Goal: Task Accomplishment & Management: Complete application form

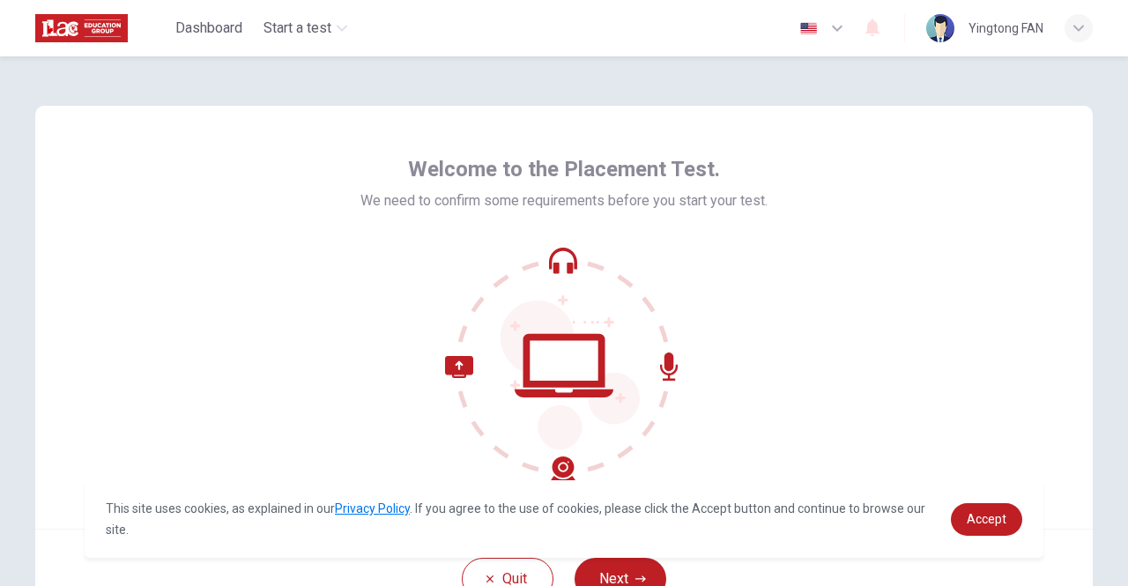
scroll to position [88, 0]
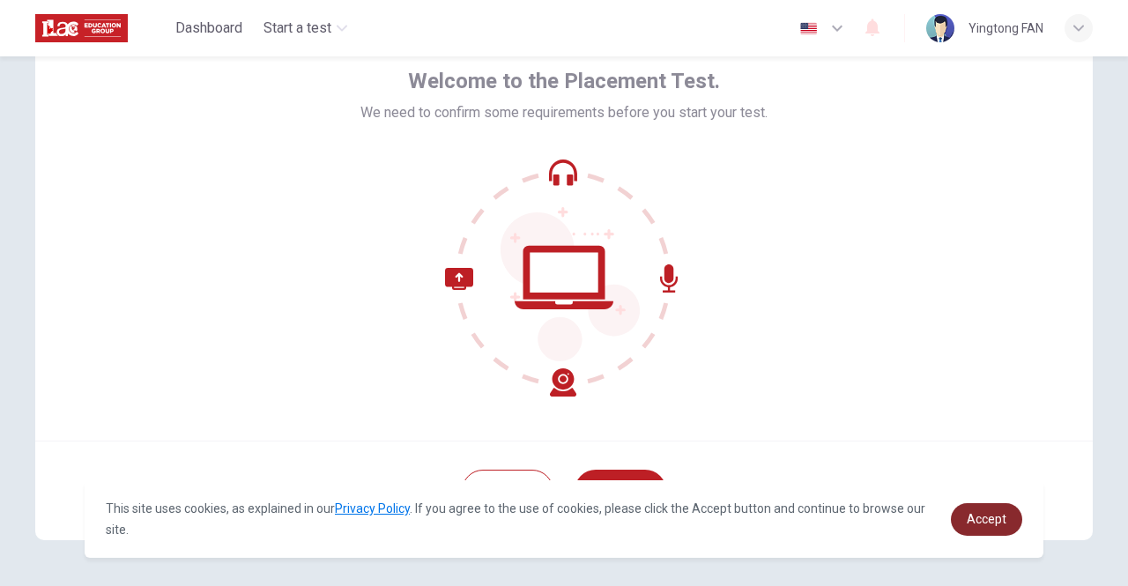
click at [976, 509] on link "Accept" at bounding box center [985, 519] width 71 height 33
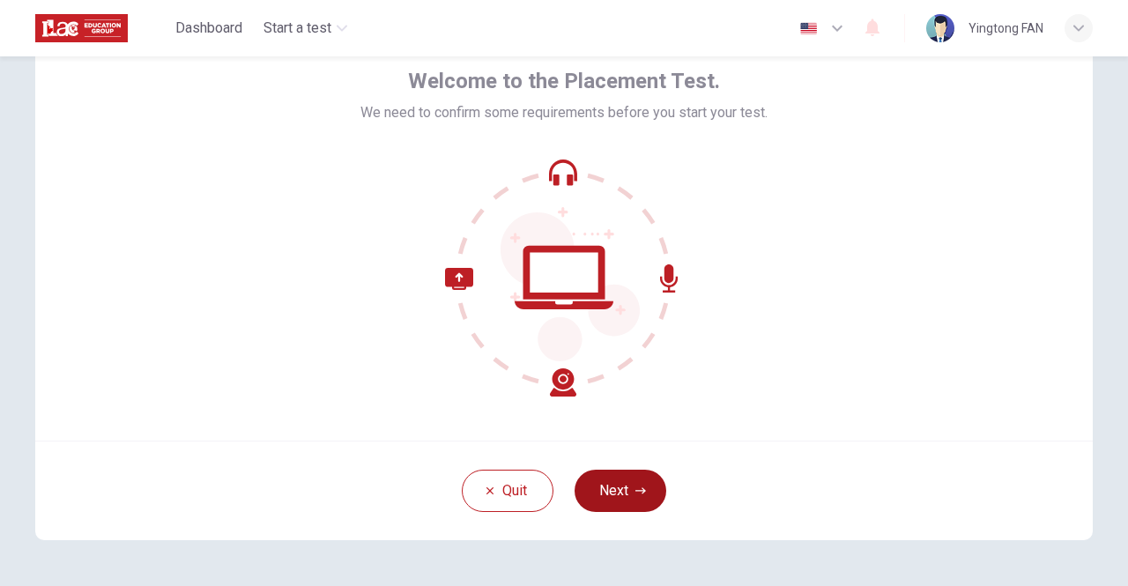
click at [630, 496] on button "Next" at bounding box center [620, 491] width 92 height 42
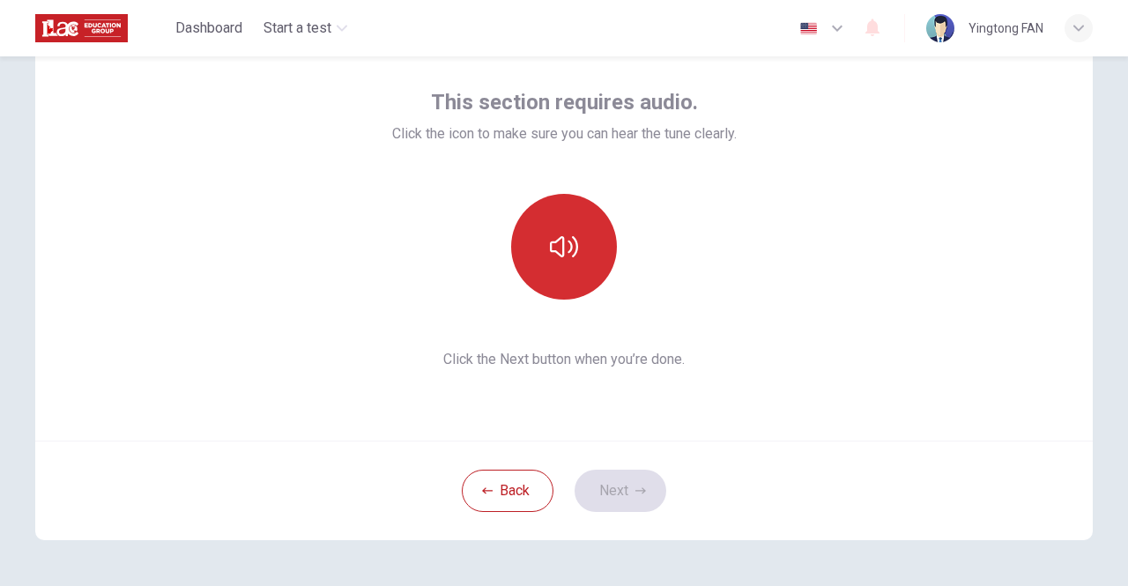
click at [579, 244] on button "button" at bounding box center [564, 247] width 106 height 106
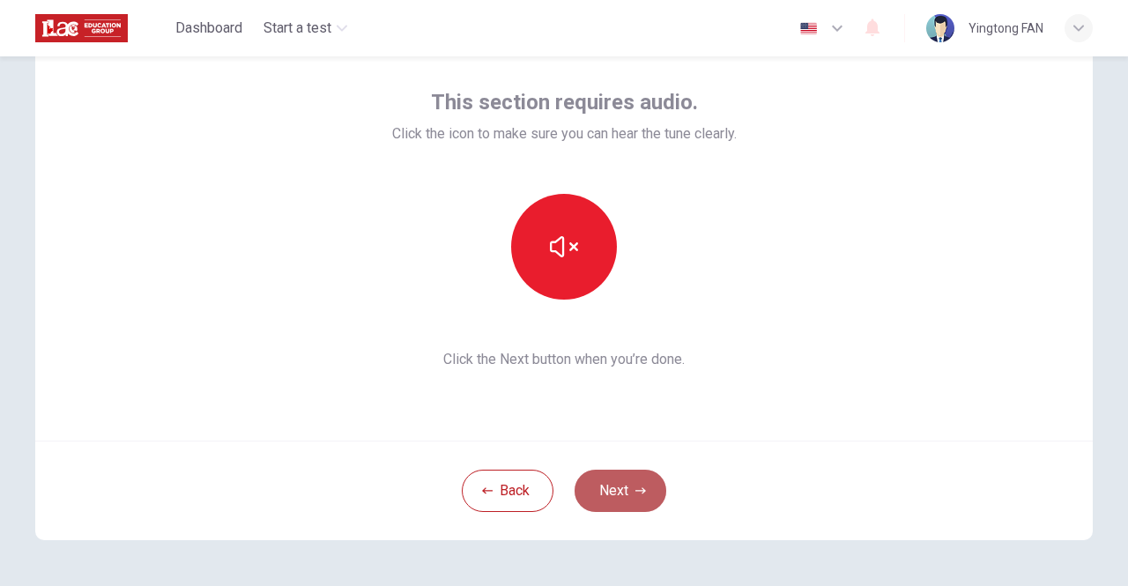
click at [611, 483] on button "Next" at bounding box center [620, 491] width 92 height 42
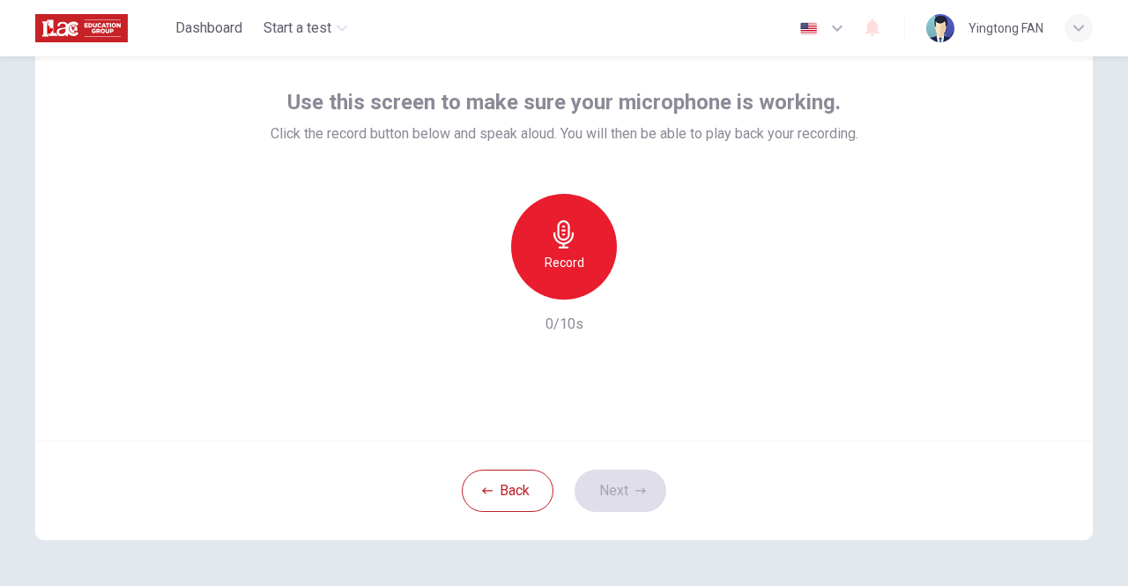
click at [553, 236] on icon "button" at bounding box center [563, 234] width 20 height 28
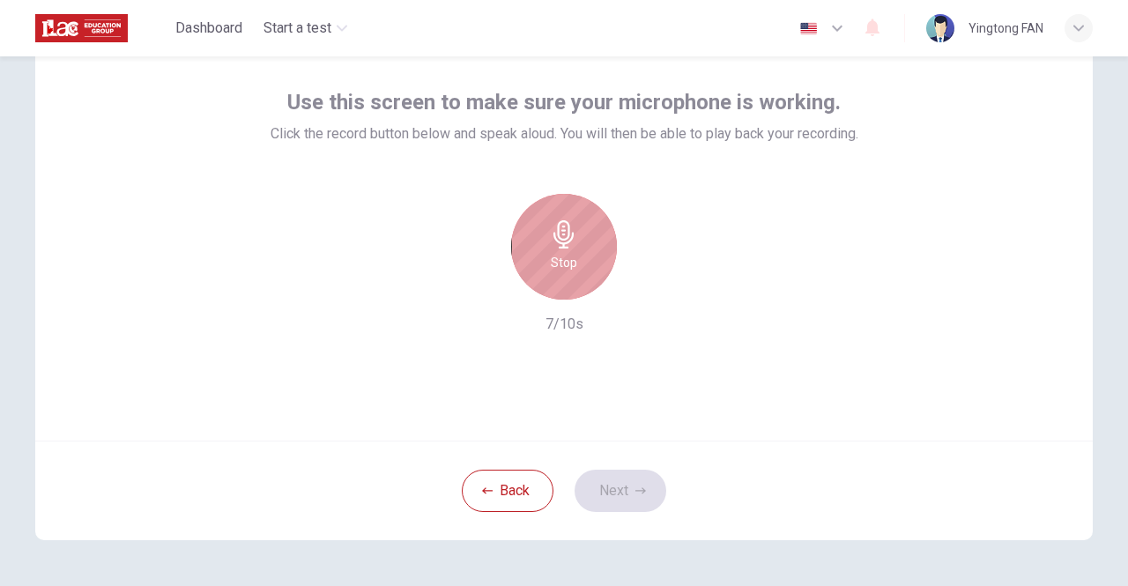
click at [569, 258] on h6 "Stop" at bounding box center [564, 262] width 26 height 21
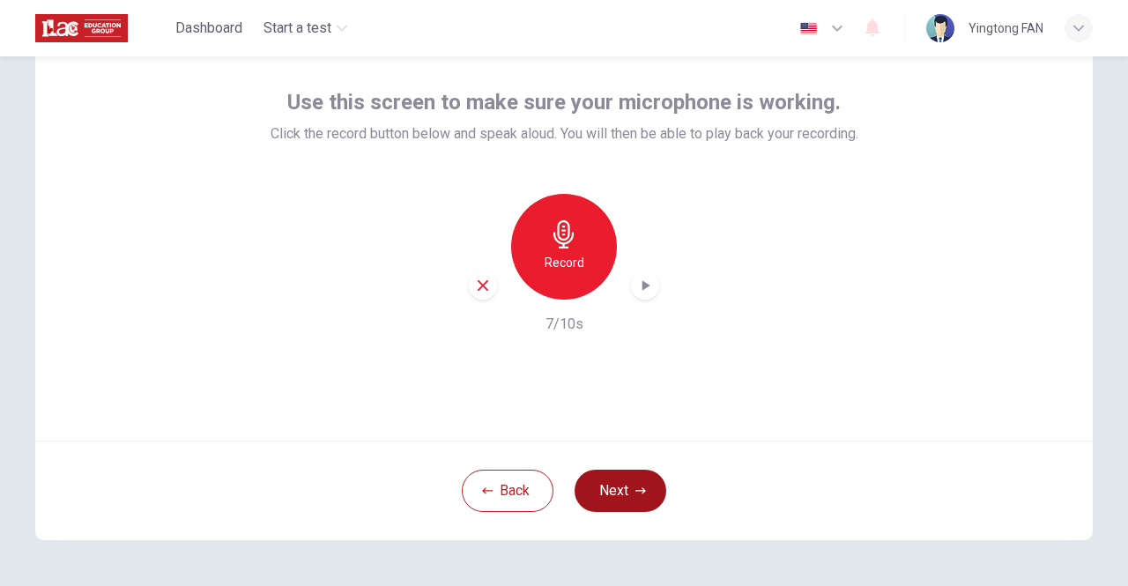
click at [612, 500] on button "Next" at bounding box center [620, 491] width 92 height 42
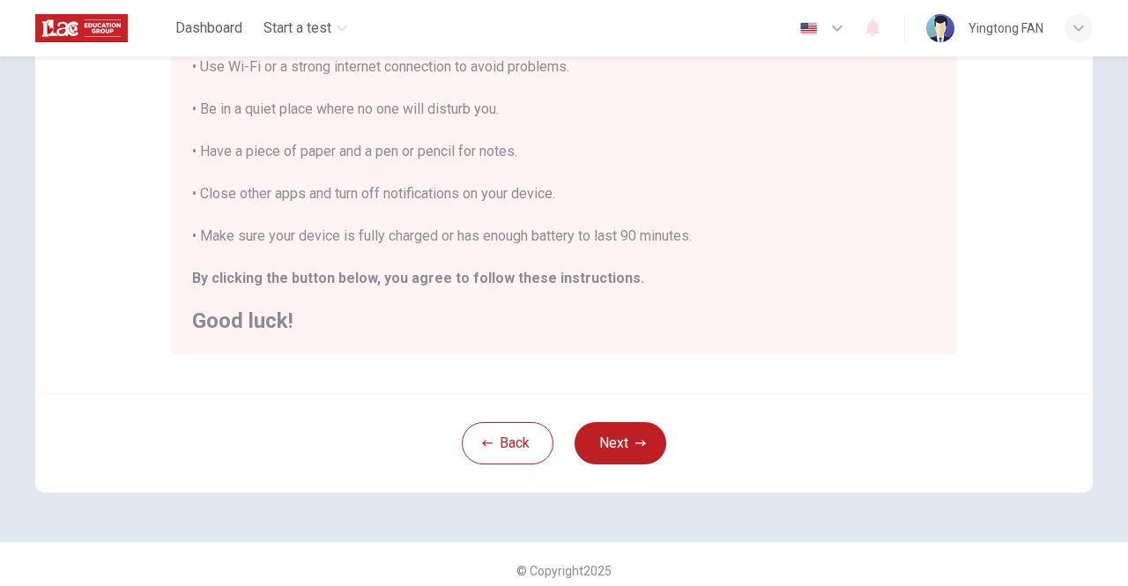
scroll to position [394, 0]
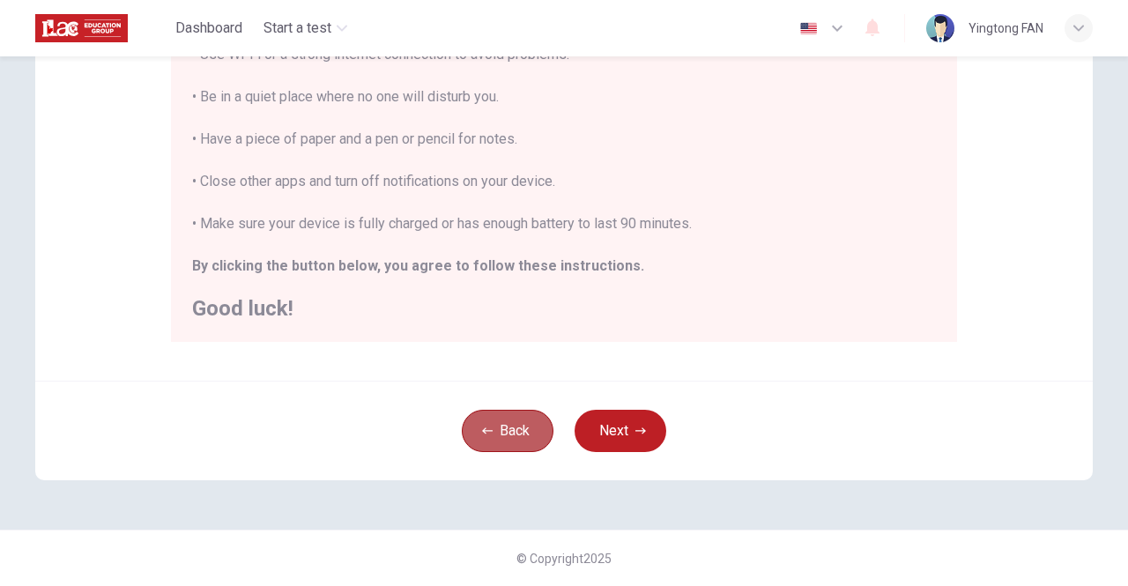
click at [512, 431] on button "Back" at bounding box center [508, 431] width 92 height 42
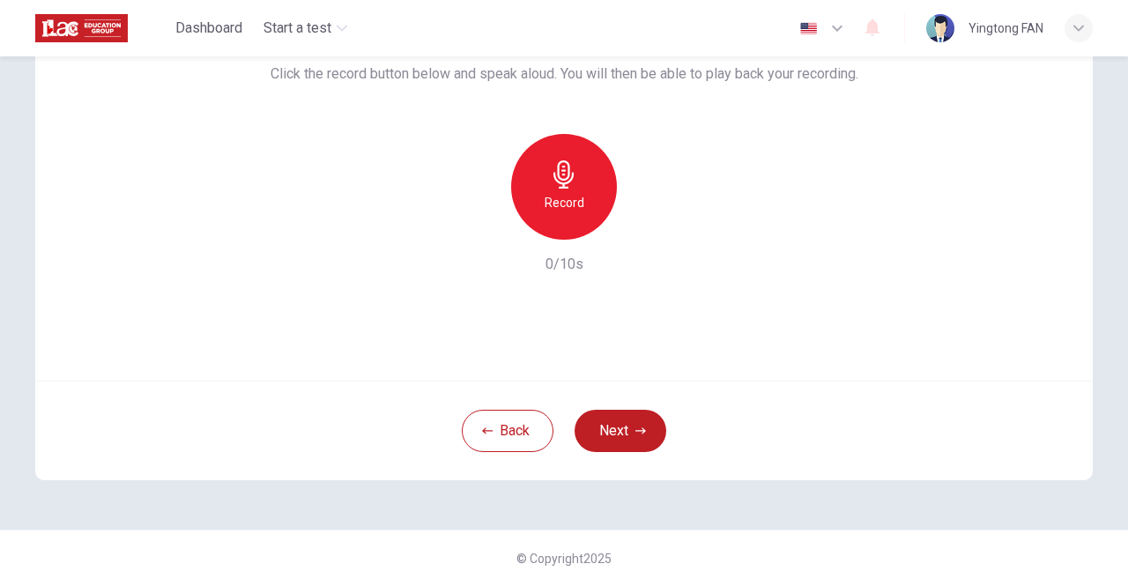
click at [572, 197] on h6 "Record" at bounding box center [564, 202] width 40 height 21
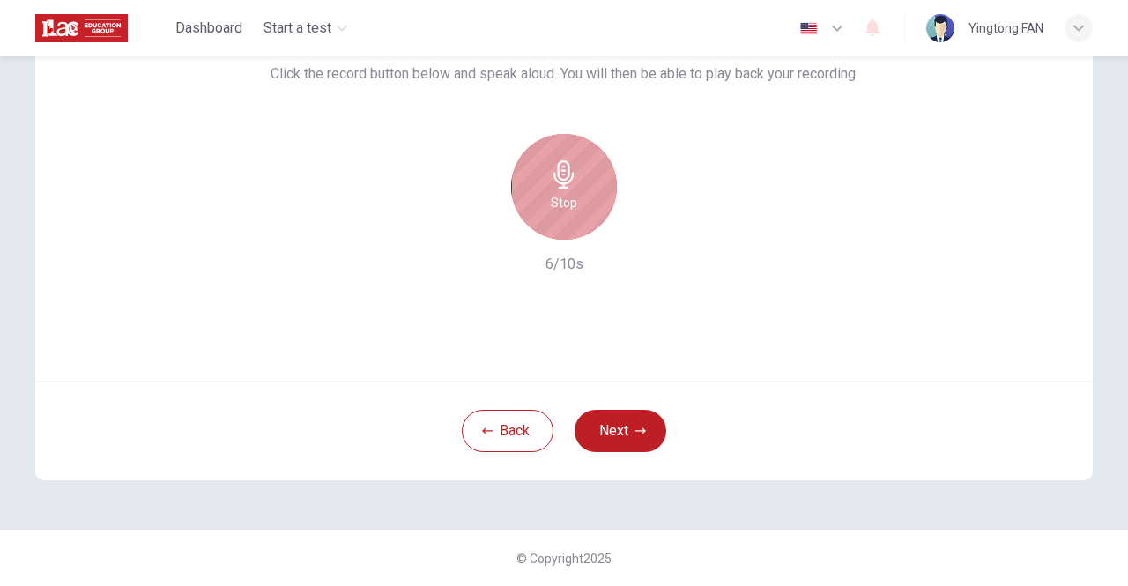
click at [576, 197] on div "Stop" at bounding box center [564, 187] width 106 height 106
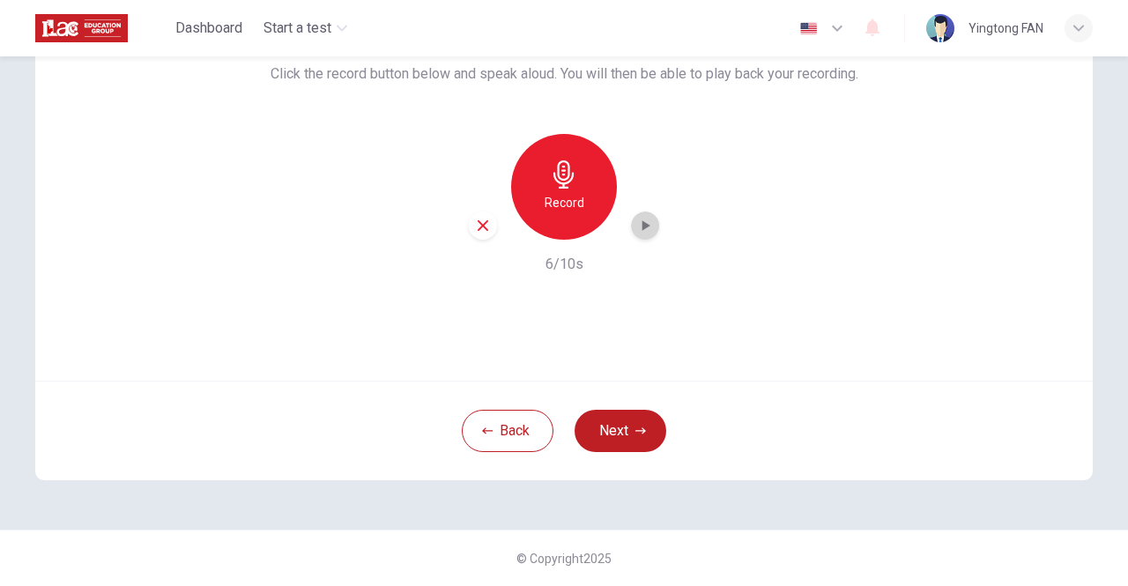
click at [636, 218] on icon "button" at bounding box center [645, 226] width 18 height 18
click at [636, 226] on icon "button" at bounding box center [645, 226] width 18 height 18
click at [639, 226] on icon "button" at bounding box center [645, 225] width 12 height 13
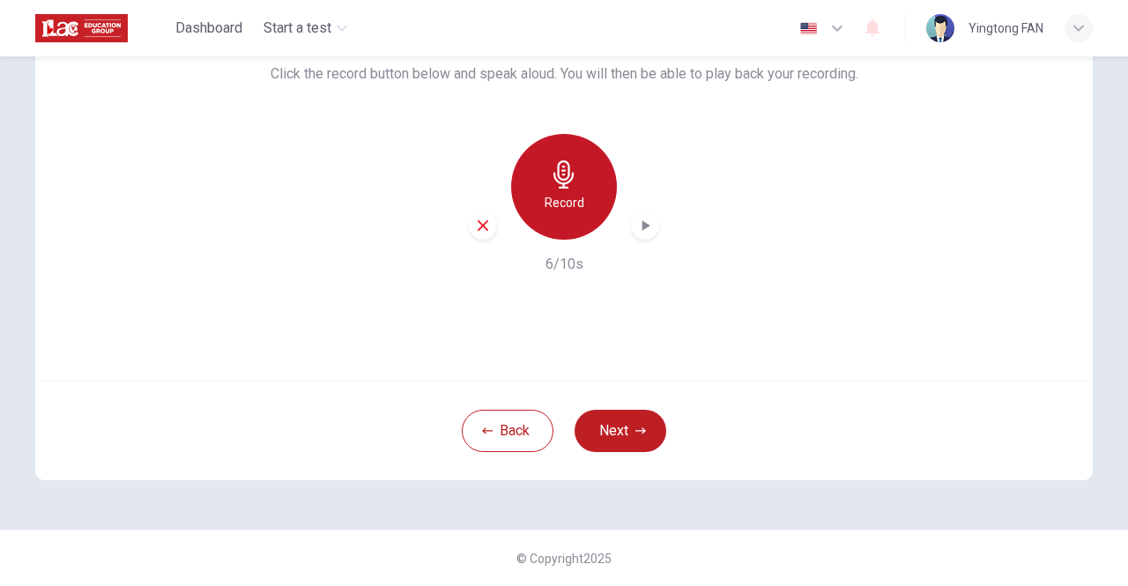
click at [578, 210] on h6 "Record" at bounding box center [564, 202] width 40 height 21
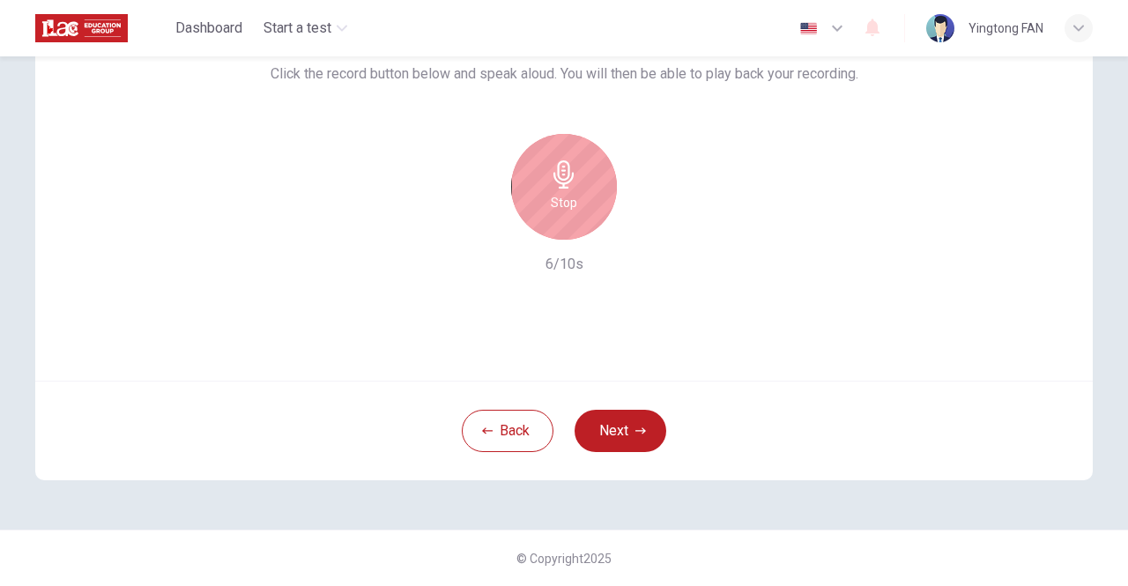
click at [574, 204] on div "Stop" at bounding box center [564, 187] width 106 height 106
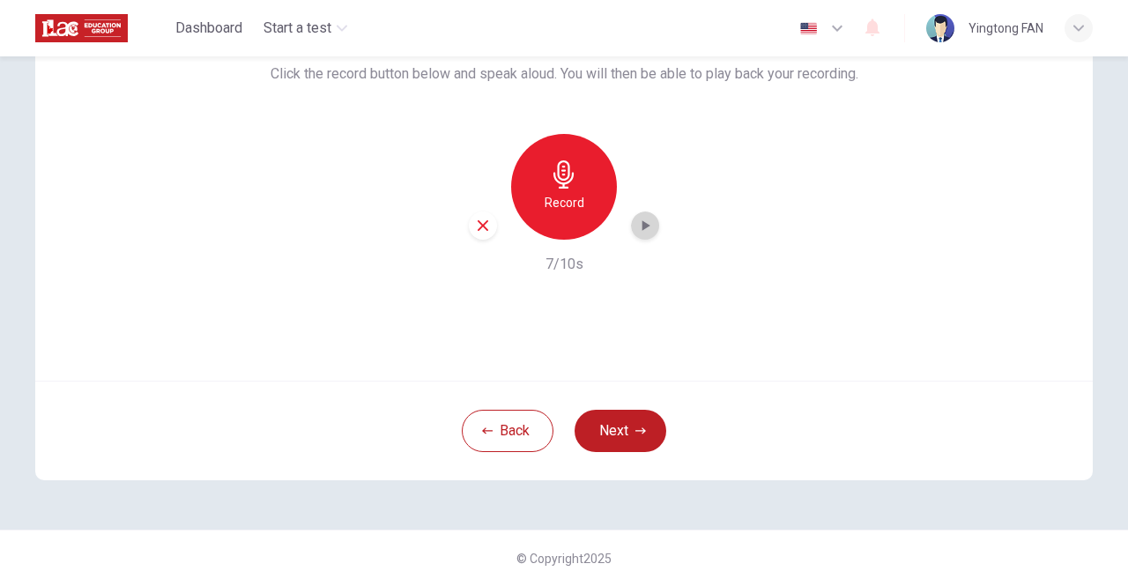
click at [651, 219] on div "button" at bounding box center [645, 225] width 28 height 28
click at [642, 222] on icon "button" at bounding box center [646, 225] width 8 height 11
click at [636, 222] on icon "button" at bounding box center [645, 226] width 18 height 18
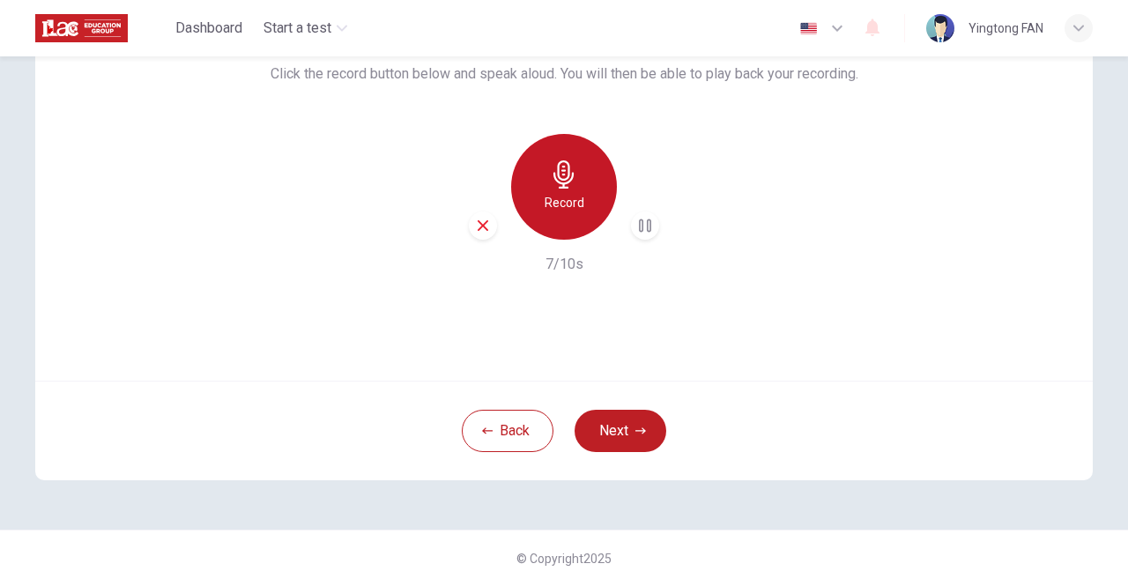
click at [570, 215] on div "Record" at bounding box center [564, 187] width 106 height 106
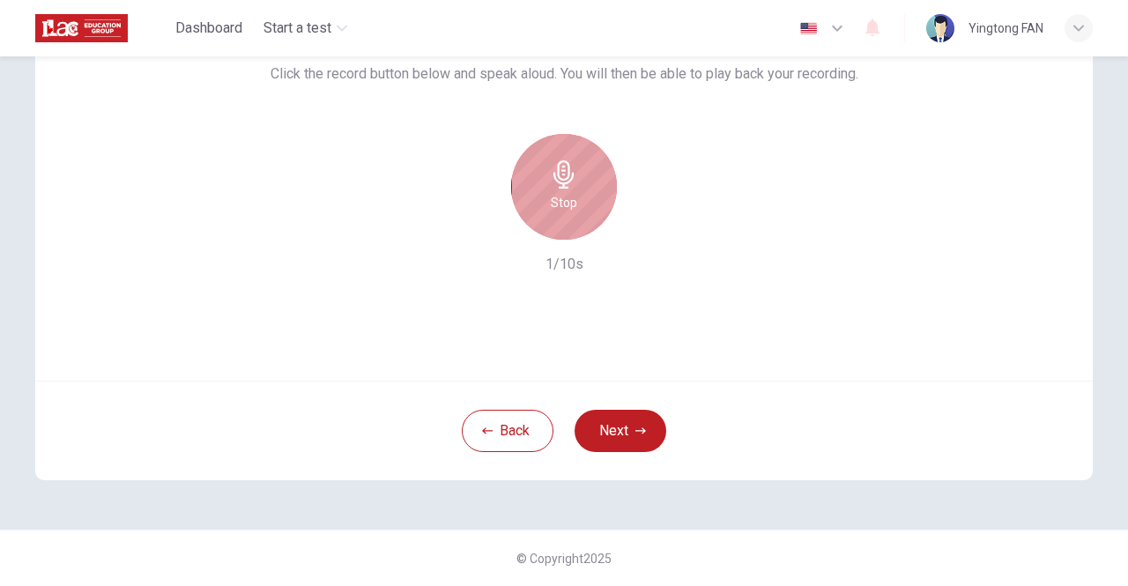
click at [570, 215] on div "Stop" at bounding box center [564, 187] width 106 height 106
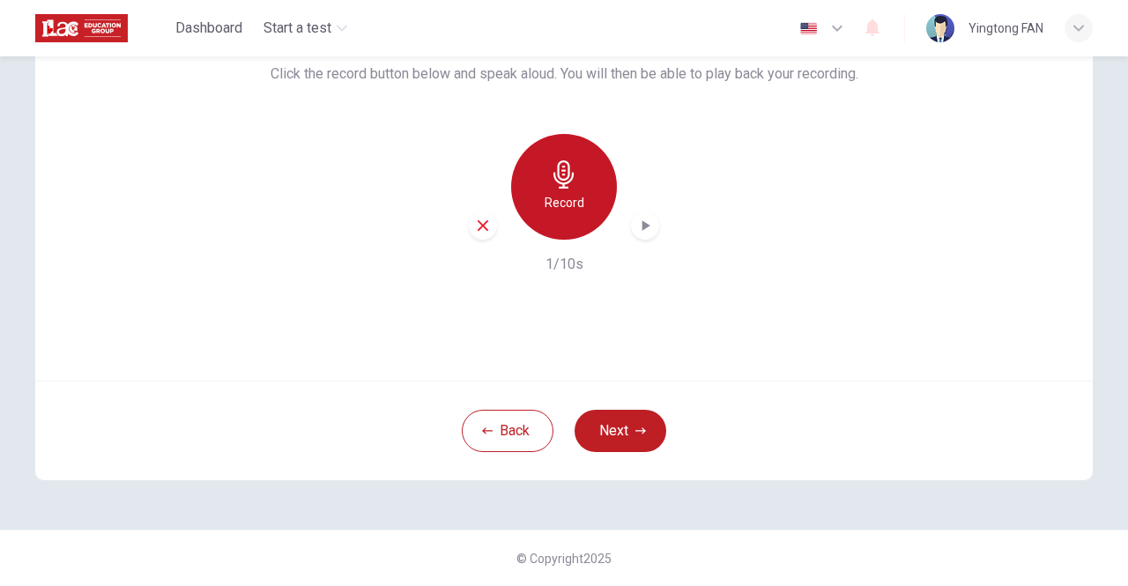
click at [553, 179] on icon "button" at bounding box center [563, 174] width 20 height 28
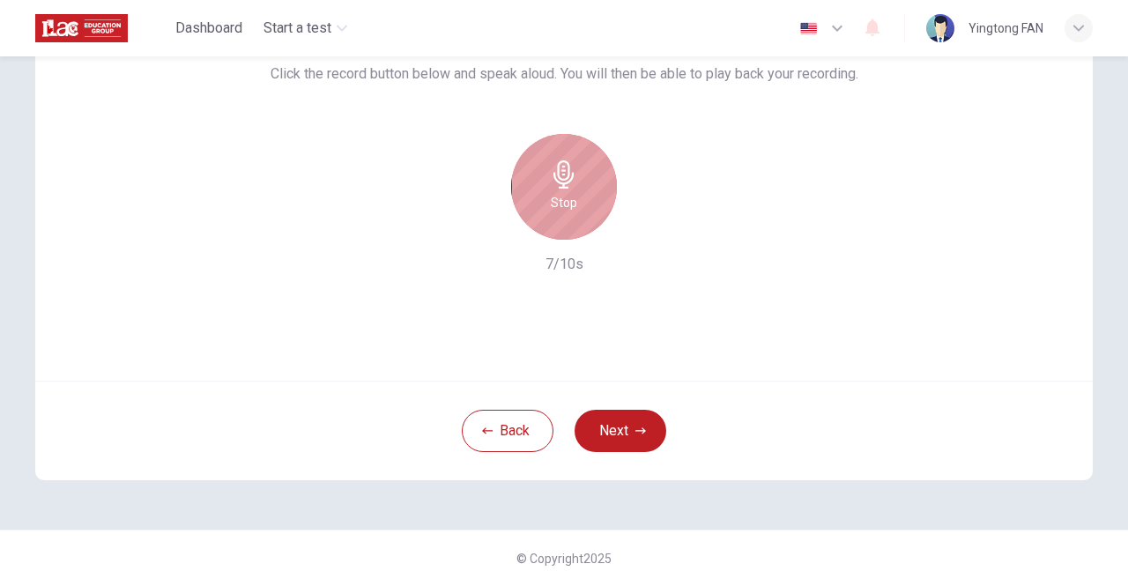
click at [556, 179] on icon "button" at bounding box center [563, 174] width 20 height 28
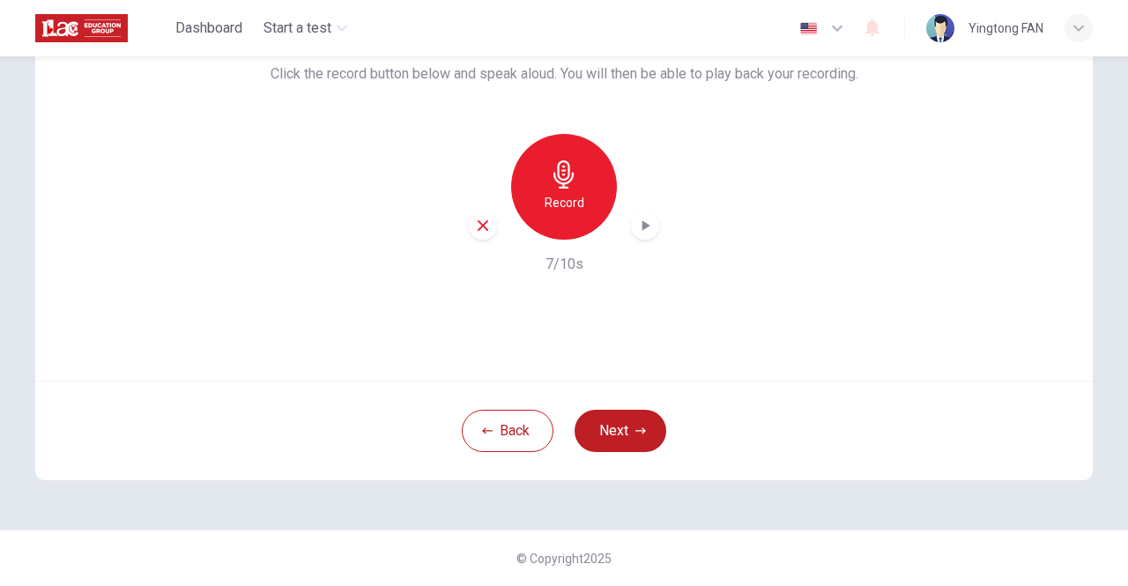
click at [647, 224] on div "button" at bounding box center [645, 225] width 28 height 28
click at [632, 441] on button "Next" at bounding box center [620, 431] width 92 height 42
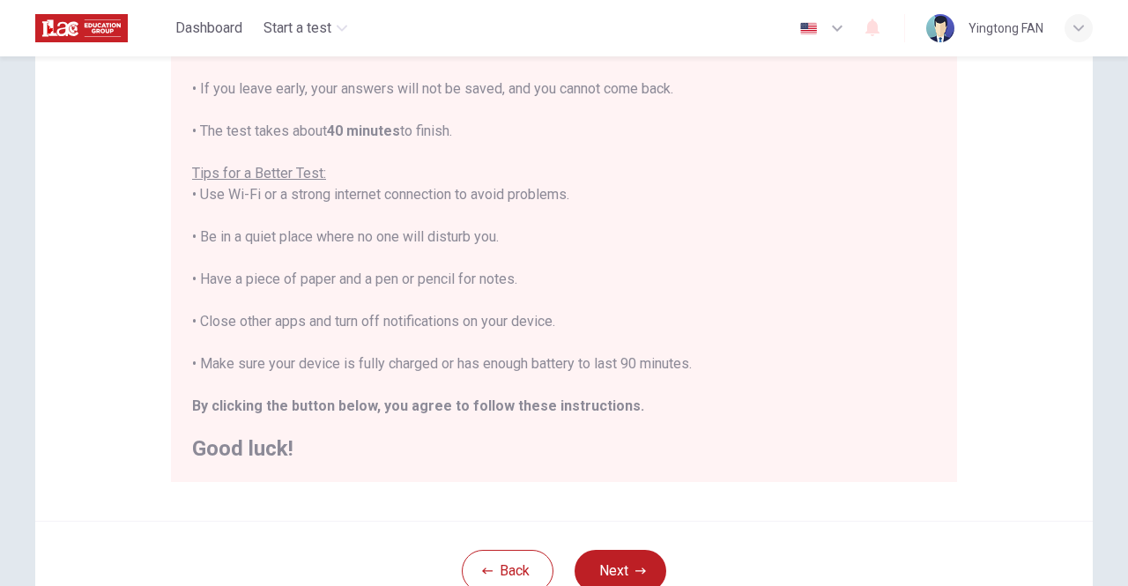
scroll to position [394, 0]
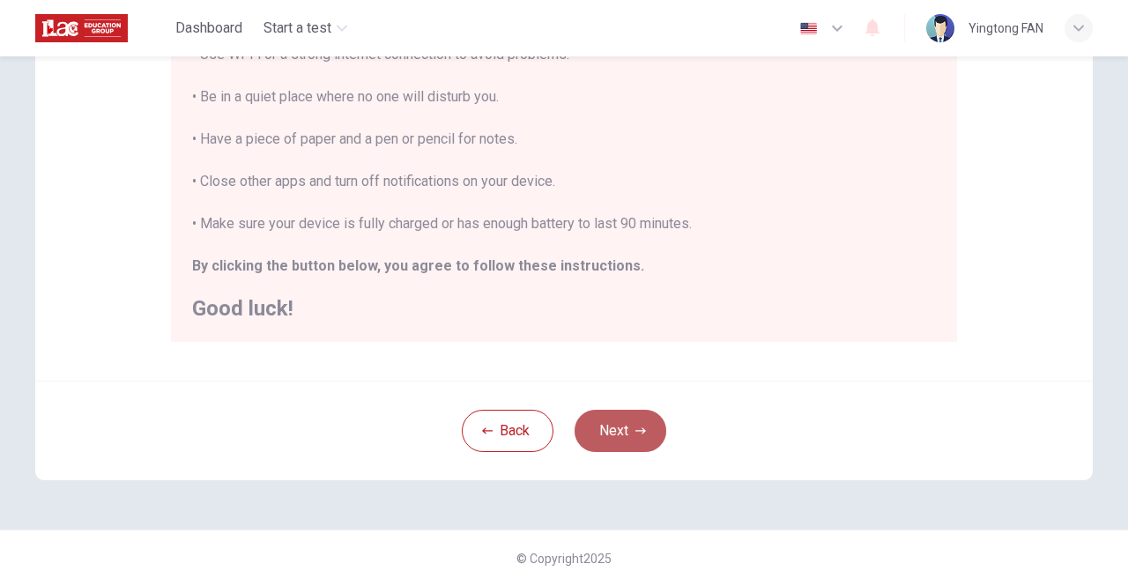
click at [625, 425] on button "Next" at bounding box center [620, 431] width 92 height 42
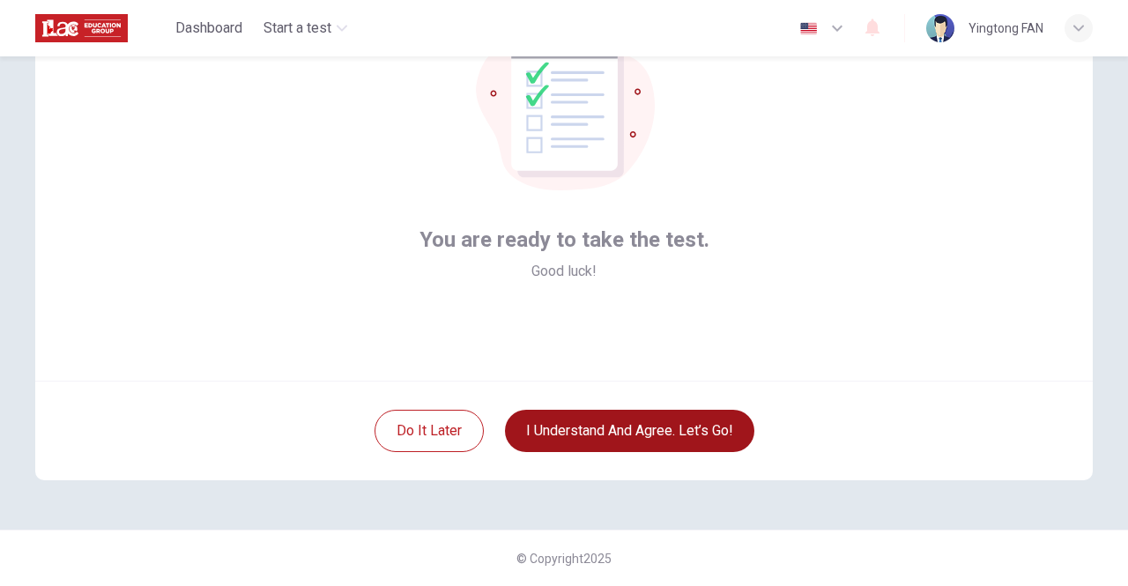
scroll to position [148, 0]
click at [621, 426] on button "I understand and agree. Let’s go!" at bounding box center [629, 431] width 249 height 42
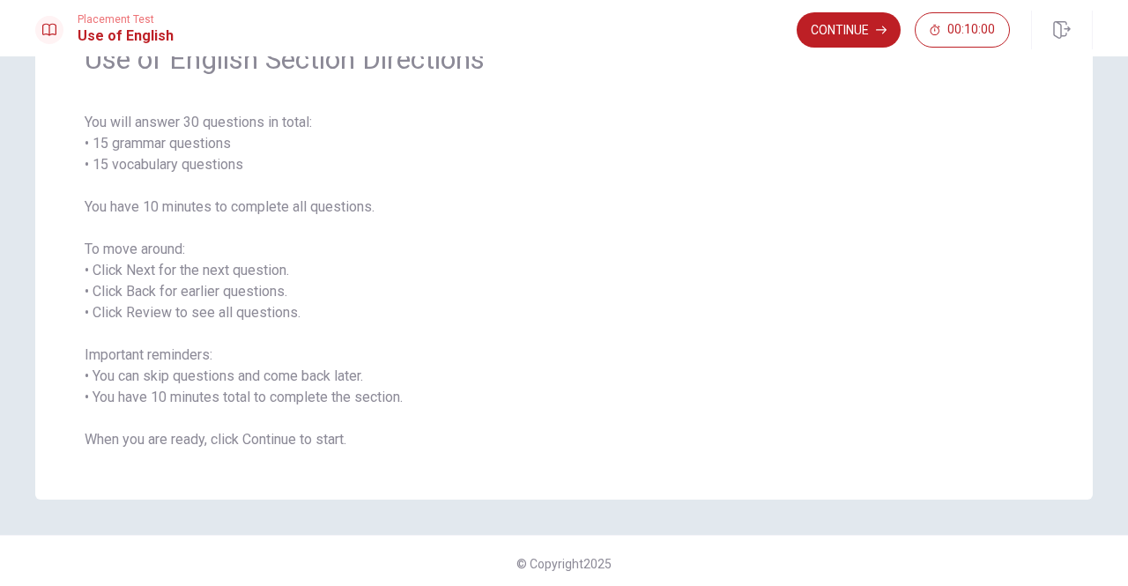
scroll to position [105, 0]
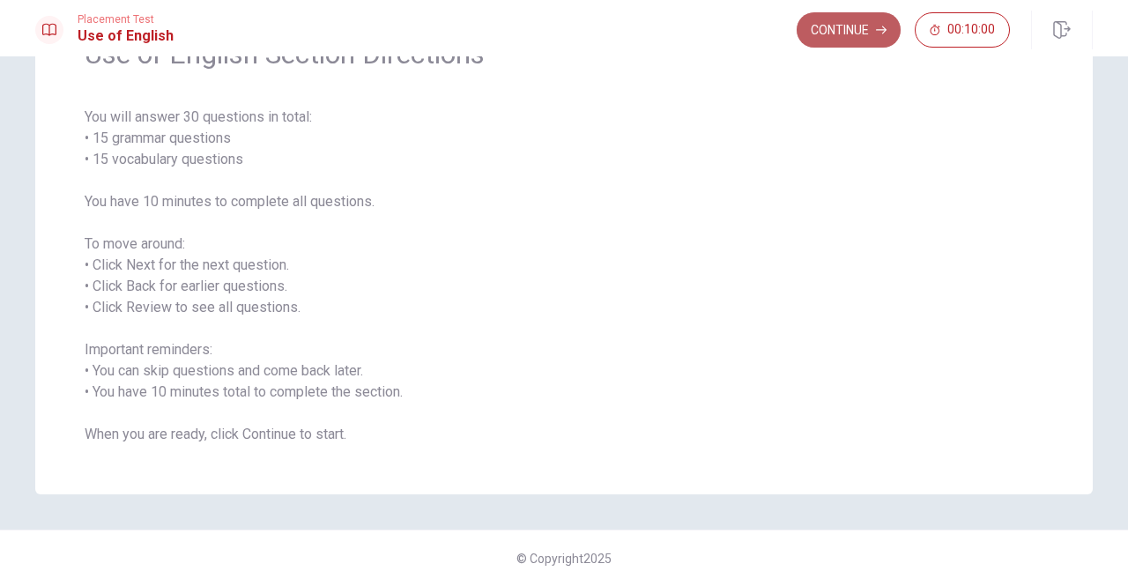
click at [851, 35] on button "Continue" at bounding box center [848, 29] width 104 height 35
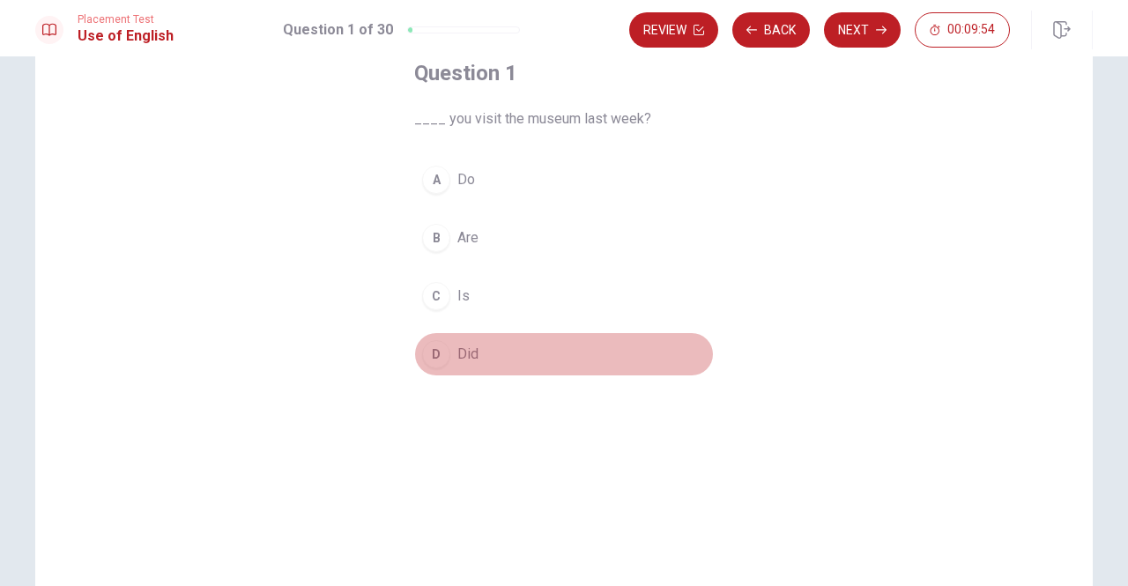
click at [438, 363] on div "D" at bounding box center [436, 354] width 28 height 28
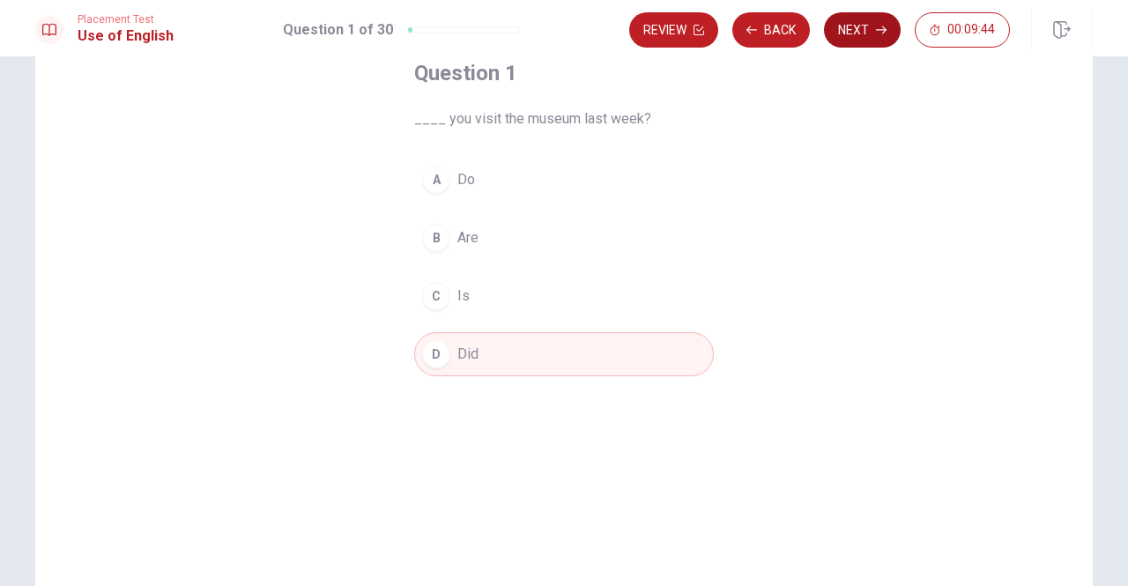
click at [864, 37] on button "Next" at bounding box center [862, 29] width 77 height 35
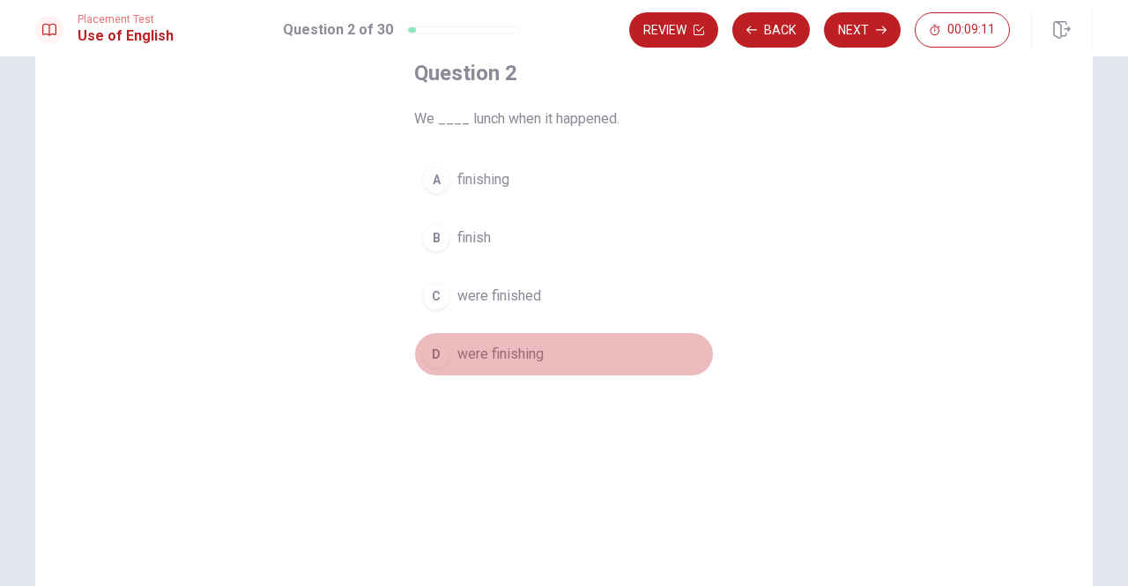
click at [433, 356] on div "D" at bounding box center [436, 354] width 28 height 28
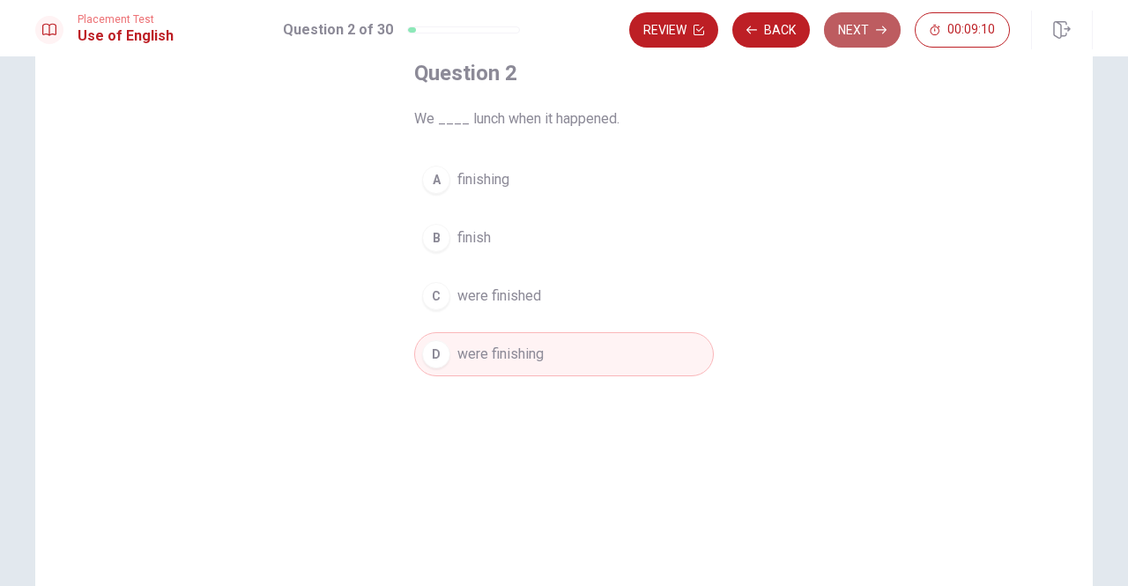
click at [862, 36] on button "Next" at bounding box center [862, 29] width 77 height 35
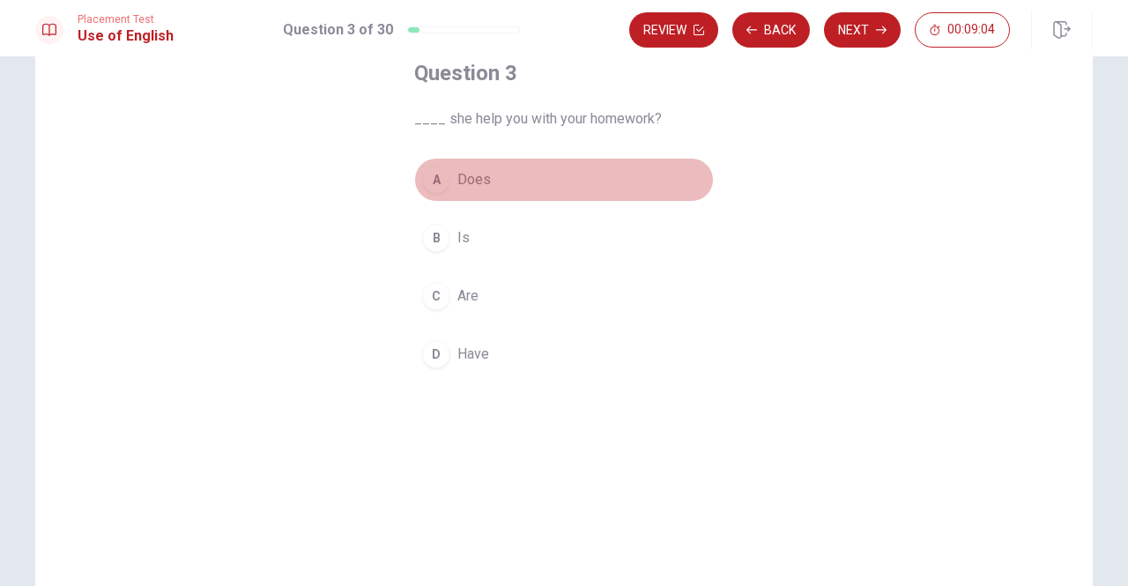
click at [440, 178] on div "A" at bounding box center [436, 180] width 28 height 28
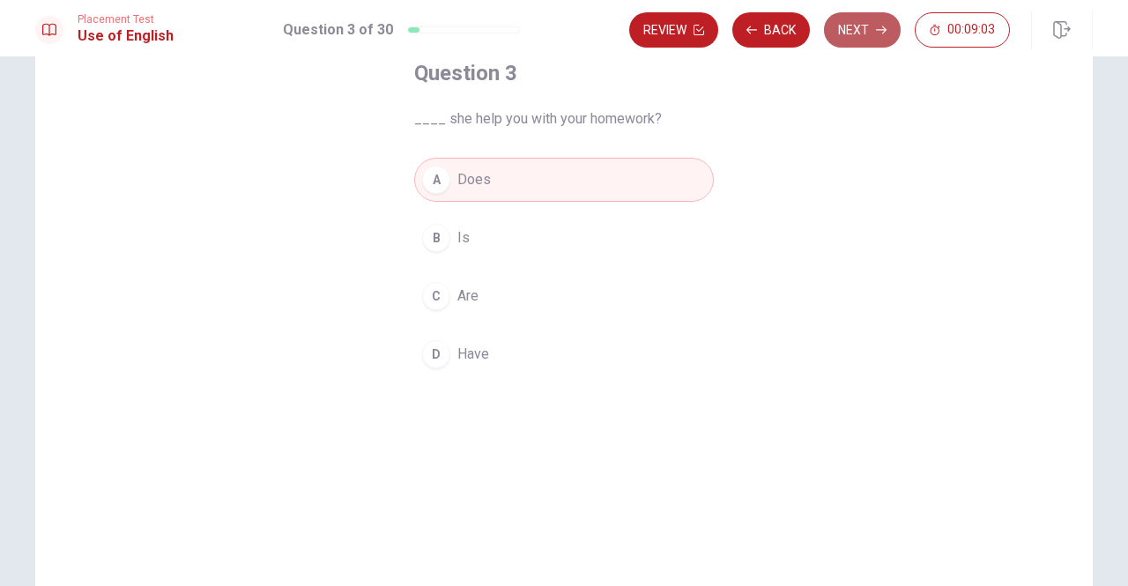
click at [851, 36] on button "Next" at bounding box center [862, 29] width 77 height 35
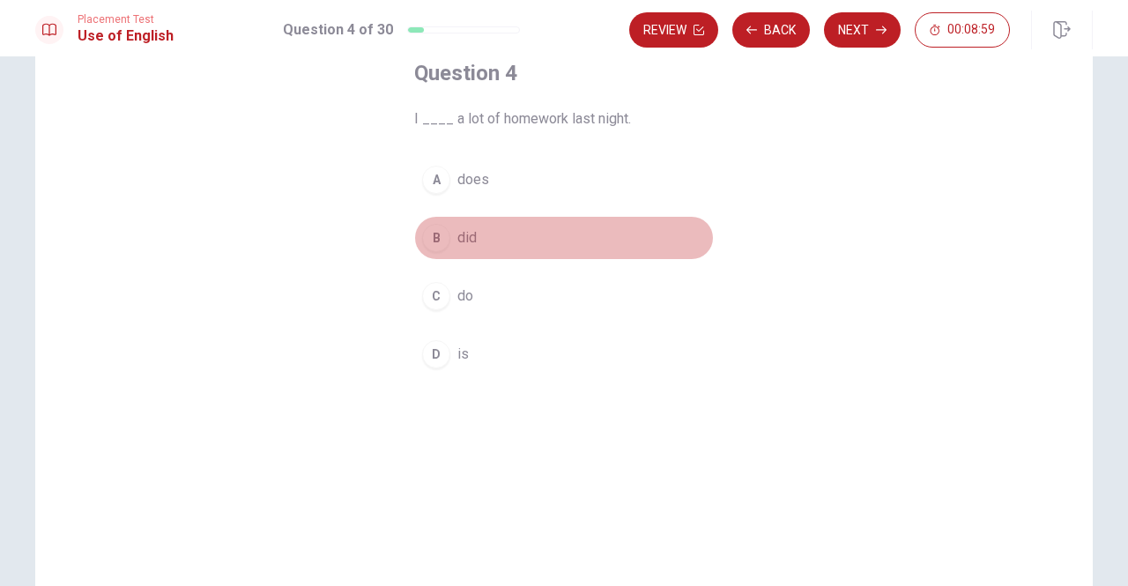
click at [437, 230] on div "B" at bounding box center [436, 238] width 28 height 28
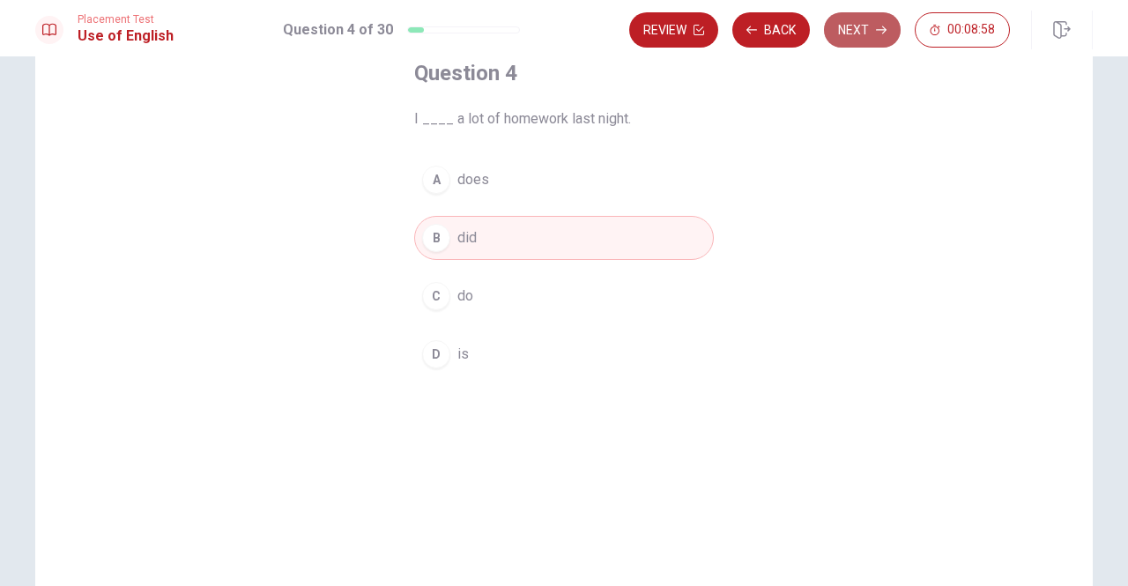
click at [855, 21] on button "Next" at bounding box center [862, 29] width 77 height 35
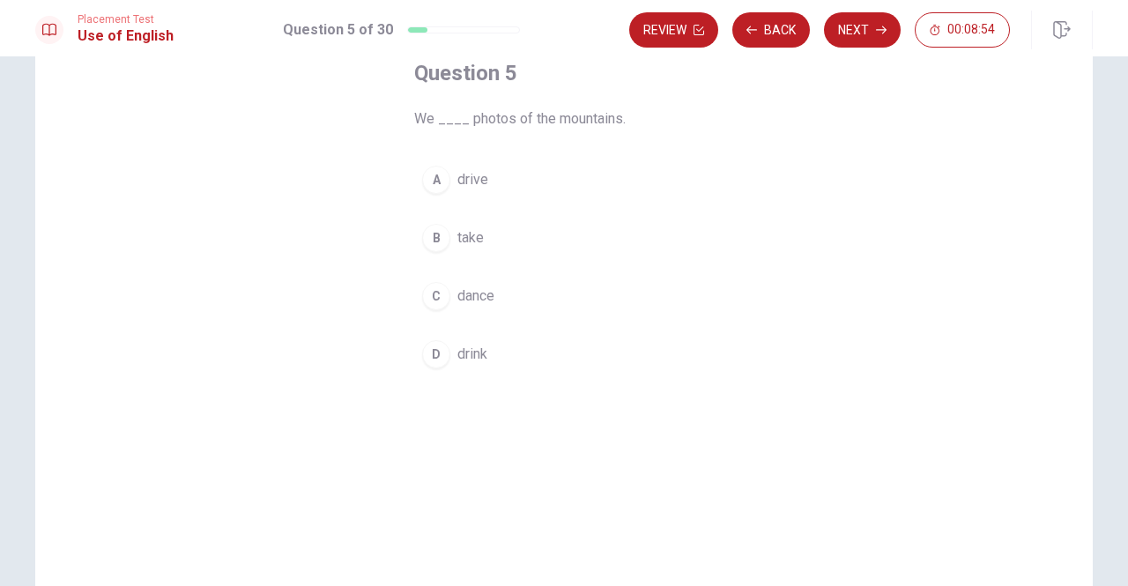
click at [437, 239] on div "B" at bounding box center [436, 238] width 28 height 28
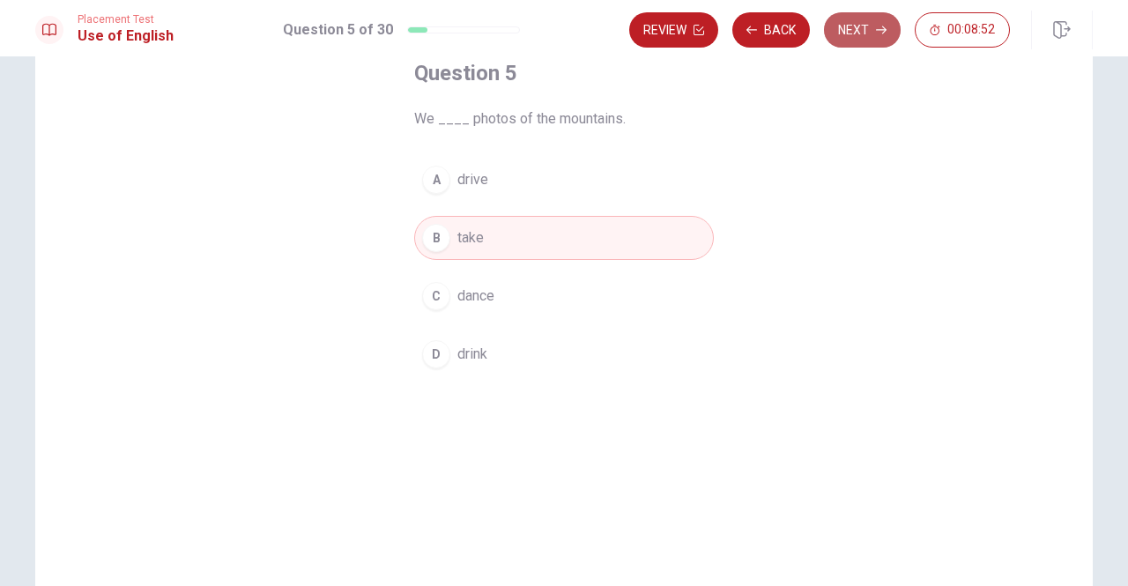
click at [839, 32] on button "Next" at bounding box center [862, 29] width 77 height 35
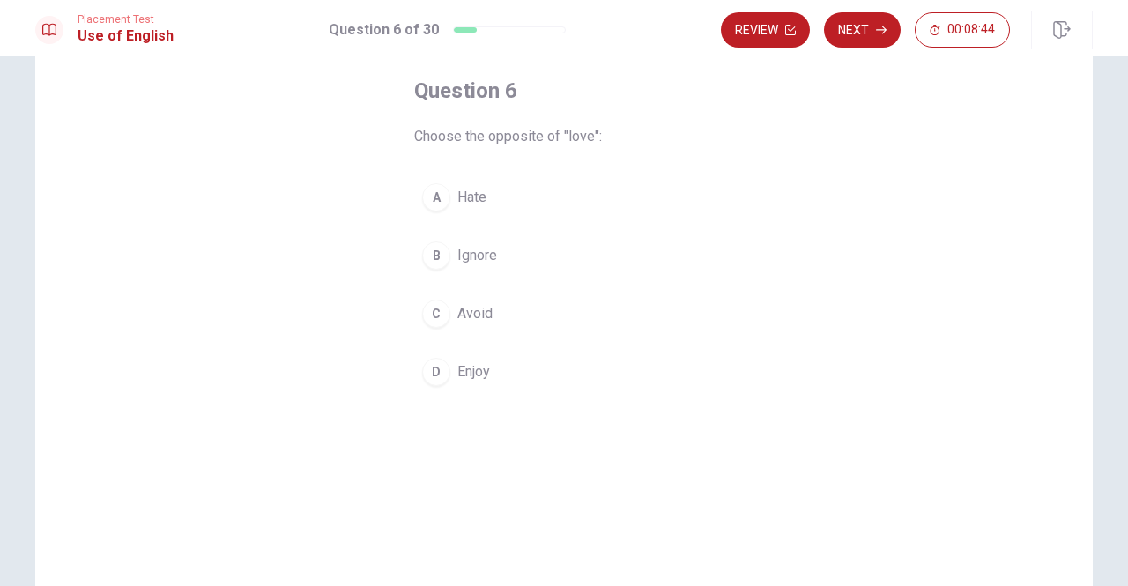
scroll to position [88, 0]
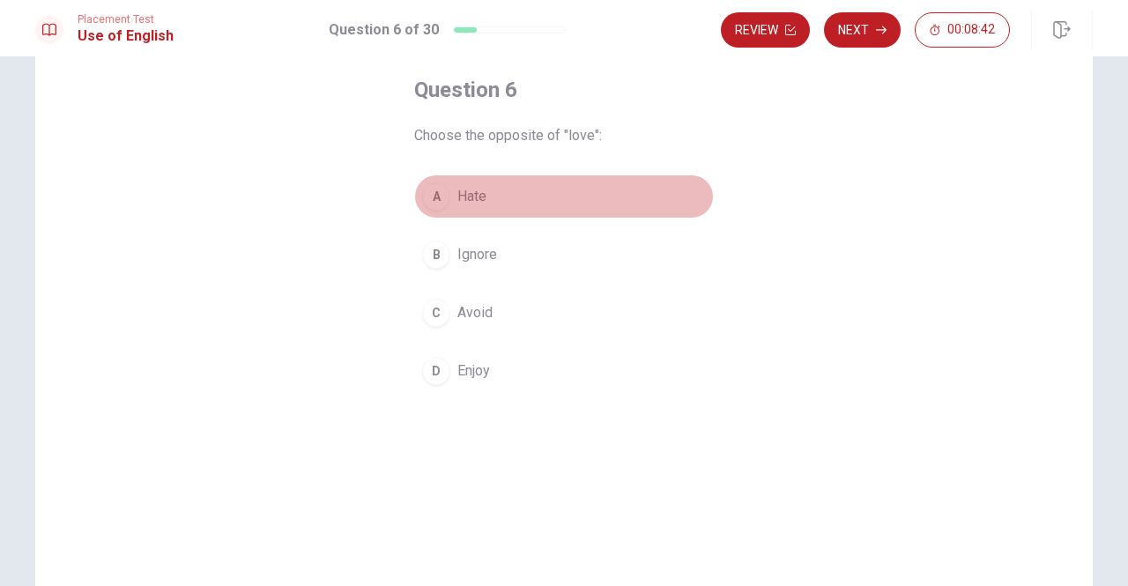
click at [441, 203] on div "A" at bounding box center [436, 196] width 28 height 28
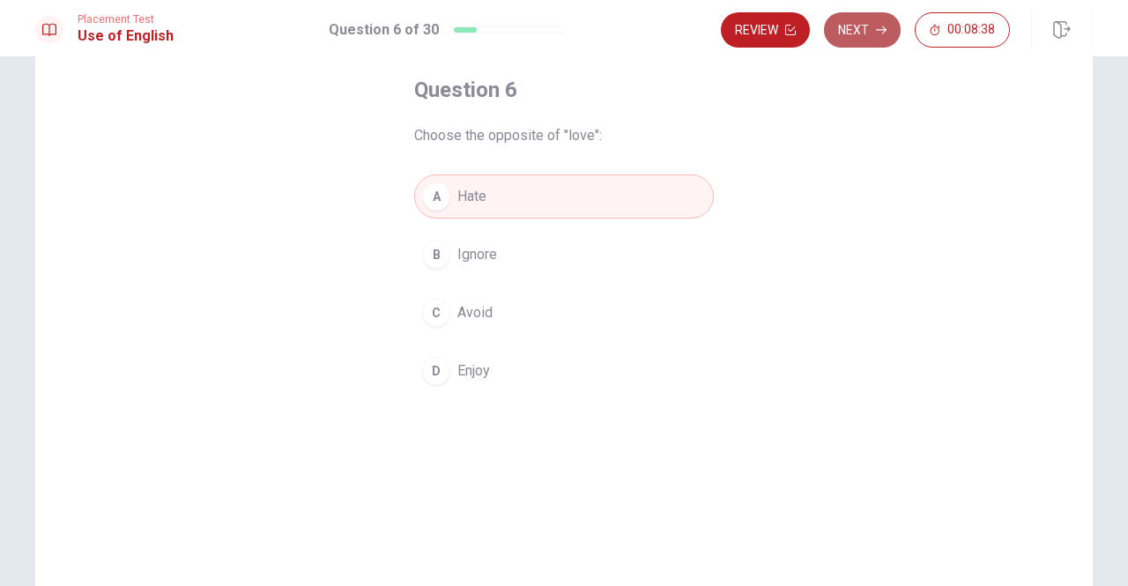
click at [868, 29] on button "Next" at bounding box center [862, 29] width 77 height 35
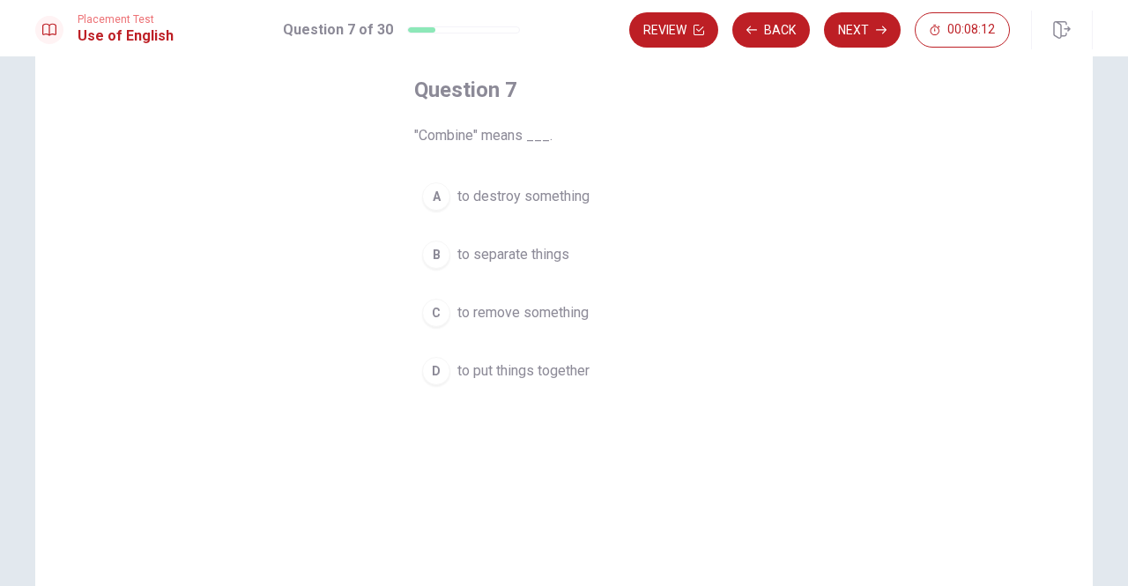
click at [433, 247] on div "B" at bounding box center [436, 254] width 28 height 28
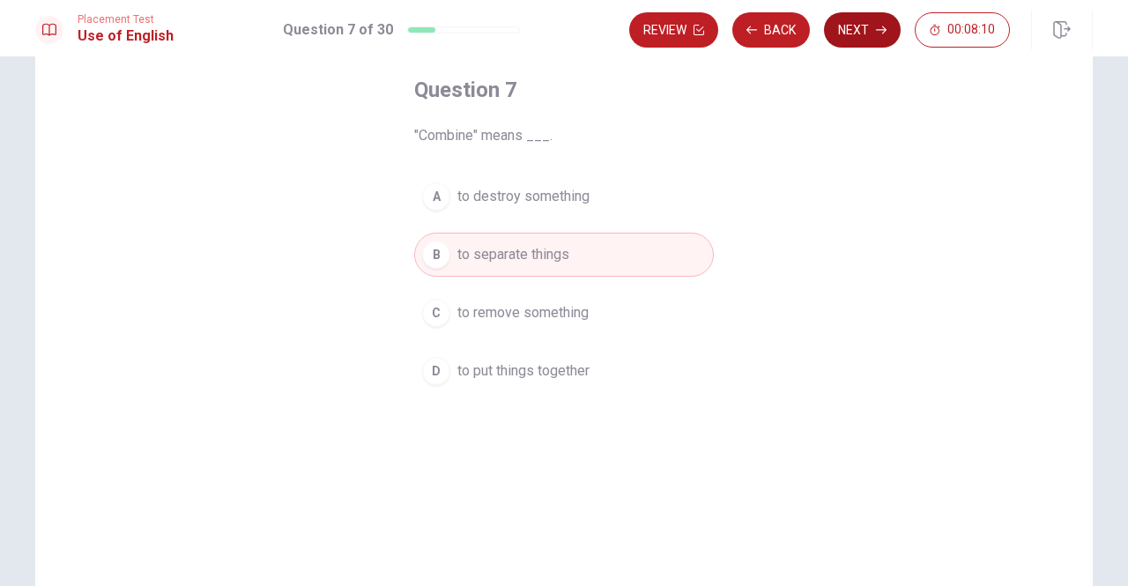
click at [841, 29] on button "Next" at bounding box center [862, 29] width 77 height 35
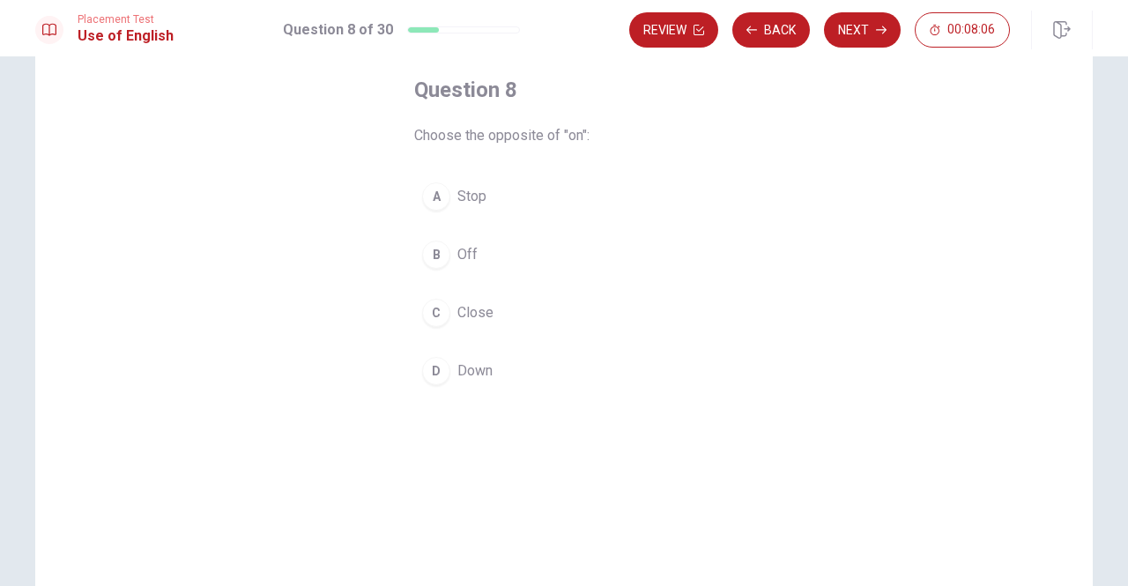
click at [440, 253] on div "B" at bounding box center [436, 254] width 28 height 28
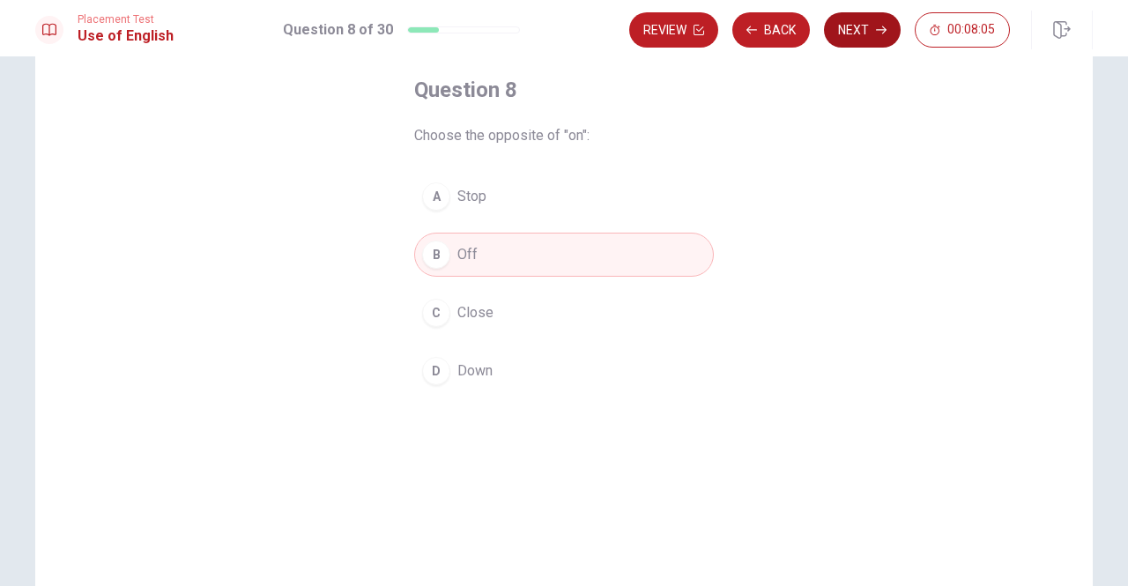
click at [866, 40] on button "Next" at bounding box center [862, 29] width 77 height 35
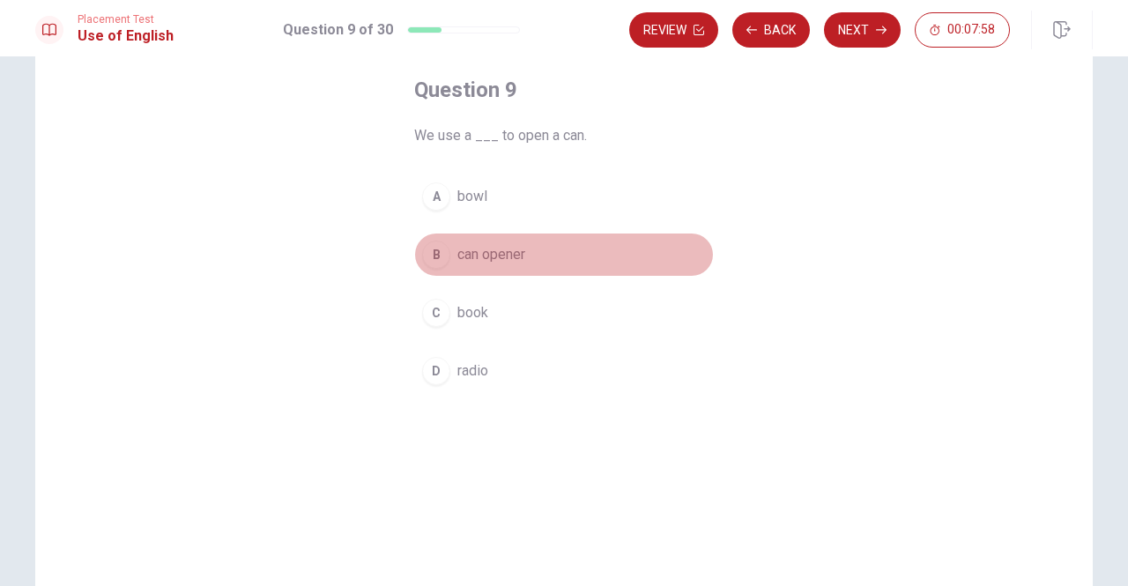
click at [437, 250] on div "B" at bounding box center [436, 254] width 28 height 28
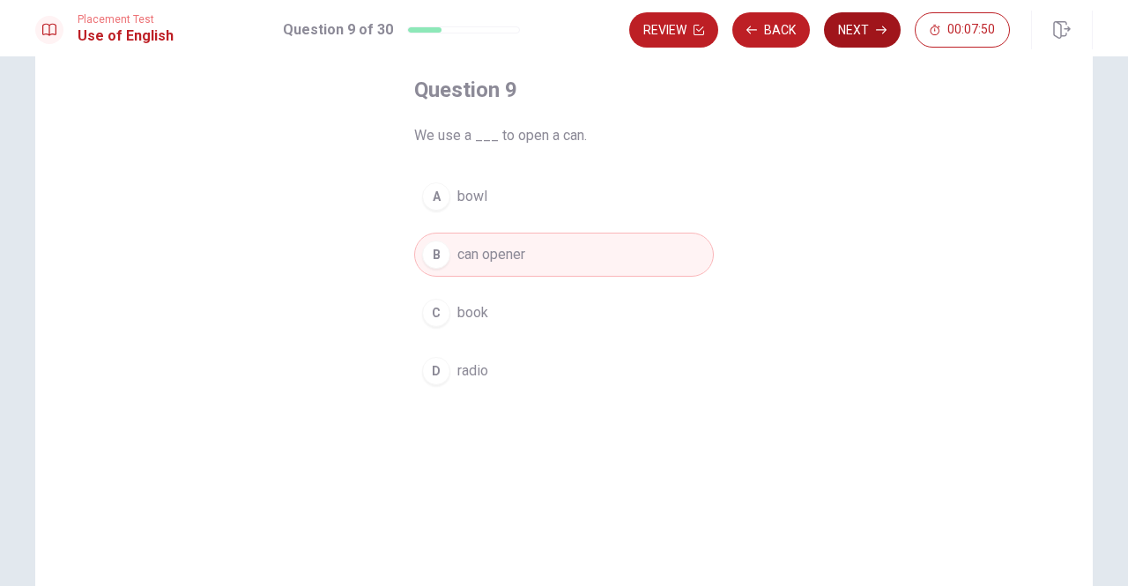
click at [852, 26] on button "Next" at bounding box center [862, 29] width 77 height 35
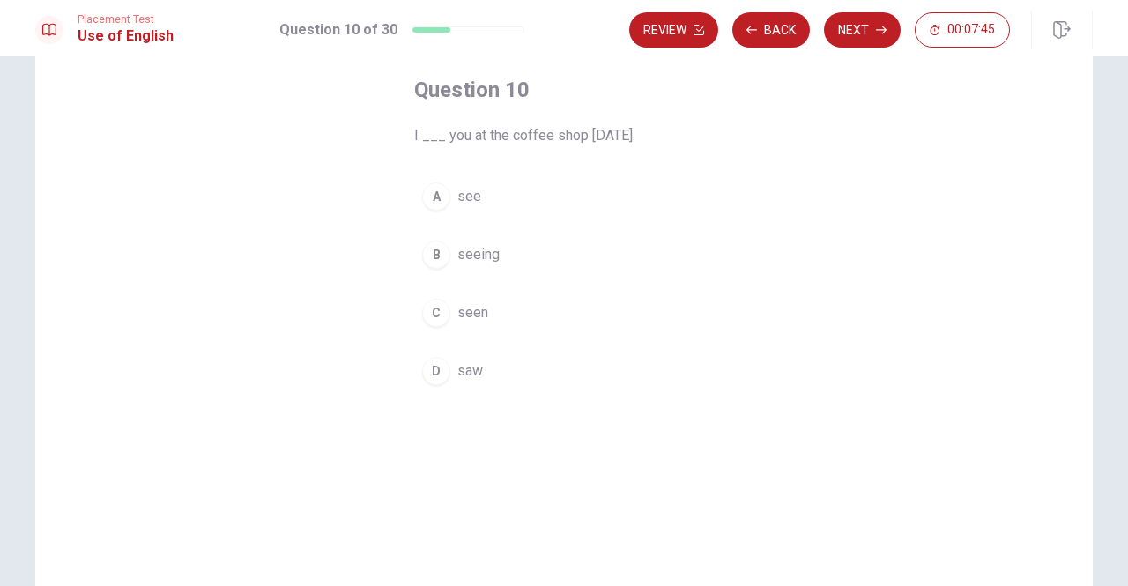
click at [438, 359] on div "D" at bounding box center [436, 371] width 28 height 28
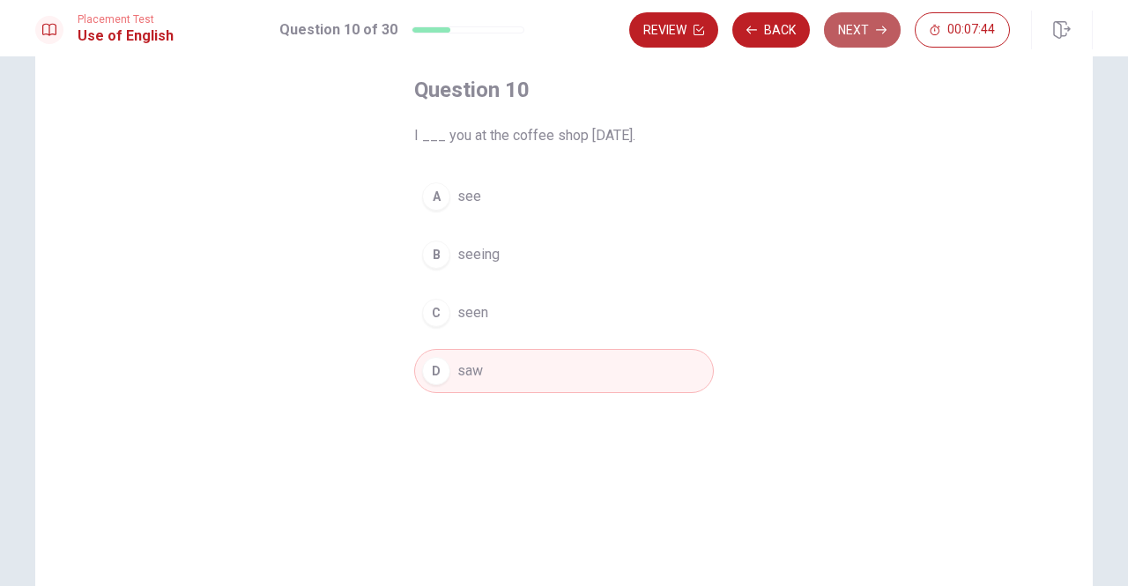
click at [842, 25] on button "Next" at bounding box center [862, 29] width 77 height 35
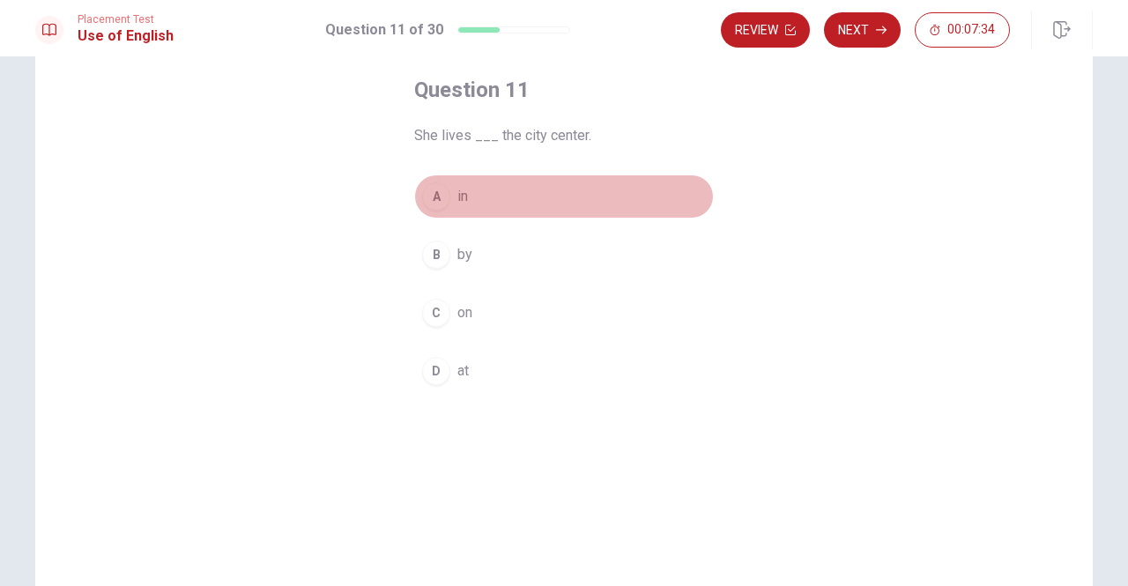
click at [438, 201] on div "A" at bounding box center [436, 196] width 28 height 28
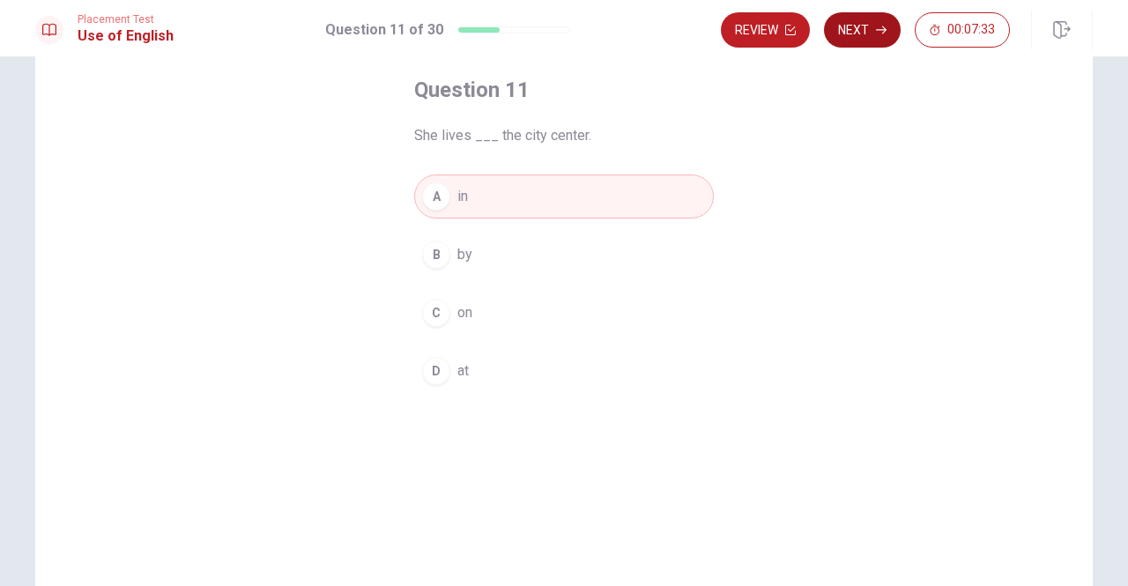
click at [862, 28] on button "Next" at bounding box center [862, 29] width 77 height 35
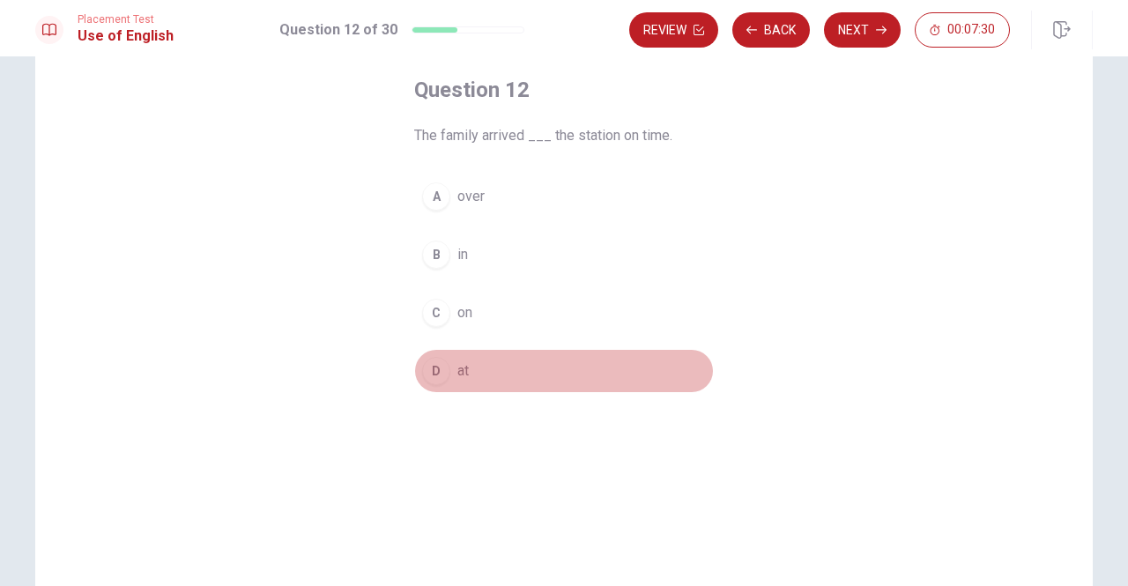
click at [437, 369] on div "D" at bounding box center [436, 371] width 28 height 28
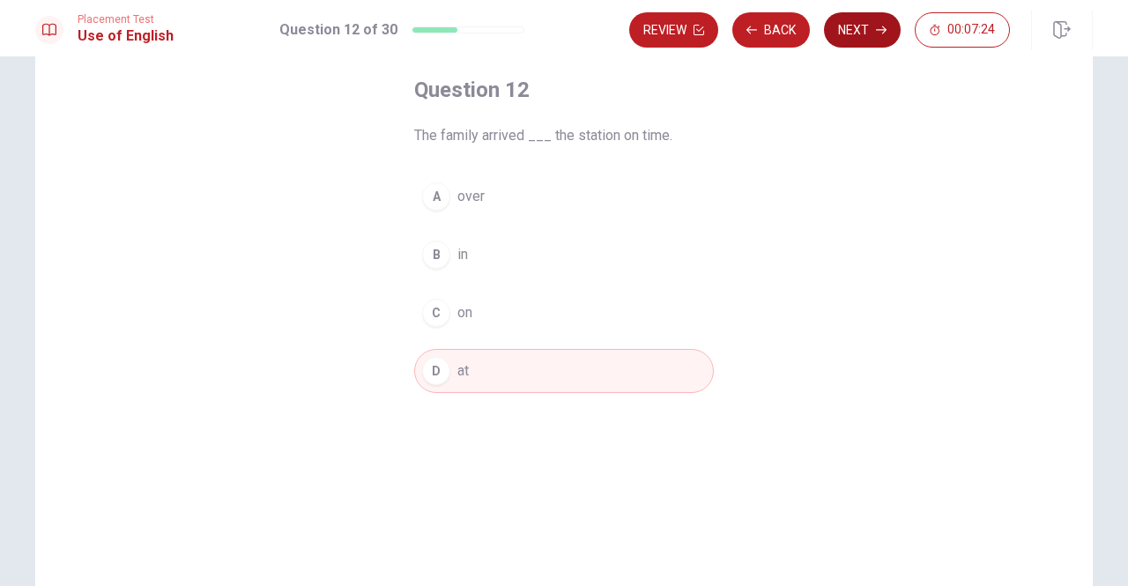
click at [862, 30] on button "Next" at bounding box center [862, 29] width 77 height 35
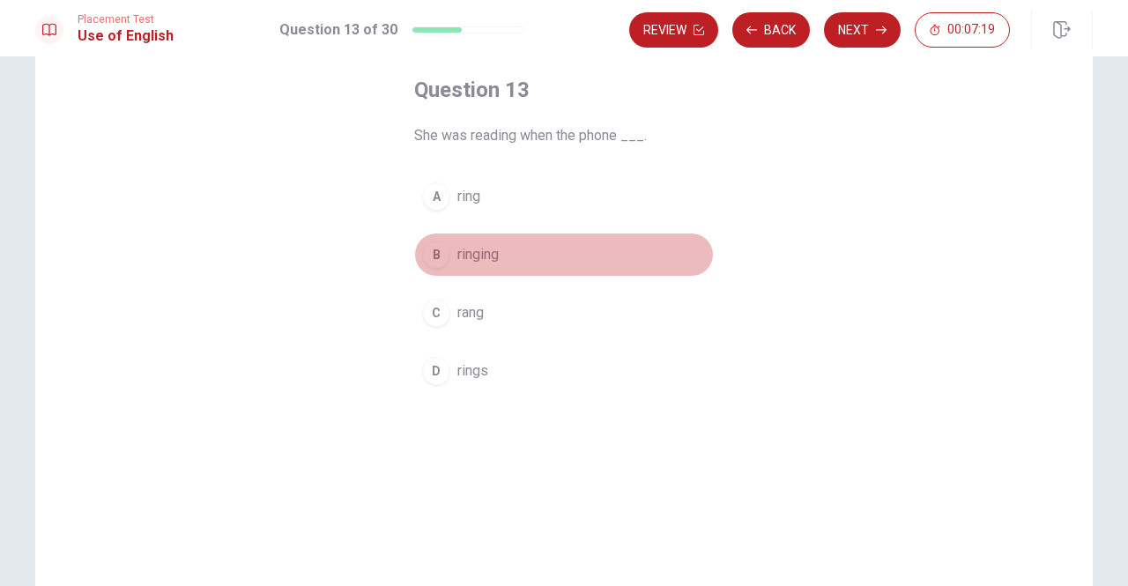
click at [434, 261] on div "B" at bounding box center [436, 254] width 28 height 28
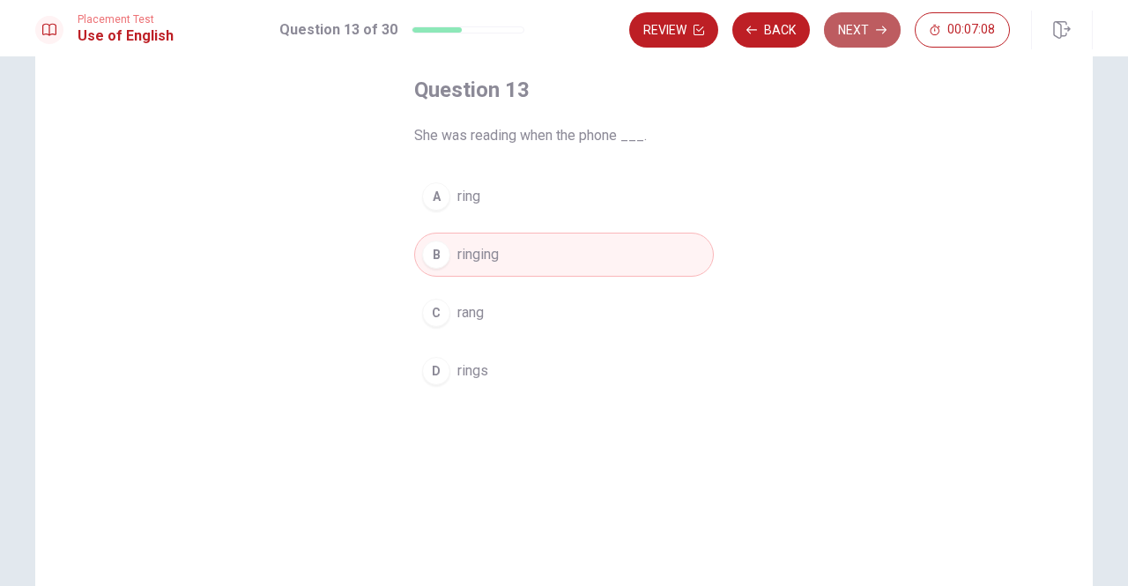
click at [839, 18] on button "Next" at bounding box center [862, 29] width 77 height 35
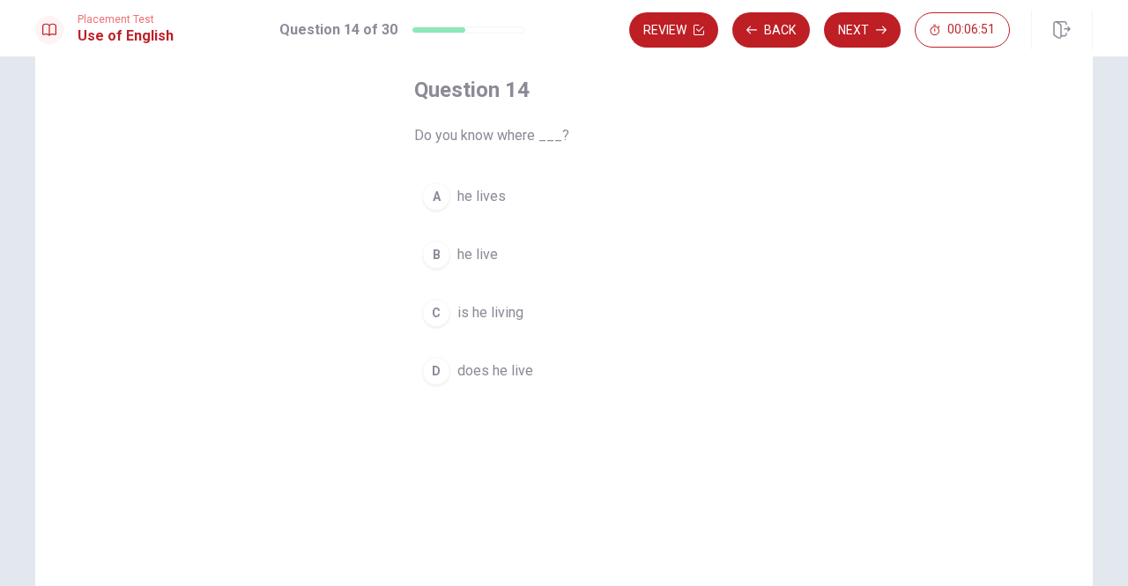
click at [436, 362] on div "D" at bounding box center [436, 371] width 28 height 28
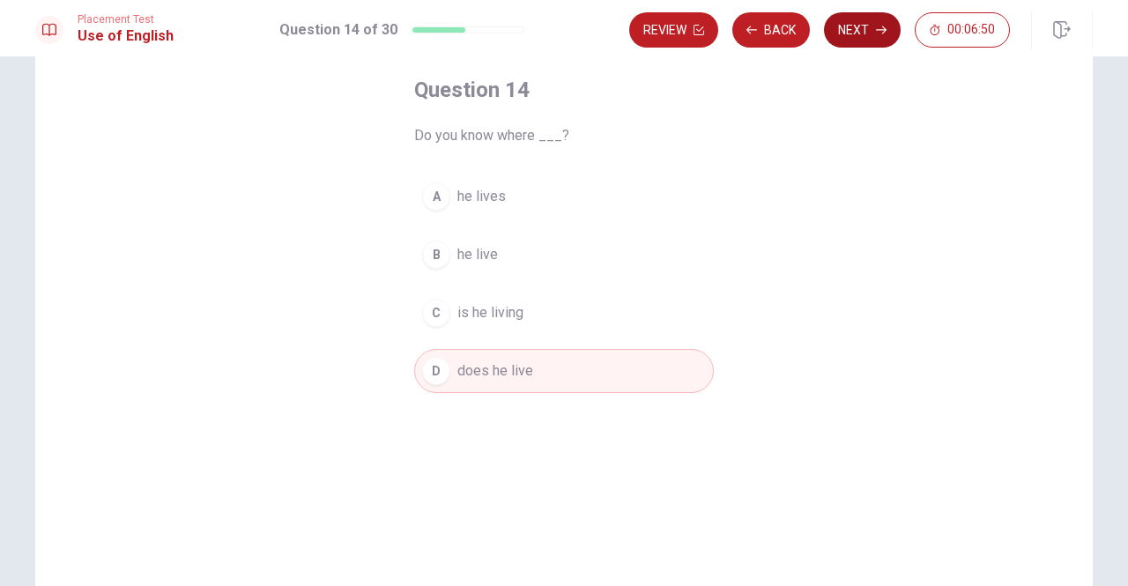
click at [837, 25] on button "Next" at bounding box center [862, 29] width 77 height 35
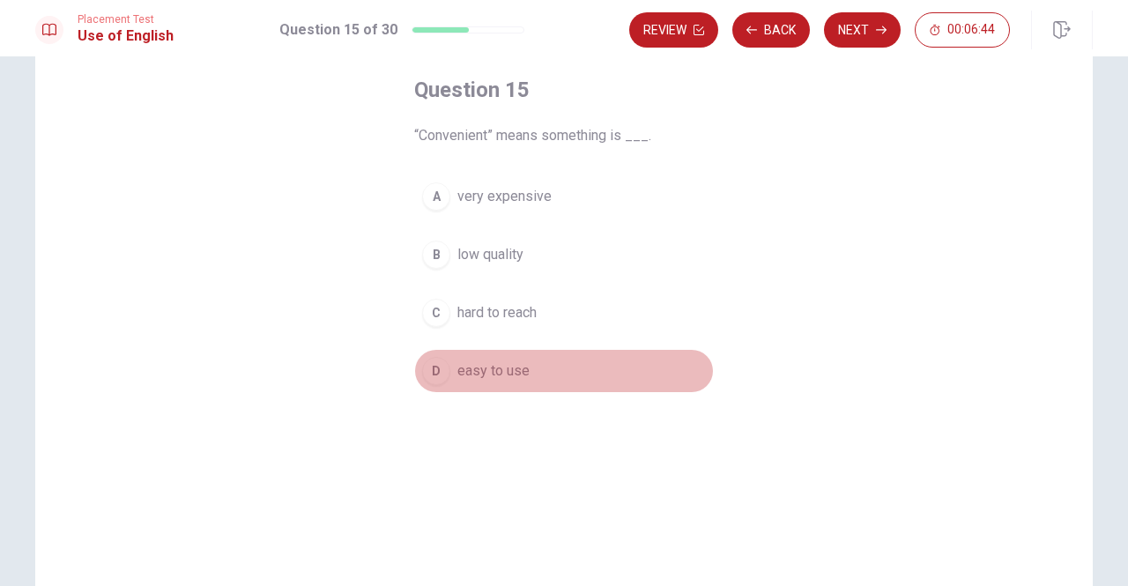
click at [441, 363] on div "D" at bounding box center [436, 371] width 28 height 28
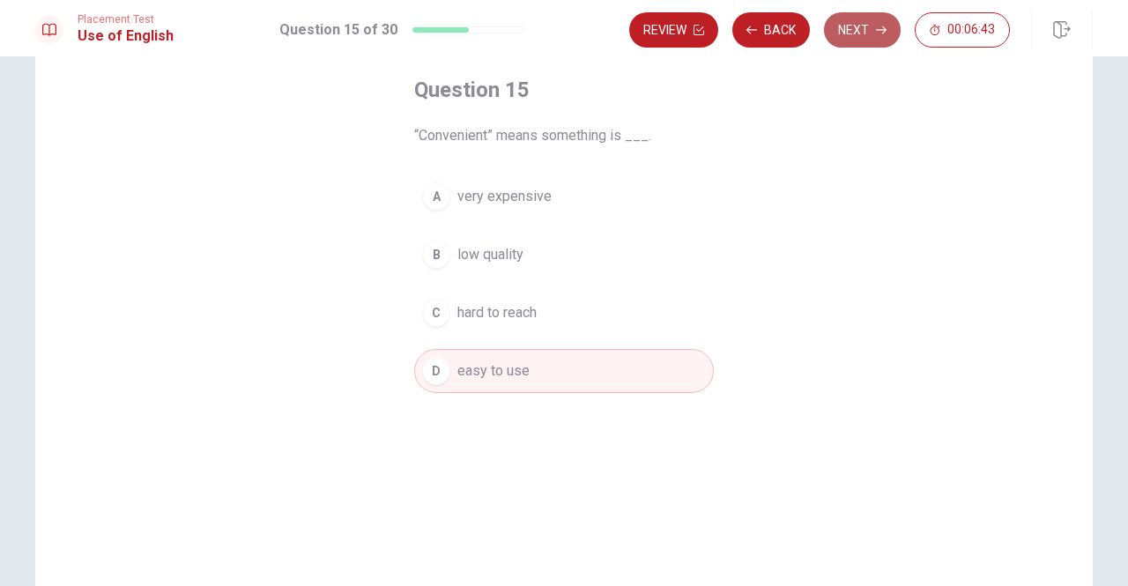
click at [855, 39] on button "Next" at bounding box center [862, 29] width 77 height 35
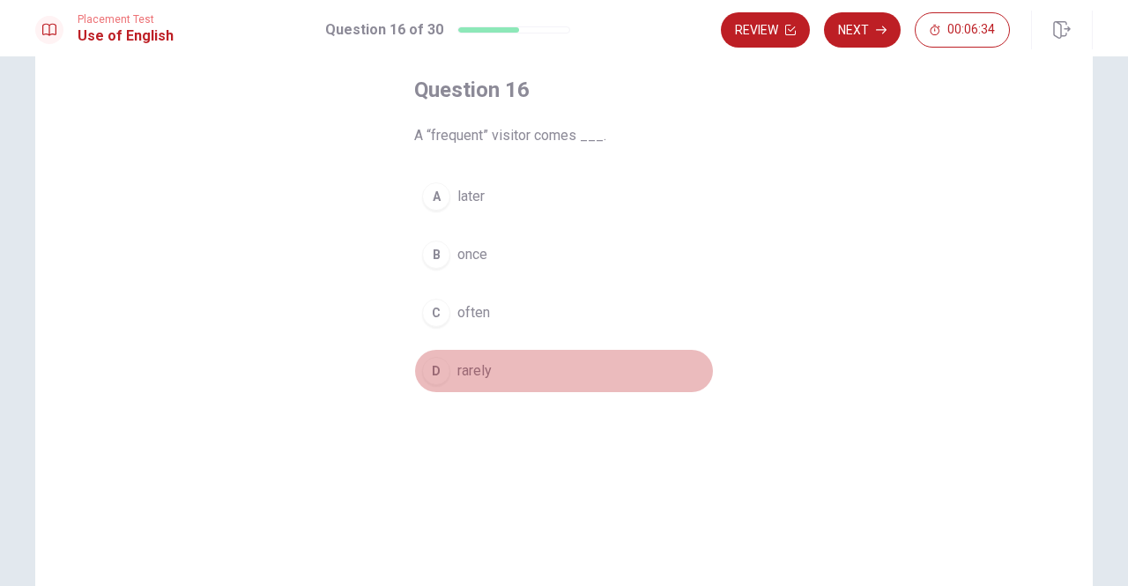
click at [425, 366] on div "D" at bounding box center [436, 371] width 28 height 28
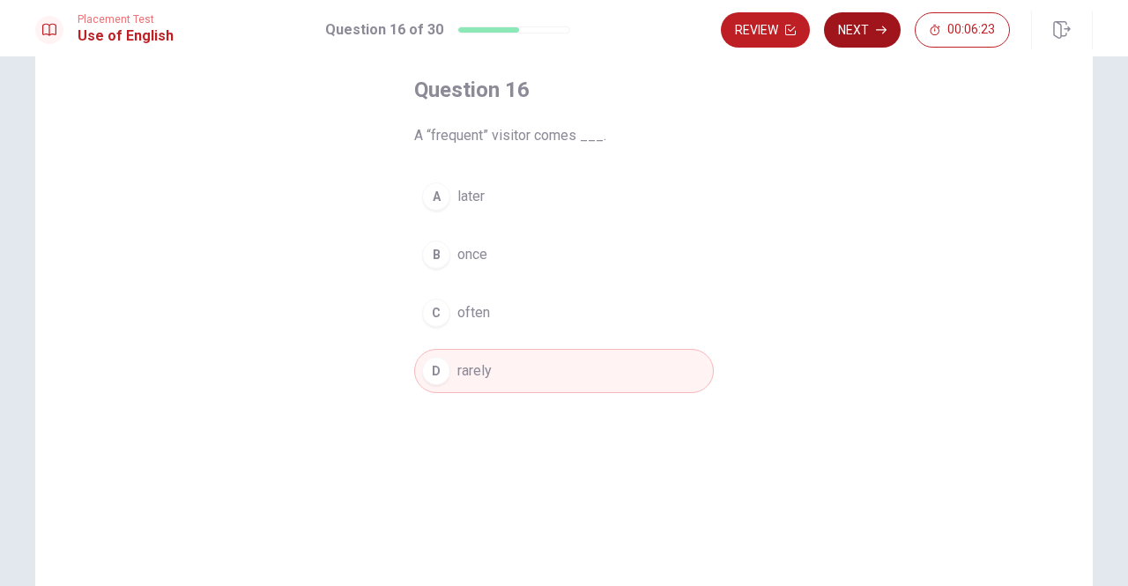
click at [846, 31] on button "Next" at bounding box center [862, 29] width 77 height 35
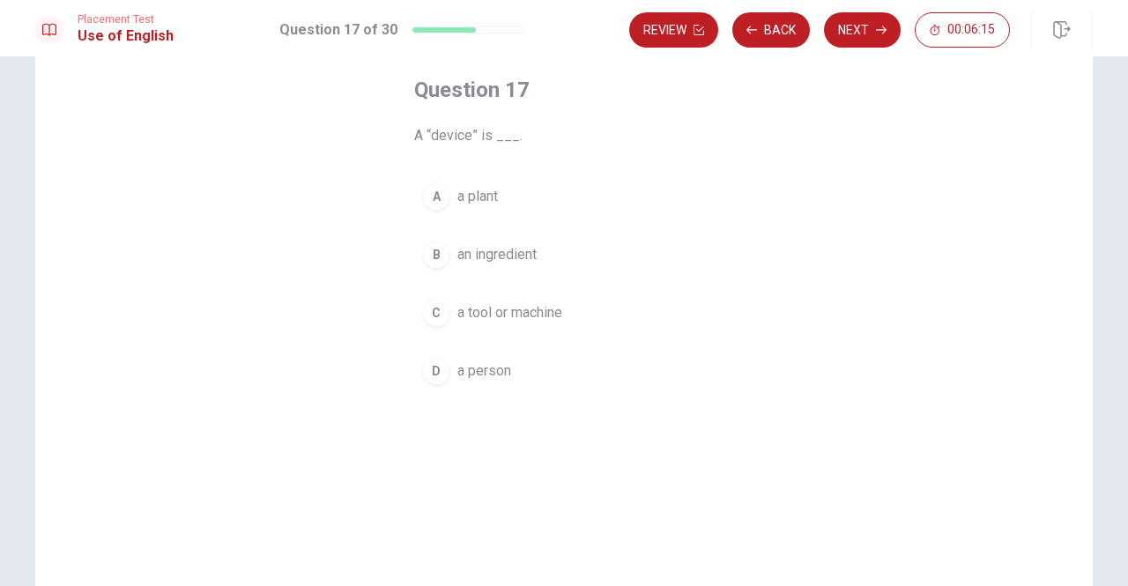
click at [443, 310] on div "C" at bounding box center [436, 313] width 28 height 28
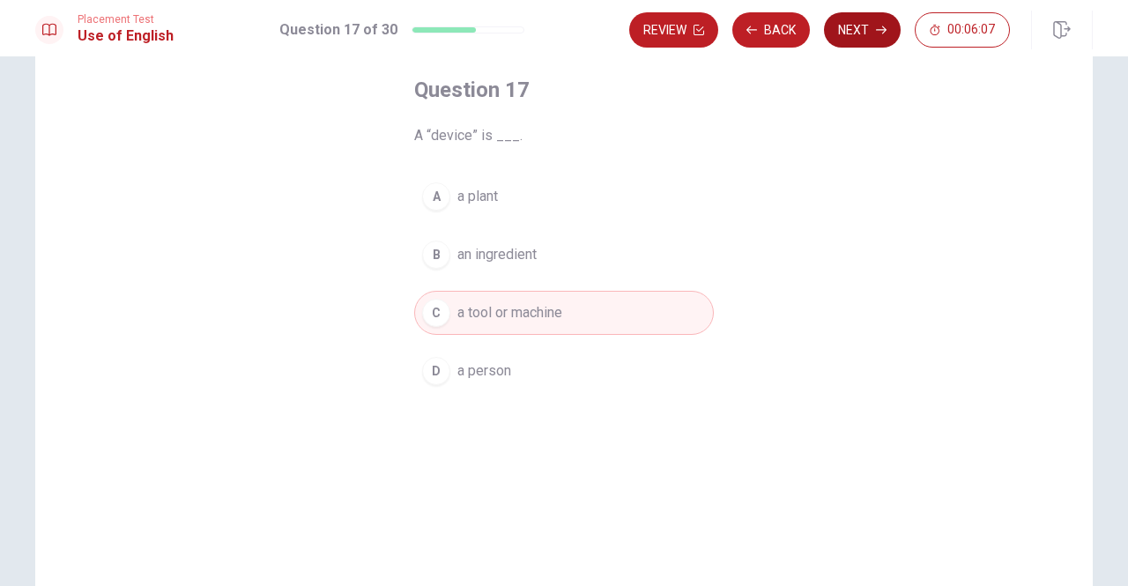
click at [831, 27] on button "Next" at bounding box center [862, 29] width 77 height 35
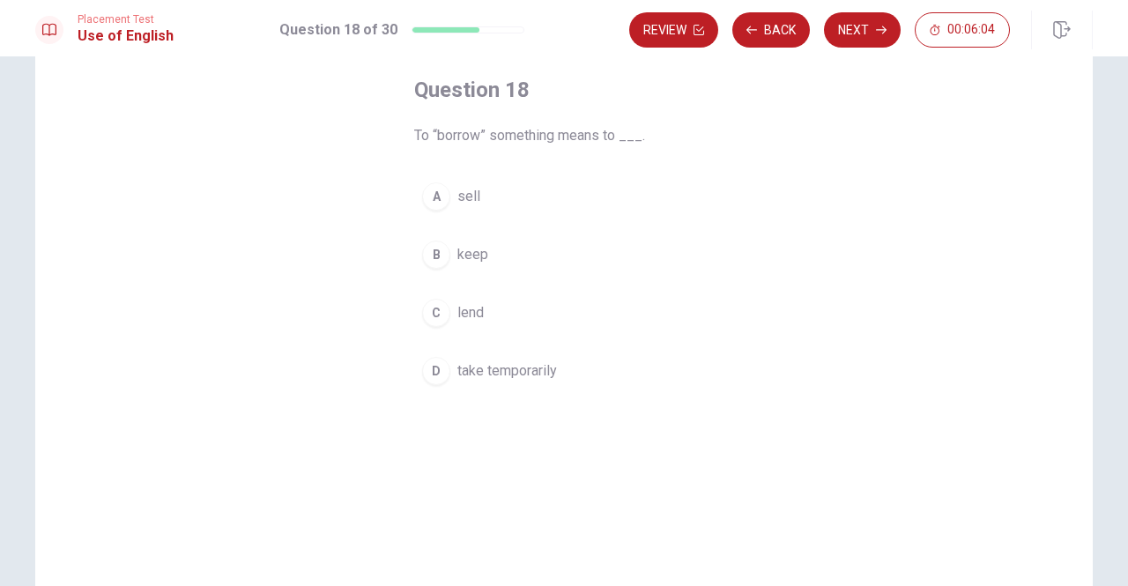
click at [435, 304] on div "C" at bounding box center [436, 313] width 28 height 28
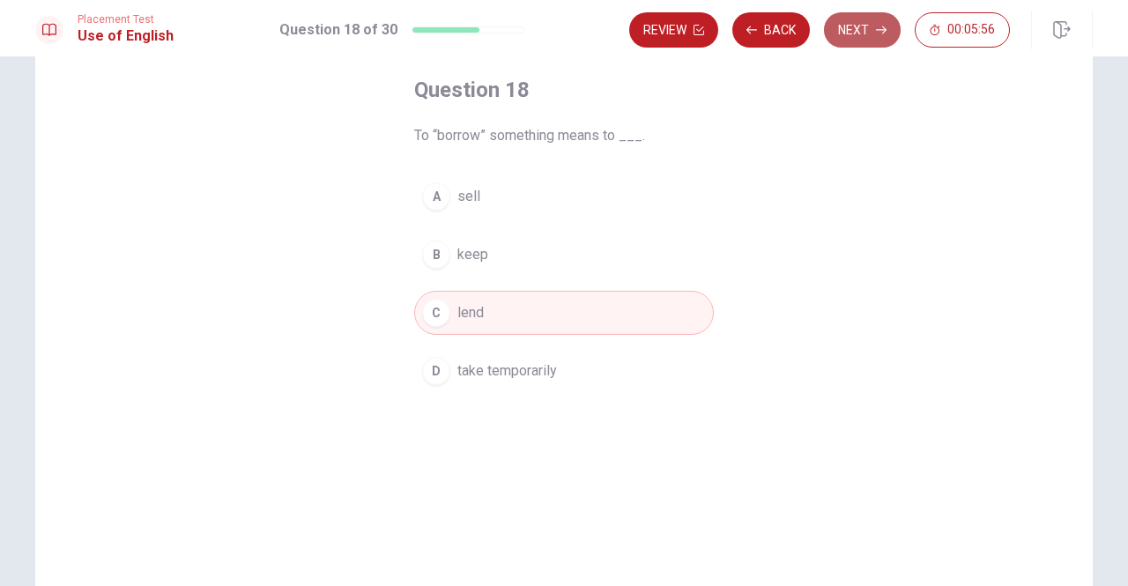
click at [860, 29] on button "Next" at bounding box center [862, 29] width 77 height 35
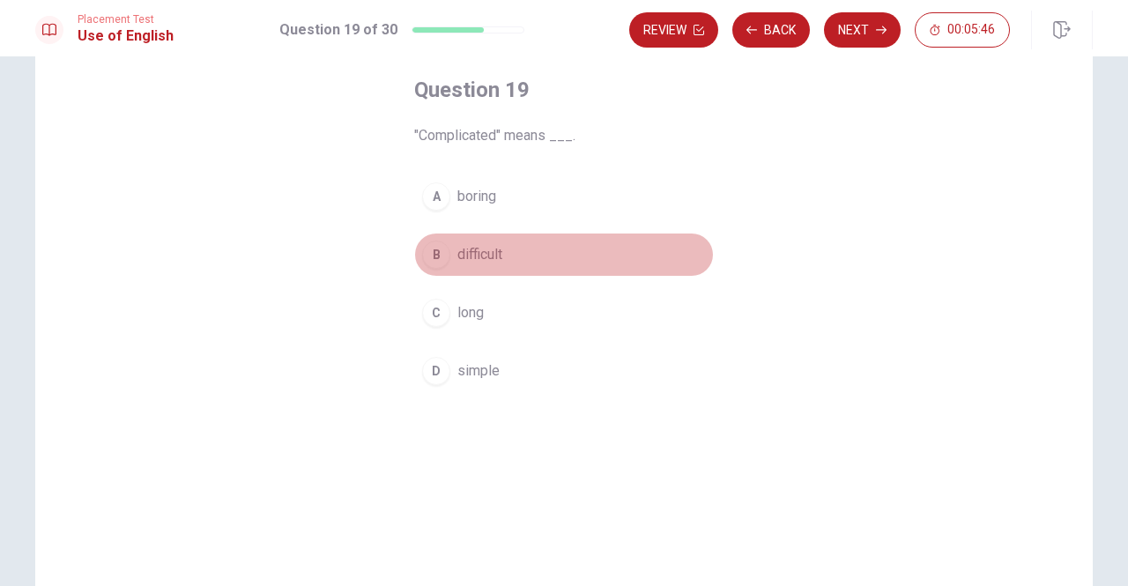
click at [433, 255] on div "B" at bounding box center [436, 254] width 28 height 28
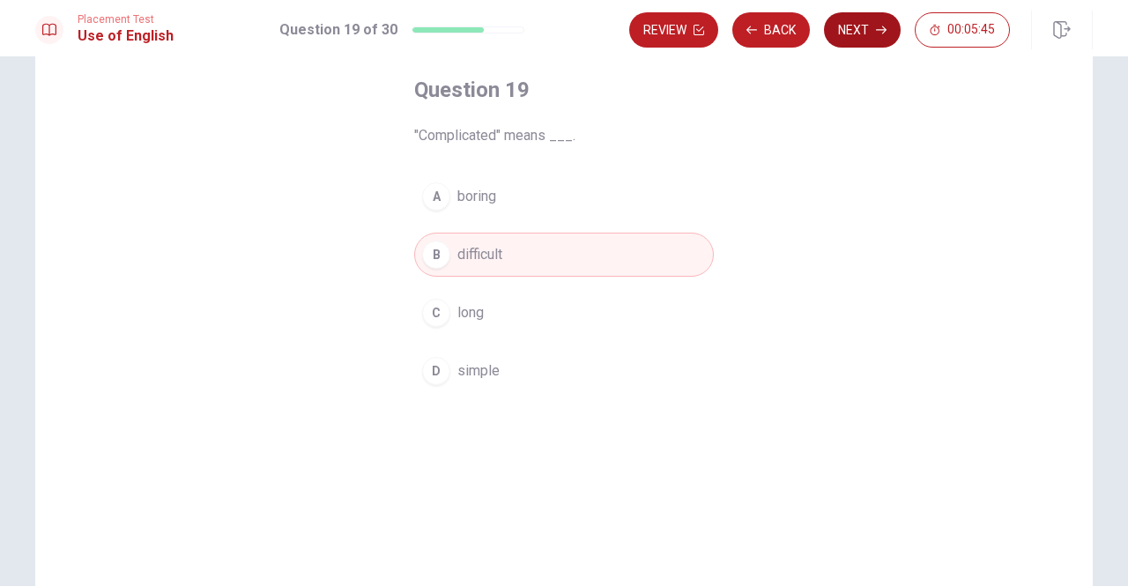
click at [862, 40] on button "Next" at bounding box center [862, 29] width 77 height 35
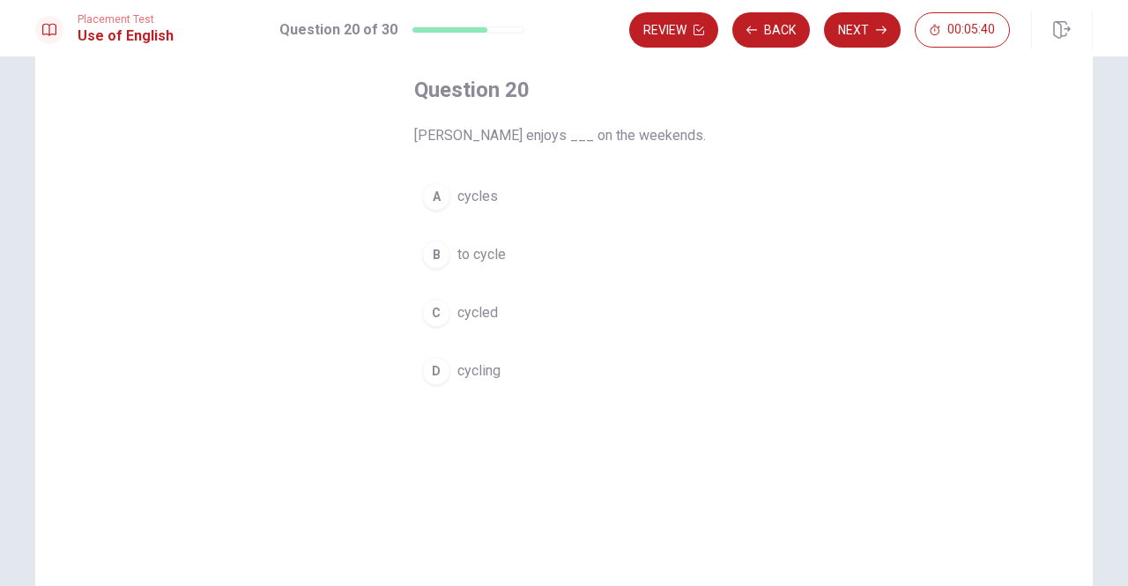
click at [449, 375] on button "D cycling" at bounding box center [564, 371] width 300 height 44
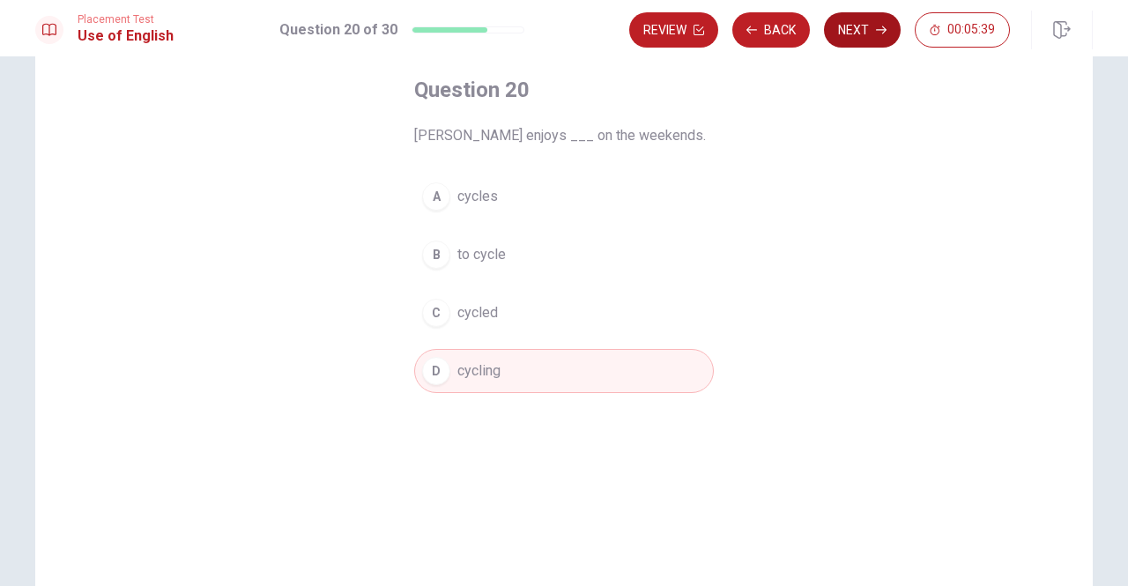
click at [870, 26] on button "Next" at bounding box center [862, 29] width 77 height 35
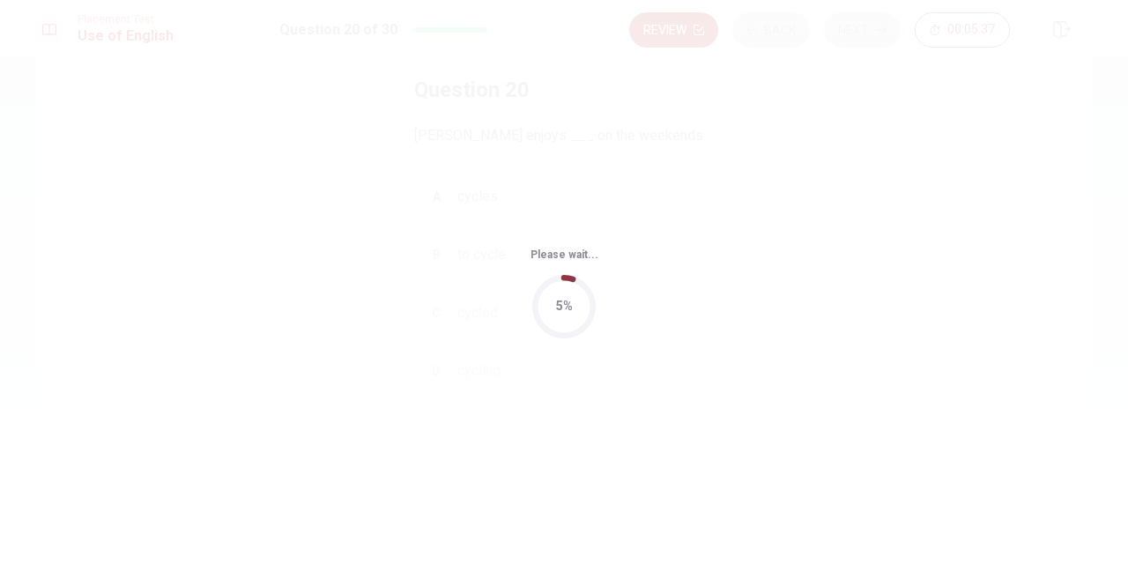
scroll to position [0, 0]
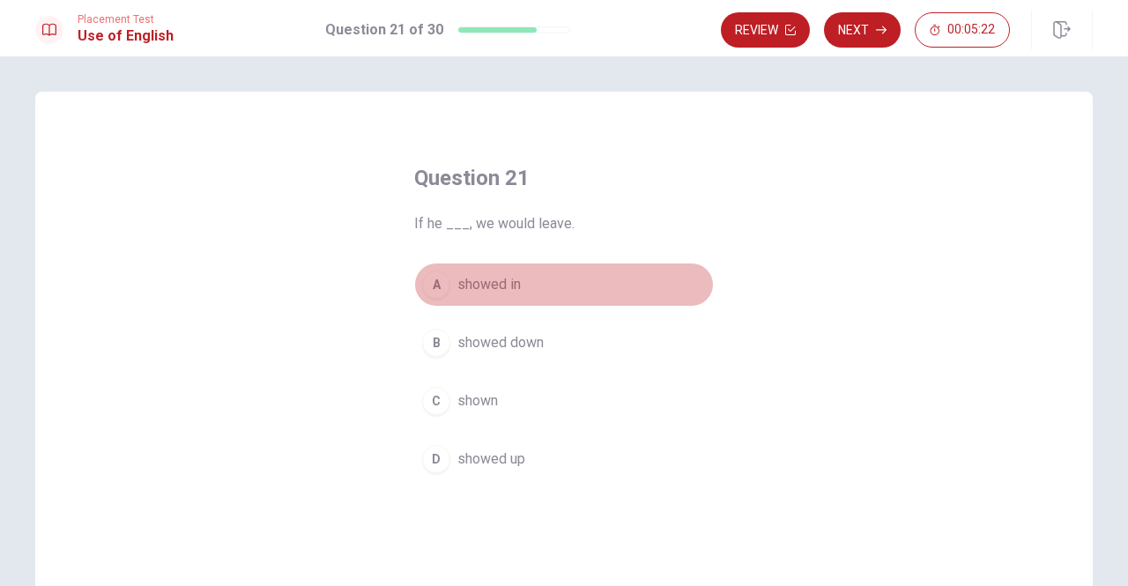
click at [437, 289] on div "A" at bounding box center [436, 284] width 28 height 28
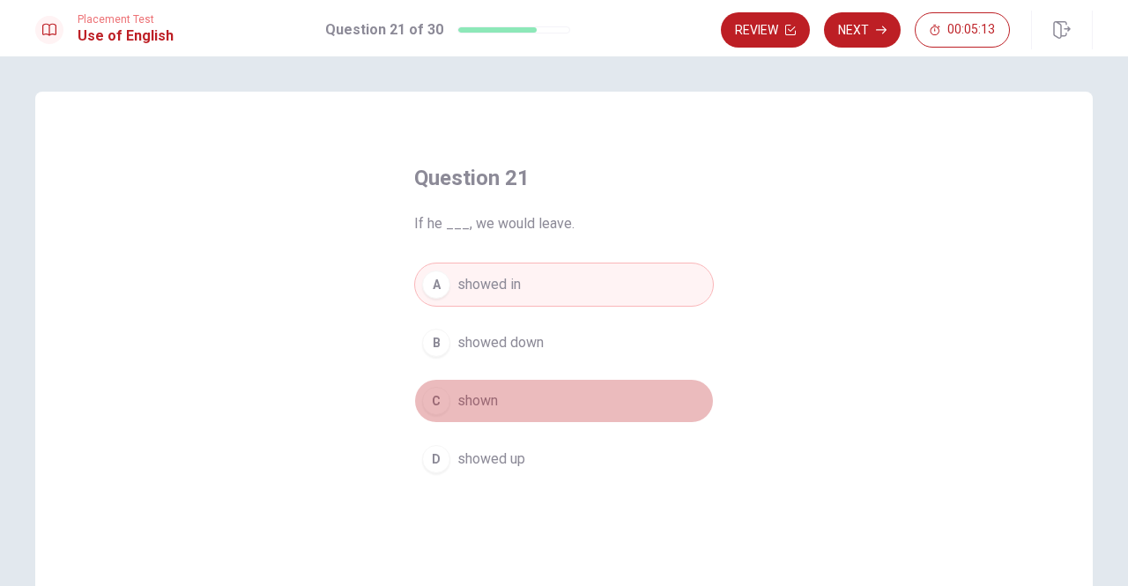
click at [436, 387] on div "C" at bounding box center [436, 401] width 28 height 28
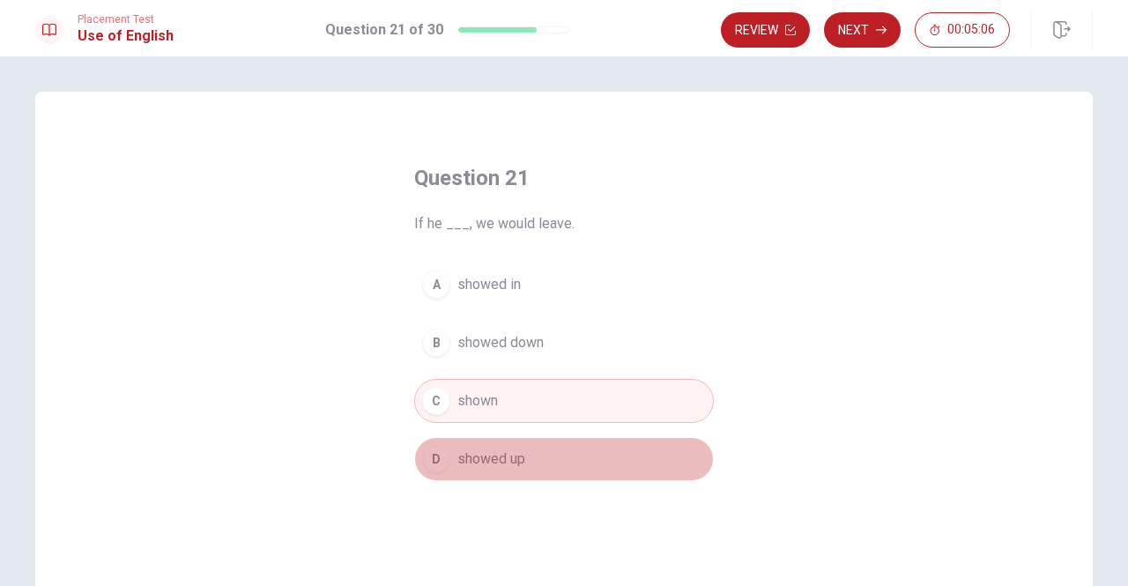
click at [443, 456] on div "D" at bounding box center [436, 459] width 28 height 28
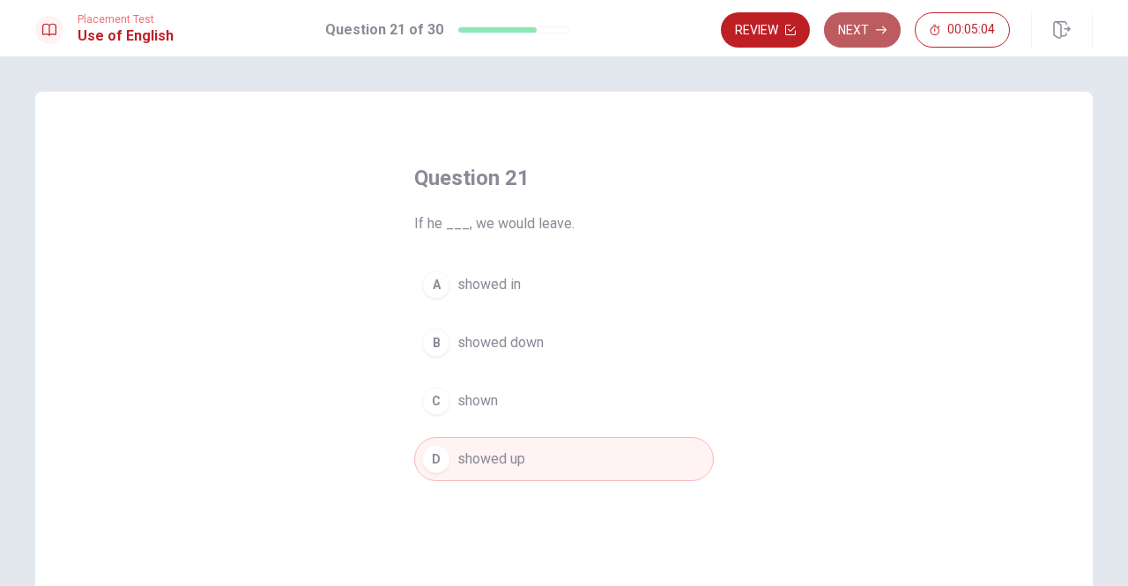
click at [876, 43] on button "Next" at bounding box center [862, 29] width 77 height 35
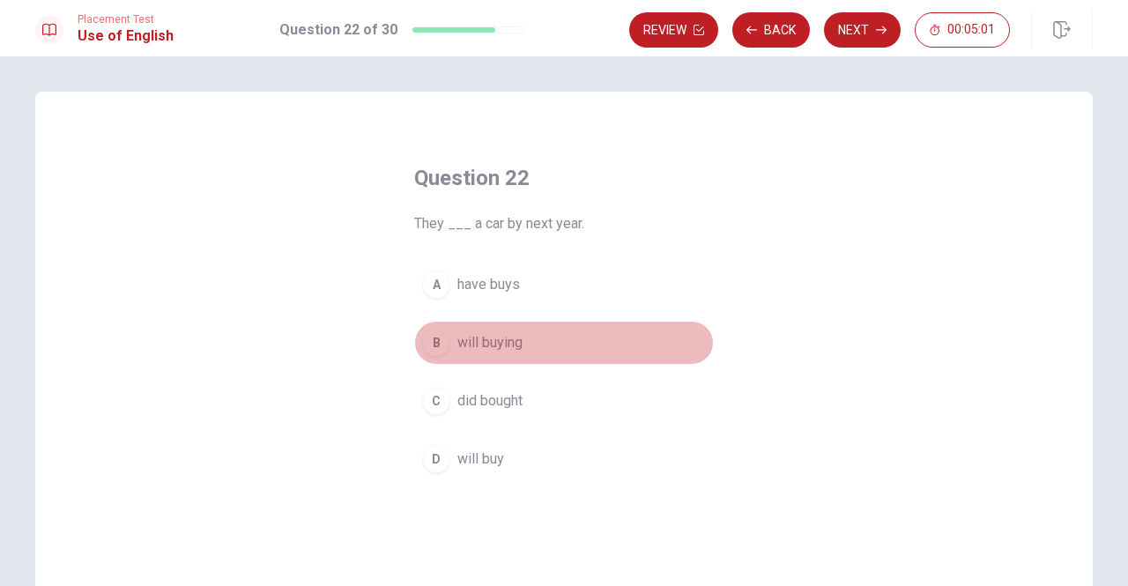
click at [441, 344] on div "B" at bounding box center [436, 343] width 28 height 28
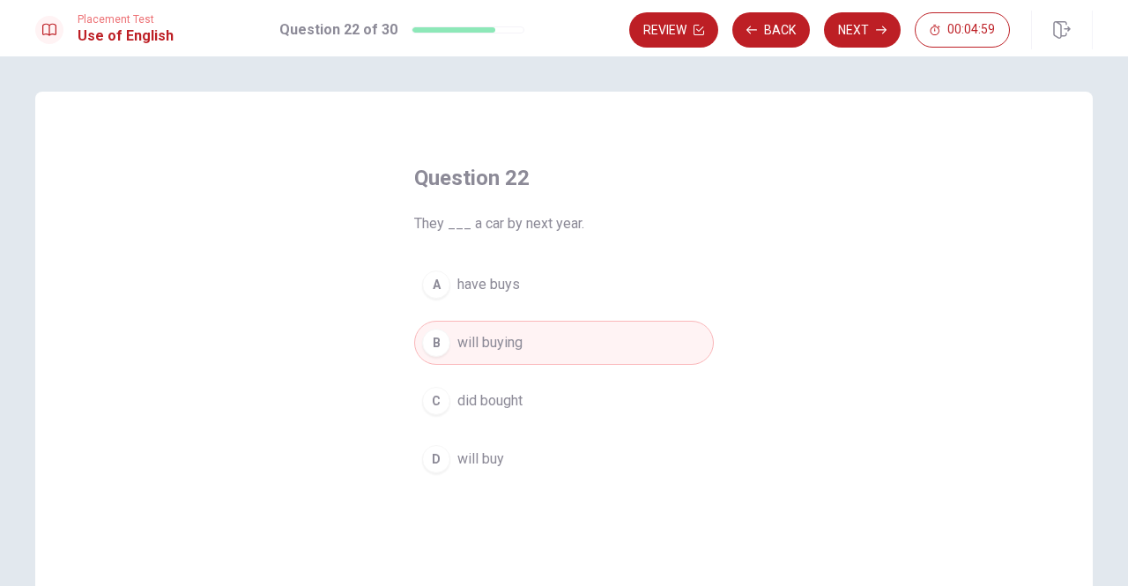
click at [436, 466] on div "D" at bounding box center [436, 459] width 28 height 28
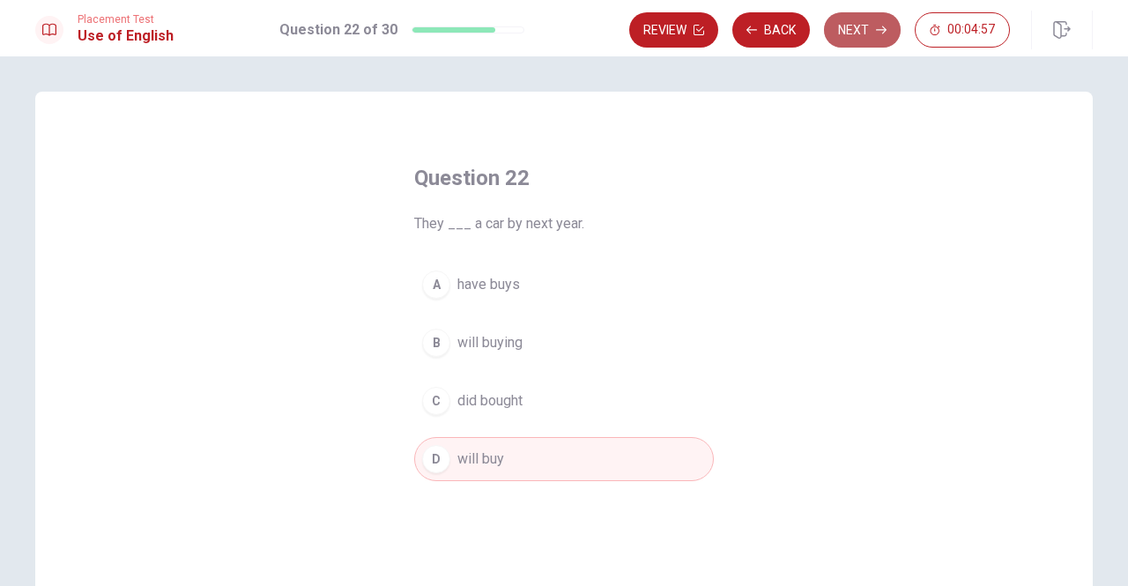
click at [862, 41] on button "Next" at bounding box center [862, 29] width 77 height 35
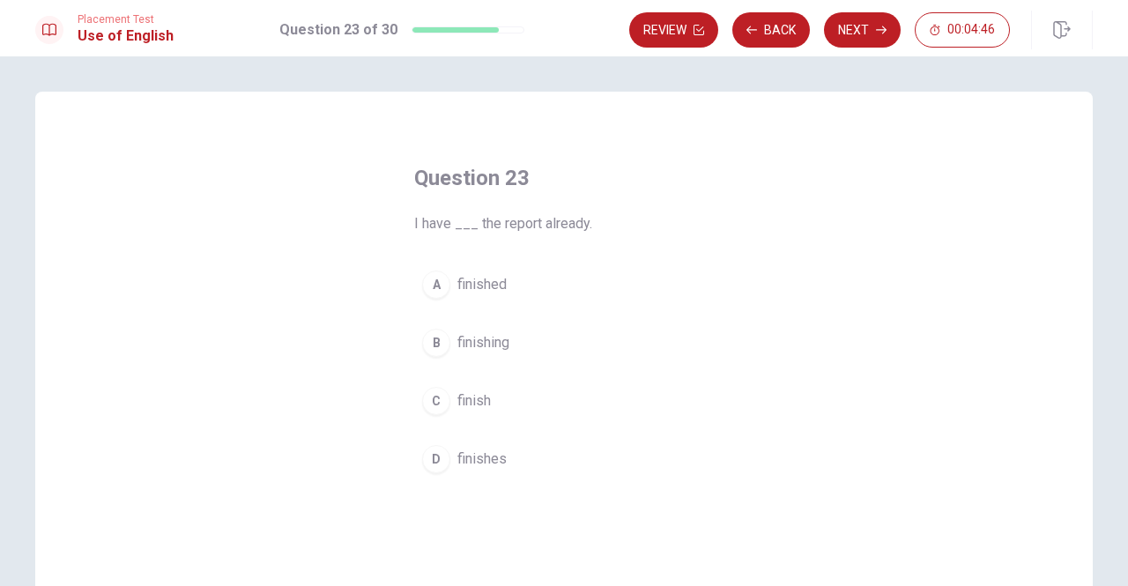
click at [424, 284] on div "A" at bounding box center [436, 284] width 28 height 28
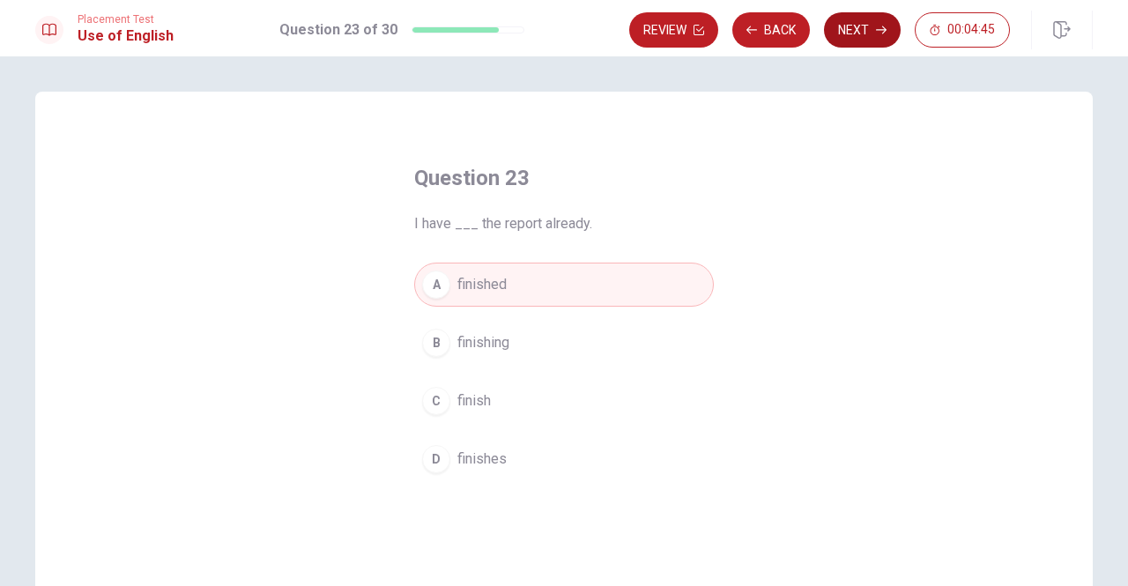
click at [855, 26] on button "Next" at bounding box center [862, 29] width 77 height 35
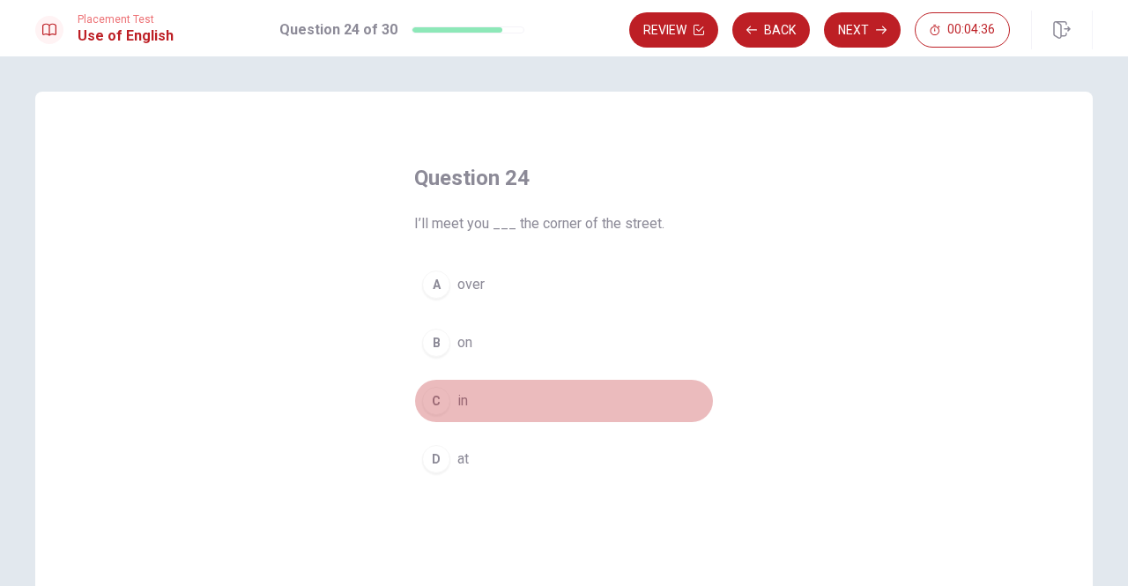
click at [438, 406] on div "C" at bounding box center [436, 401] width 28 height 28
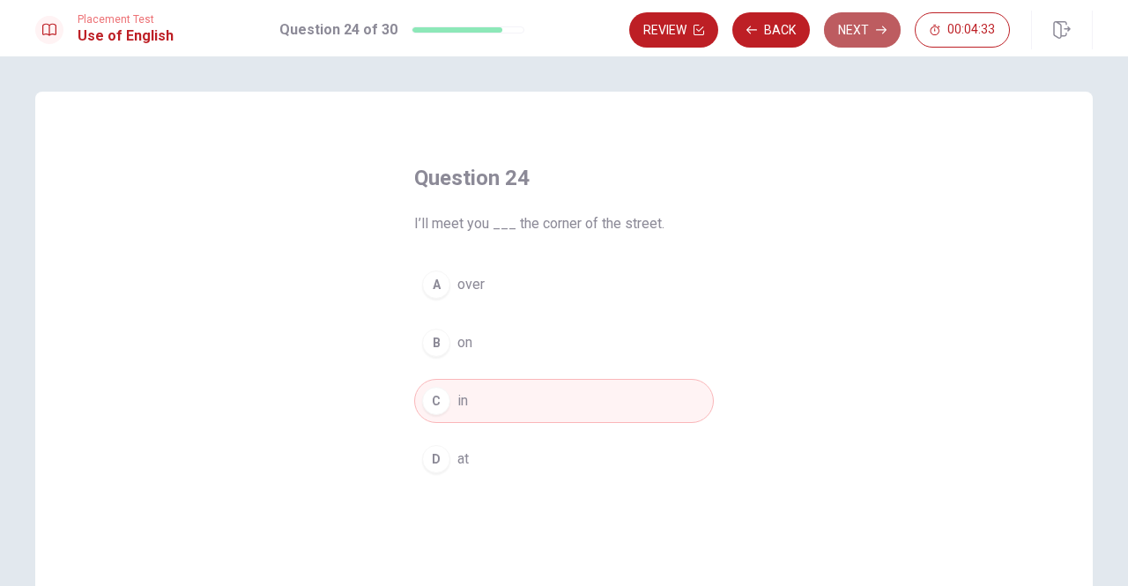
click at [870, 43] on button "Next" at bounding box center [862, 29] width 77 height 35
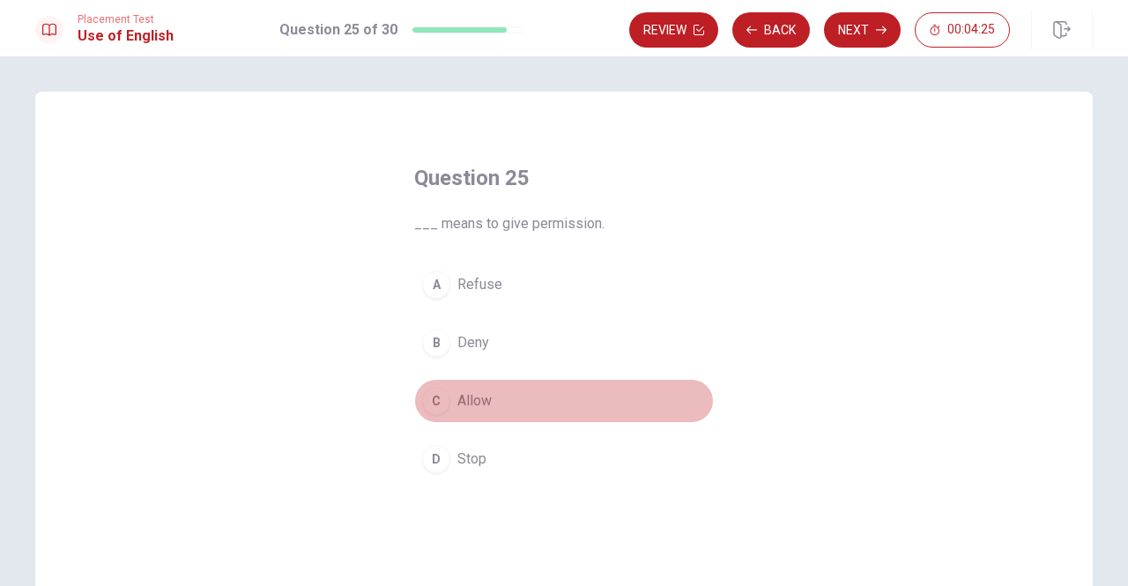
click at [422, 405] on div "C" at bounding box center [436, 401] width 28 height 28
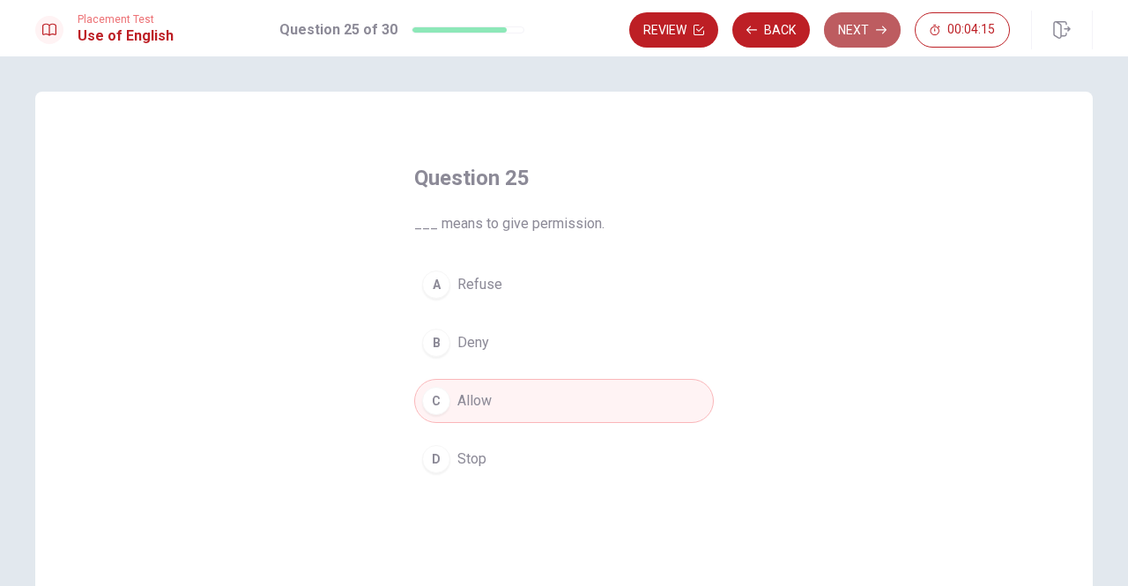
click at [865, 24] on button "Next" at bounding box center [862, 29] width 77 height 35
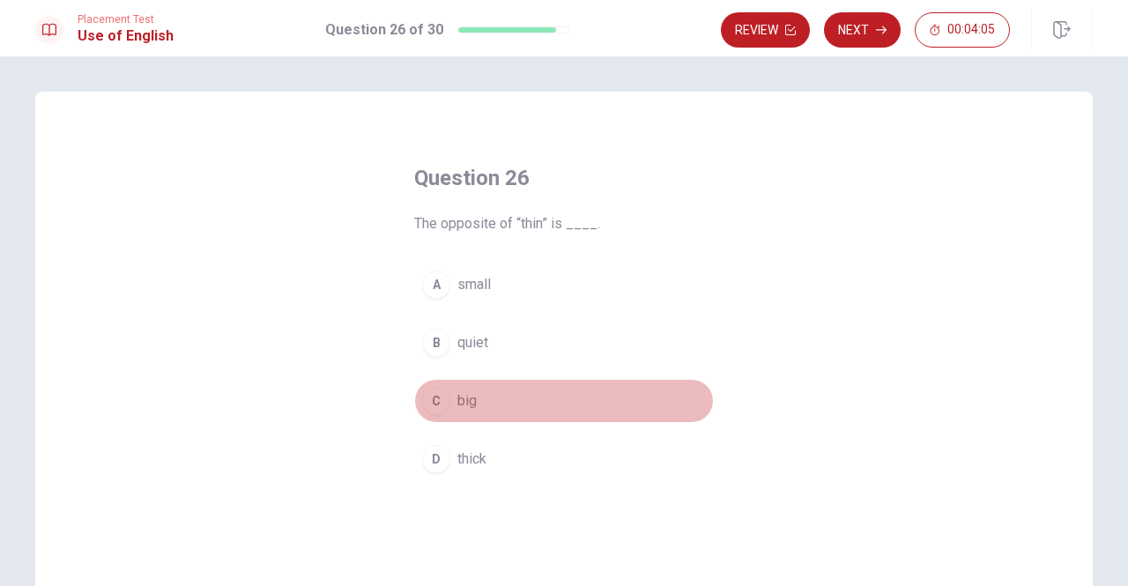
click at [439, 402] on div "C" at bounding box center [436, 401] width 28 height 28
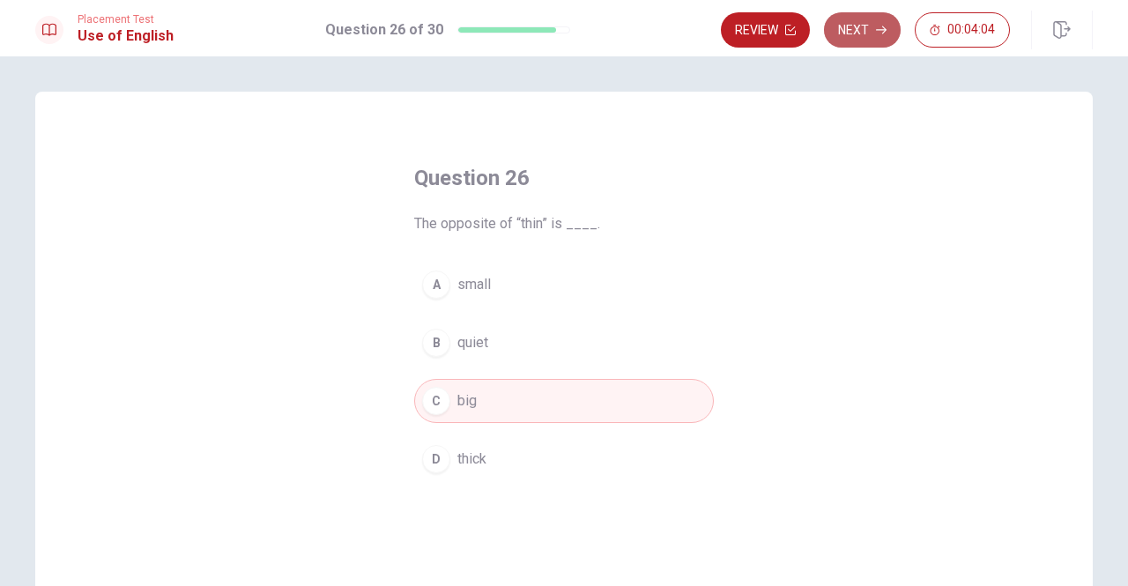
click at [858, 25] on button "Next" at bounding box center [862, 29] width 77 height 35
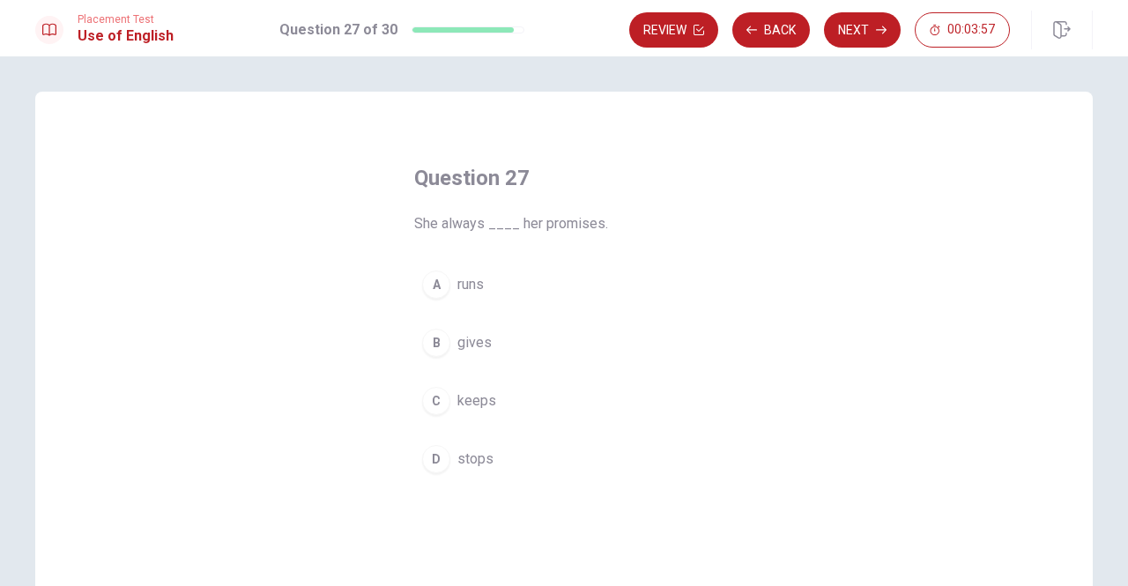
click at [437, 397] on div "C" at bounding box center [436, 401] width 28 height 28
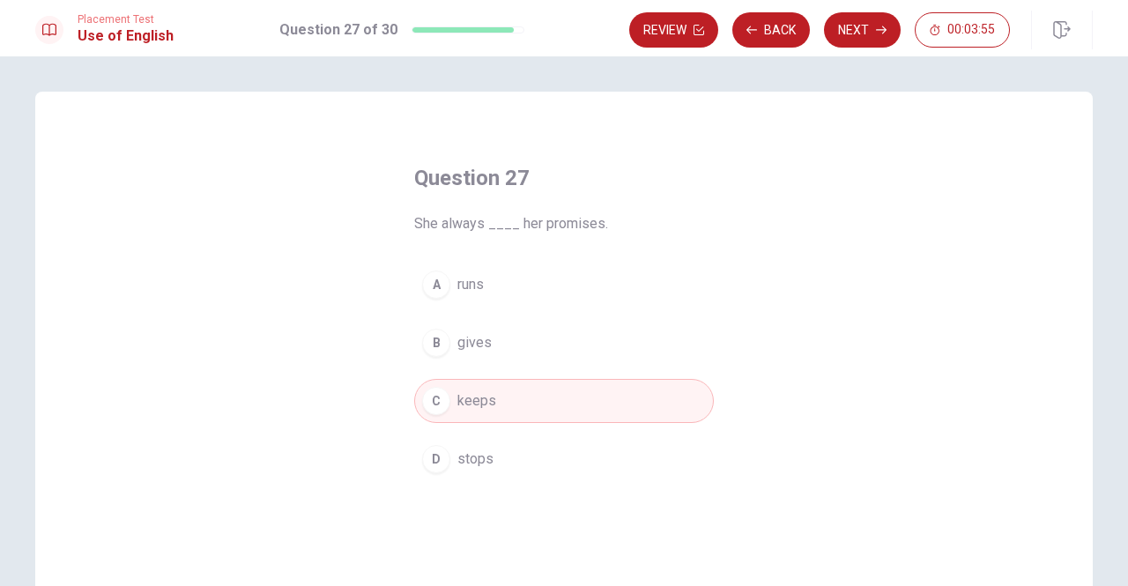
click at [846, 27] on button "Next" at bounding box center [862, 29] width 77 height 35
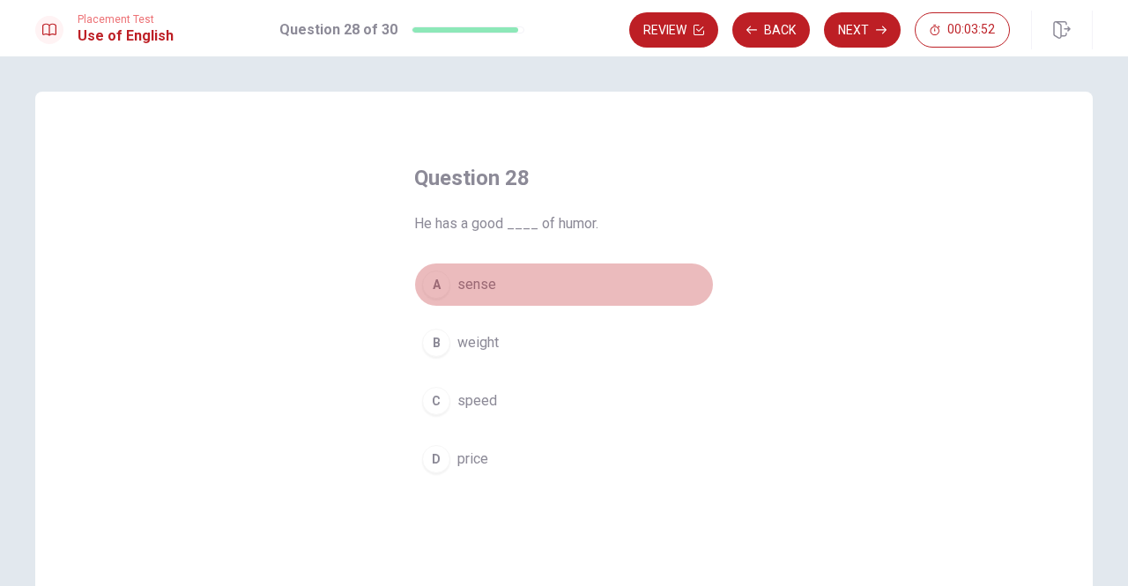
click at [440, 292] on div "A" at bounding box center [436, 284] width 28 height 28
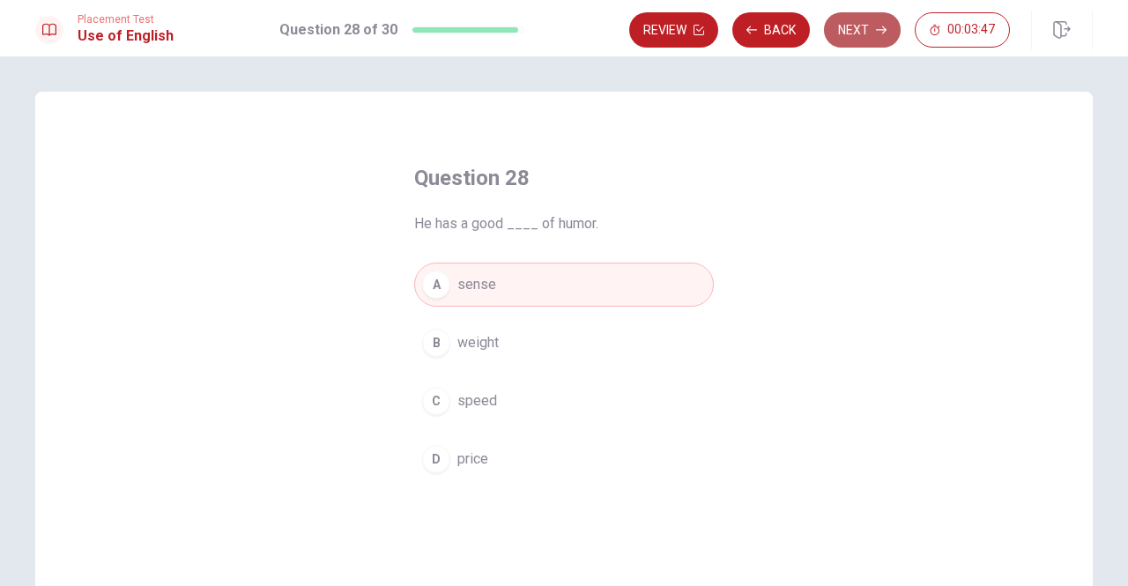
click at [863, 33] on button "Next" at bounding box center [862, 29] width 77 height 35
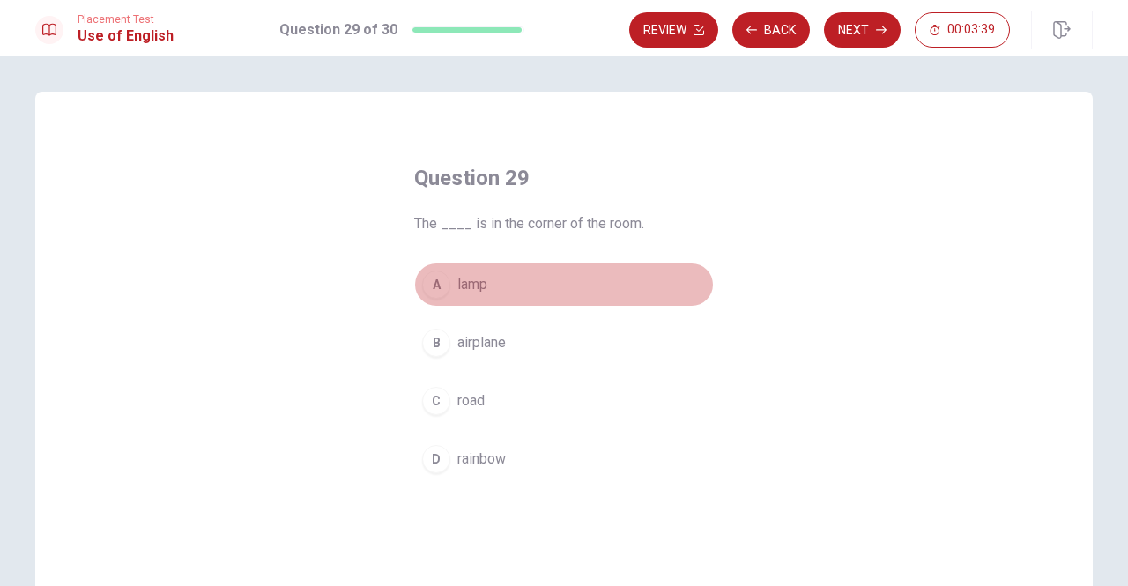
drag, startPoint x: 438, startPoint y: 286, endPoint x: 453, endPoint y: 292, distance: 15.9
click at [438, 287] on div "A" at bounding box center [436, 284] width 28 height 28
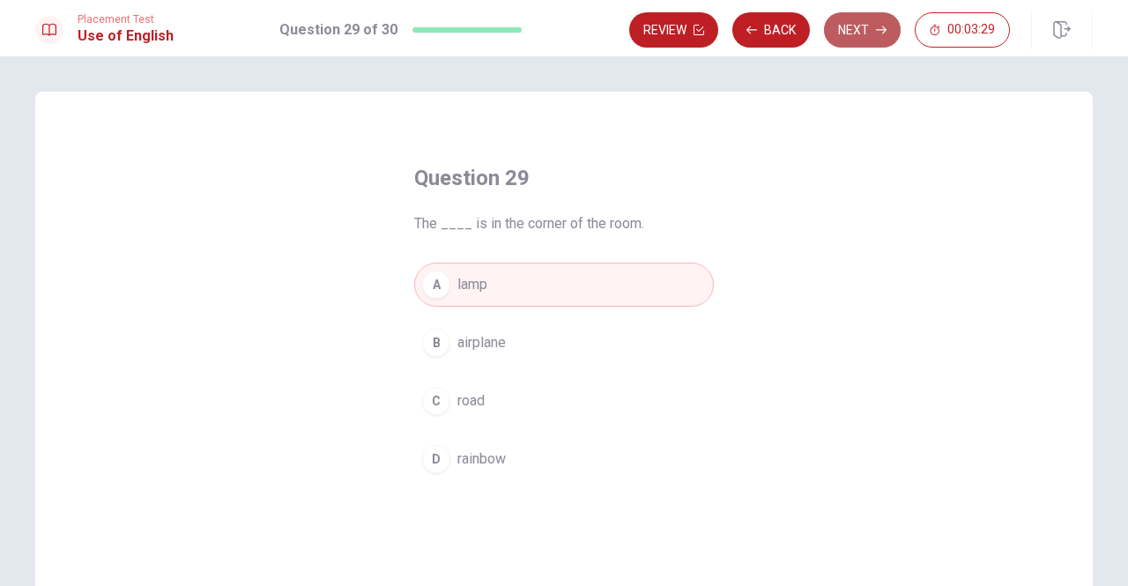
click at [854, 21] on button "Next" at bounding box center [862, 29] width 77 height 35
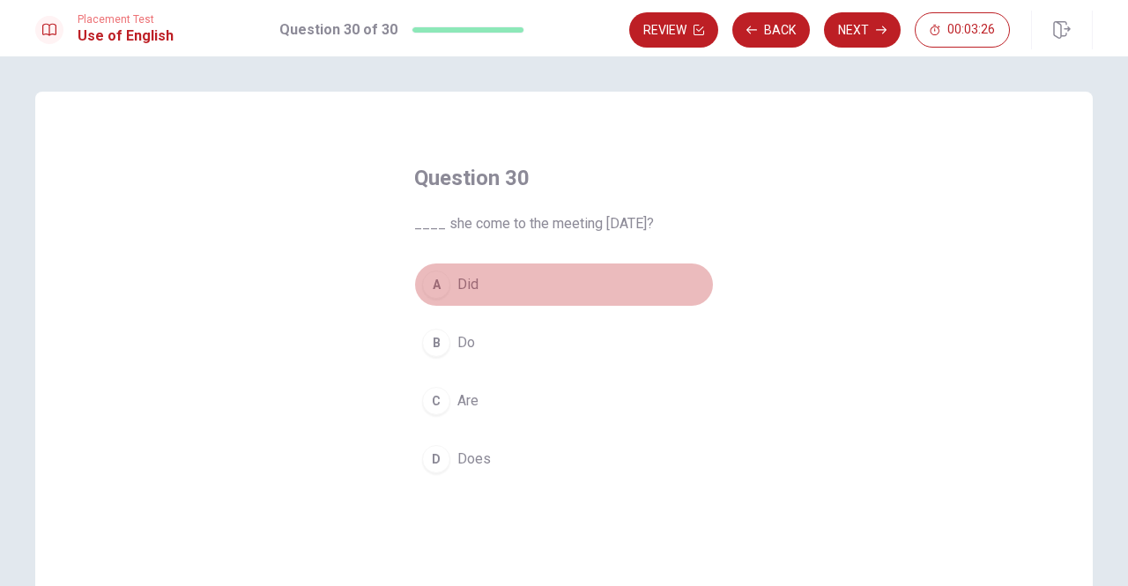
click at [445, 290] on button "A Did" at bounding box center [564, 285] width 300 height 44
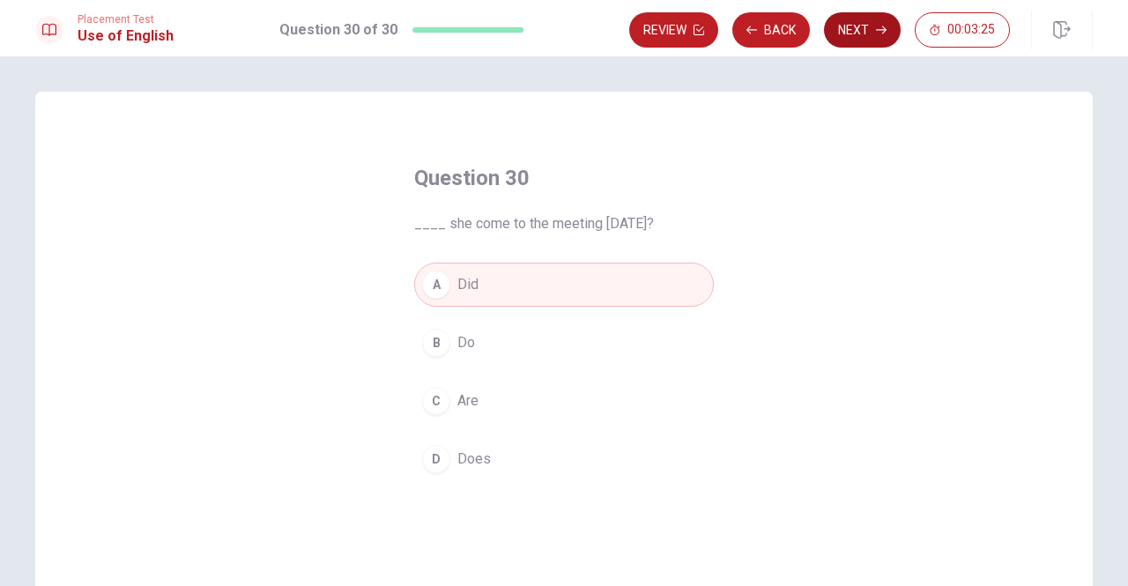
click at [835, 29] on button "Next" at bounding box center [862, 29] width 77 height 35
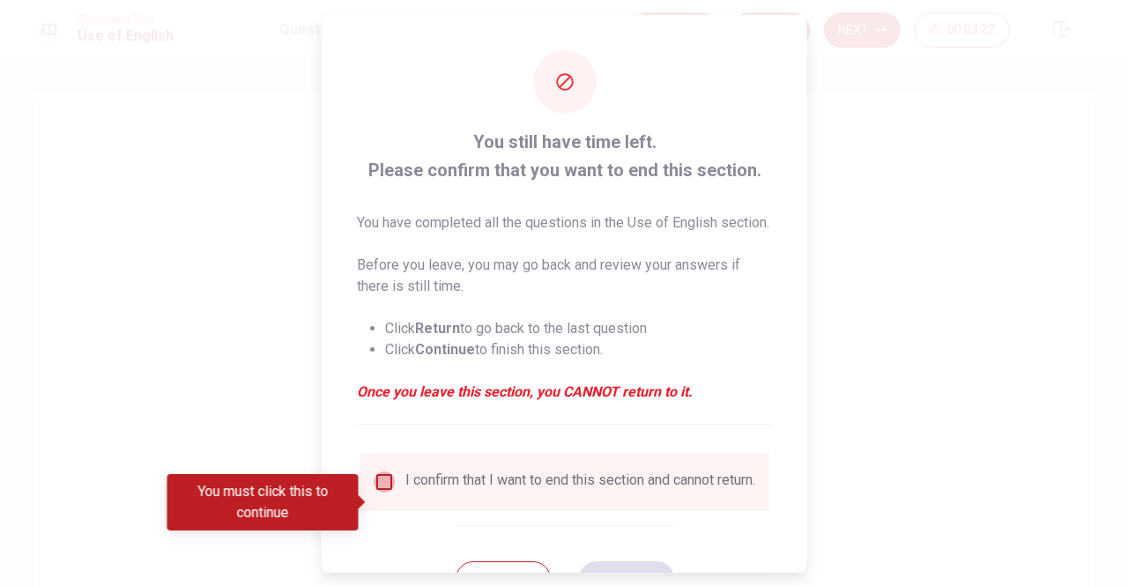
click at [382, 492] on input "You must click this to continue" at bounding box center [383, 480] width 21 height 21
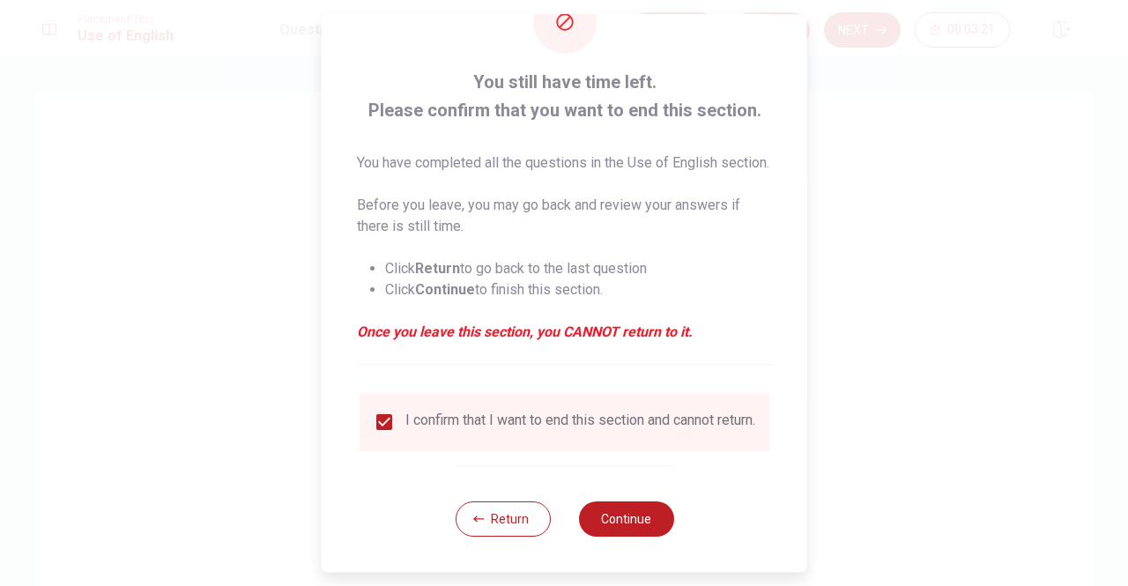
scroll to position [92, 0]
click at [628, 516] on button "Continue" at bounding box center [625, 518] width 95 height 35
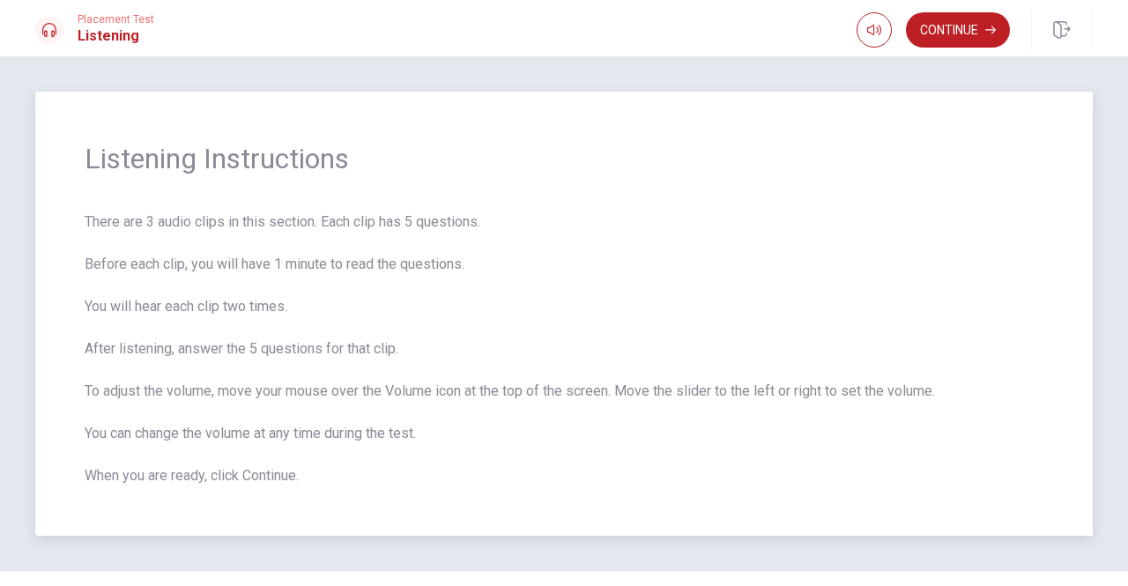
drag, startPoint x: 125, startPoint y: 221, endPoint x: 220, endPoint y: 218, distance: 95.2
click at [220, 218] on span "There are 3 audio clips in this section. Each clip has 5 questions. Before each…" at bounding box center [564, 348] width 958 height 275
drag, startPoint x: 218, startPoint y: 218, endPoint x: 285, endPoint y: 222, distance: 67.1
click at [285, 222] on span "There are 3 audio clips in this section. Each clip has 5 questions. Before each…" at bounding box center [564, 348] width 958 height 275
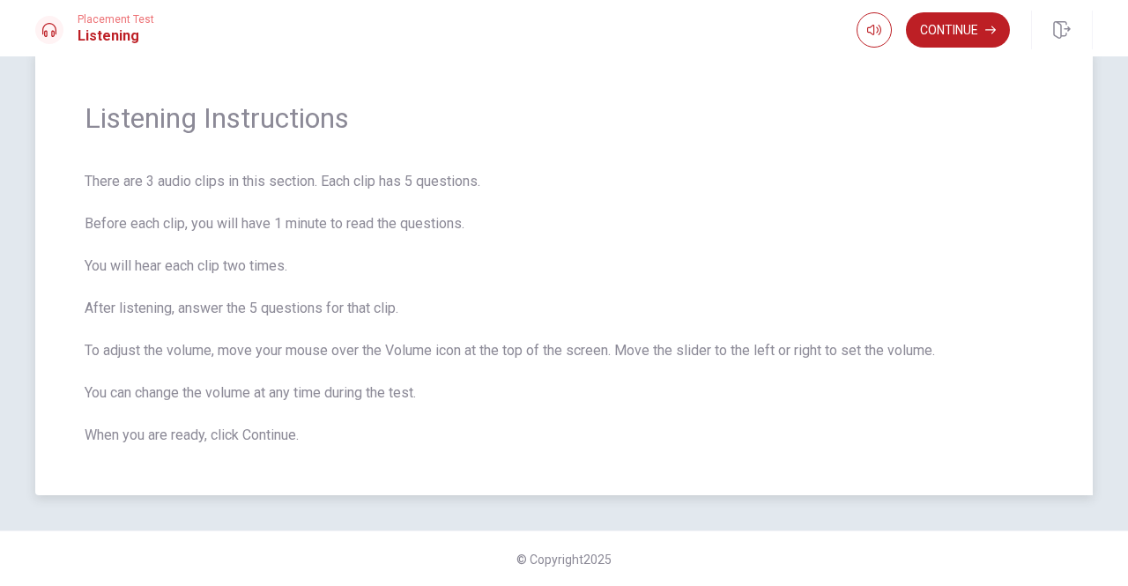
scroll to position [41, 0]
click at [957, 30] on button "Continue" at bounding box center [958, 29] width 104 height 35
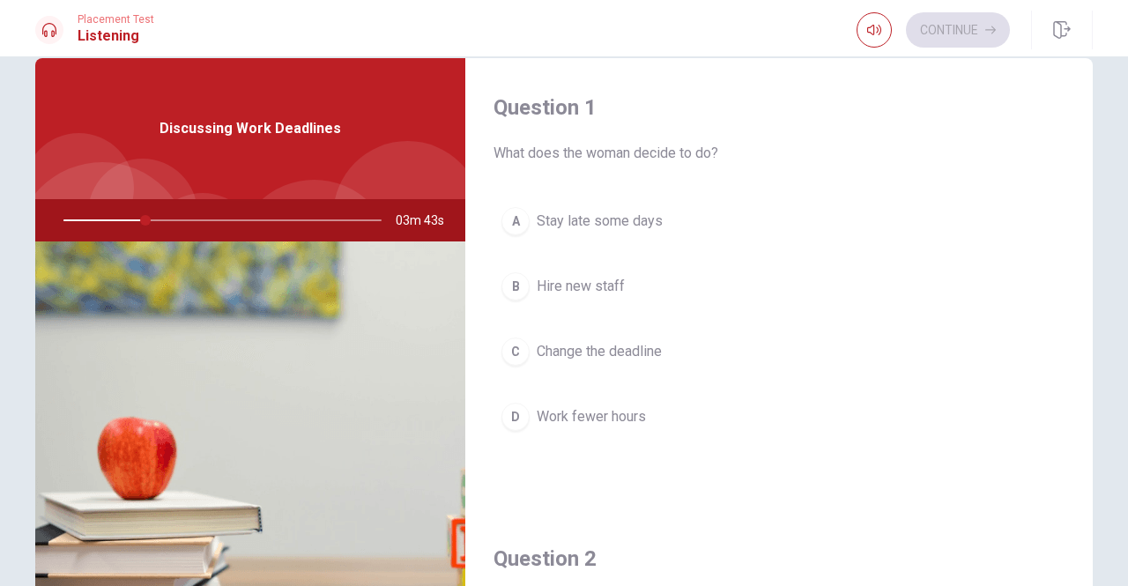
scroll to position [0, 0]
click at [521, 349] on div "C" at bounding box center [515, 351] width 28 height 28
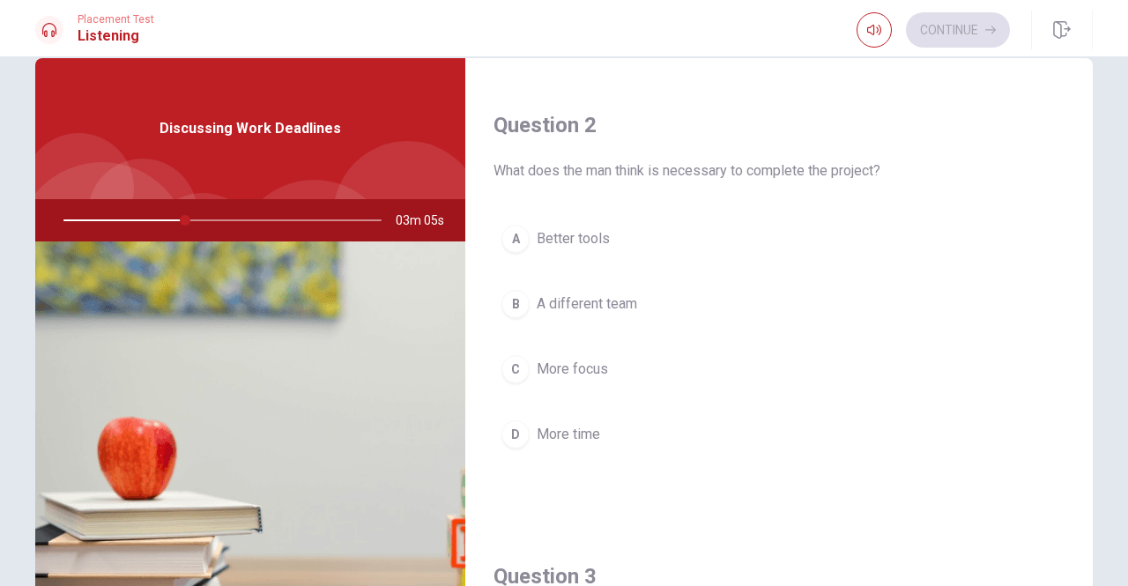
scroll to position [440, 0]
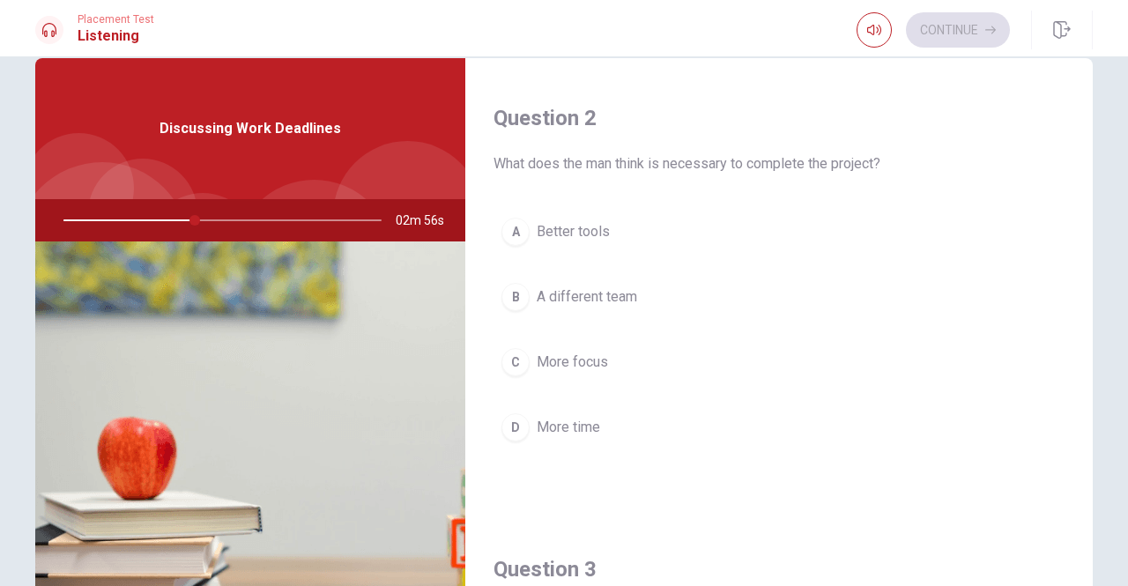
drag, startPoint x: 694, startPoint y: 161, endPoint x: 742, endPoint y: 162, distance: 47.6
click at [742, 162] on span "What does the man think is necessary to complete the project?" at bounding box center [778, 163] width 571 height 21
click at [517, 426] on div "D" at bounding box center [515, 427] width 28 height 28
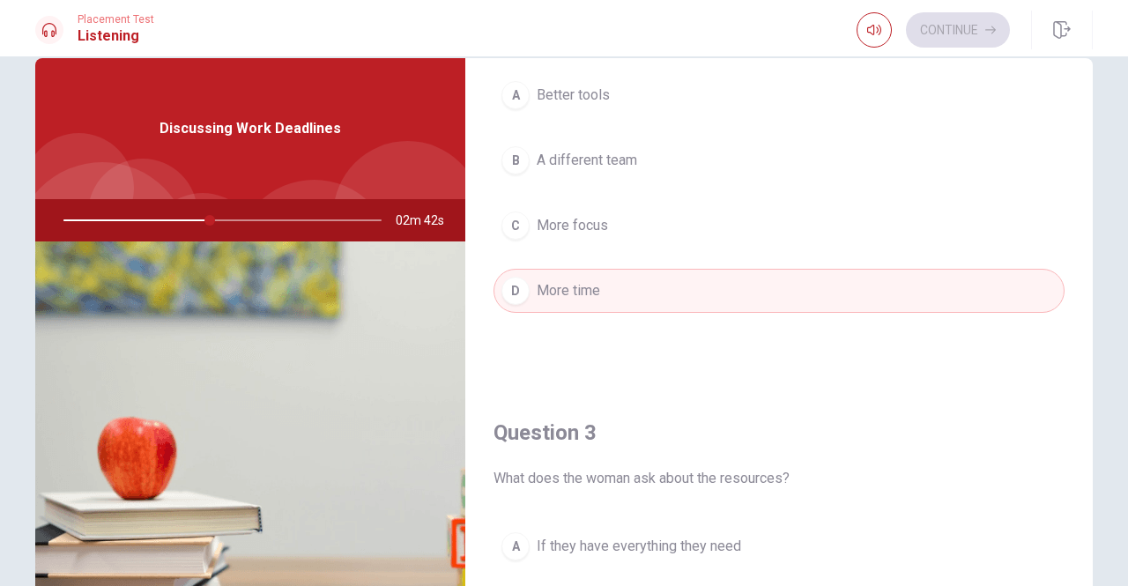
scroll to position [529, 0]
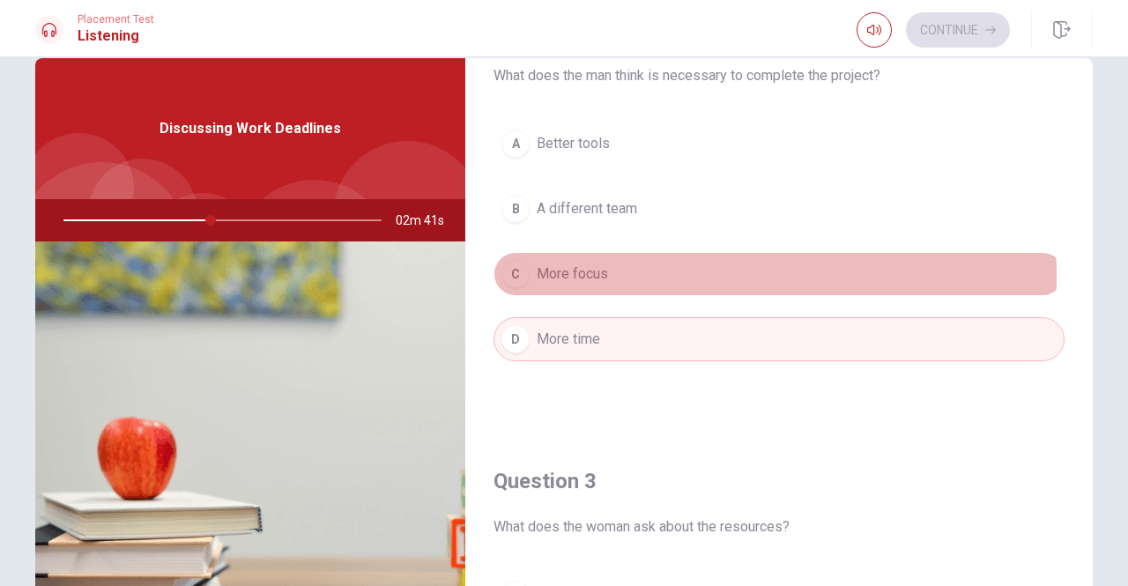
click at [579, 275] on span "More focus" at bounding box center [571, 273] width 71 height 21
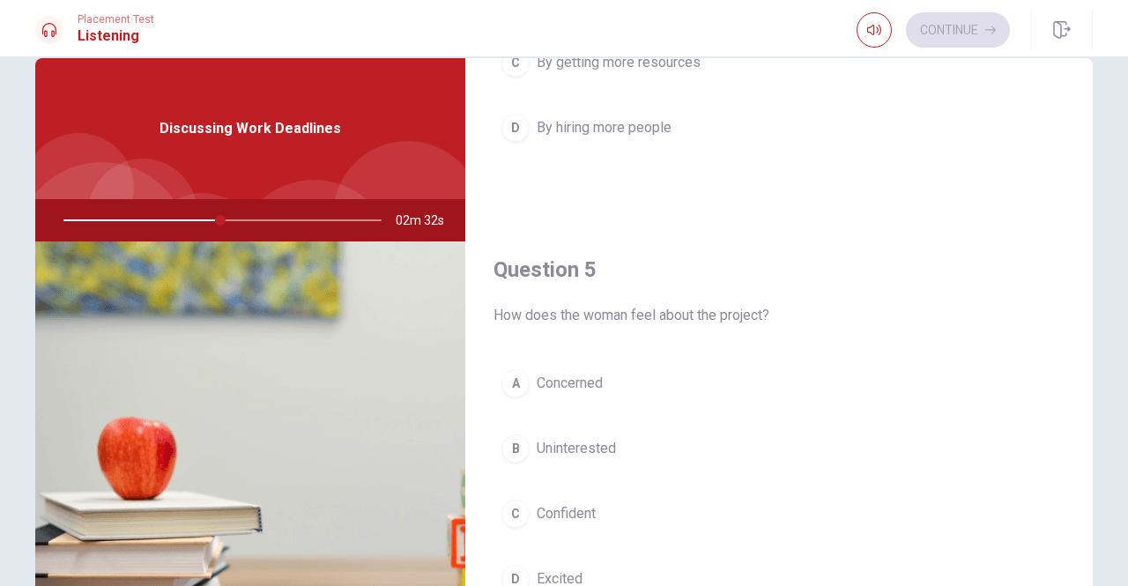
scroll to position [1643, 0]
drag, startPoint x: 605, startPoint y: 310, endPoint x: 670, endPoint y: 310, distance: 65.2
click at [670, 310] on span "How does the woman feel about the project?" at bounding box center [778, 314] width 571 height 21
click at [516, 379] on div "A" at bounding box center [515, 382] width 28 height 28
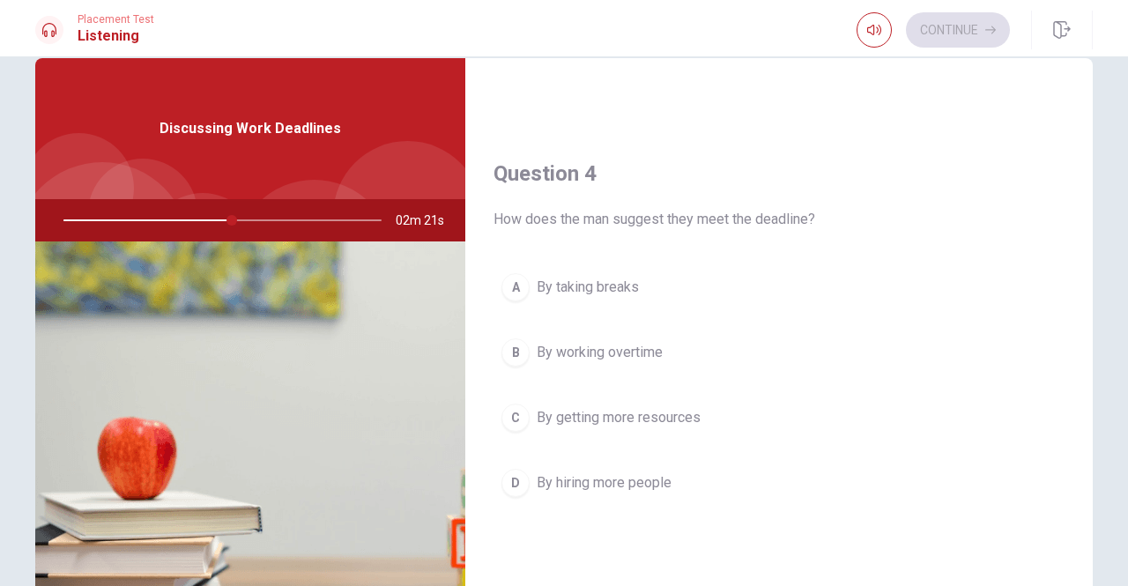
scroll to position [1291, 0]
click at [514, 410] on div "C" at bounding box center [515, 414] width 28 height 28
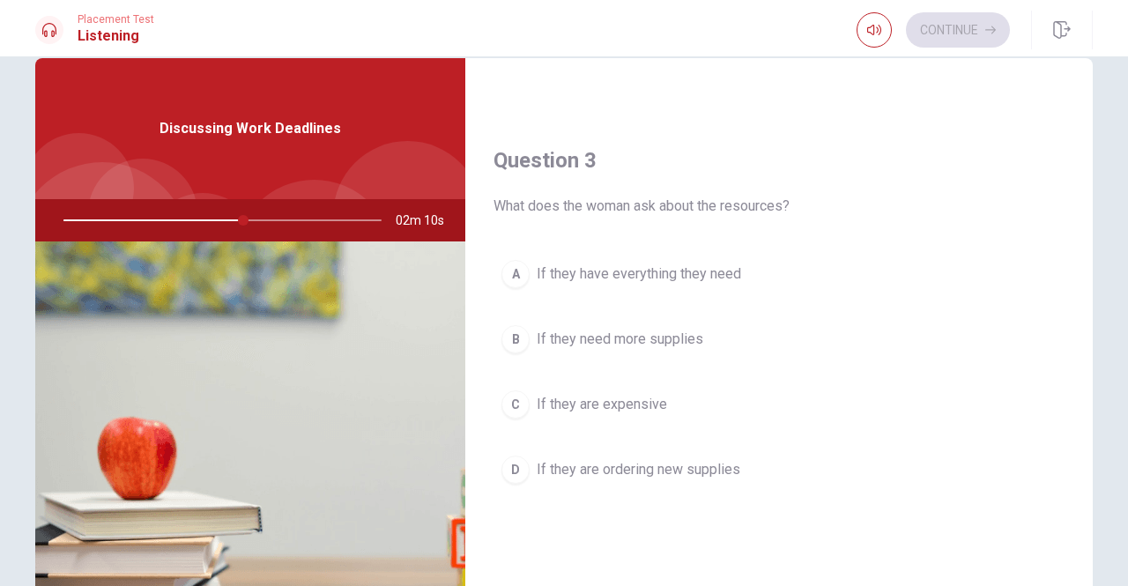
scroll to position [850, 0]
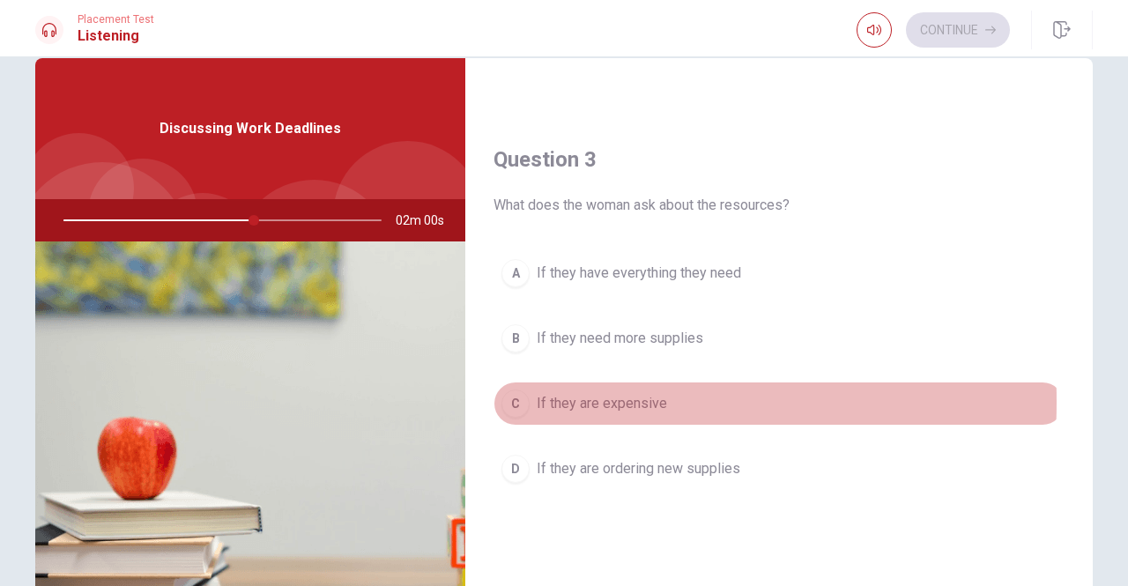
click at [517, 402] on div "C" at bounding box center [515, 403] width 28 height 28
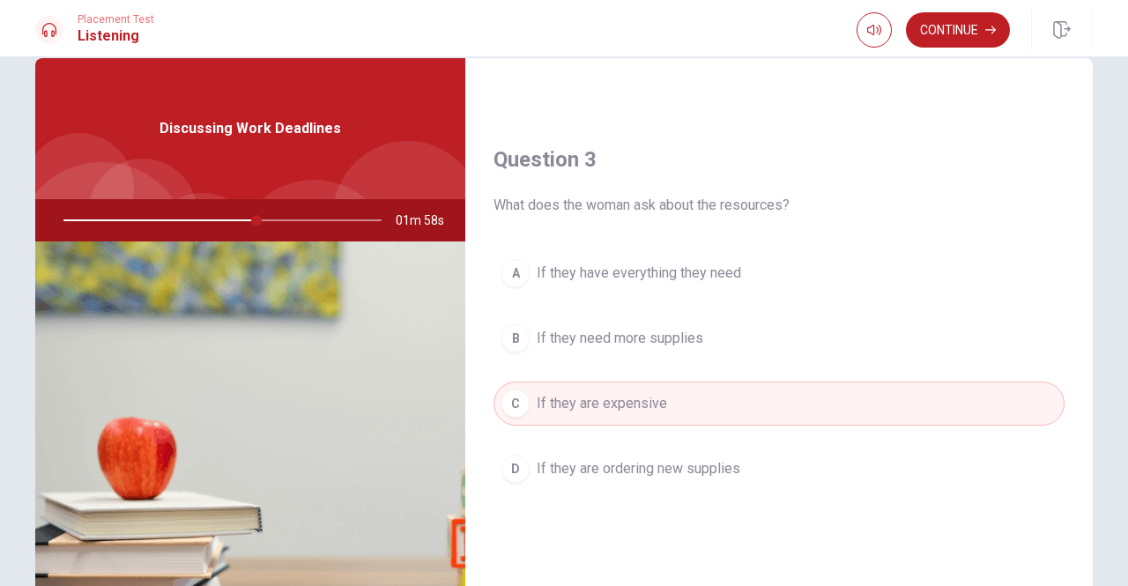
click at [522, 341] on div "B" at bounding box center [515, 338] width 28 height 28
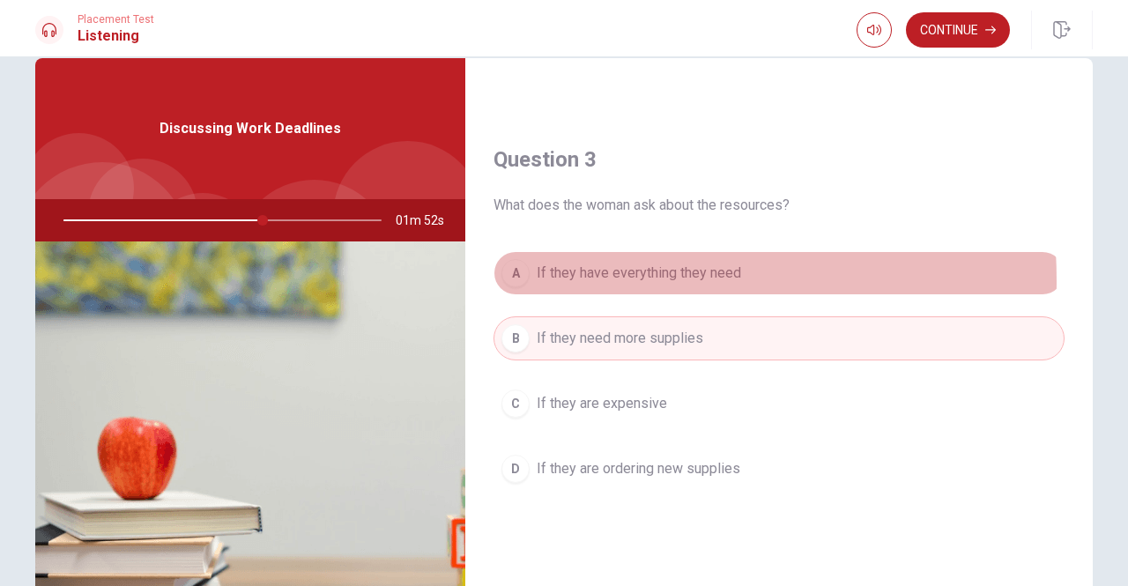
click at [522, 281] on button "A If they have everything they need" at bounding box center [778, 273] width 571 height 44
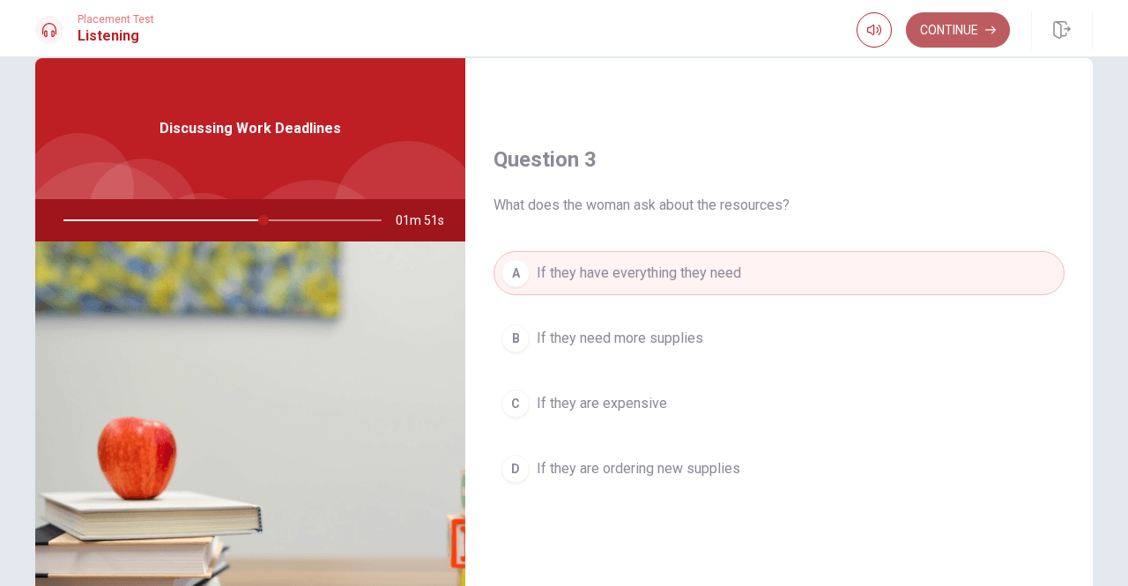
click at [957, 37] on button "Continue" at bounding box center [958, 29] width 104 height 35
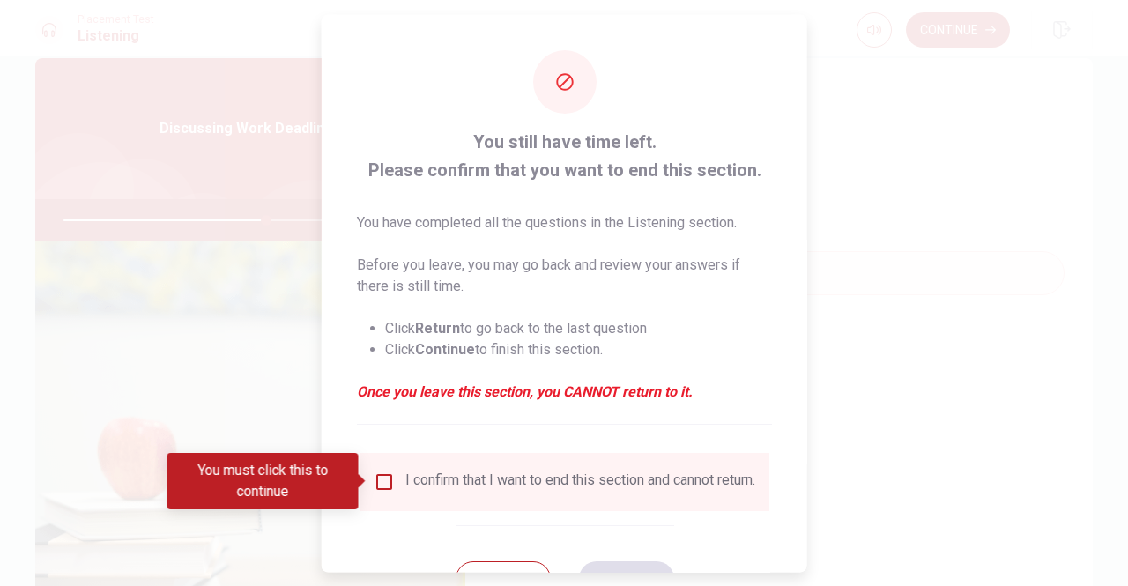
click at [369, 476] on div "You must click this to continue" at bounding box center [268, 481] width 203 height 56
click at [387, 480] on input "You must click this to continue" at bounding box center [383, 480] width 21 height 21
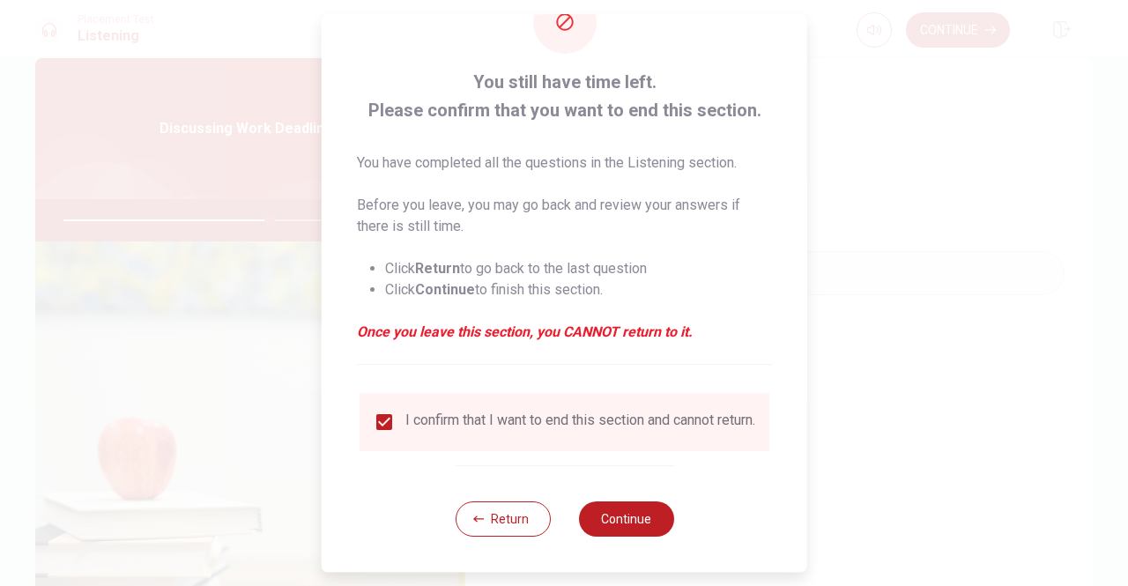
scroll to position [71, 0]
click at [636, 521] on button "Continue" at bounding box center [625, 518] width 95 height 35
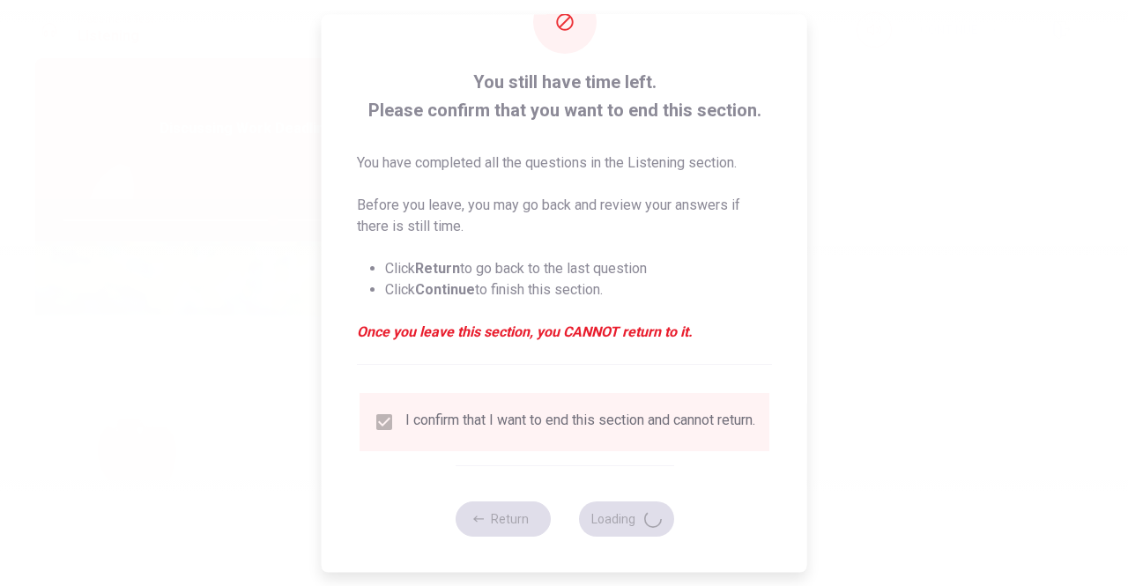
type input "66"
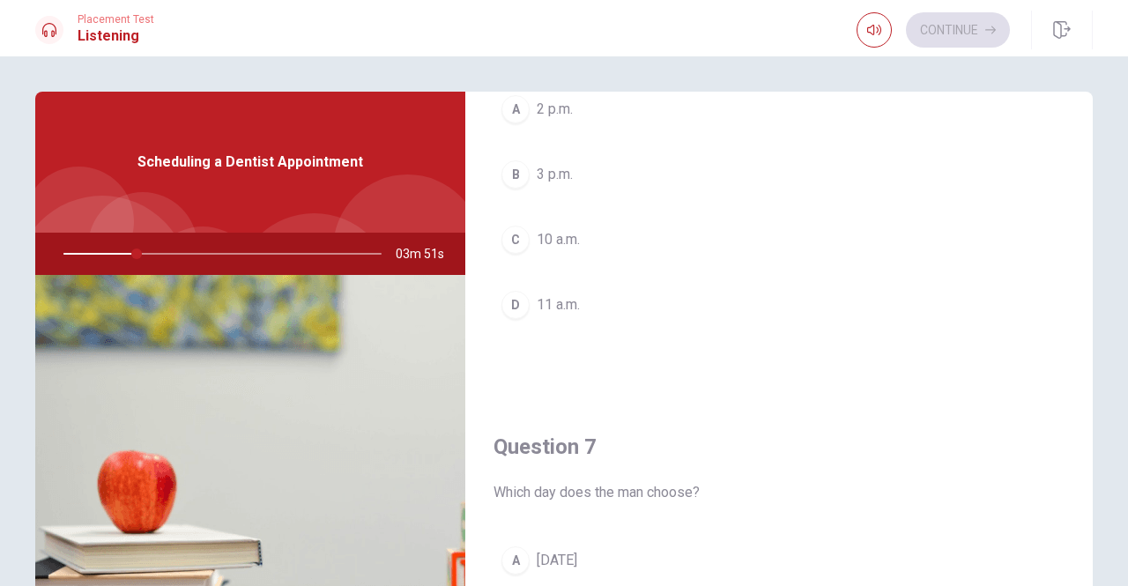
scroll to position [0, 0]
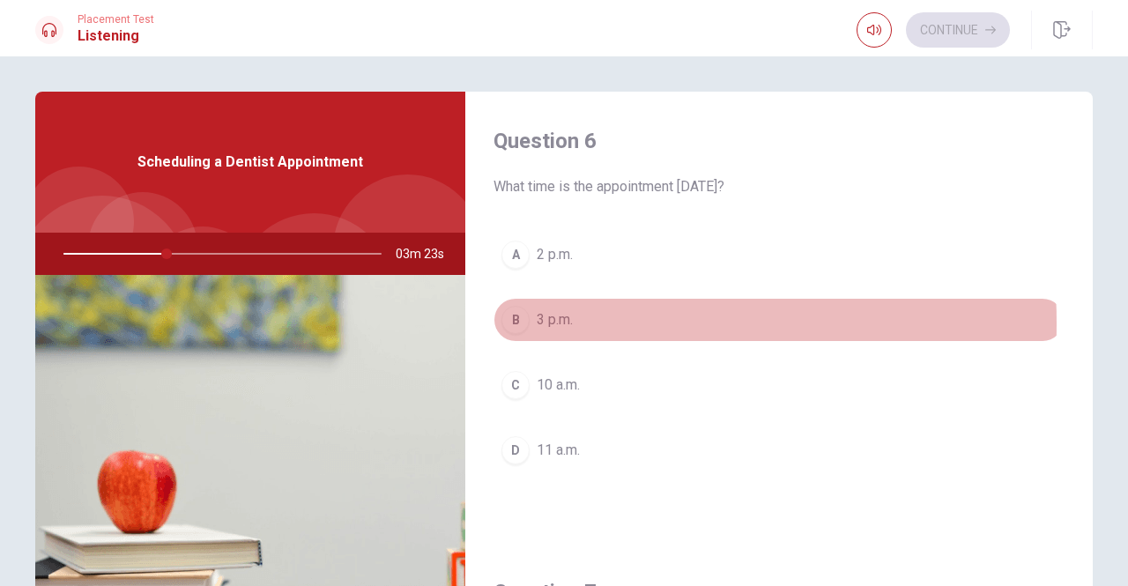
click at [510, 323] on div "B" at bounding box center [515, 320] width 28 height 28
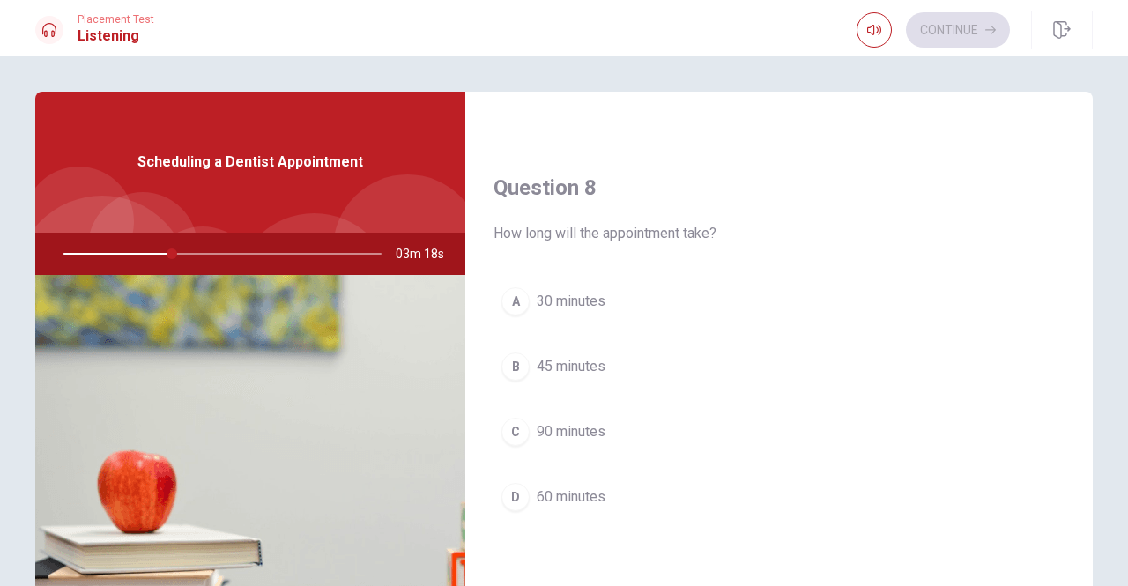
scroll to position [881, 0]
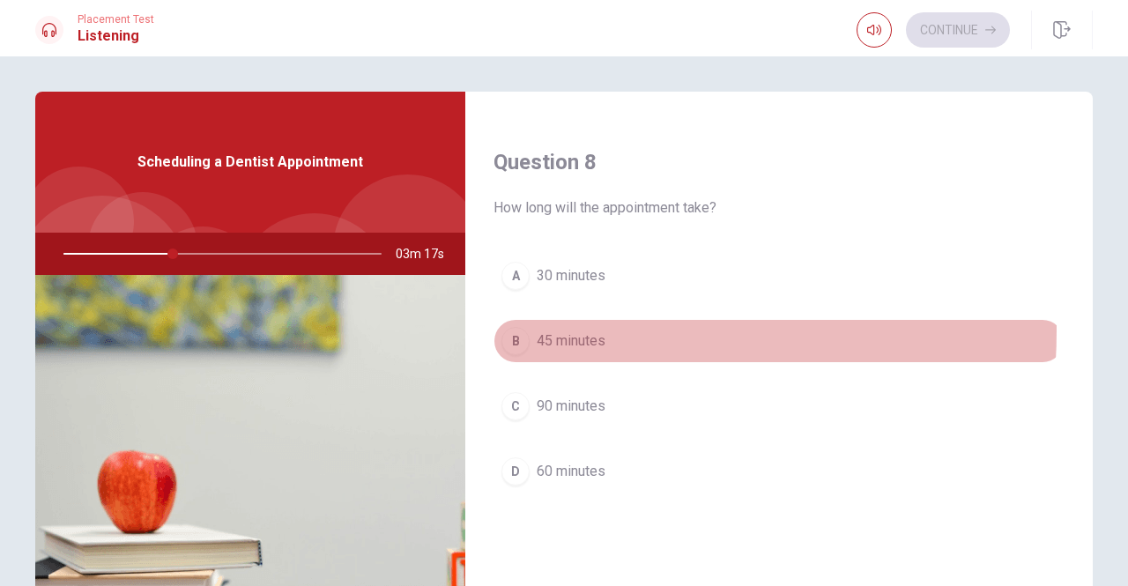
click at [517, 330] on div "B" at bounding box center [515, 341] width 28 height 28
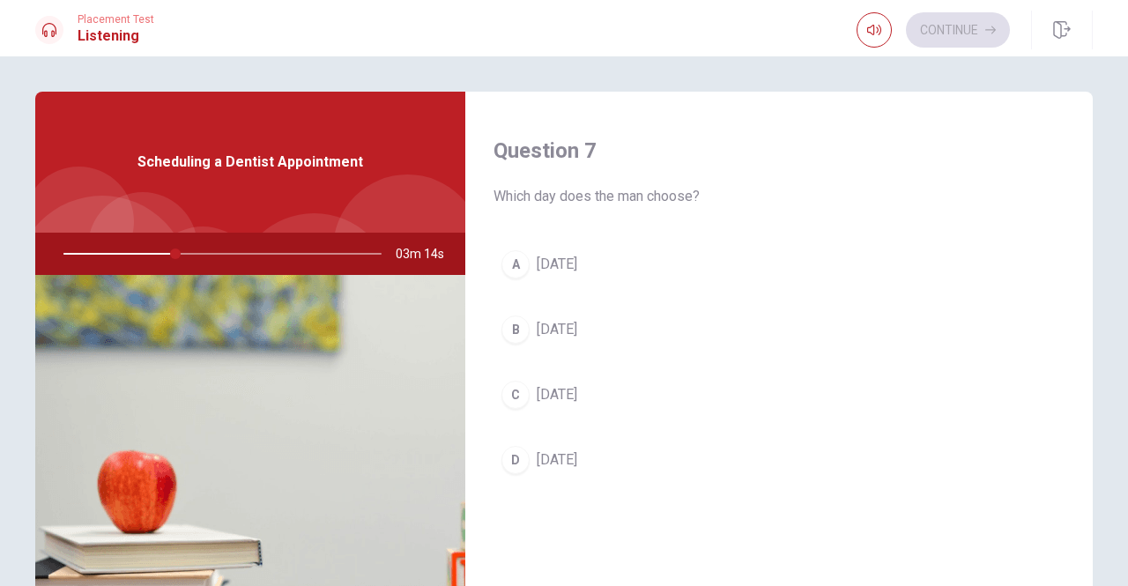
scroll to position [440, 0]
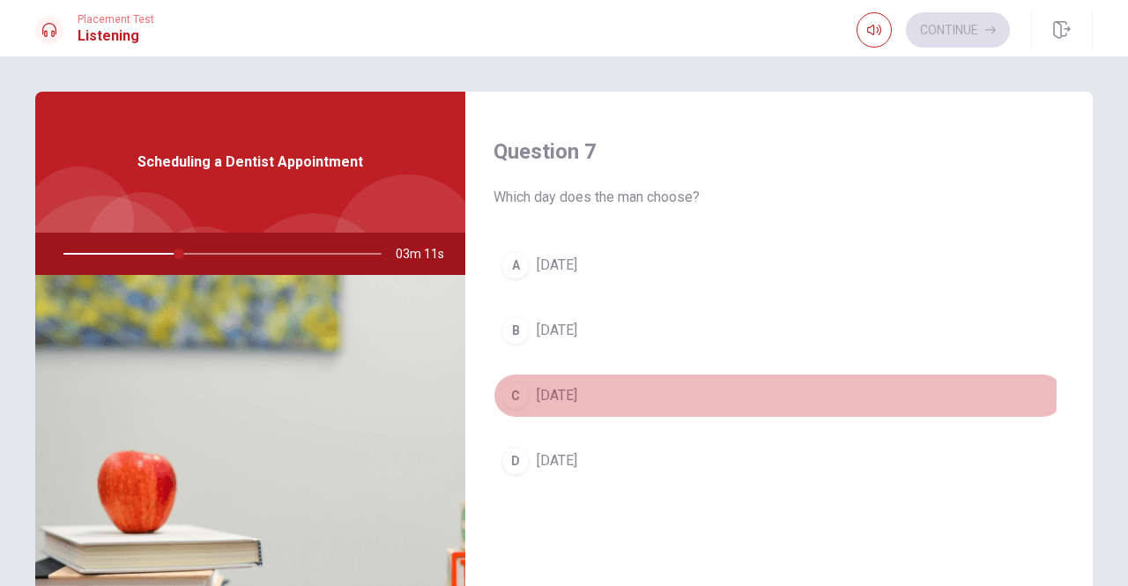
click at [514, 393] on div "C" at bounding box center [515, 395] width 28 height 28
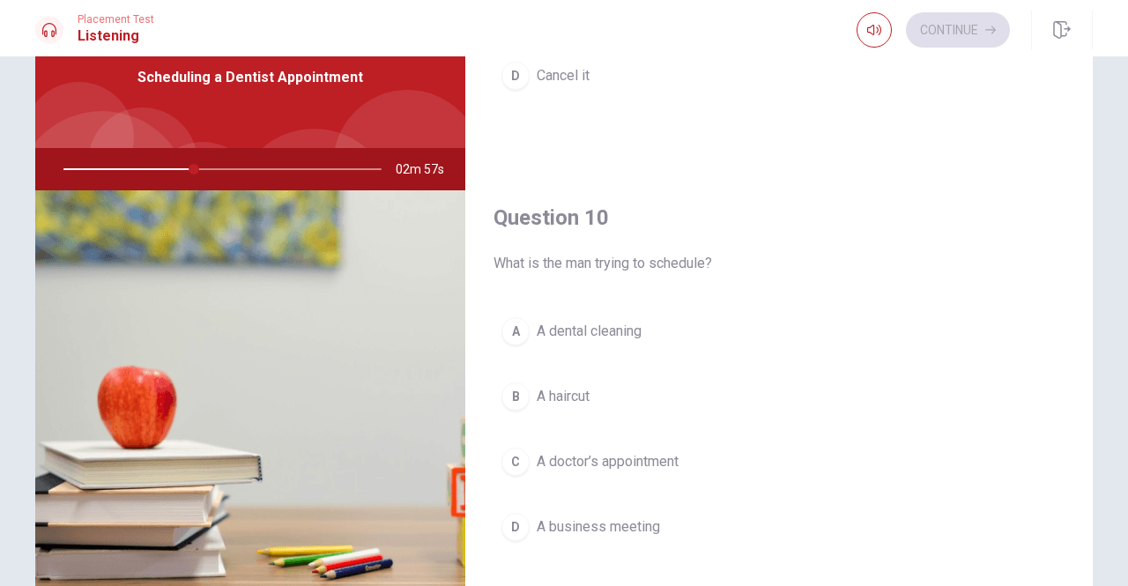
scroll to position [88, 0]
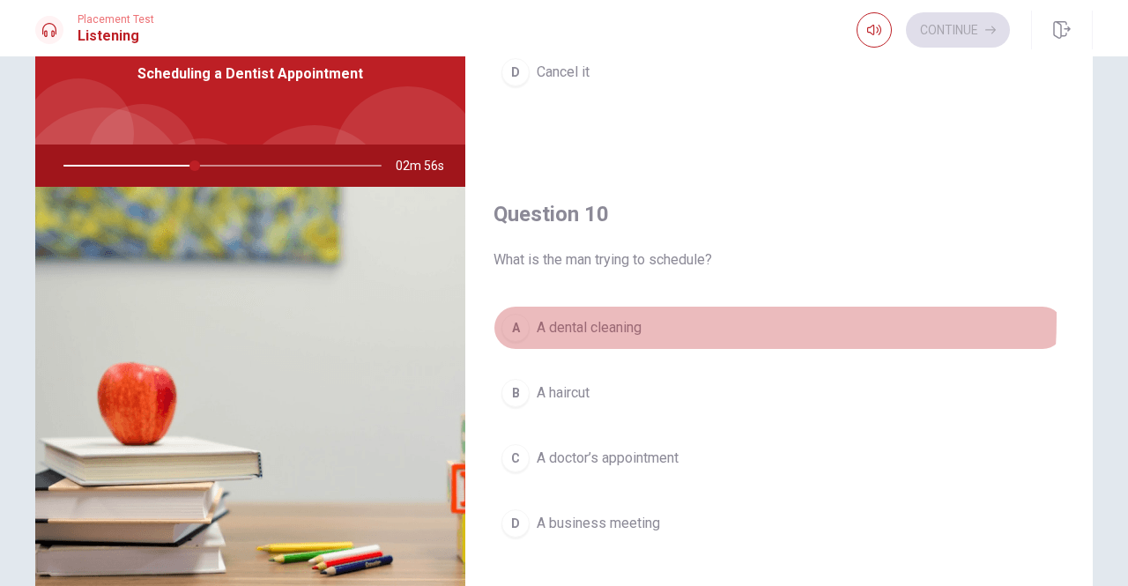
click at [530, 317] on button "A A dental cleaning" at bounding box center [778, 328] width 571 height 44
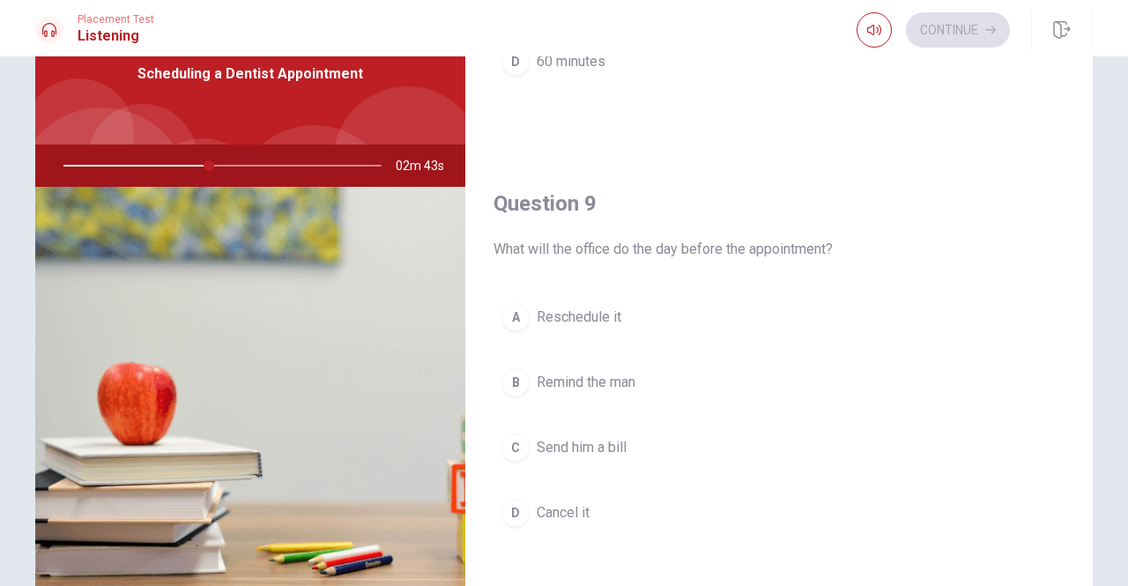
click at [519, 388] on div "B" at bounding box center [515, 382] width 28 height 28
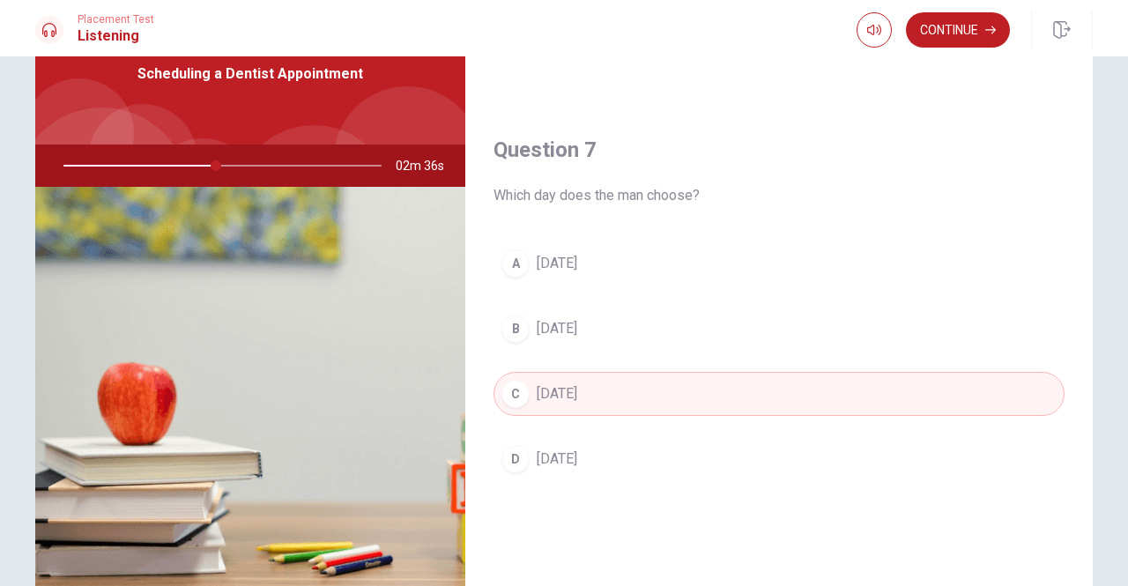
scroll to position [352, 0]
click at [965, 20] on button "Continue" at bounding box center [958, 29] width 104 height 35
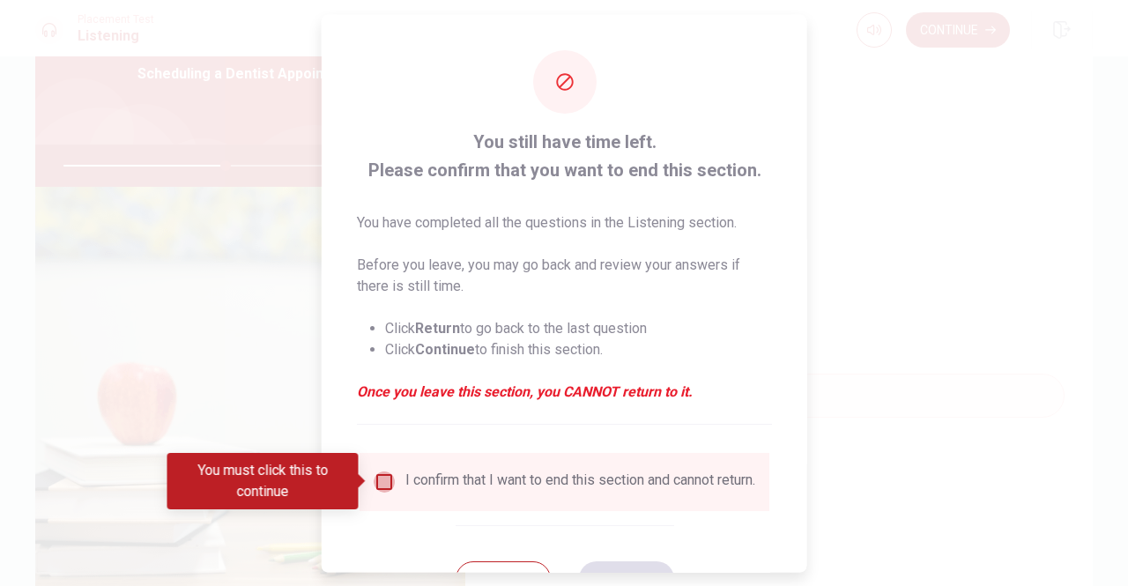
click at [387, 482] on input "You must click this to continue" at bounding box center [383, 480] width 21 height 21
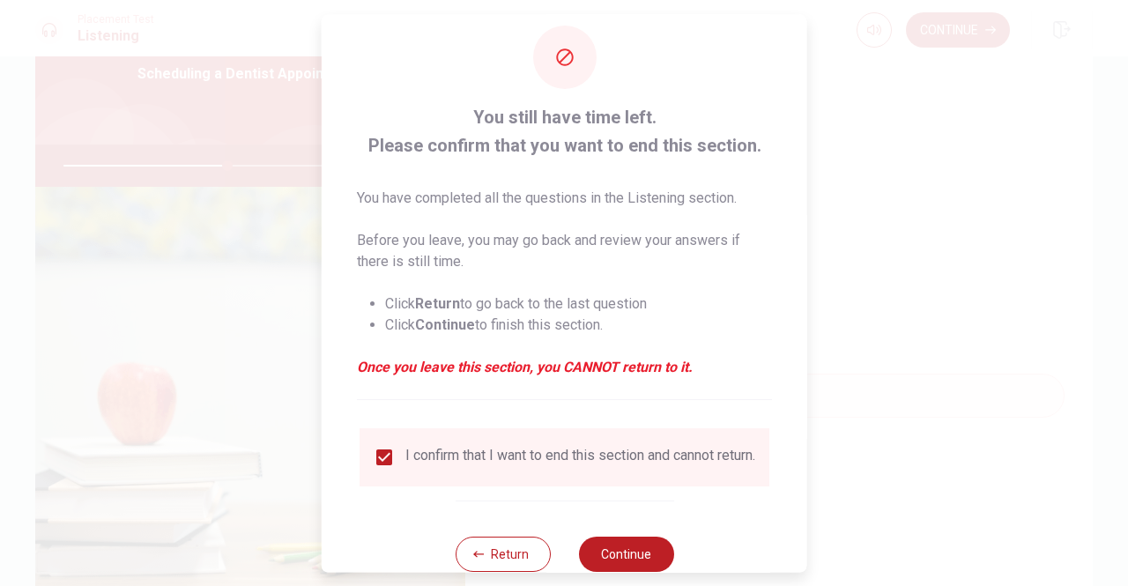
scroll to position [71, 0]
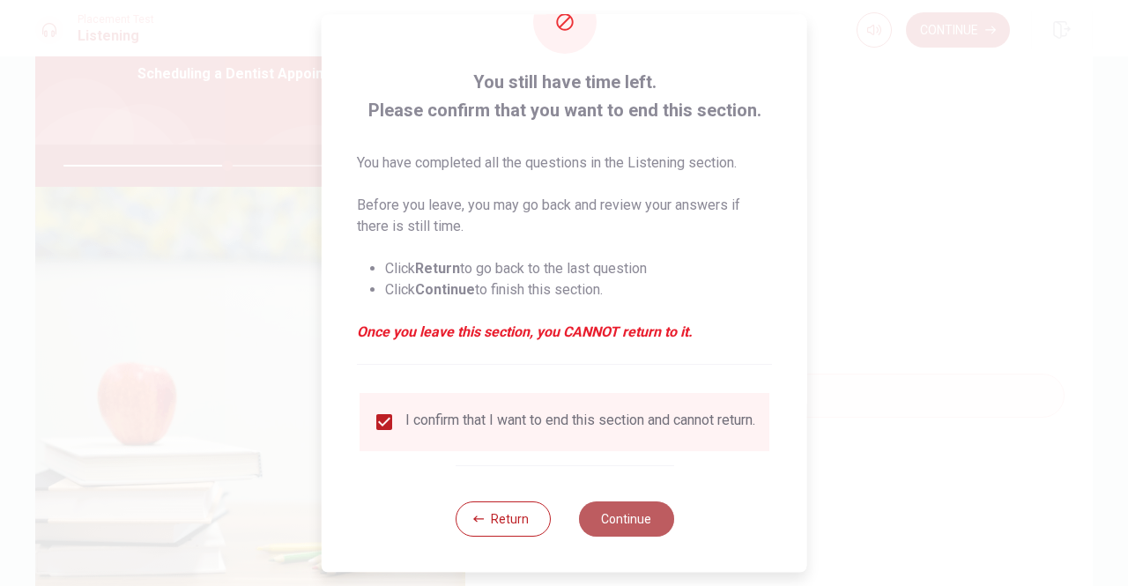
click at [614, 511] on button "Continue" at bounding box center [625, 518] width 95 height 35
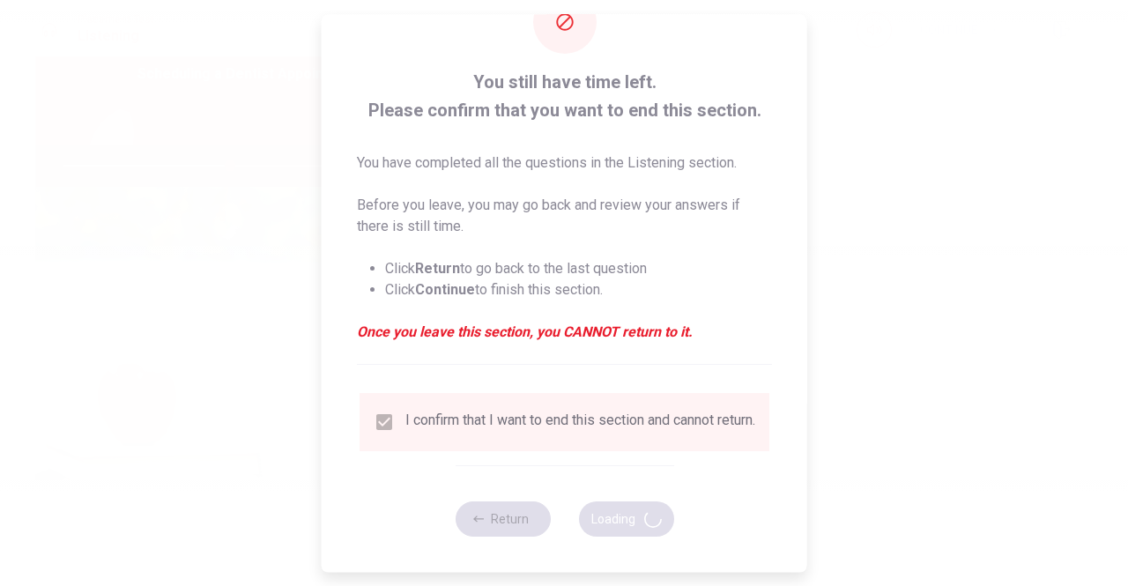
type input "53"
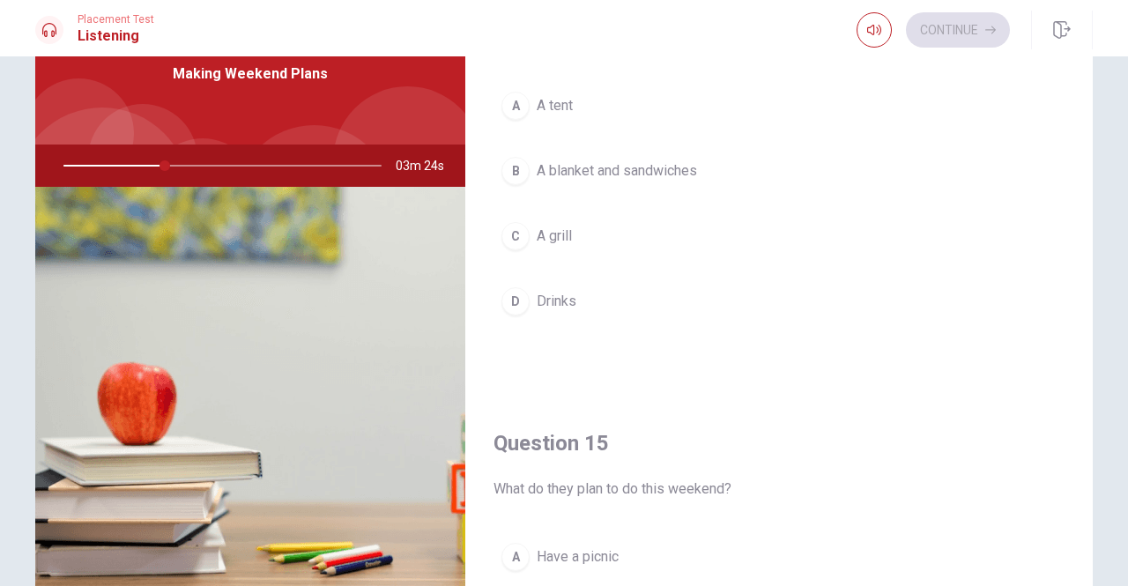
scroll to position [1643, 0]
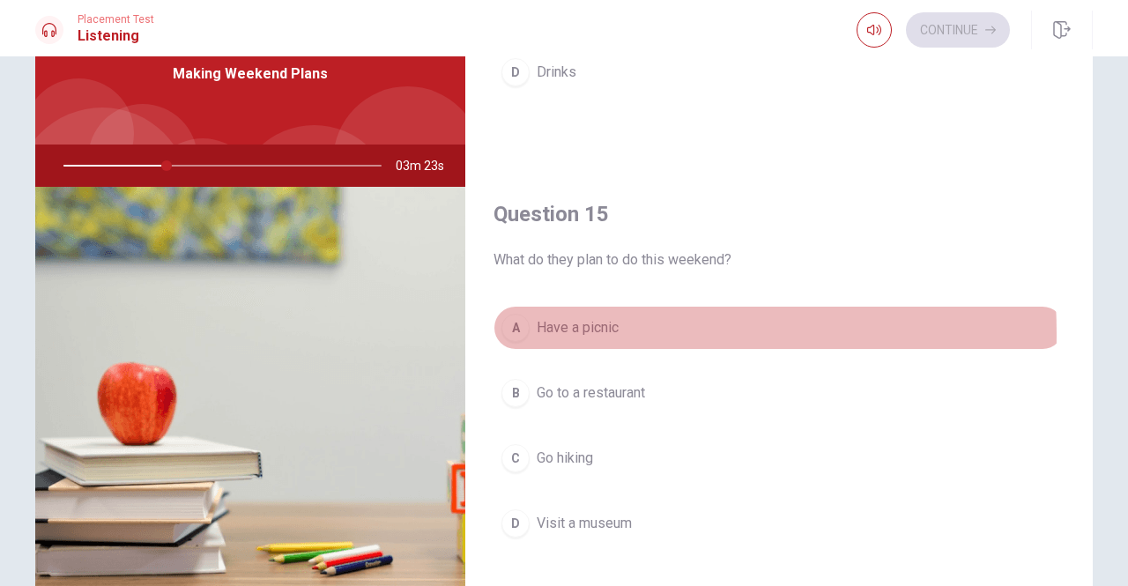
click at [510, 334] on div "A" at bounding box center [515, 328] width 28 height 28
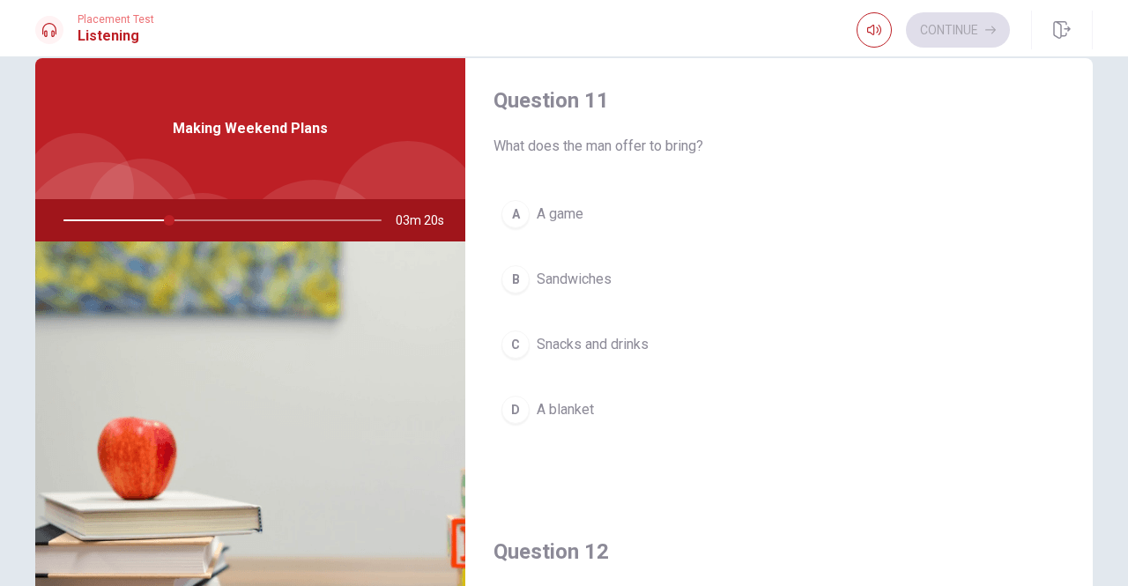
scroll to position [0, 0]
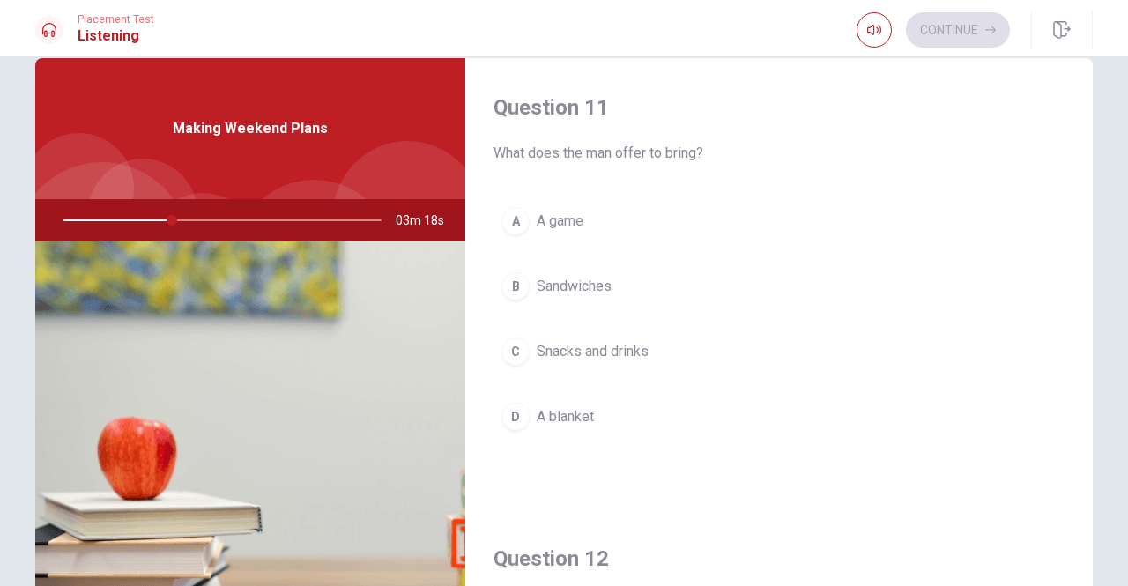
click at [514, 350] on div "C" at bounding box center [515, 351] width 28 height 28
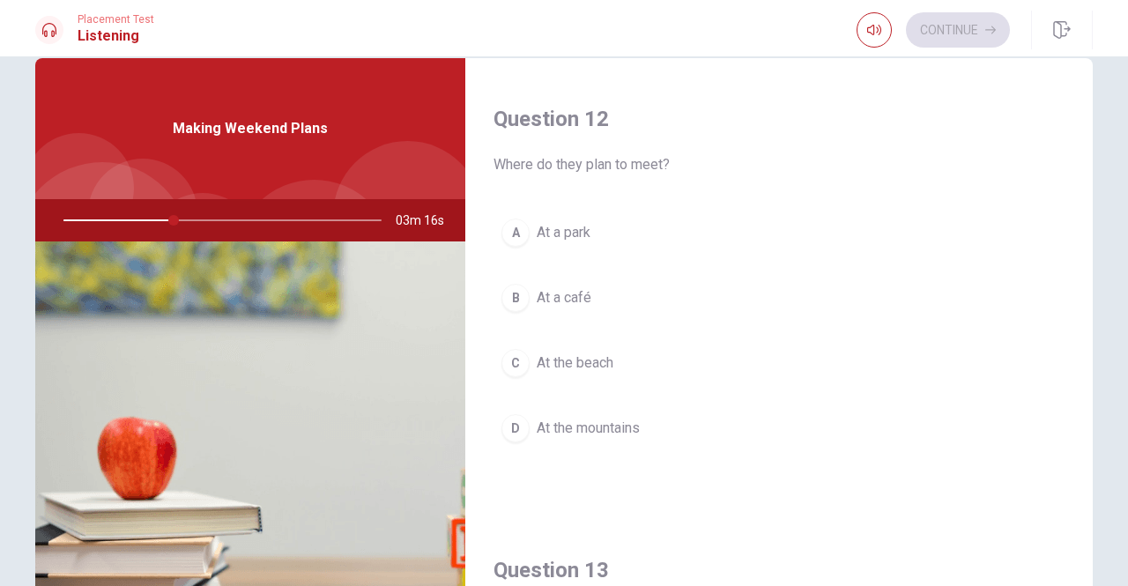
scroll to position [440, 0]
click at [514, 237] on div "A" at bounding box center [515, 232] width 28 height 28
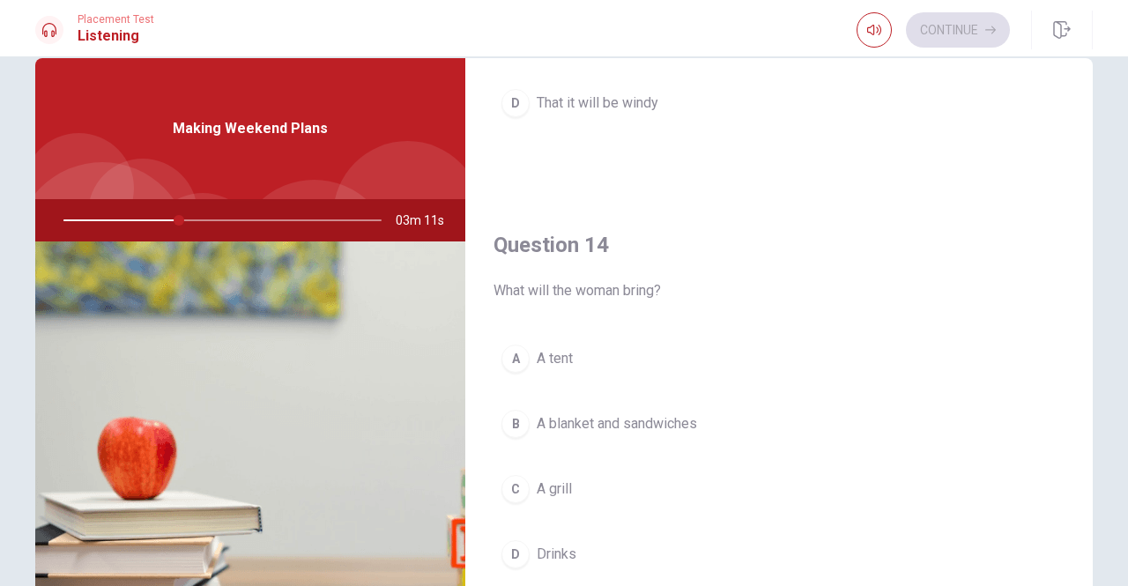
scroll to position [1233, 0]
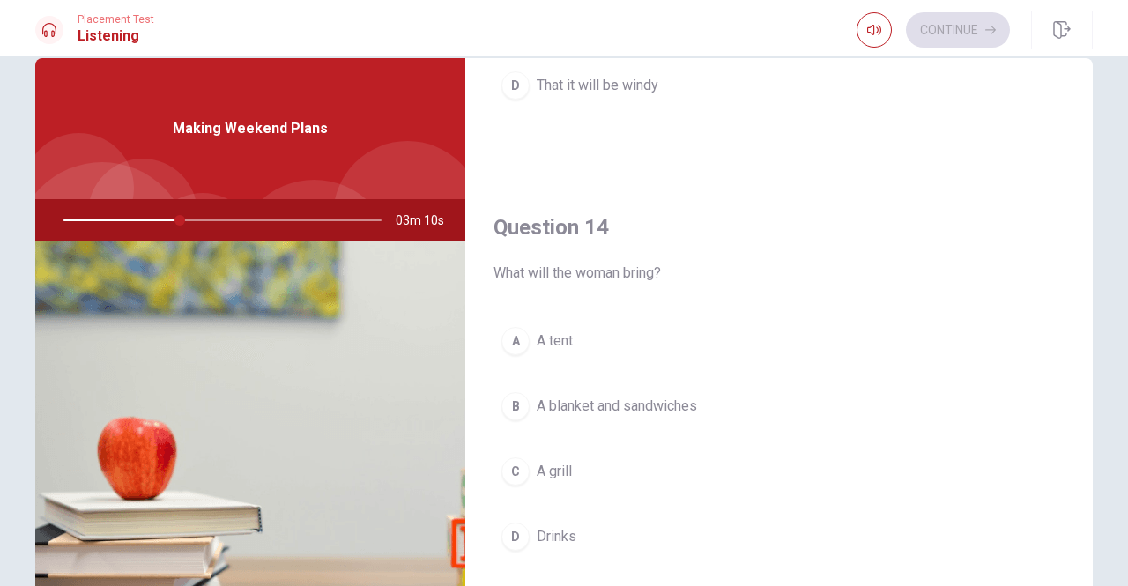
click at [507, 406] on div "B" at bounding box center [515, 406] width 28 height 28
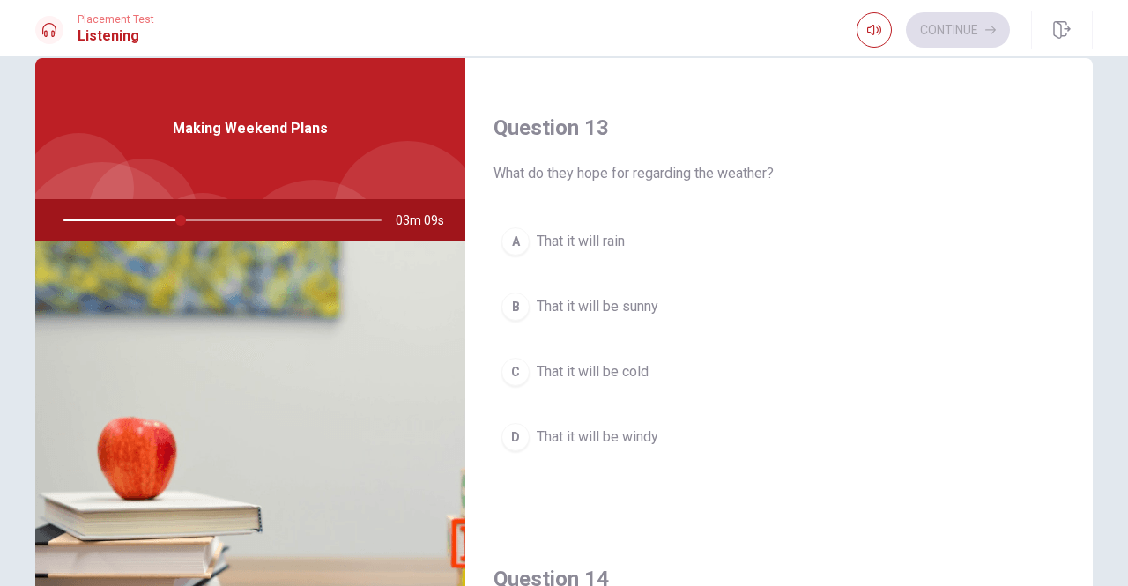
scroll to position [881, 0]
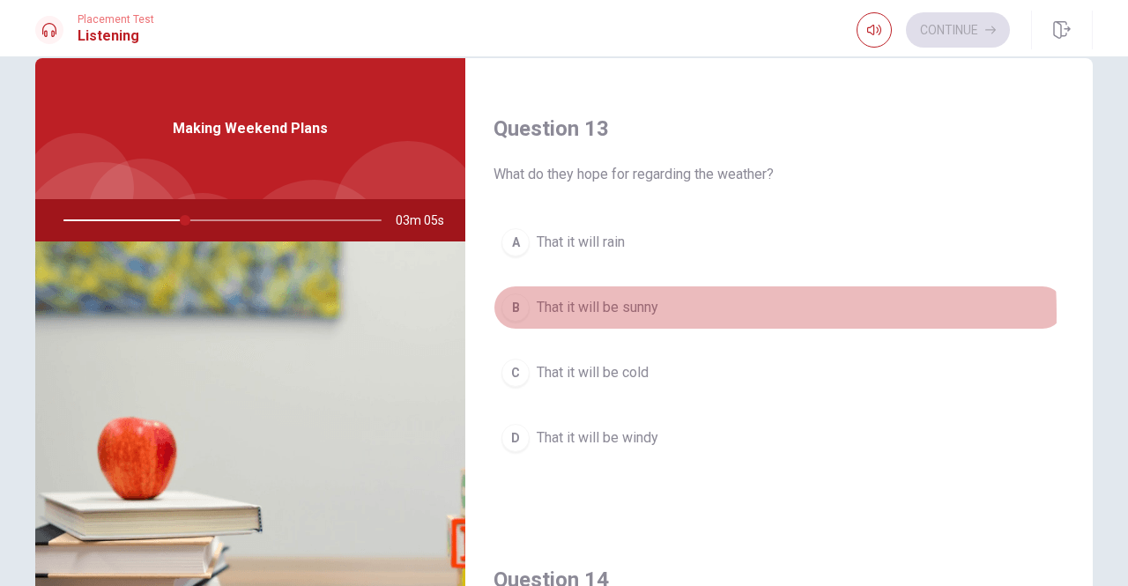
click at [515, 314] on div "B" at bounding box center [515, 307] width 28 height 28
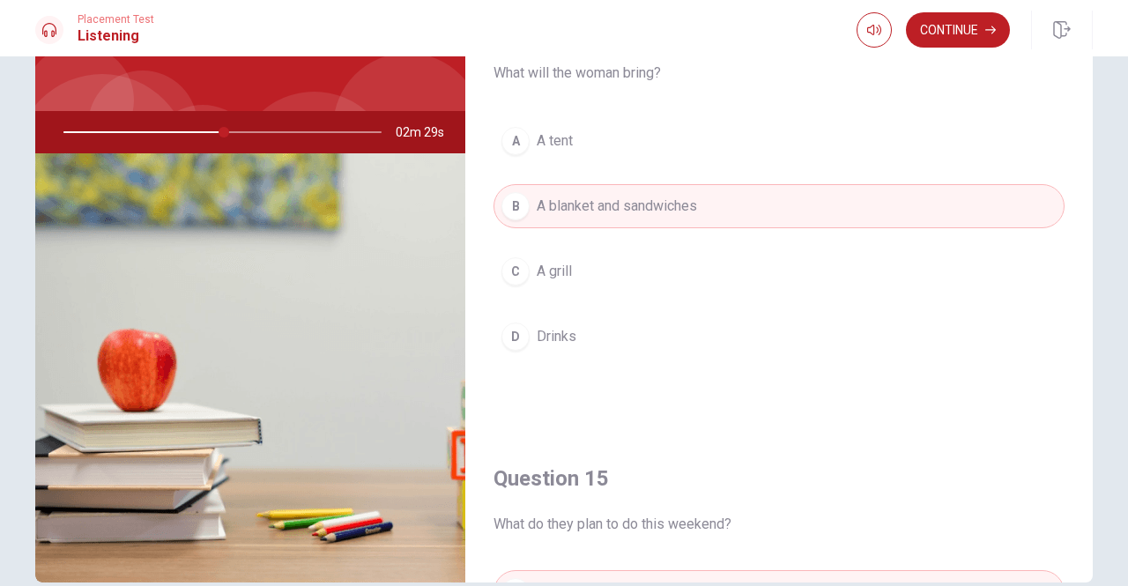
scroll to position [1379, 0]
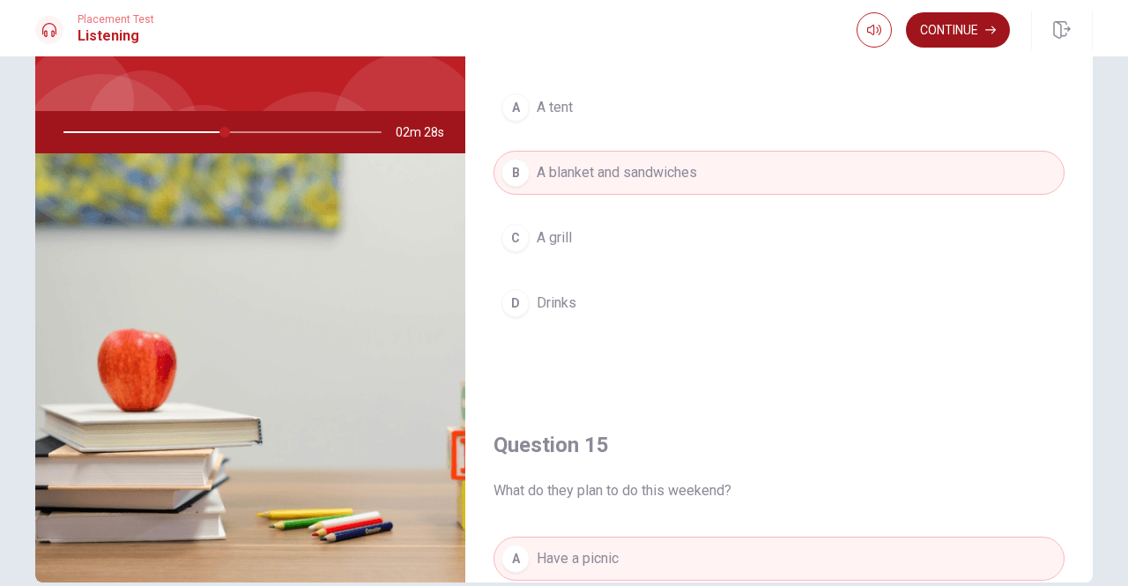
click at [957, 33] on button "Continue" at bounding box center [958, 29] width 104 height 35
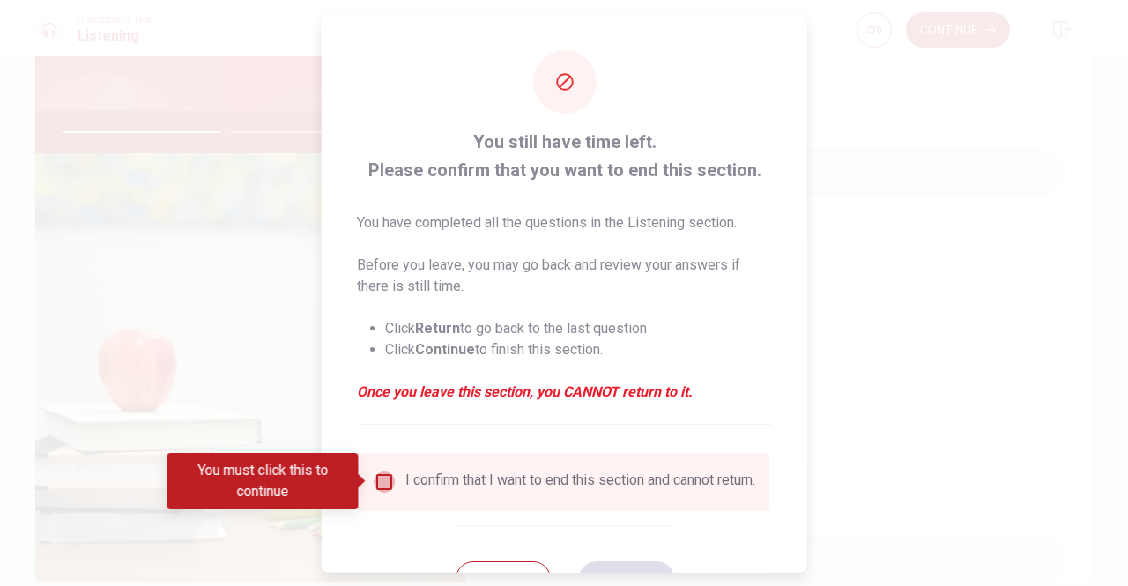
click at [383, 480] on input "You must click this to continue" at bounding box center [383, 480] width 21 height 21
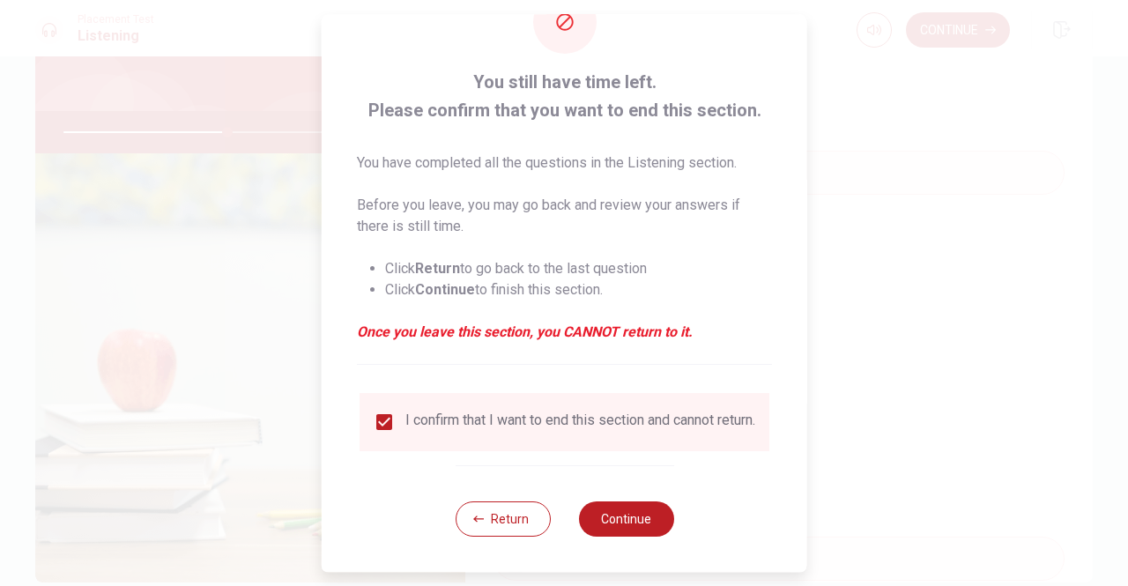
scroll to position [71, 0]
drag, startPoint x: 629, startPoint y: 522, endPoint x: 631, endPoint y: 506, distance: 16.8
click at [629, 523] on button "Continue" at bounding box center [625, 518] width 95 height 35
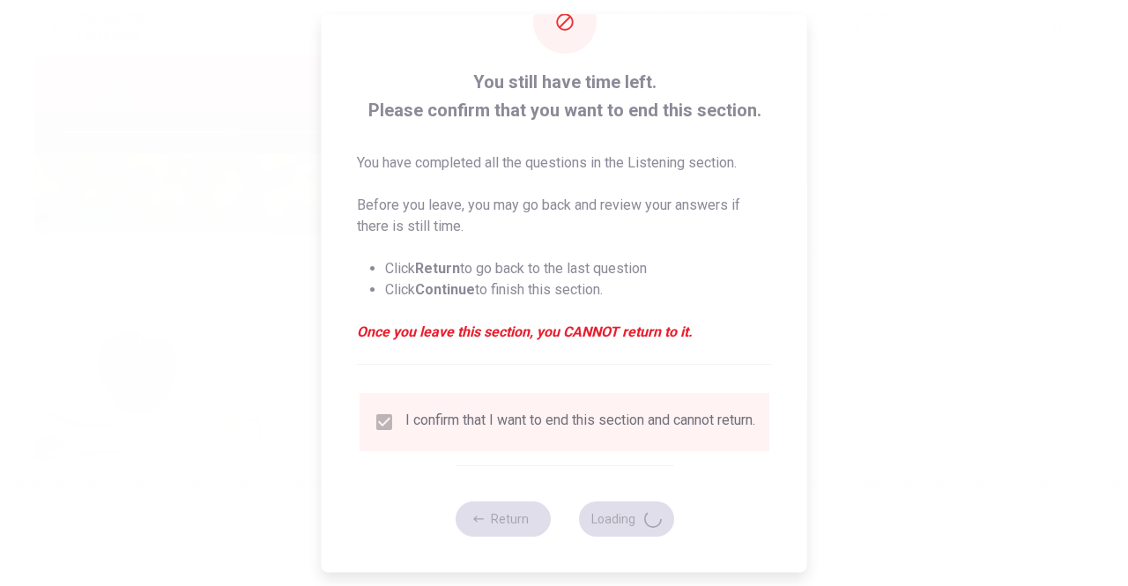
type input "52"
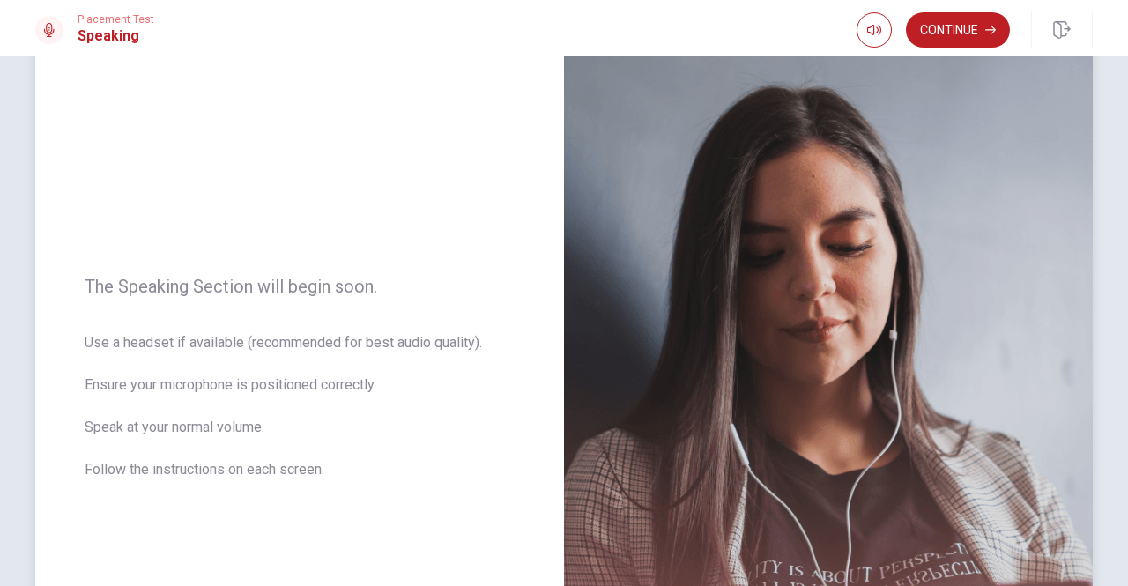
scroll to position [88, 0]
drag, startPoint x: 336, startPoint y: 339, endPoint x: 407, endPoint y: 348, distance: 71.0
click at [407, 348] on span "Use a headset if available (recommended for best audio quality). Ensure your mi…" at bounding box center [300, 415] width 430 height 169
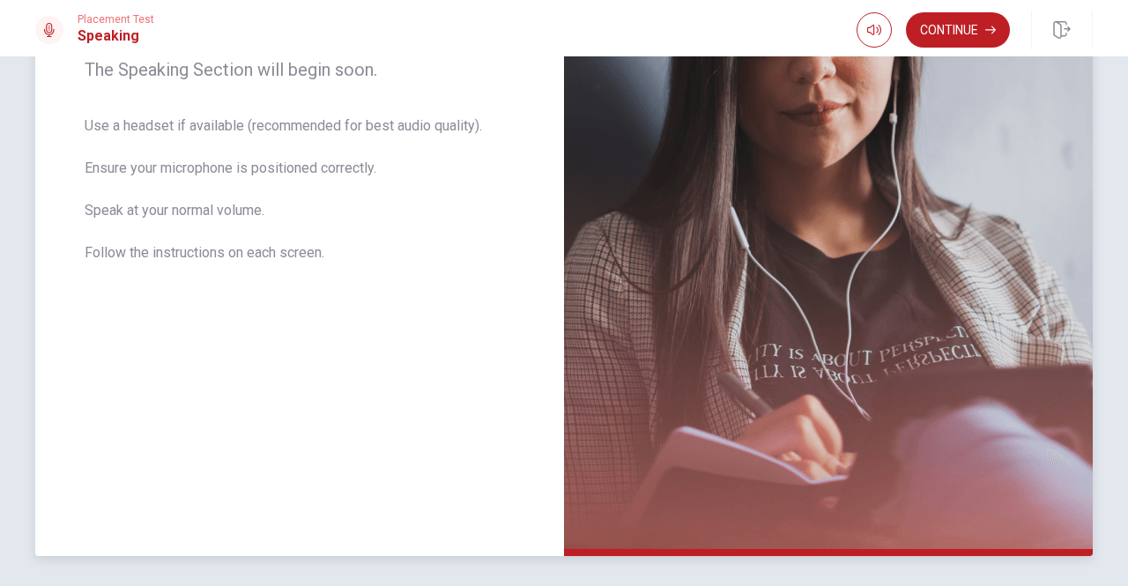
scroll to position [366, 0]
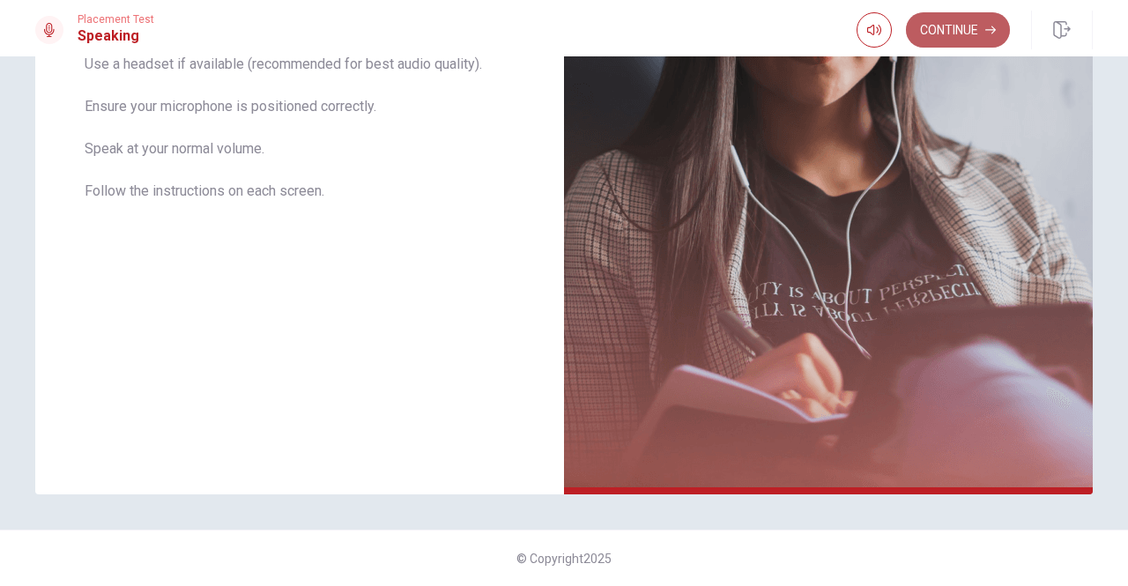
click at [976, 33] on button "Continue" at bounding box center [958, 29] width 104 height 35
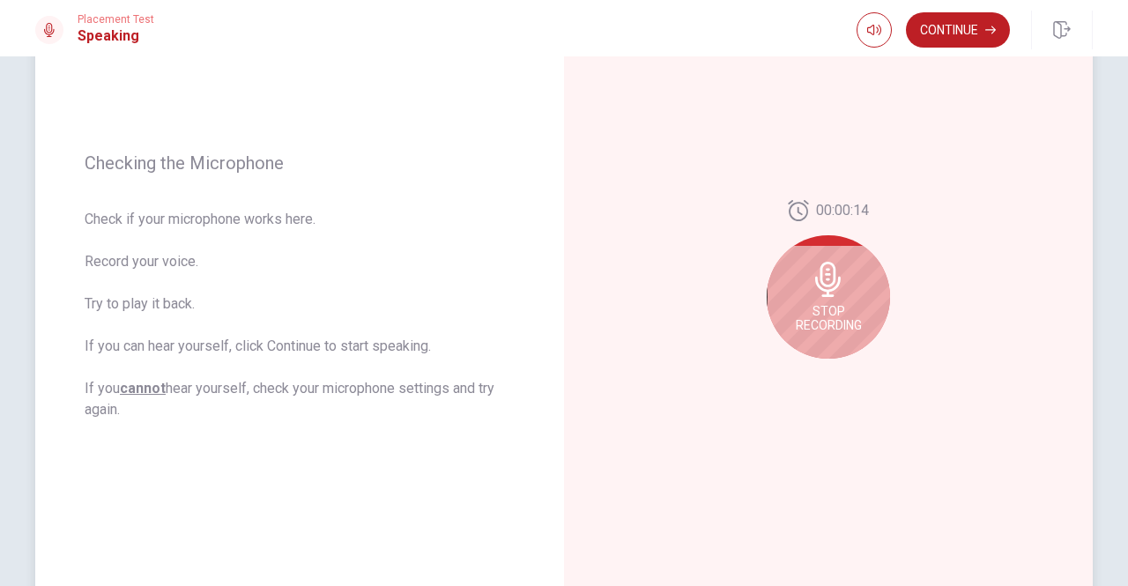
scroll to position [189, 0]
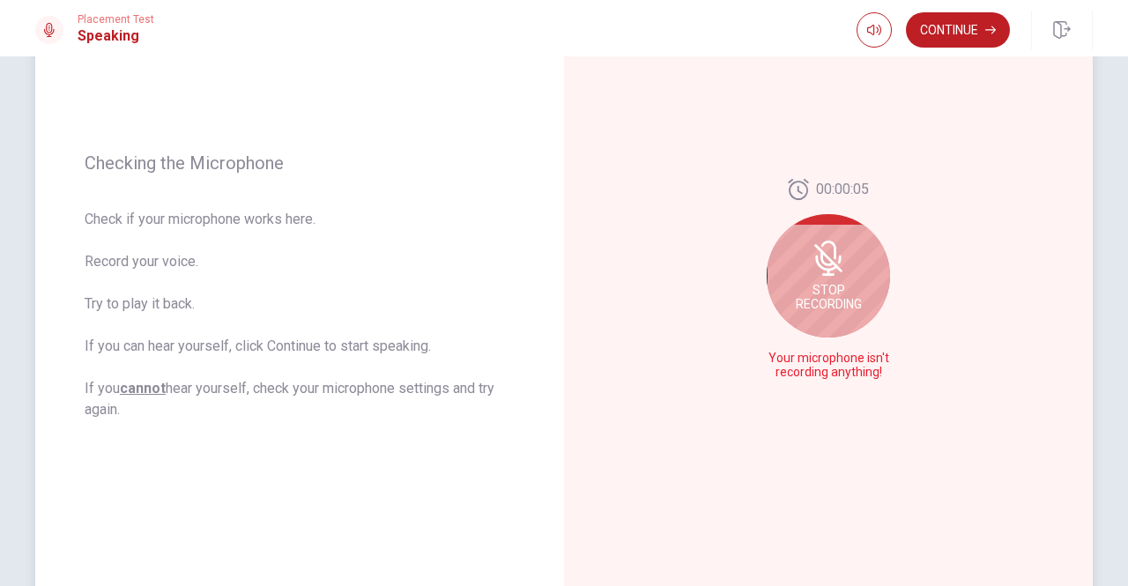
click at [832, 271] on icon at bounding box center [827, 257] width 35 height 35
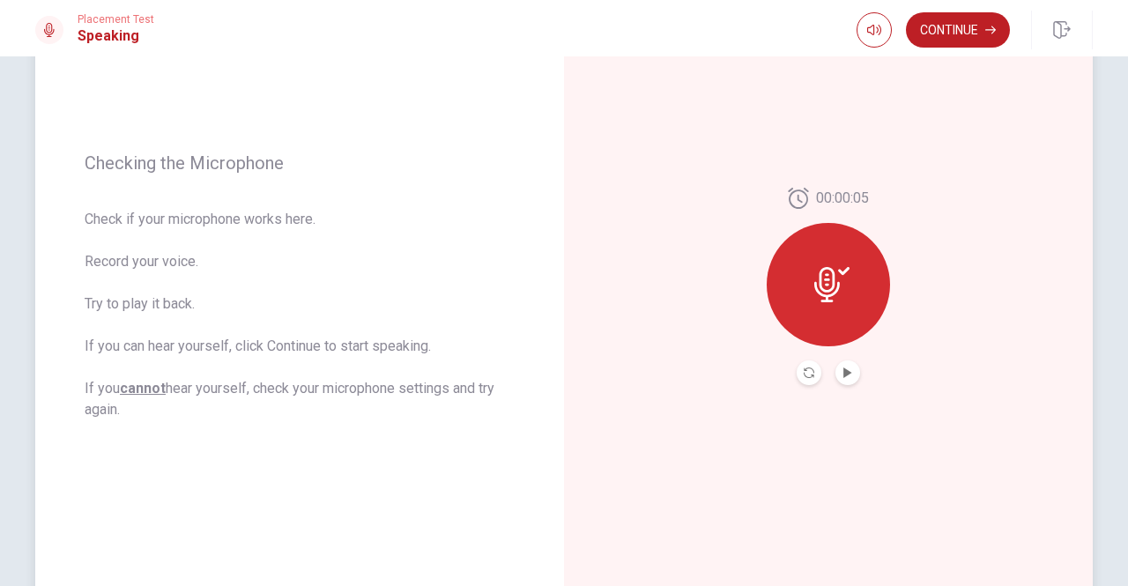
click at [832, 283] on icon at bounding box center [831, 284] width 35 height 35
click at [796, 376] on button "Record Again" at bounding box center [808, 372] width 25 height 25
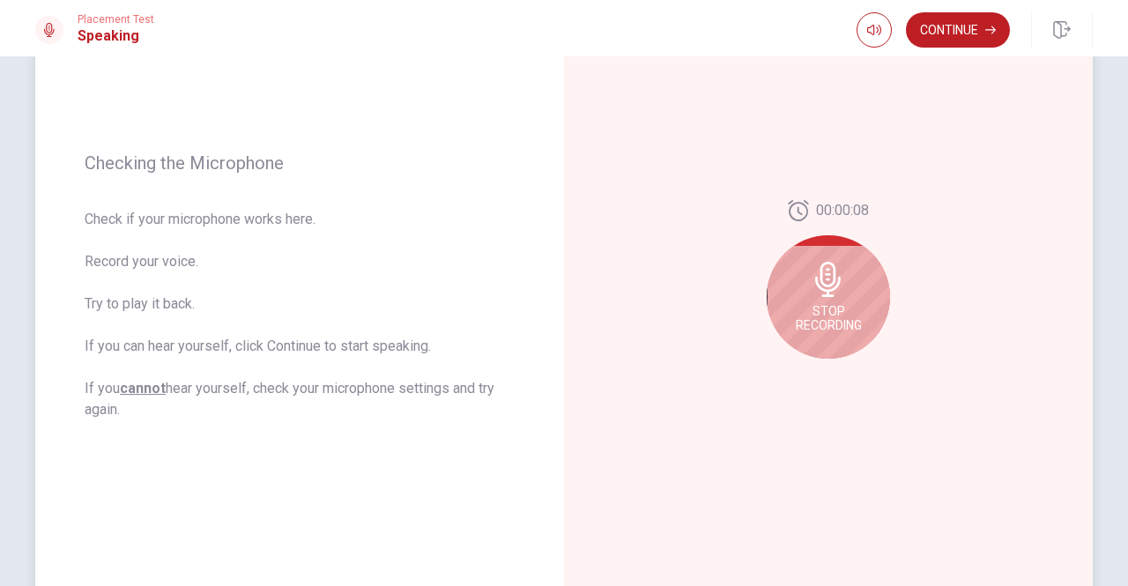
click at [821, 282] on icon at bounding box center [827, 279] width 35 height 35
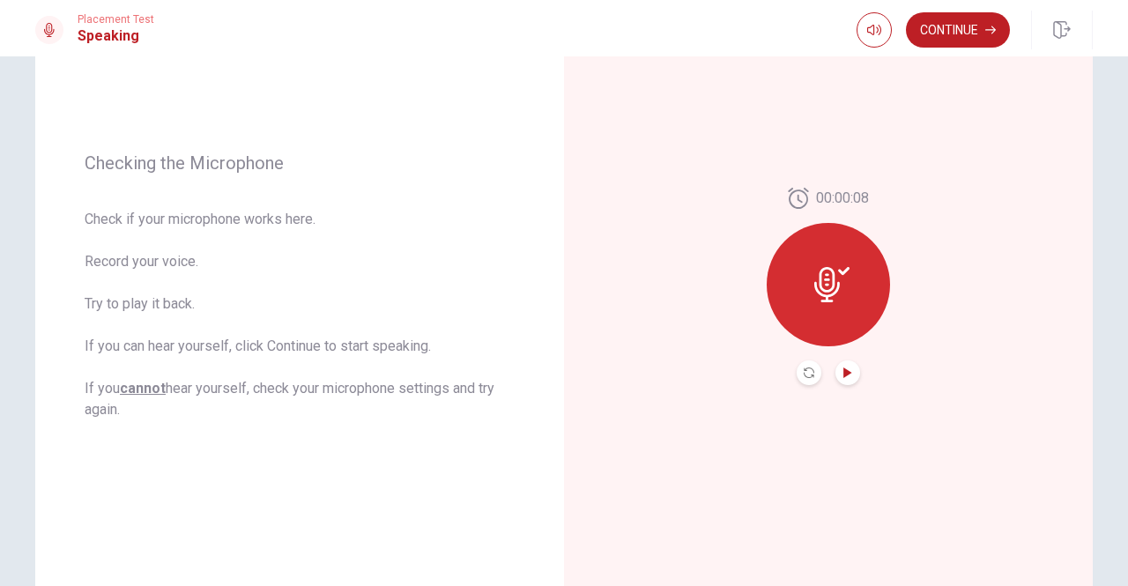
click at [842, 373] on icon "Play Audio" at bounding box center [847, 372] width 11 height 11
click at [826, 274] on icon at bounding box center [831, 284] width 35 height 35
click at [796, 378] on div at bounding box center [827, 372] width 63 height 25
click at [796, 374] on button "Record Again" at bounding box center [808, 372] width 25 height 25
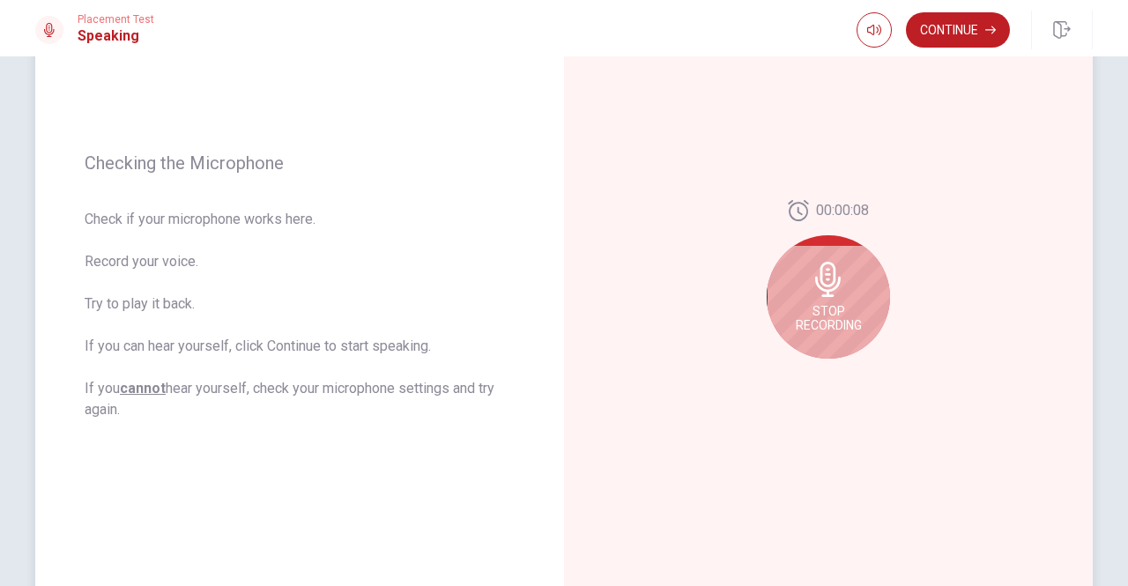
click at [827, 297] on div "Stop Recording" at bounding box center [827, 296] width 123 height 123
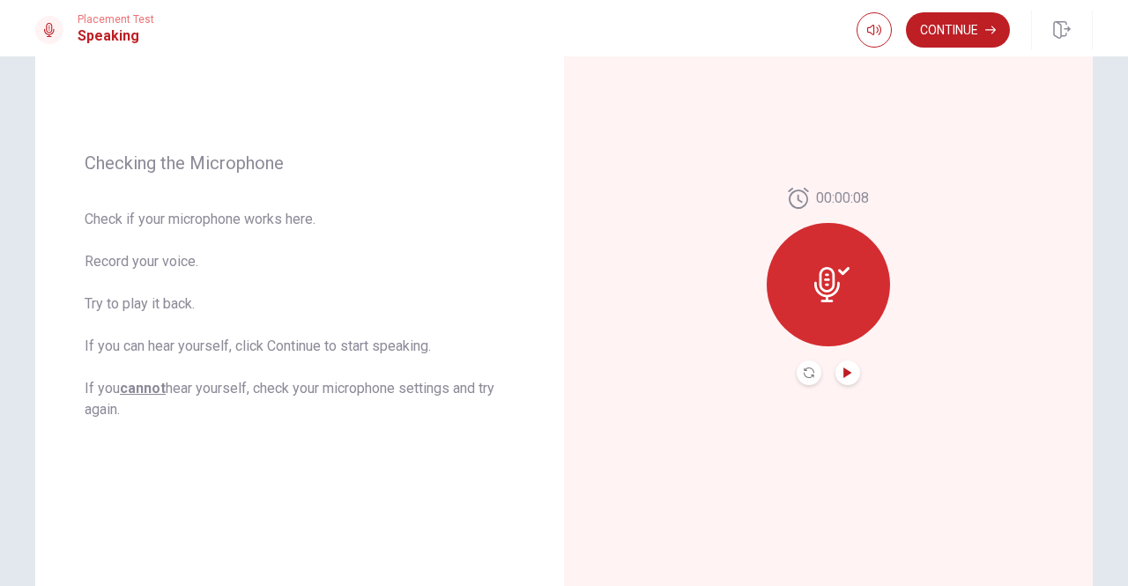
click at [843, 372] on icon "Play Audio" at bounding box center [847, 372] width 8 height 11
click at [803, 368] on icon "Record Again" at bounding box center [808, 372] width 11 height 11
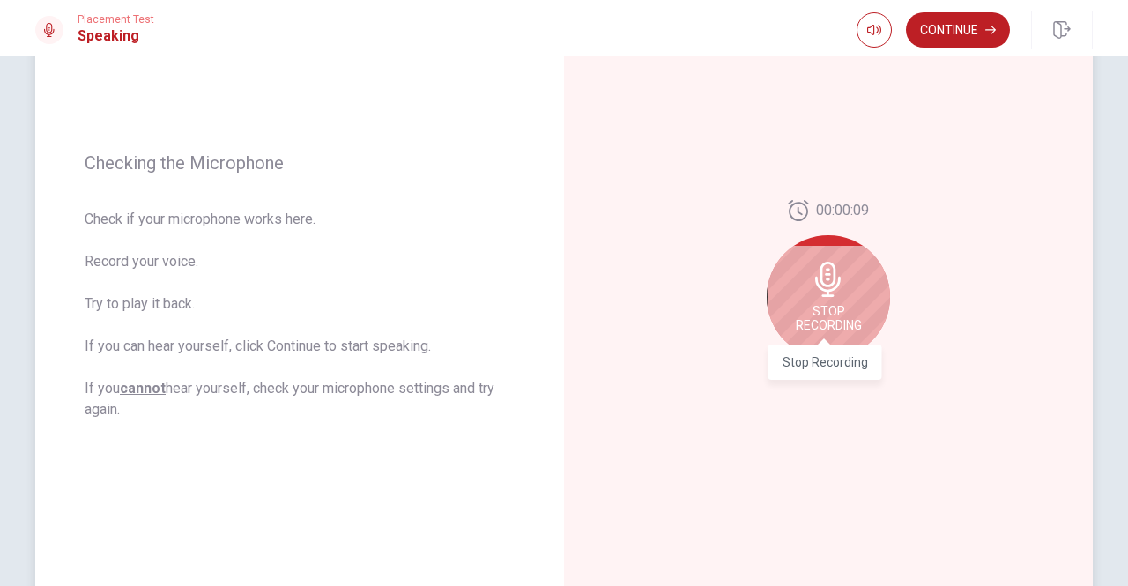
click at [830, 325] on span "Stop Recording" at bounding box center [828, 318] width 66 height 28
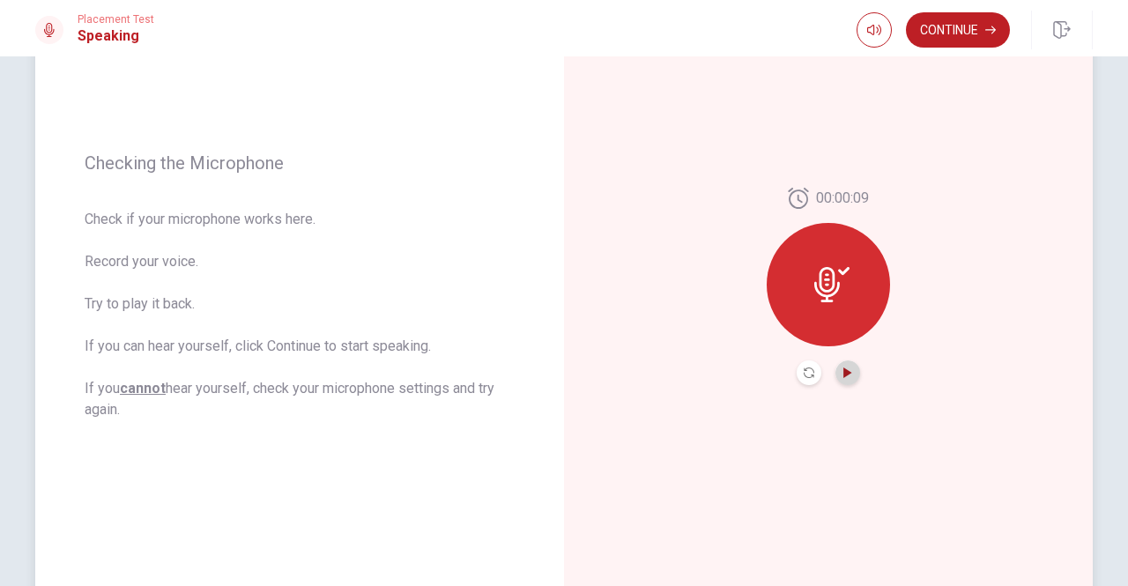
click at [842, 377] on icon "Play Audio" at bounding box center [847, 372] width 11 height 11
click at [958, 31] on button "Continue" at bounding box center [958, 29] width 104 height 35
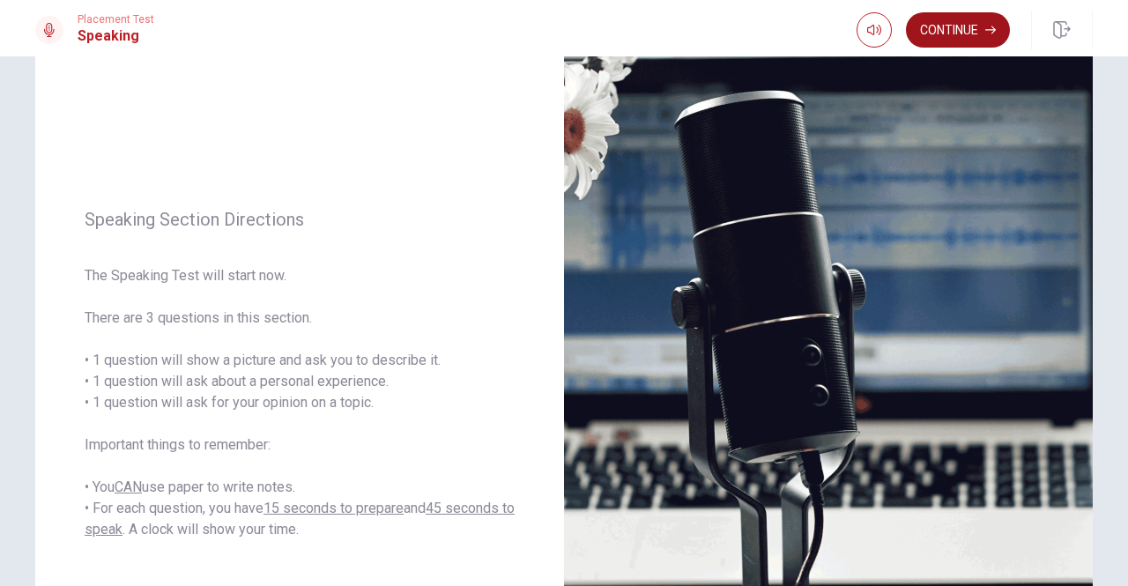
scroll to position [101, 0]
click at [1000, 31] on button "Continue" at bounding box center [958, 29] width 104 height 35
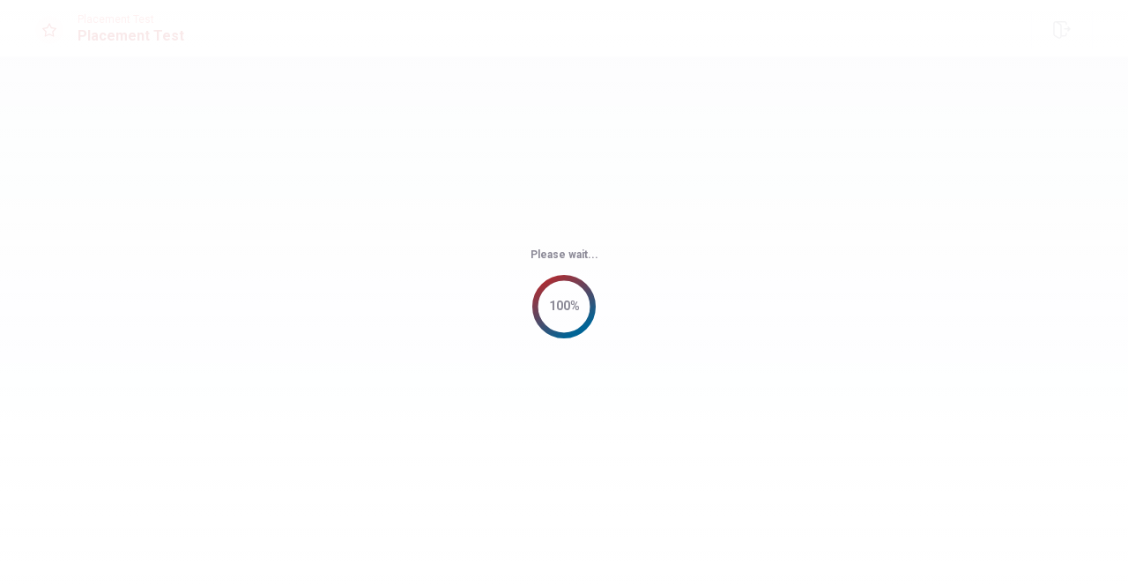
scroll to position [0, 0]
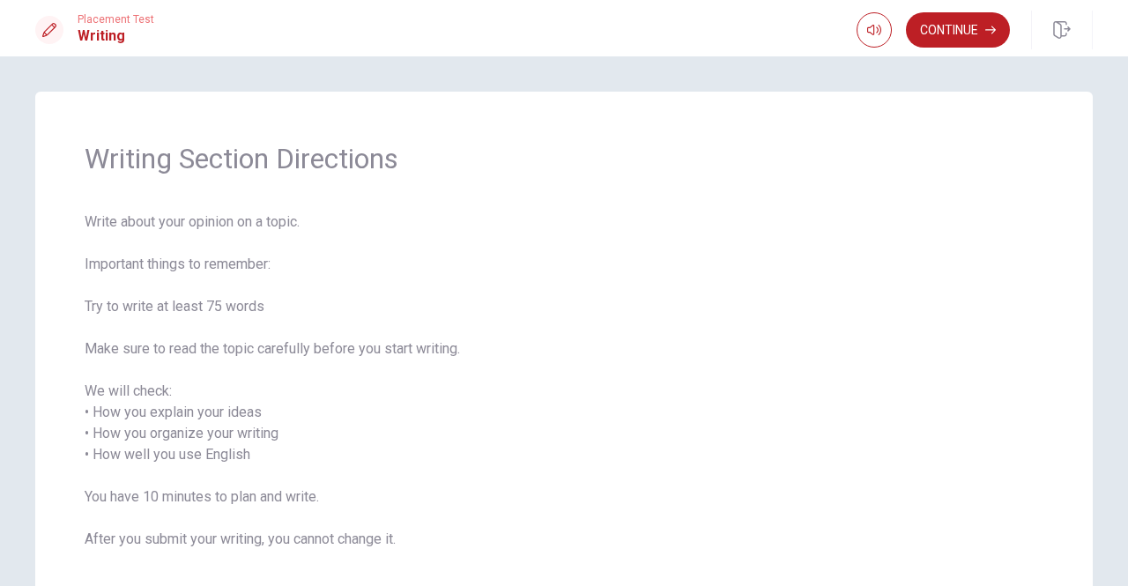
drag, startPoint x: 176, startPoint y: 225, endPoint x: 253, endPoint y: 221, distance: 76.7
click at [253, 221] on span "Write about your opinion on a topic. Important things to remember: Try to write…" at bounding box center [564, 390] width 958 height 359
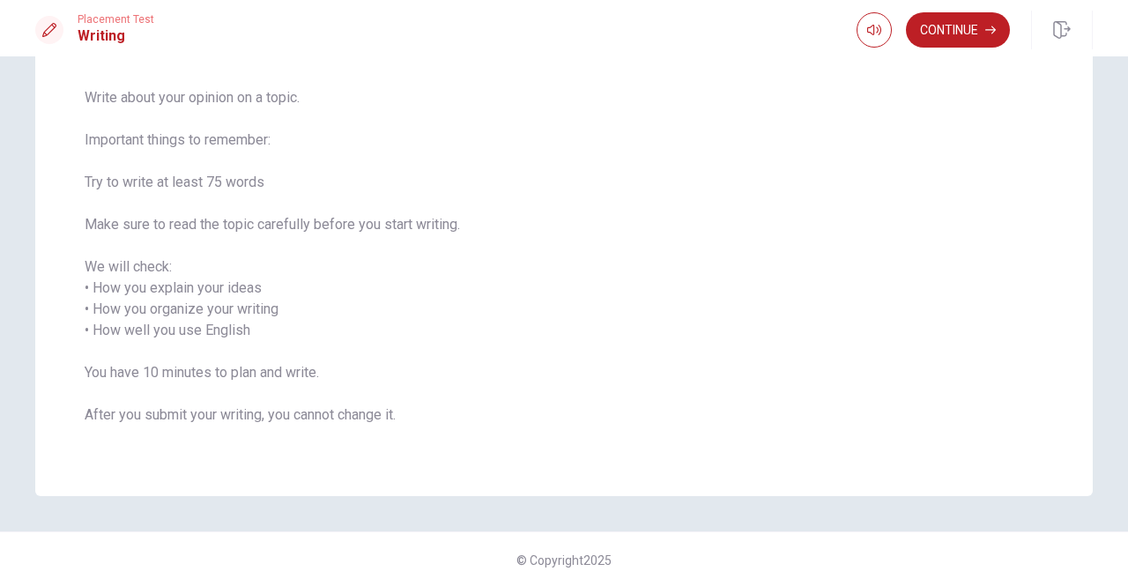
scroll to position [126, 0]
click at [969, 35] on button "Continue" at bounding box center [958, 29] width 104 height 35
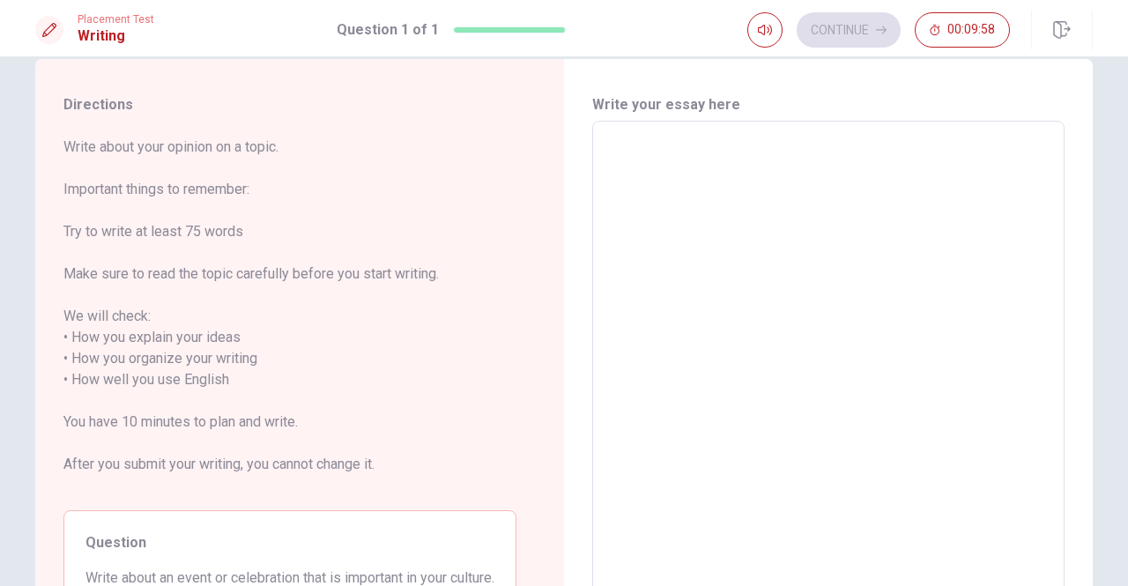
scroll to position [0, 0]
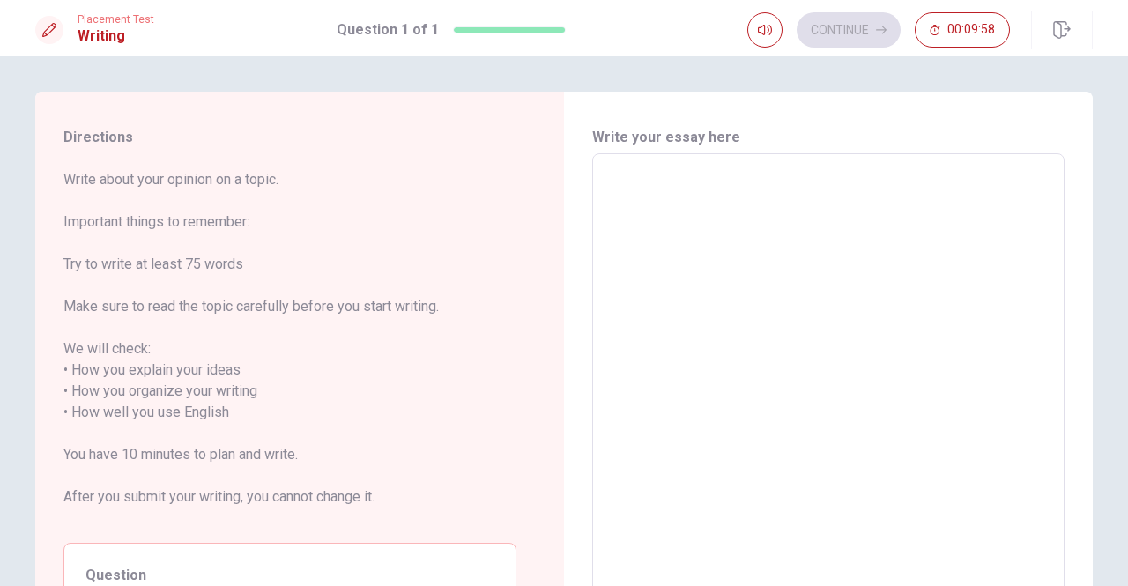
click at [659, 177] on textarea at bounding box center [827, 402] width 447 height 468
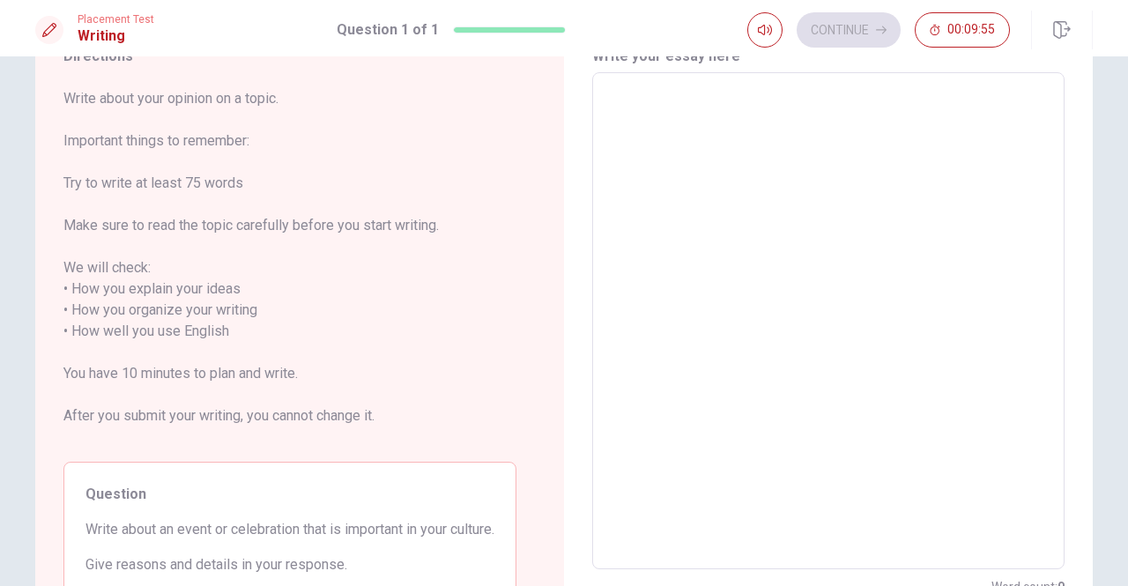
scroll to position [88, 0]
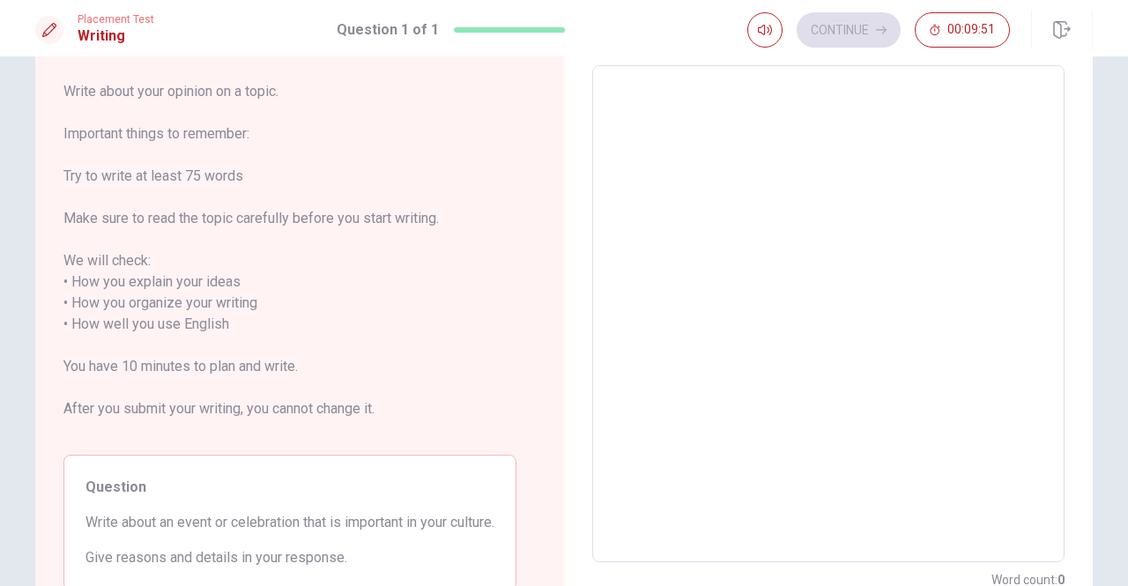
drag, startPoint x: 303, startPoint y: 222, endPoint x: 354, endPoint y: 222, distance: 51.1
click at [354, 222] on span "Write about your opinion on a topic. Important things to remember: Try to write…" at bounding box center [289, 260] width 453 height 359
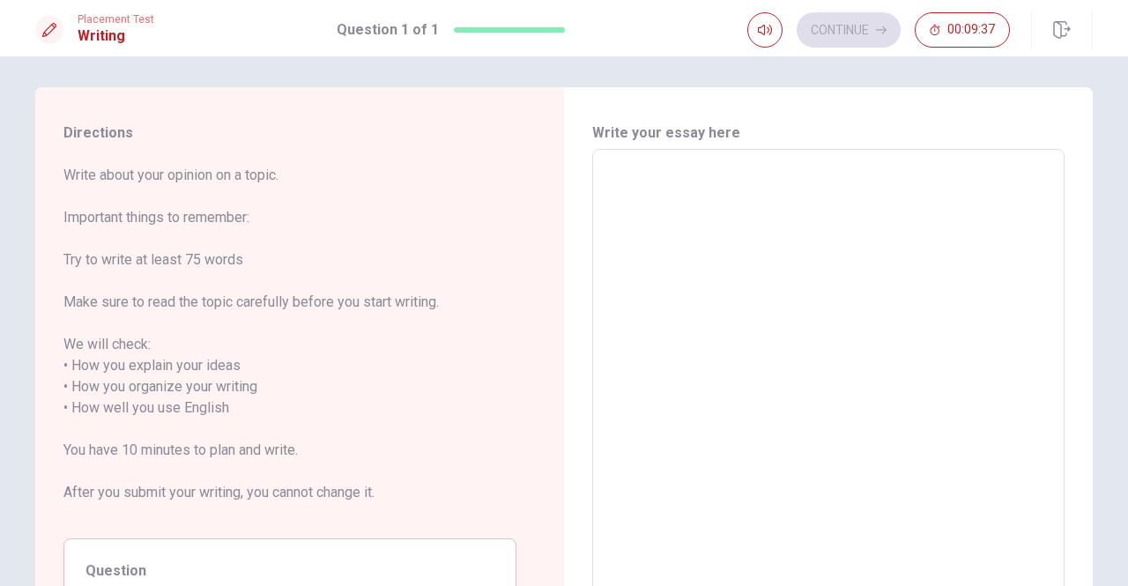
scroll to position [0, 0]
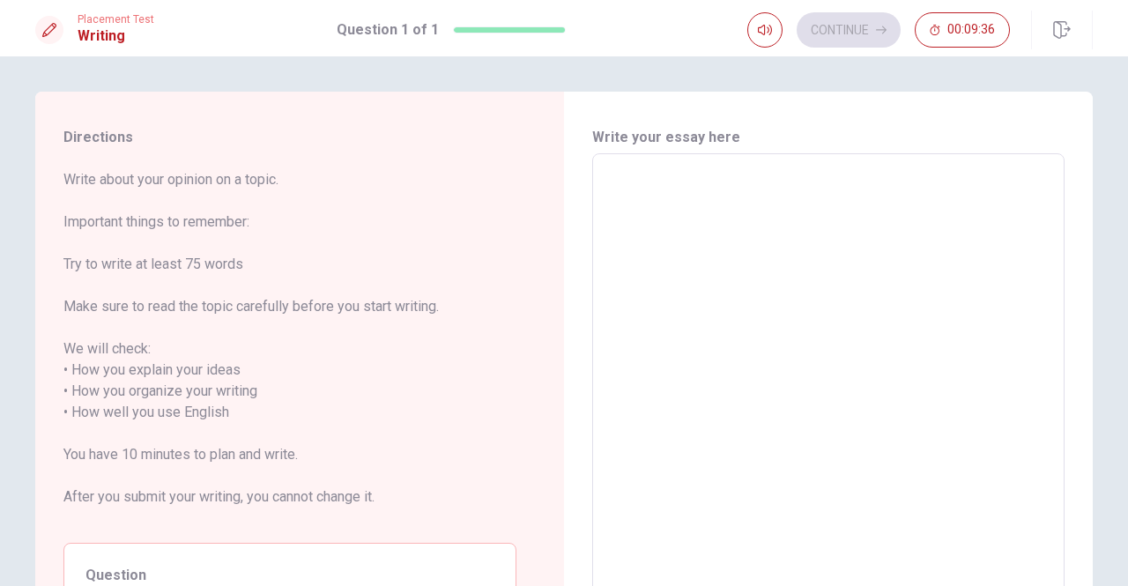
click at [674, 161] on div "x ​" at bounding box center [828, 401] width 472 height 497
type textarea "I"
type textarea "x"
type textarea "I"
type textarea "x"
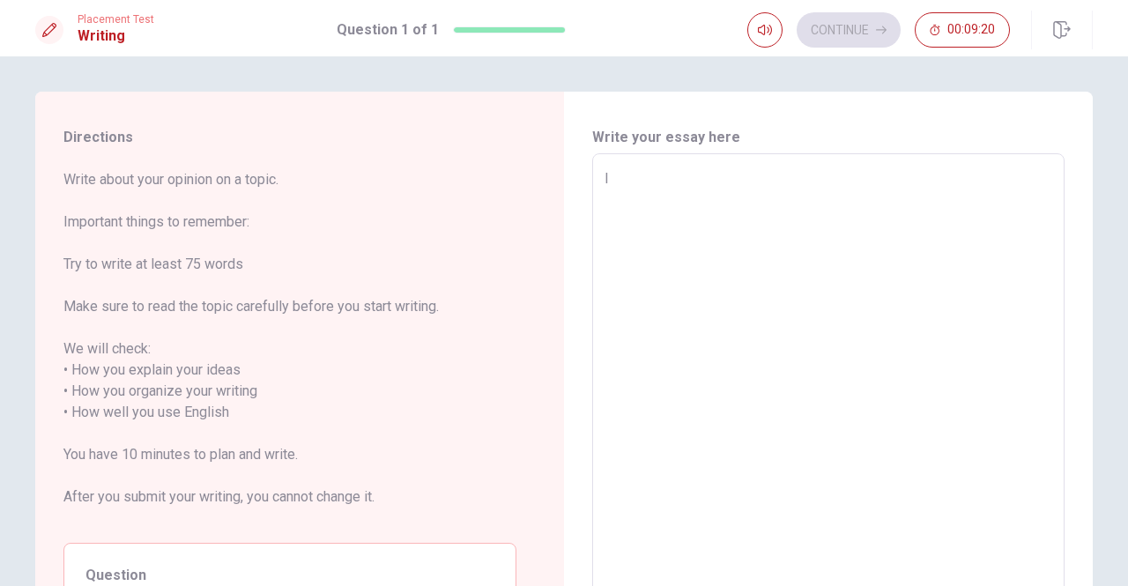
type textarea "I"
type textarea "x"
type textarea "I t"
type textarea "x"
type textarea "I th"
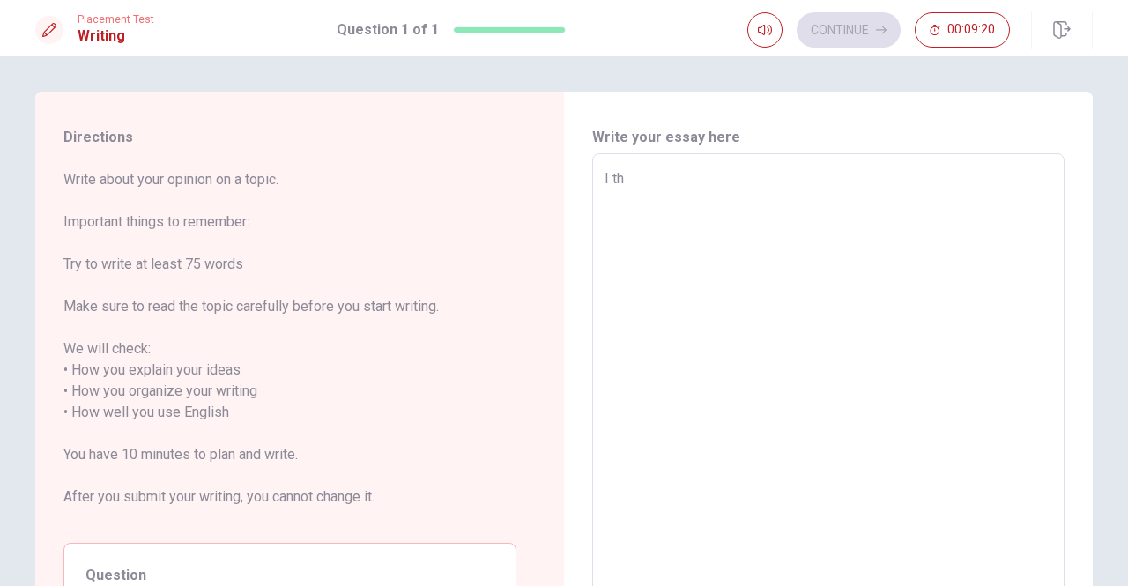
type textarea "x"
type textarea "I thi"
type textarea "x"
type textarea "I thin"
type textarea "x"
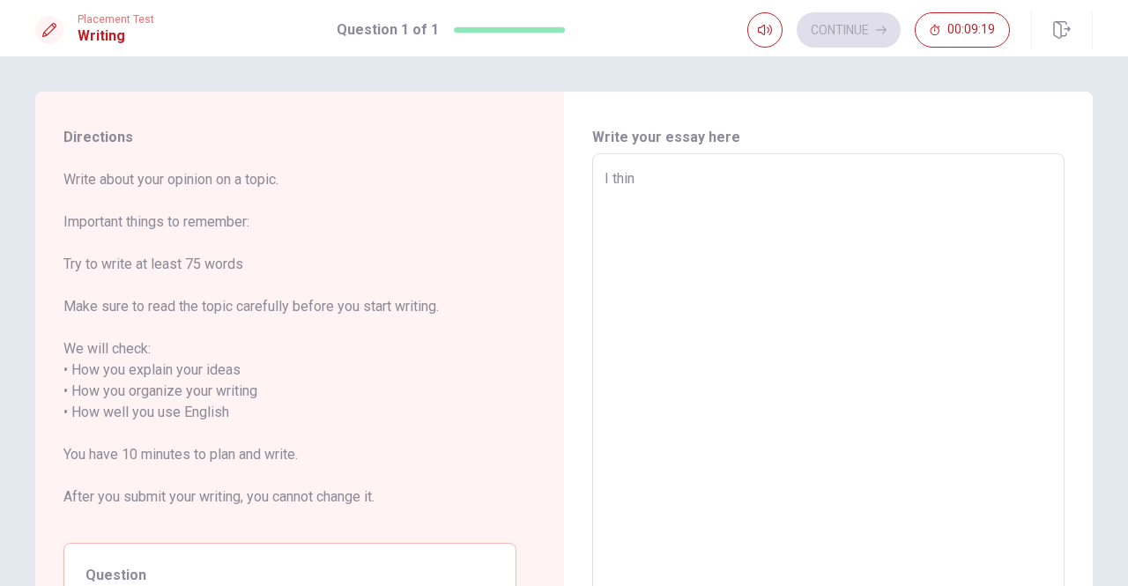
type textarea "I think"
type textarea "x"
type textarea "I think"
type textarea "x"
type textarea "I think e"
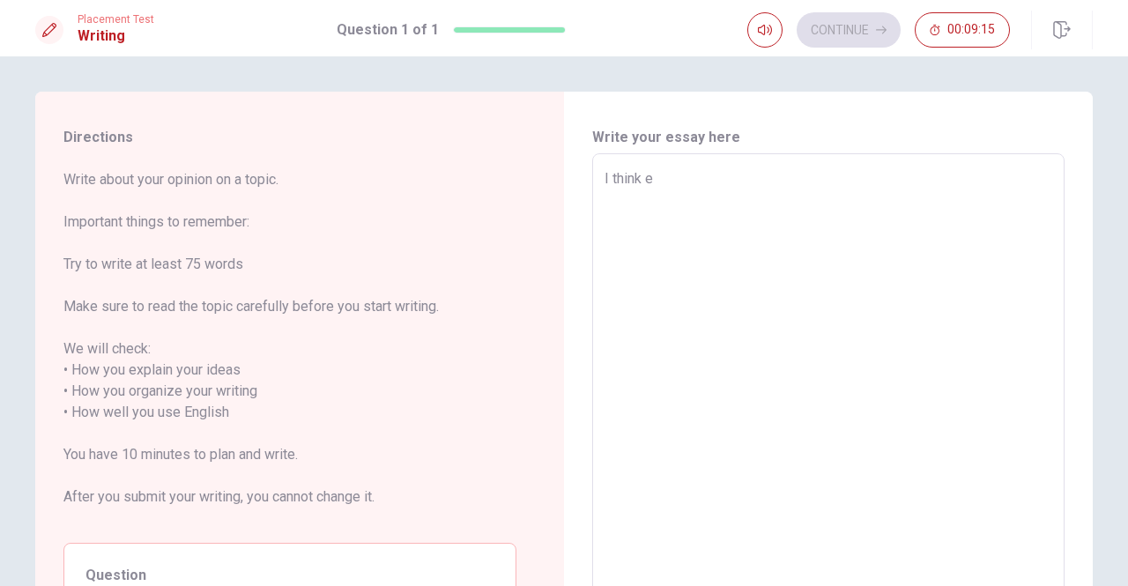
type textarea "x"
type textarea "I think ea"
type textarea "x"
type textarea "I think eat"
type textarea "x"
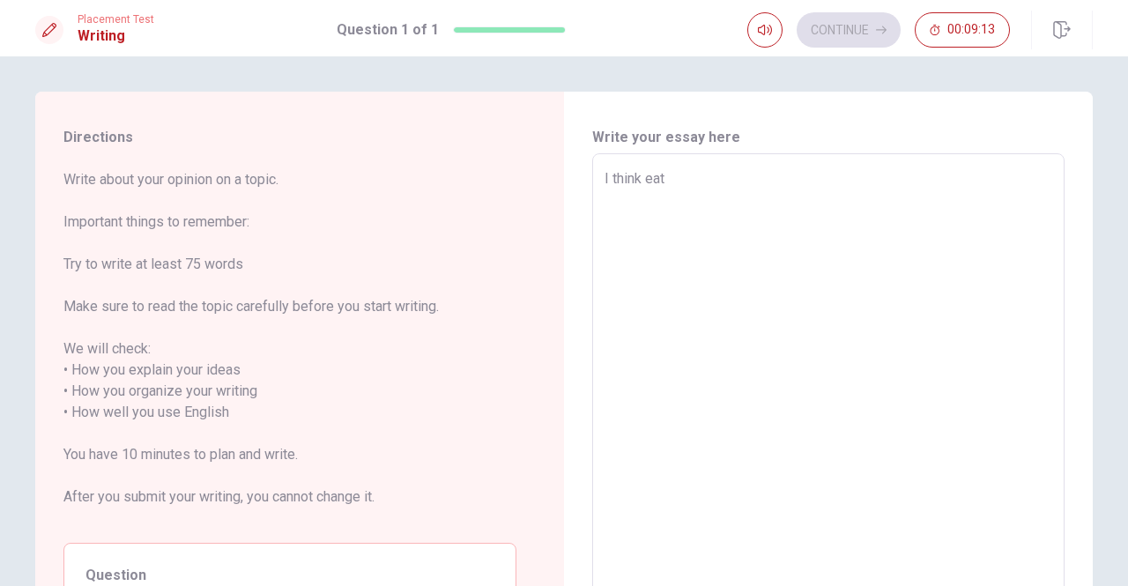
type textarea "I think eat"
type textarea "x"
type textarea "I think eat a"
type textarea "x"
type textarea "I think eat a"
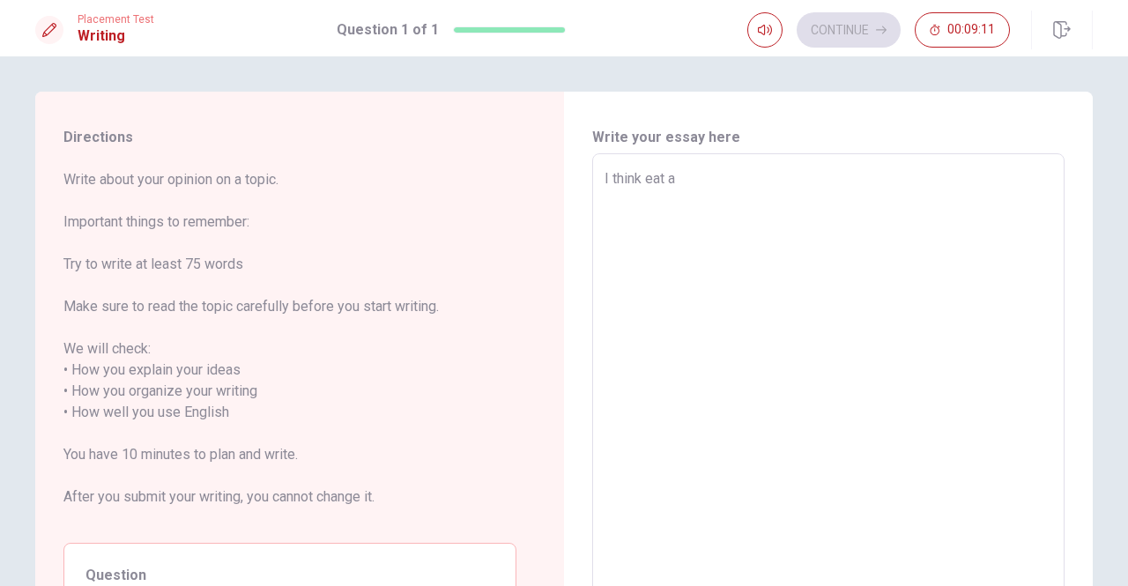
type textarea "x"
type textarea "I think eat a b"
type textarea "x"
type textarea "I think eat a bi"
type textarea "x"
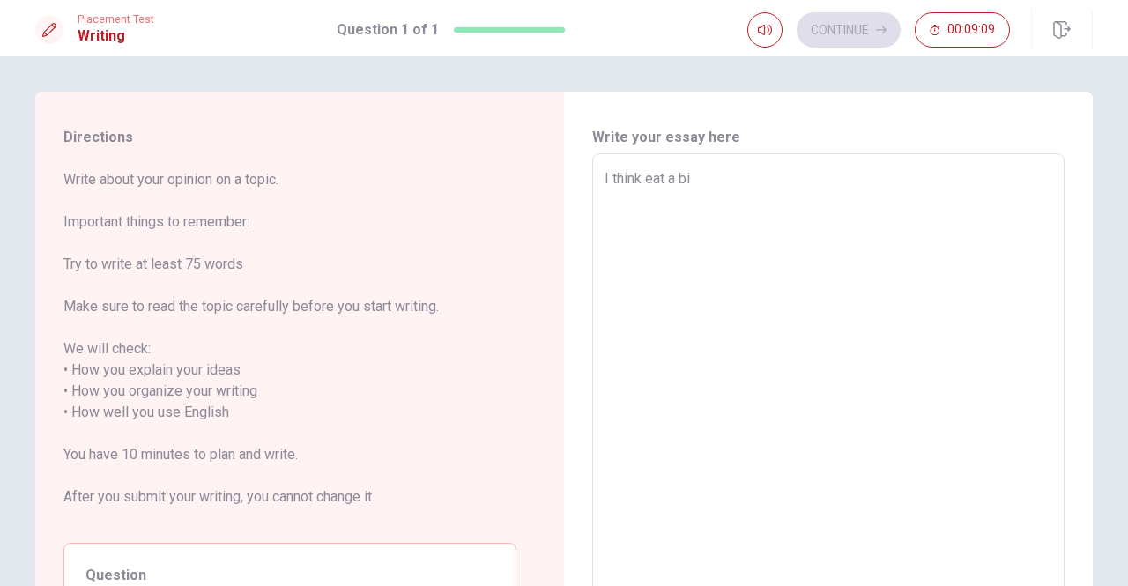
type textarea "I think eat a big"
type textarea "x"
type textarea "I think eat a big"
type textarea "x"
type textarea "I think eat a big m"
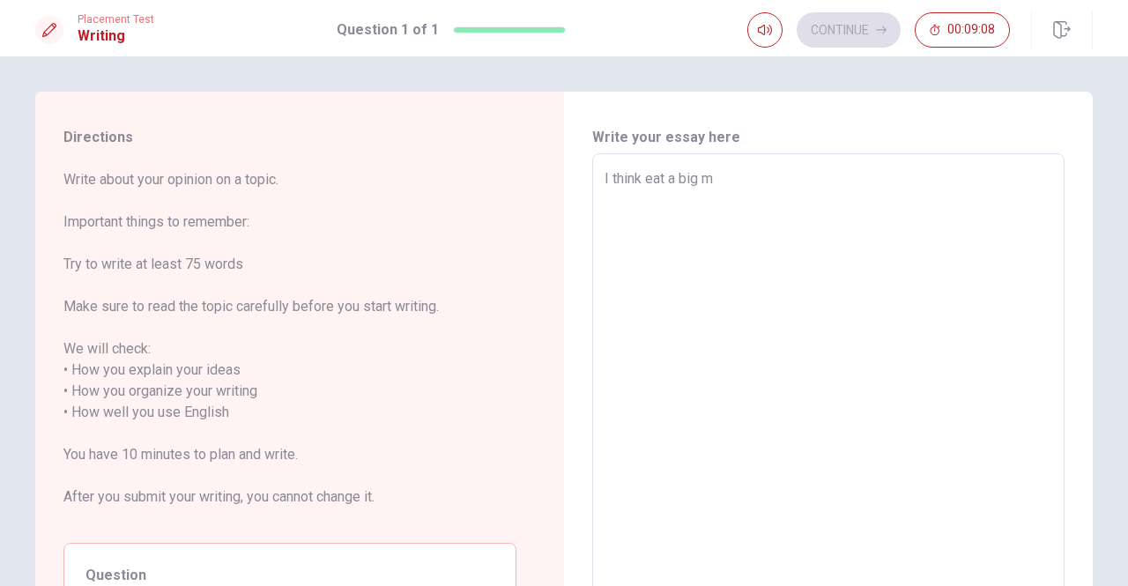
type textarea "x"
type textarea "I think eat a big me"
type textarea "x"
type textarea "I think eat a big mea"
type textarea "x"
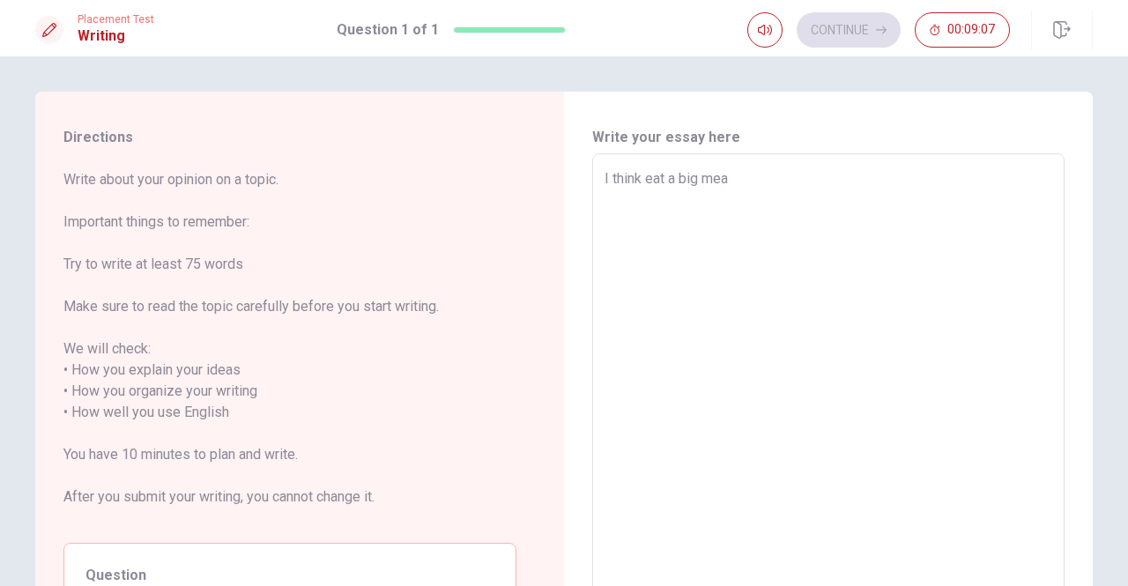
type textarea "I think eat a big meal"
type textarea "x"
type textarea "I think eat a big meal"
type textarea "x"
type textarea "I think eat a big meal i"
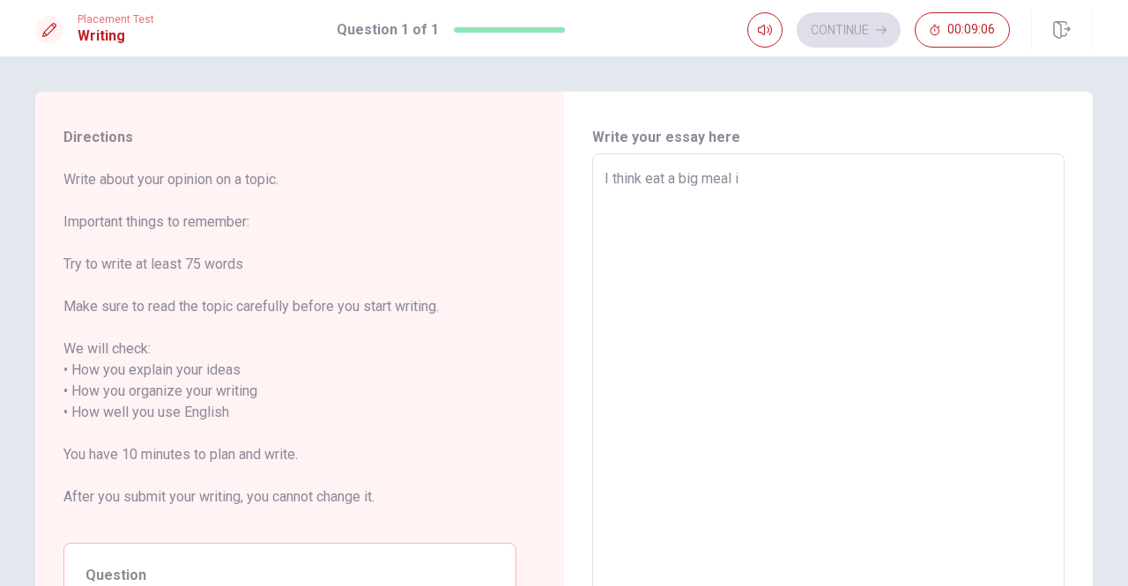
type textarea "x"
type textarea "I think eat a big meal is"
type textarea "x"
type textarea "I think eat a big meal is"
type textarea "x"
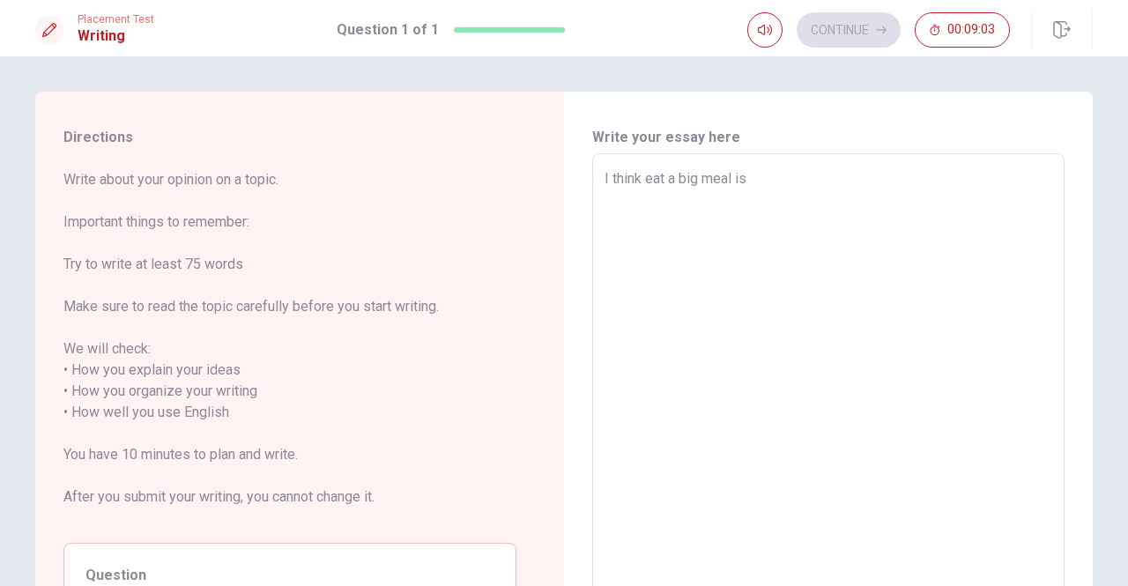
type textarea "I think eat a big meal is"
type textarea "x"
type textarea "I think eat a big meal i"
type textarea "x"
type textarea "I think eat a big meal"
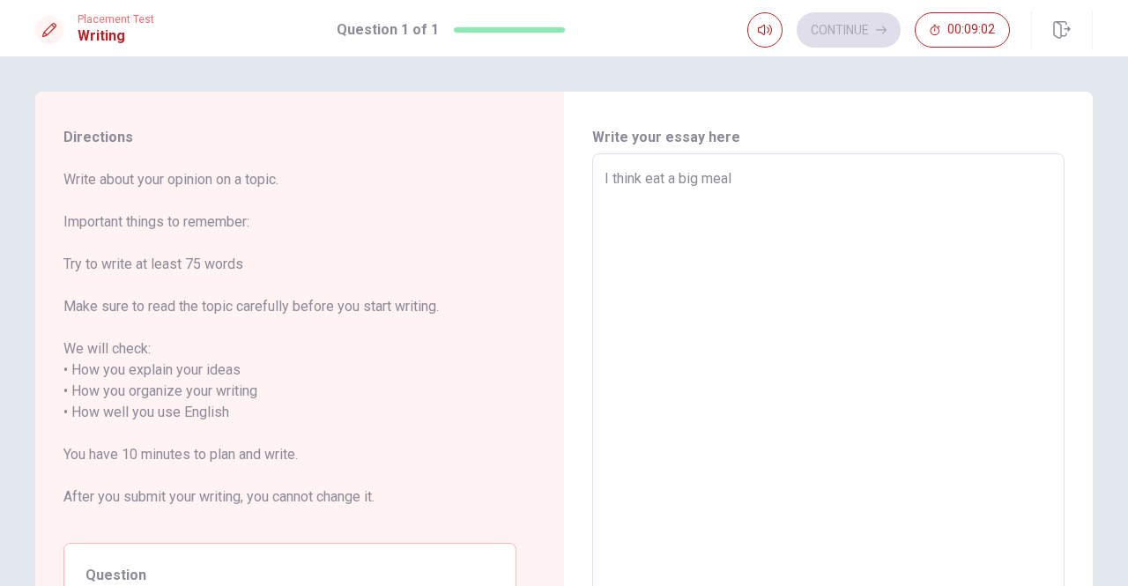
type textarea "x"
type textarea "I think eat a big meal w"
type textarea "x"
type textarea "I think eat a big meal wi"
type textarea "x"
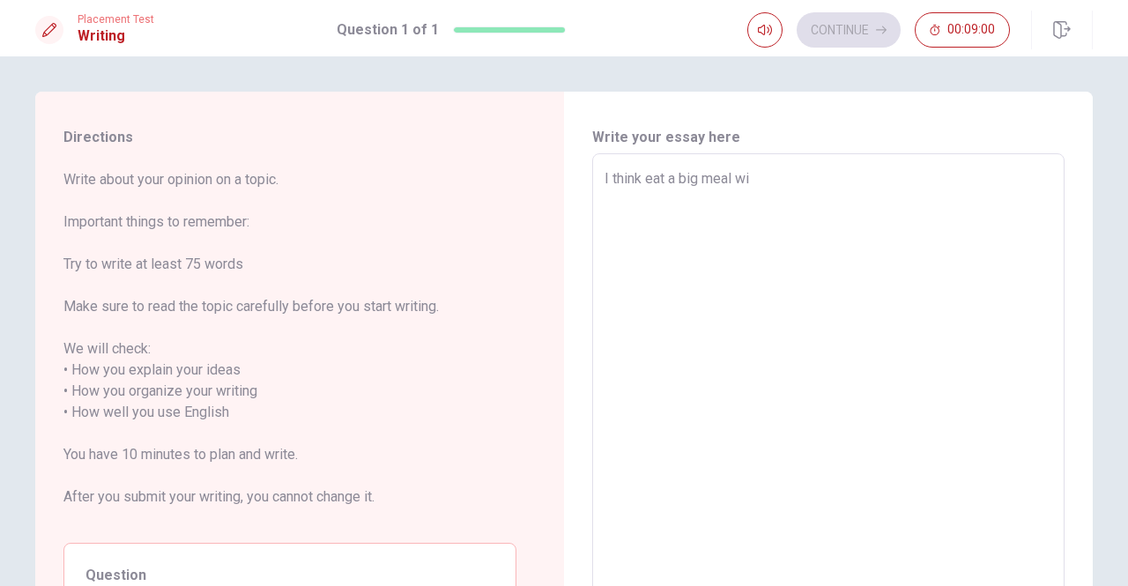
type textarea "I think eat a big meal wit"
type textarea "x"
type textarea "I think eat a big meal with"
type textarea "x"
type textarea "I think eat a big meal with"
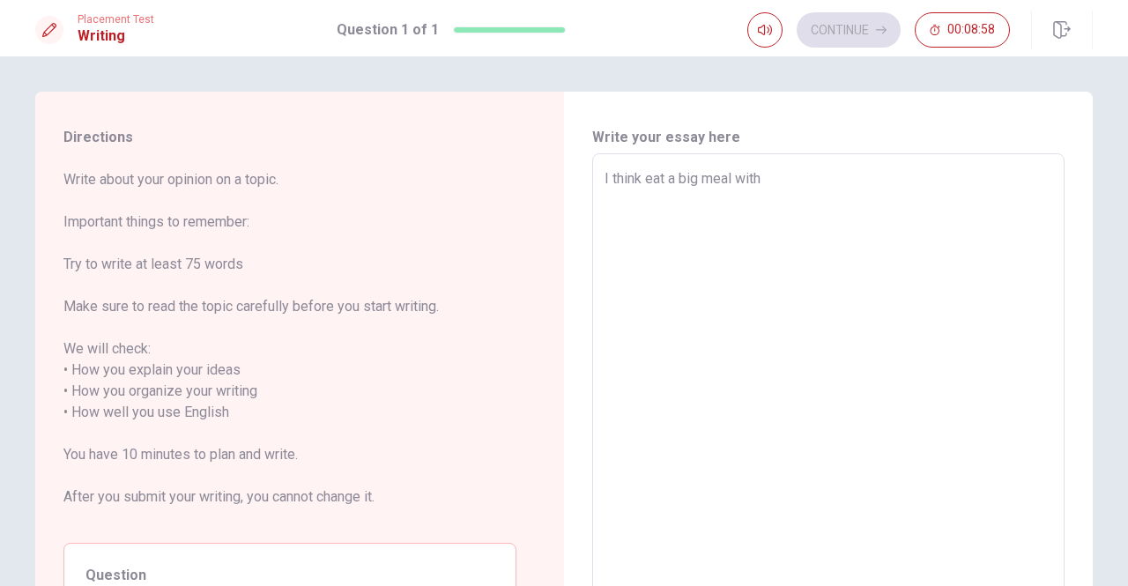
type textarea "x"
type textarea "I think eat a big meal with r"
type textarea "x"
type textarea "I think eat a big meal with re"
type textarea "x"
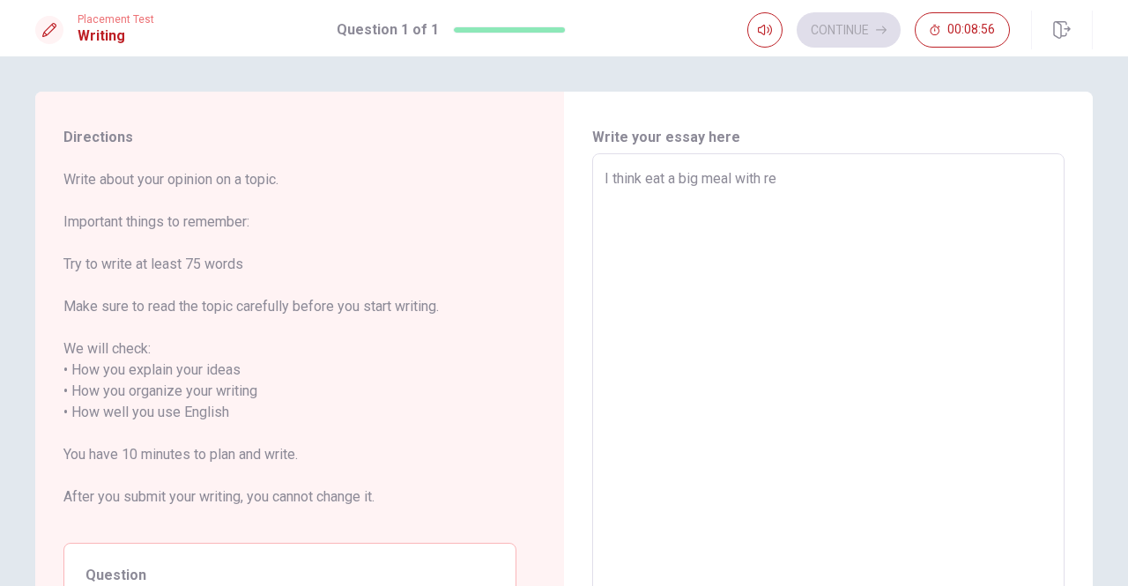
type textarea "I think eat a big meal with rel"
type textarea "x"
type textarea "I think eat a big meal with [MEDICAL_DATA]"
type textarea "x"
type textarea "I think eat a big meal with relat"
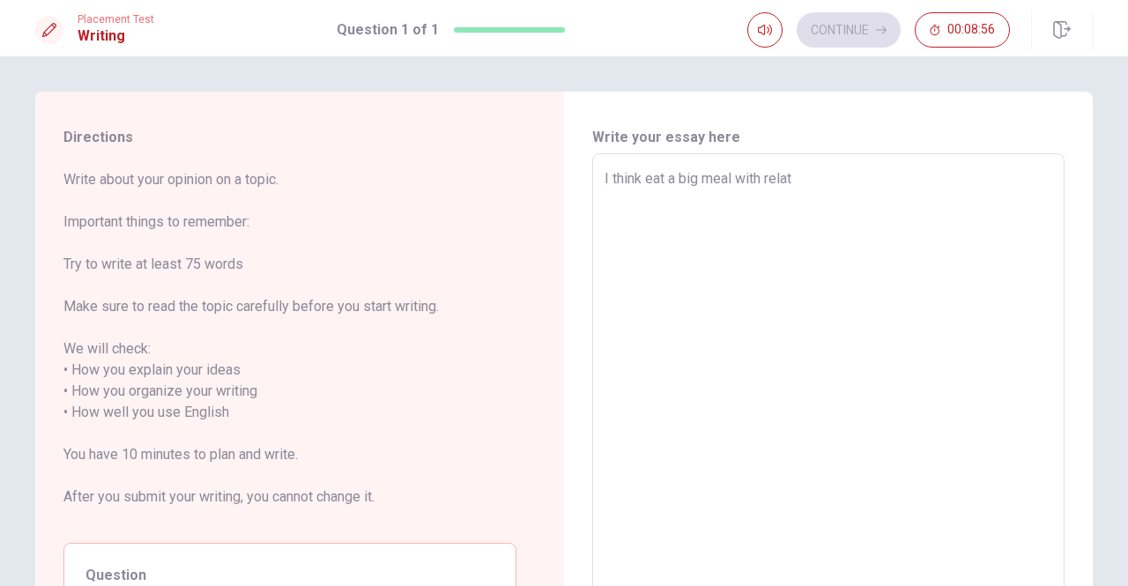
type textarea "x"
type textarea "I think eat a big meal with relati"
type textarea "x"
type textarea "I think eat a big meal with relativ"
type textarea "x"
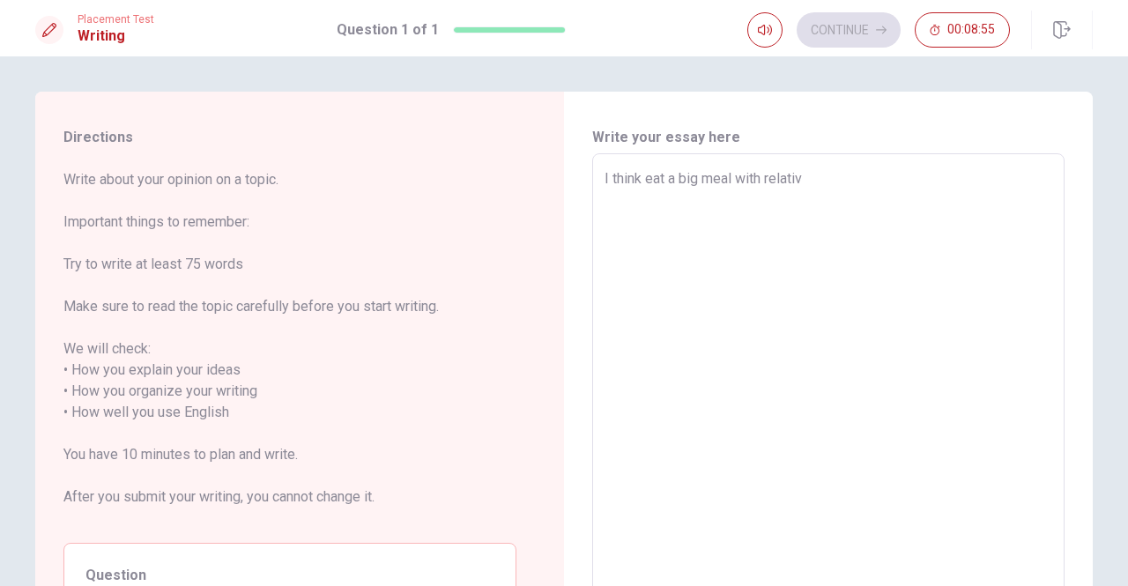
type textarea "I think eat a big meal with relative"
type textarea "x"
type textarea "I think eat a big meal with relatives"
type textarea "x"
type textarea "I think eat a big meal with relatives"
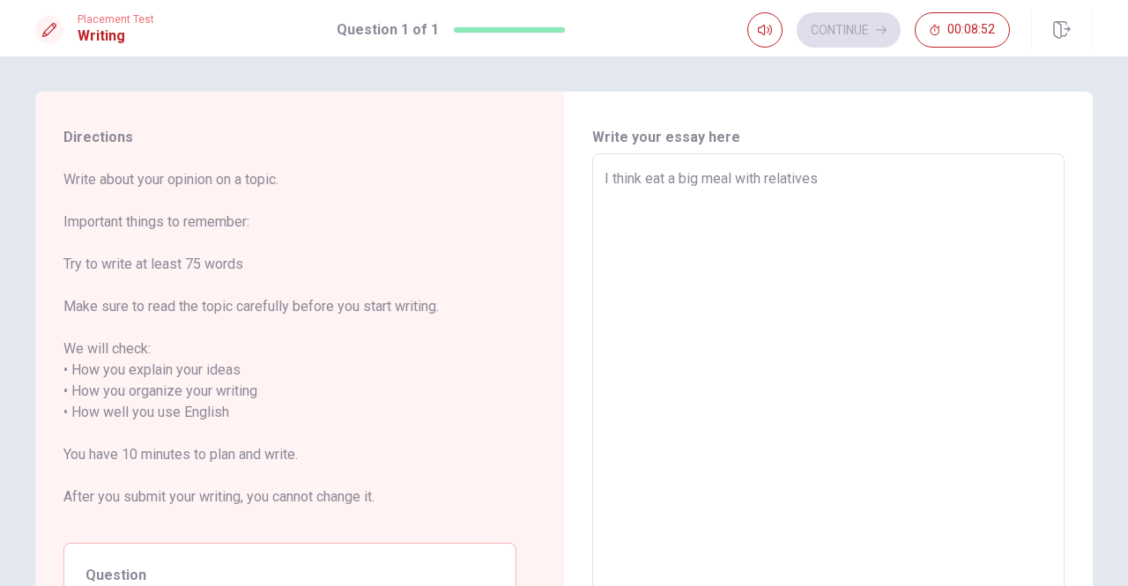
type textarea "x"
type textarea "I think eat a big meal with relatives i"
type textarea "x"
type textarea "I think eat a big meal with relatives is"
type textarea "x"
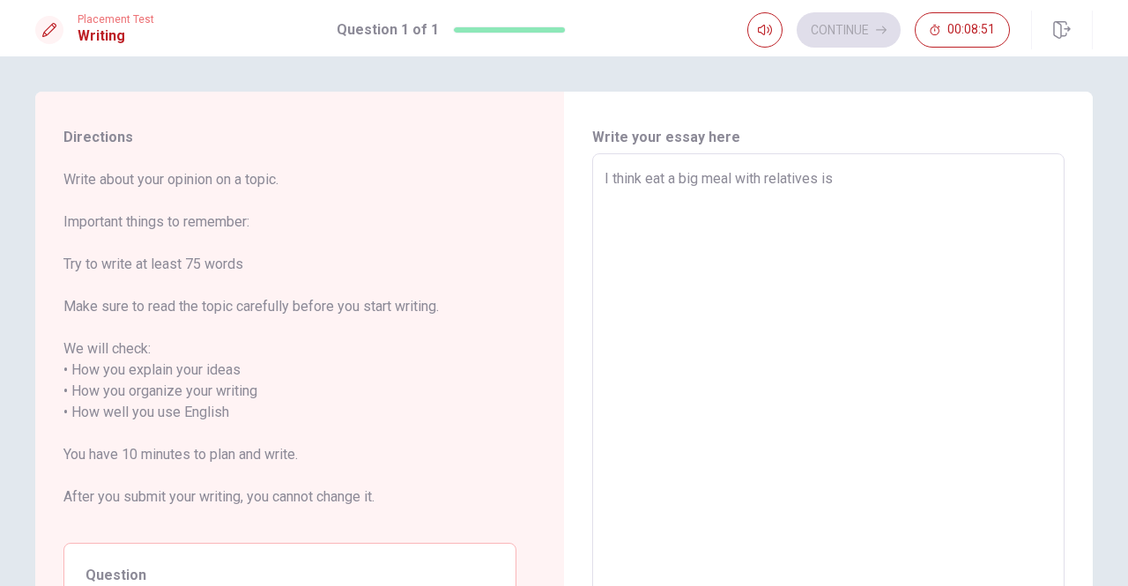
type textarea "I think eat a big meal with relatives is"
type textarea "x"
type textarea "I think eat a big meal with relatives is v"
type textarea "x"
type textarea "I think eat a big meal with relatives is ve"
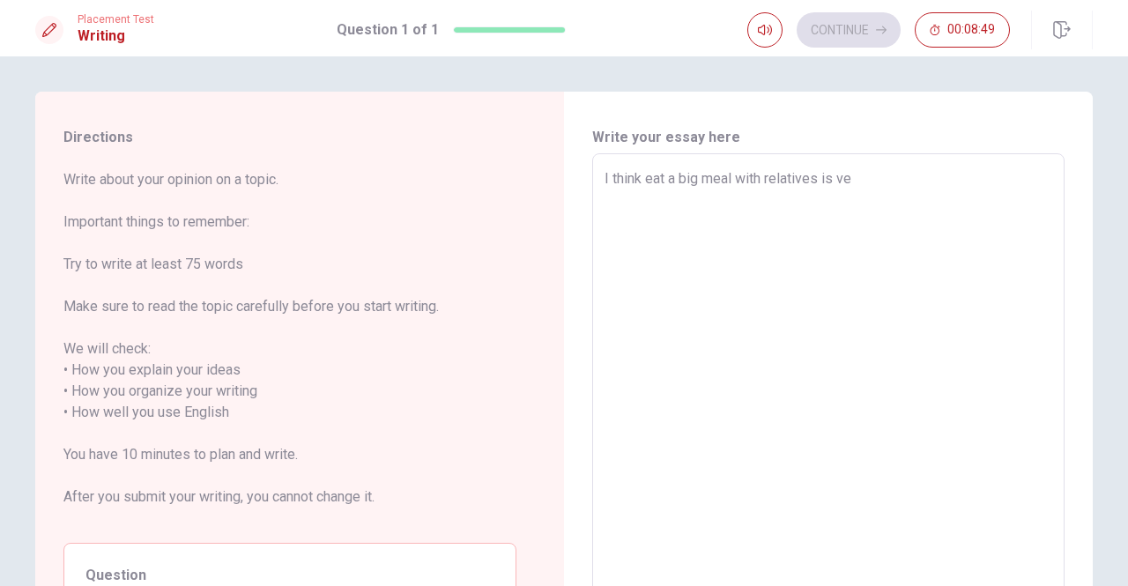
type textarea "x"
type textarea "I think eat a big meal with relatives is ver"
type textarea "x"
type textarea "I think eat a big meal with relatives is very"
type textarea "x"
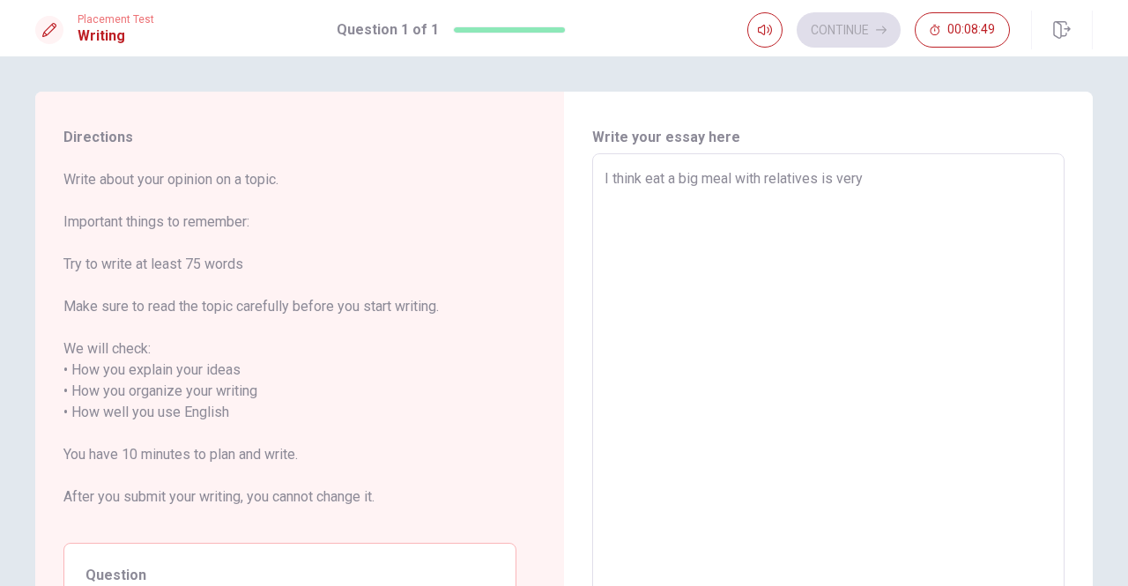
type textarea "I think eat a big meal with relatives is very"
type textarea "x"
type textarea "I think eat a big meal with relatives is very i"
type textarea "x"
type textarea "I think eat a big meal with relatives is very im"
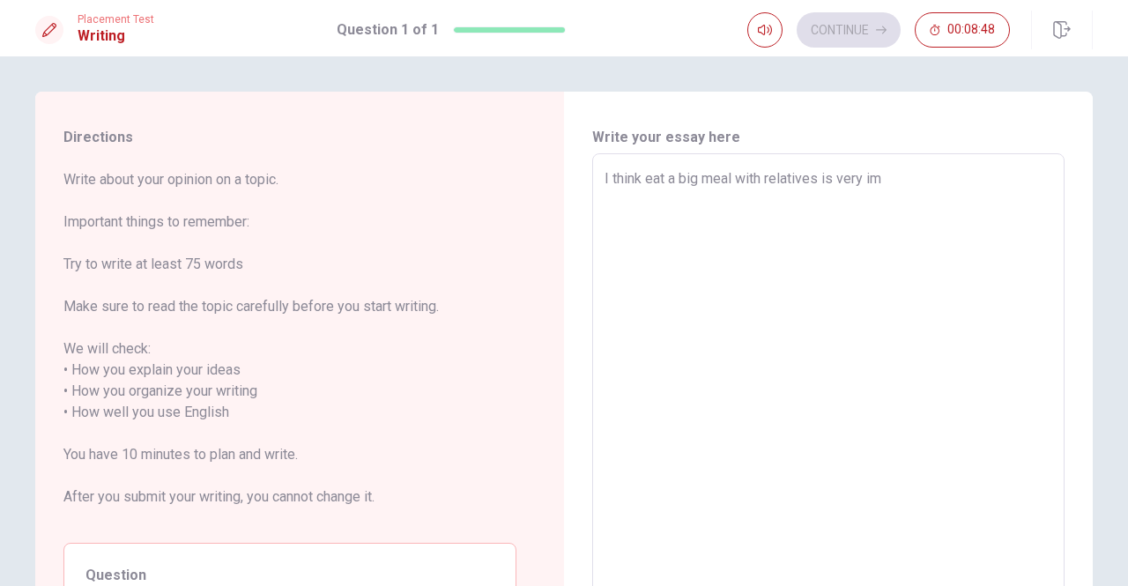
type textarea "x"
type textarea "I think eat a big meal with relatives is very imp"
type textarea "x"
type textarea "I think eat a big meal with relatives is very impo"
type textarea "x"
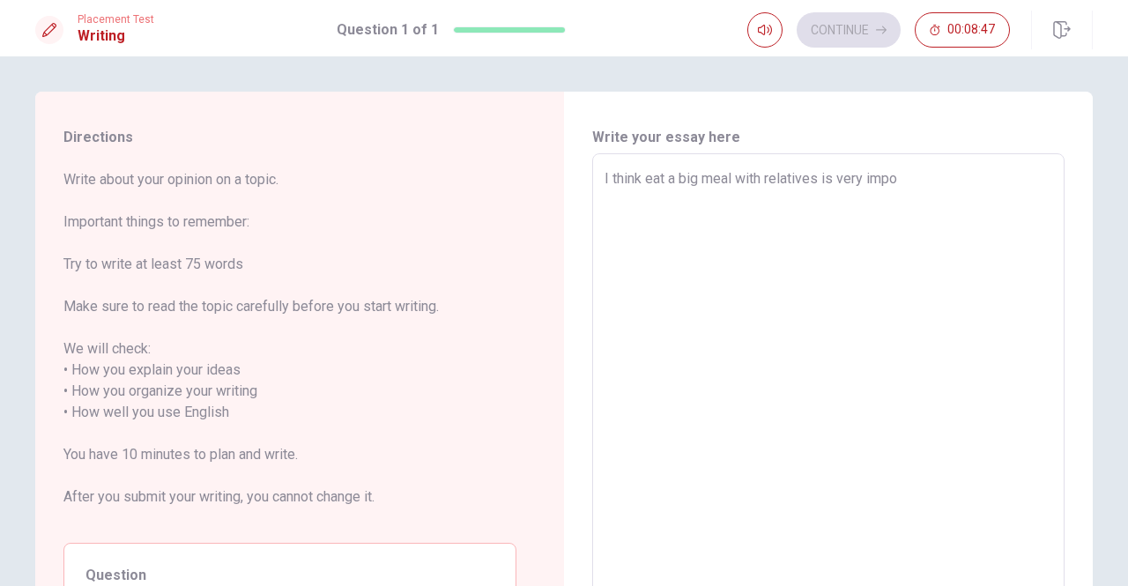
type textarea "I think eat a big meal with relatives is very impor"
type textarea "x"
type textarea "I think eat a big meal with relatives is very import"
type textarea "x"
type textarea "I think eat a big meal with relatives is very importa"
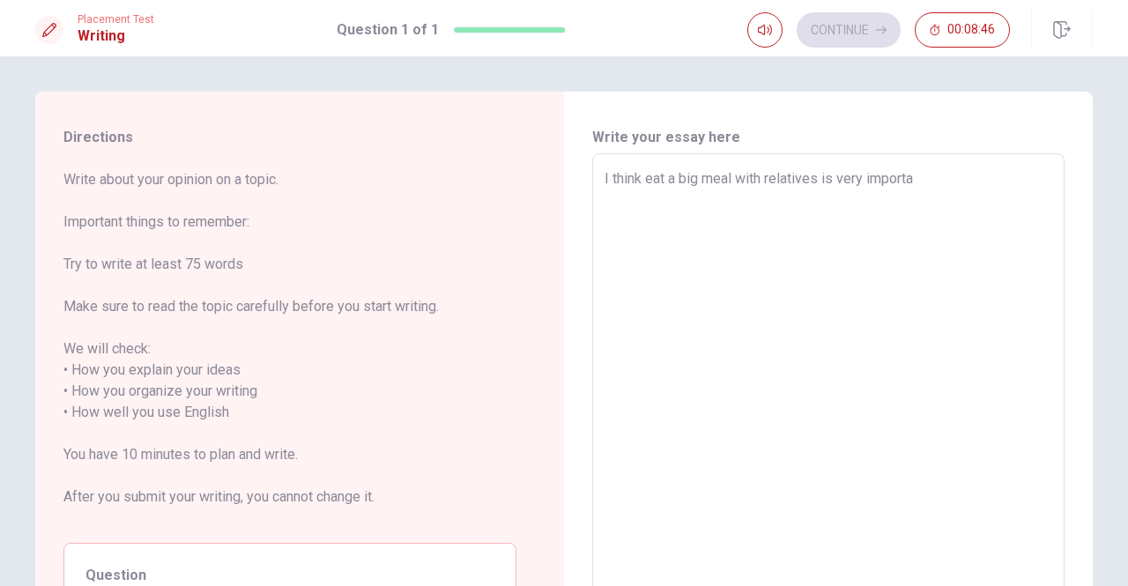
type textarea "x"
type textarea "I think eat a big meal with relatives is very importan"
type textarea "x"
type textarea "I think eat a big meal with relatives is very important"
type textarea "x"
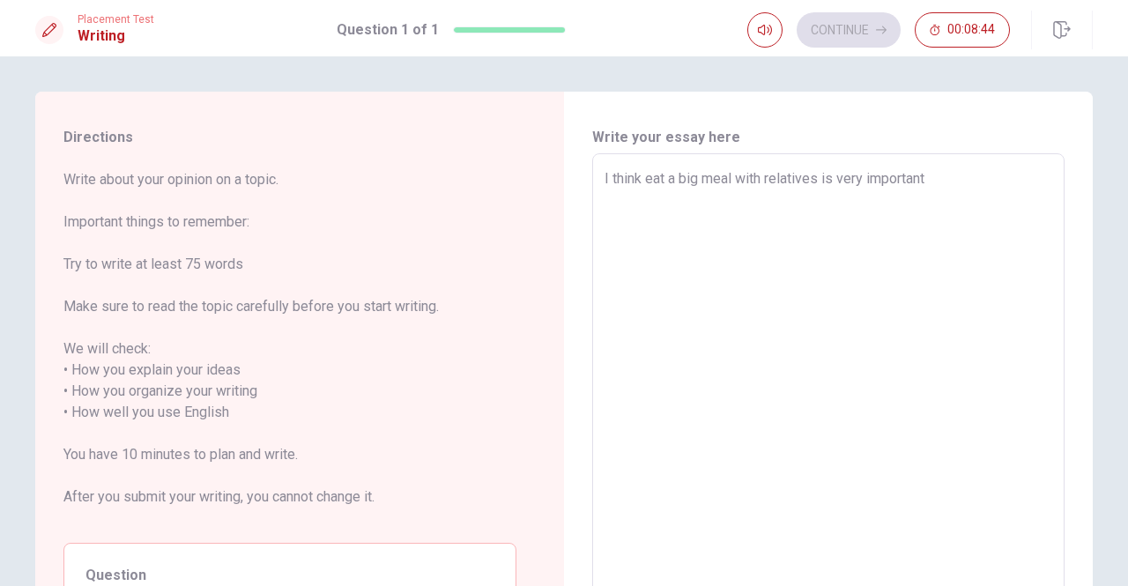
type textarea "I think eat a big meal with relatives is very important."
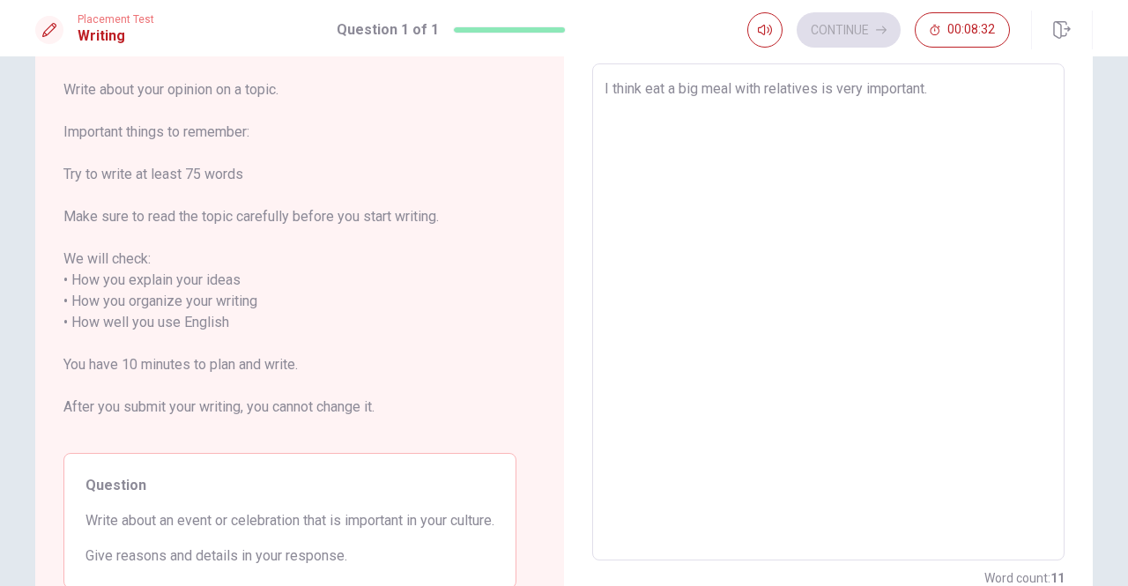
scroll to position [88, 0]
type textarea "x"
type textarea "I think eat a big meal with relatives is very important.i"
type textarea "x"
type textarea "I think eat a big meal with relatives is very important."
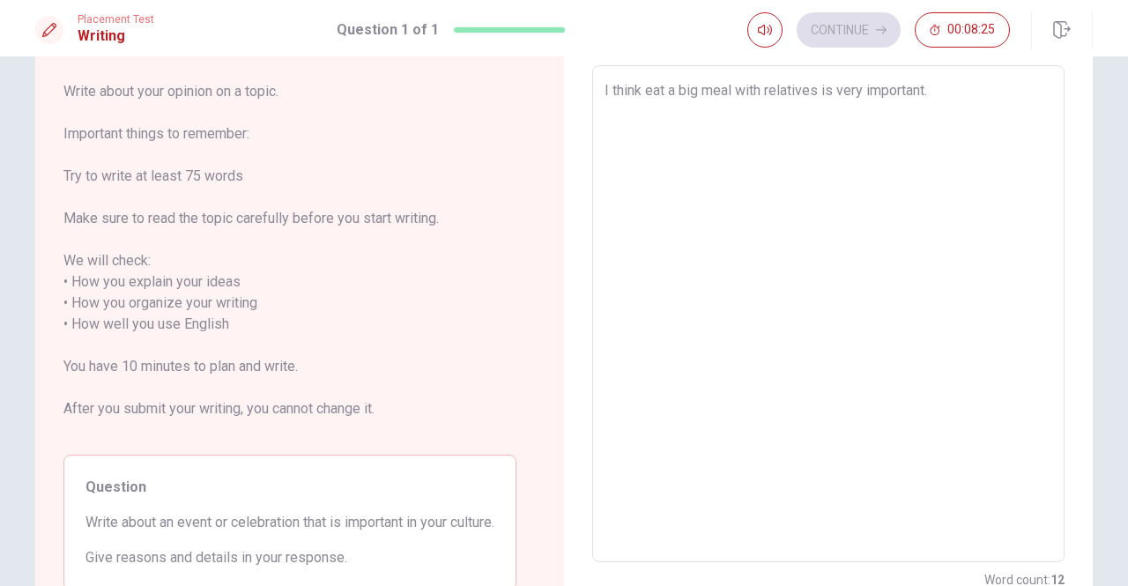
type textarea "x"
type textarea "I think eat a big meal with relatives is very important.I"
type textarea "x"
type textarea "I think eat a big meal with relatives is very [DOMAIN_NAME]"
type textarea "x"
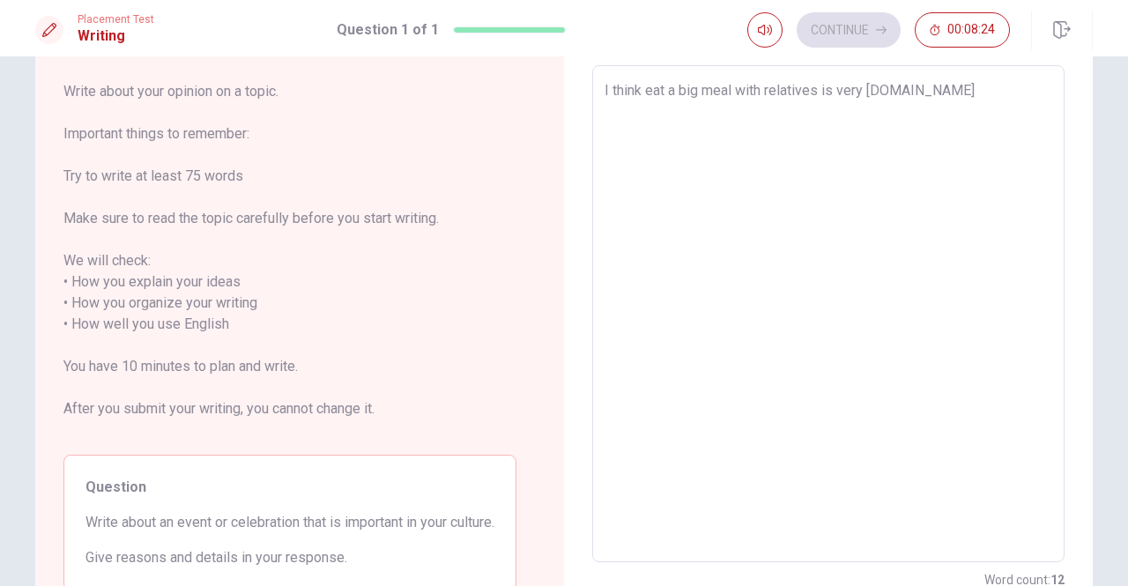
type textarea "I think eat a big meal with relatives is very [DOMAIN_NAME]"
type textarea "x"
type textarea "I think eat a big meal with relatives is very [DOMAIN_NAME] t"
type textarea "x"
type textarea "I think eat a big meal with relatives is very [DOMAIN_NAME] th"
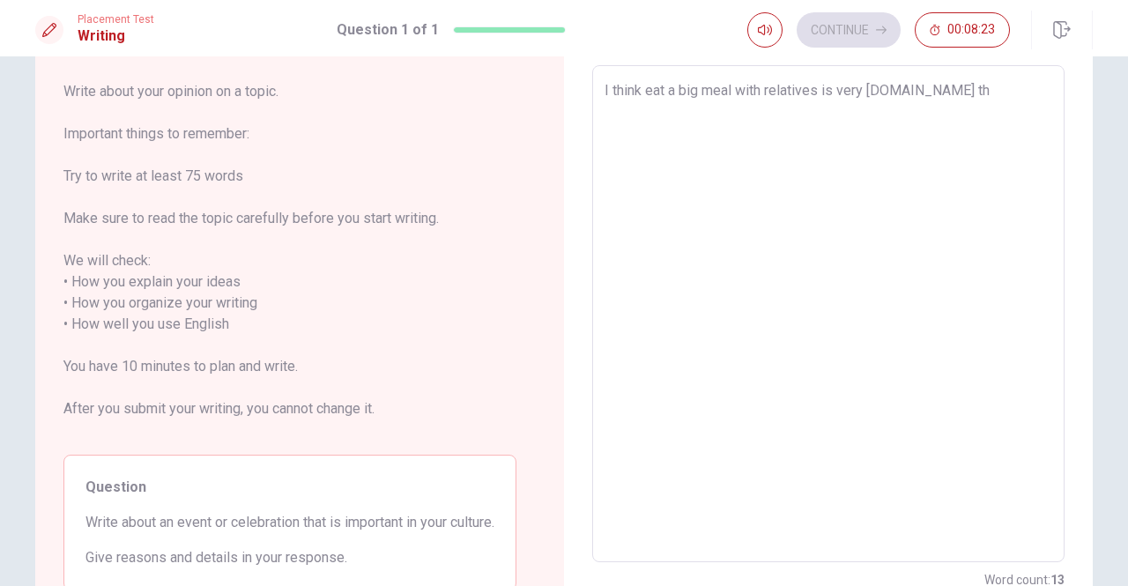
type textarea "x"
type textarea "I think eat a big meal with relatives is very [DOMAIN_NAME] th"
type textarea "x"
type textarea "I think eat a big meal with relatives is very [DOMAIN_NAME] th"
type textarea "x"
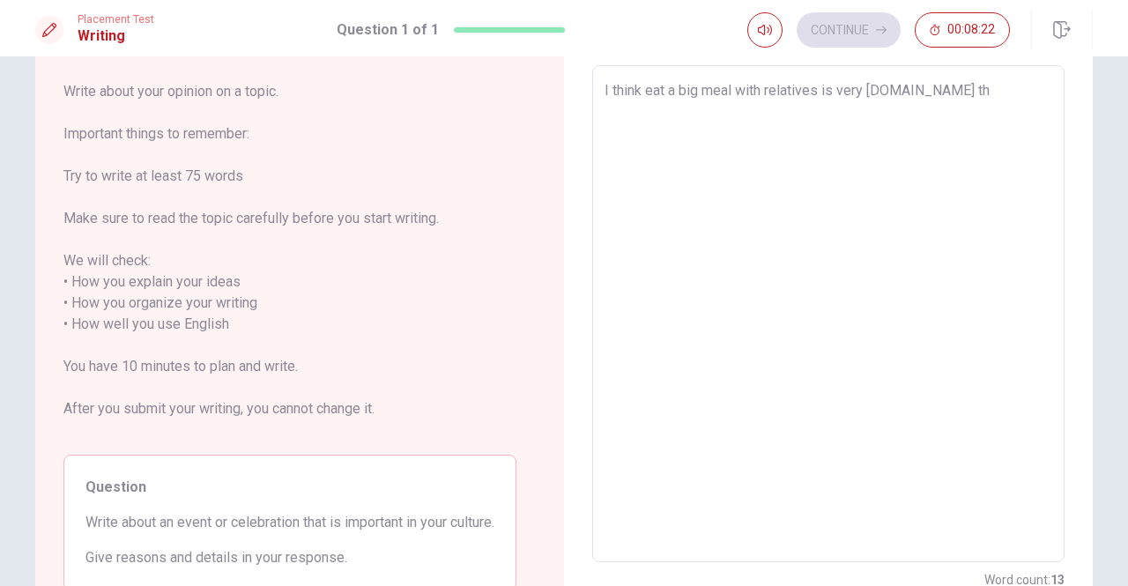
type textarea "I think eat a big meal with relatives is very [DOMAIN_NAME] thr"
type textarea "x"
type textarea "I think eat a big meal with relatives is very [DOMAIN_NAME] th"
type textarea "x"
type textarea "I think eat a big meal with relatives is very [DOMAIN_NAME] the"
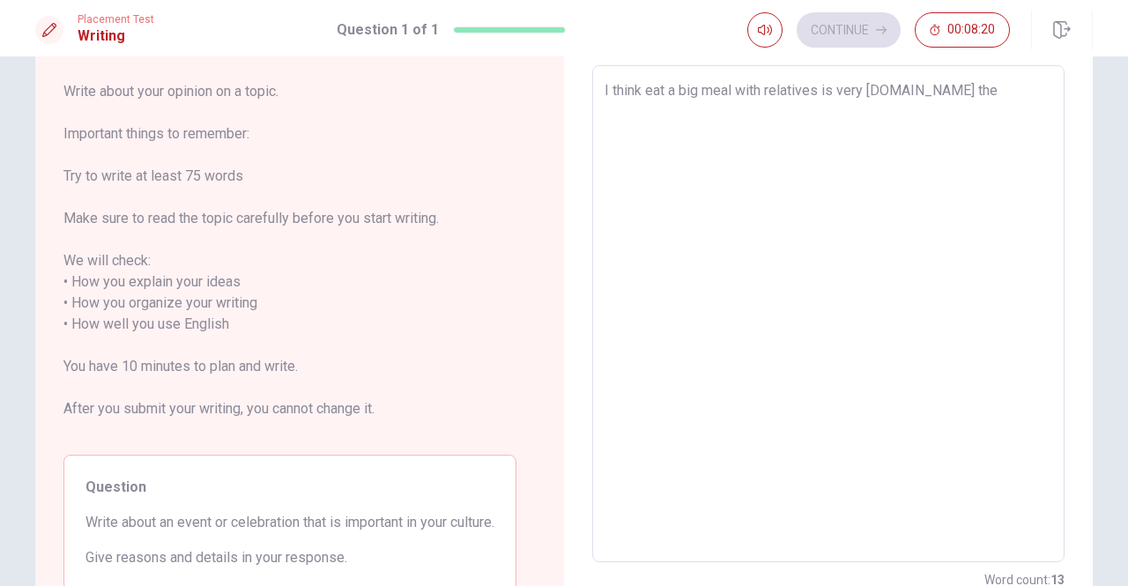
type textarea "x"
type textarea "I think eat a big meal with relatives is very [DOMAIN_NAME] the"
type textarea "x"
type textarea "I think eat a big meal with relatives is very [DOMAIN_NAME] the t"
type textarea "x"
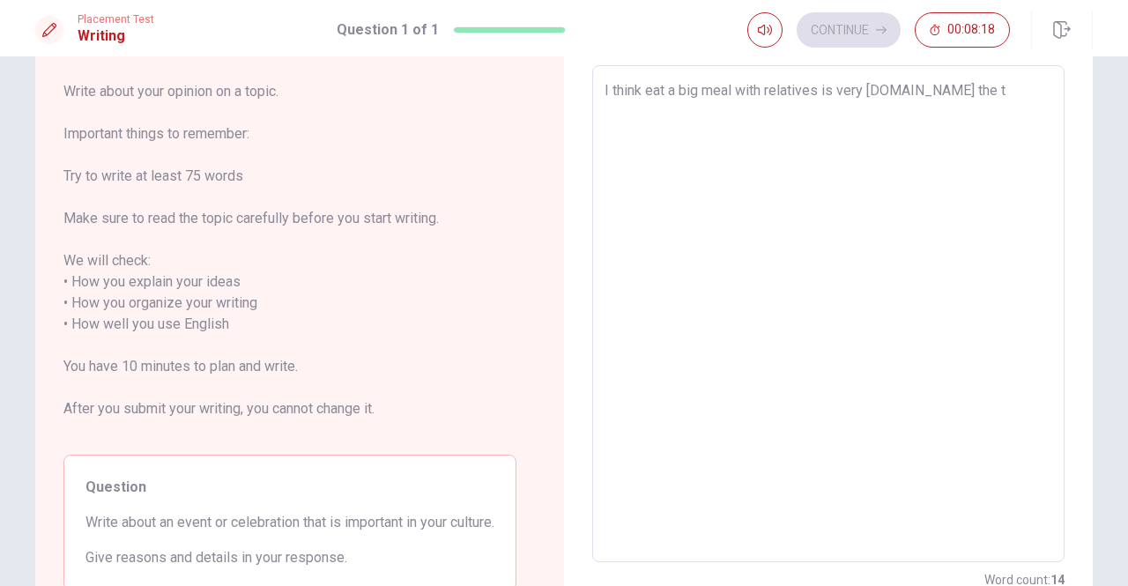
type textarea "I think eat a big meal with relatives is very [DOMAIN_NAME] the tr"
type textarea "x"
type textarea "I think eat a big meal with relatives is very [DOMAIN_NAME] the tro"
type textarea "x"
type textarea "I think eat a big meal with relatives is very [DOMAIN_NAME] the trod"
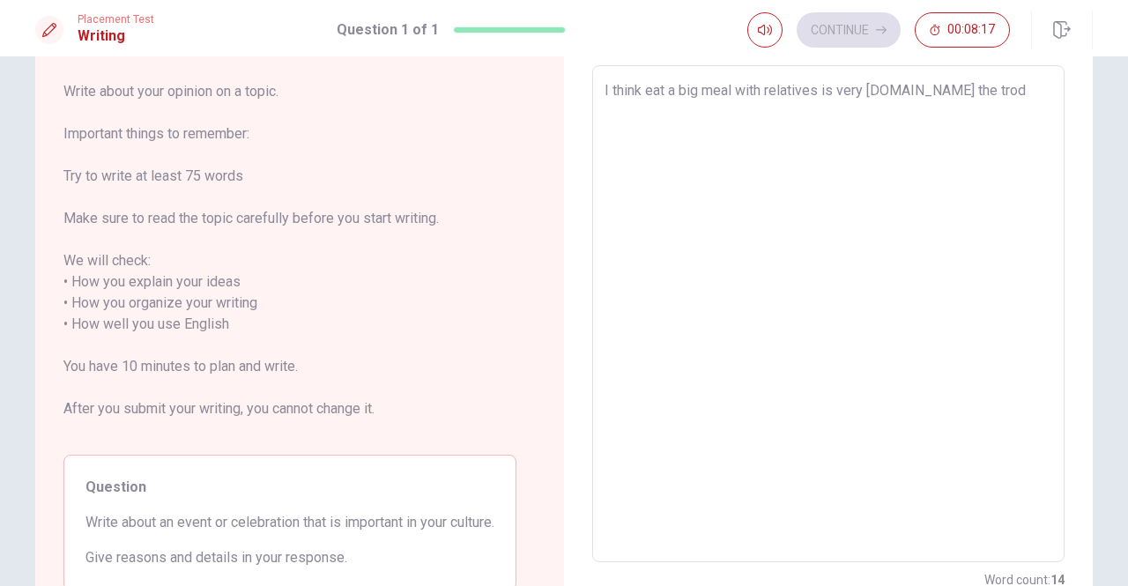
type textarea "x"
type textarea "I think eat a big meal with relatives is very [DOMAIN_NAME] the trodi"
type textarea "x"
type textarea "I think eat a big meal with relatives is very [DOMAIN_NAME] the trodit"
type textarea "x"
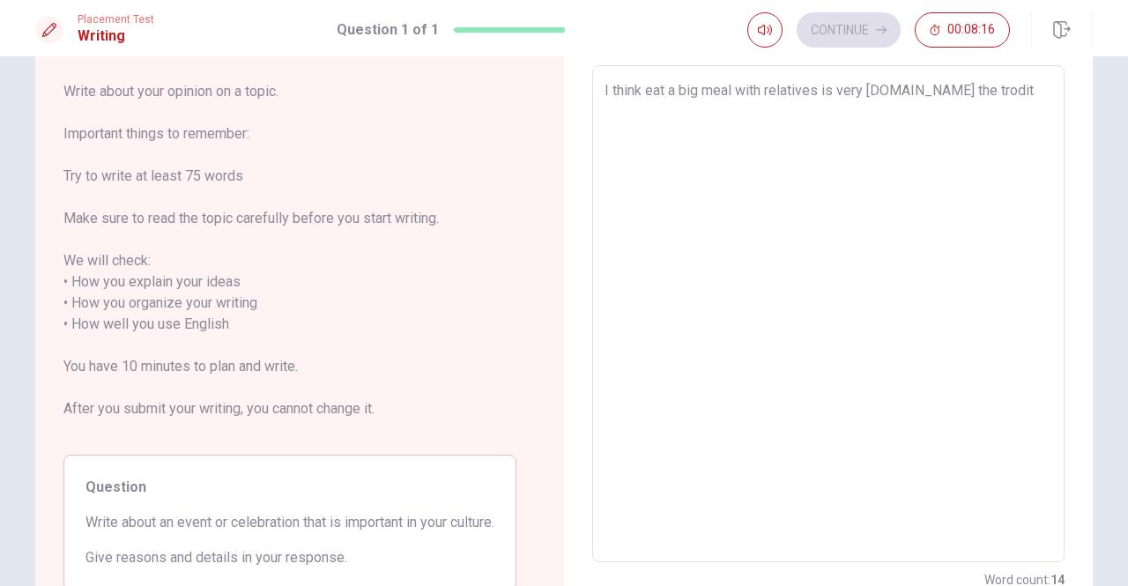
type textarea "I think eat a big meal with relatives is very [DOMAIN_NAME] the troditi"
type textarea "x"
type textarea "I think eat a big meal with relatives is very [DOMAIN_NAME] the troditio"
type textarea "x"
type textarea "I think eat a big meal with relatives is very [DOMAIN_NAME] the trodition"
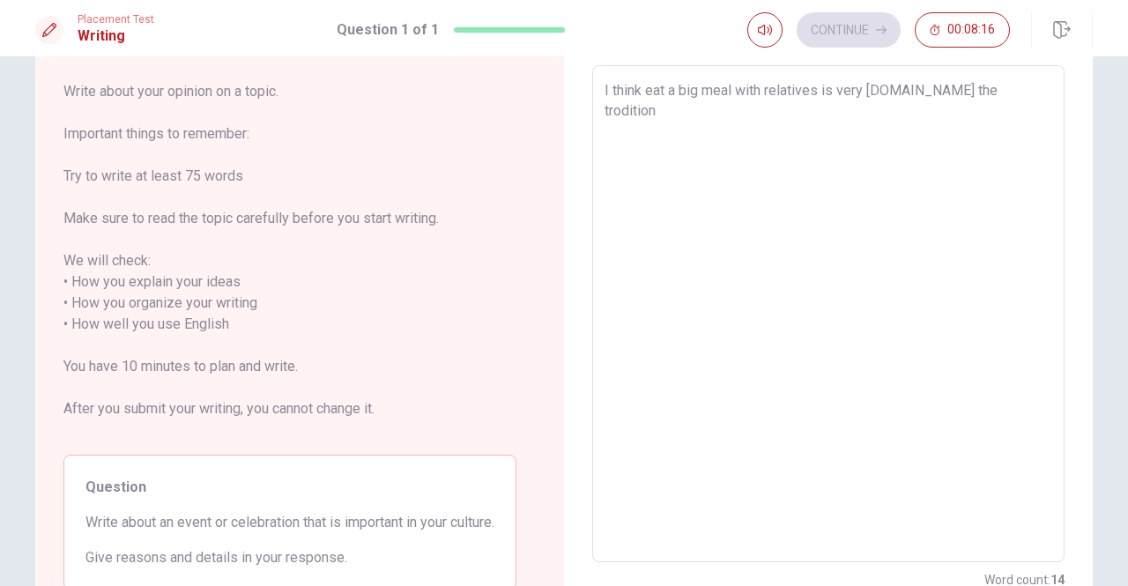
type textarea "x"
type textarea "I think eat a big meal with relatives is very [DOMAIN_NAME] the troditiona"
type textarea "x"
type textarea "I think eat a big meal with relatives is very [DOMAIN_NAME] the troditional"
type textarea "x"
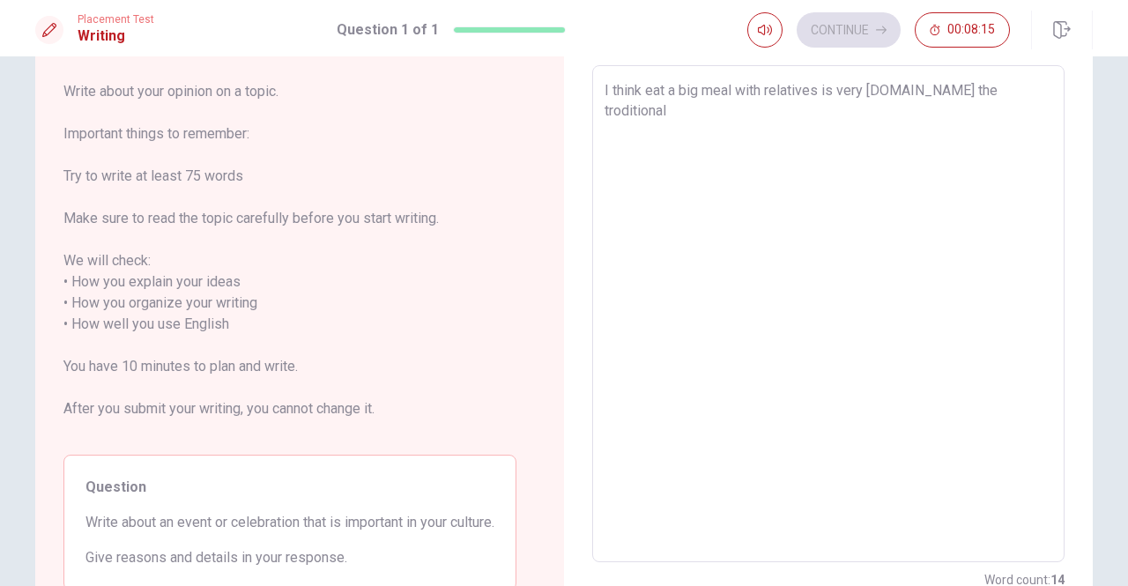
type textarea "I think eat a big meal with relatives is very [DOMAIN_NAME] the troditional"
type textarea "x"
type textarea "I think eat a big meal with relatives is very [DOMAIN_NAME] the troditional h"
type textarea "x"
type textarea "I think eat a big meal with relatives is very [DOMAIN_NAME] the troditional ho"
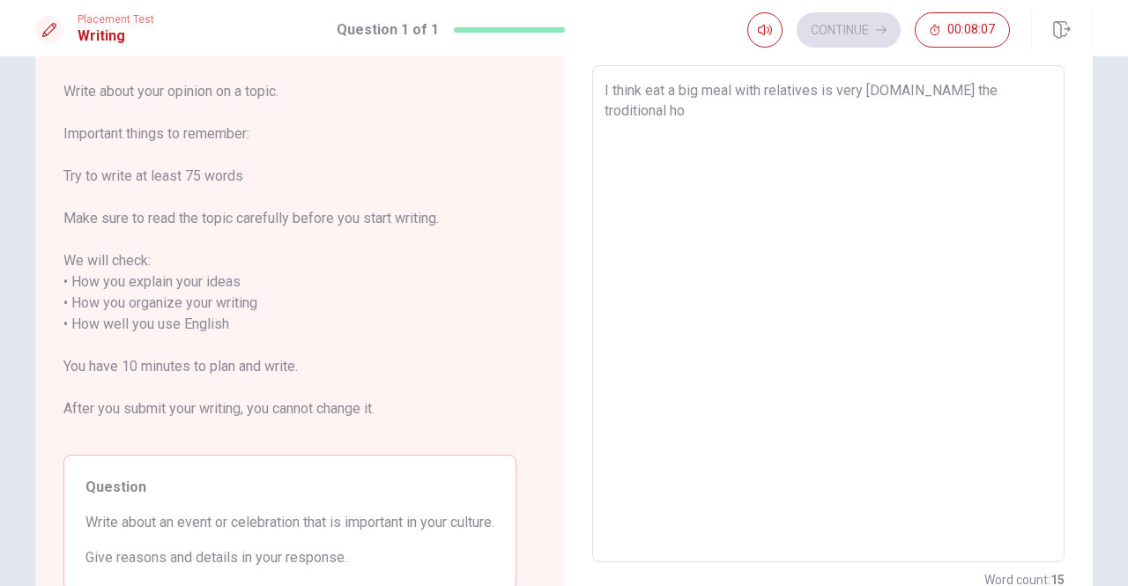
type textarea "x"
type textarea "I think eat a big meal with relatives is very [DOMAIN_NAME] the troditional hol"
type textarea "x"
type textarea "I think eat a big meal with relatives is very [DOMAIN_NAME] the troditional [DA…"
type textarea "x"
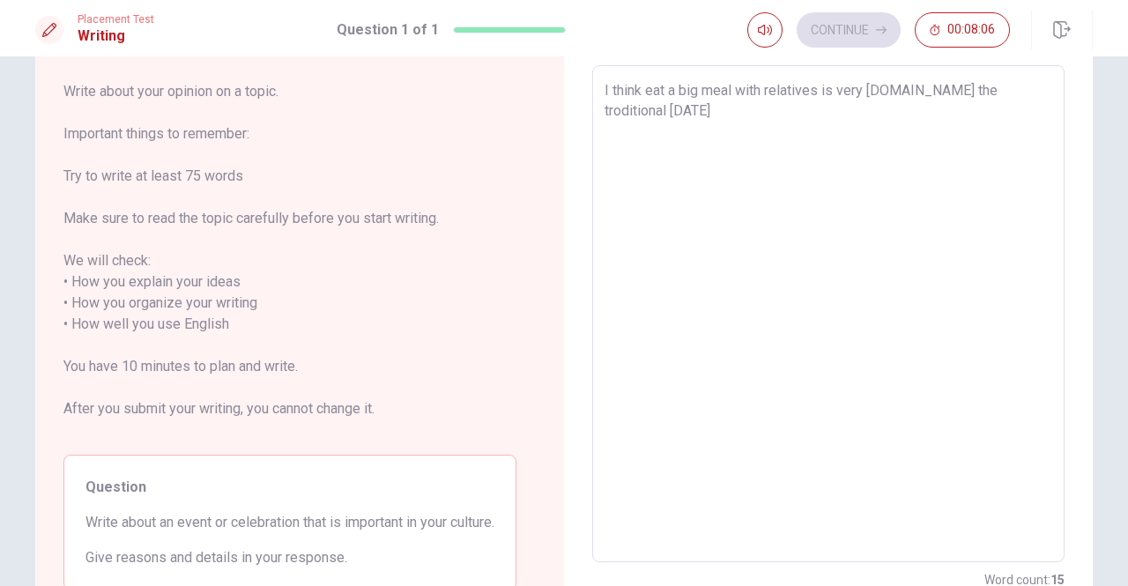
type textarea "I think eat a big meal with relatives is very [DOMAIN_NAME] the troditional hol…"
type textarea "x"
type textarea "I think eat a big meal with relatives is very [DOMAIN_NAME] the troditional hol…"
type textarea "x"
type textarea "I think eat a big meal with relatives is very [DOMAIN_NAME] the troditional hol…"
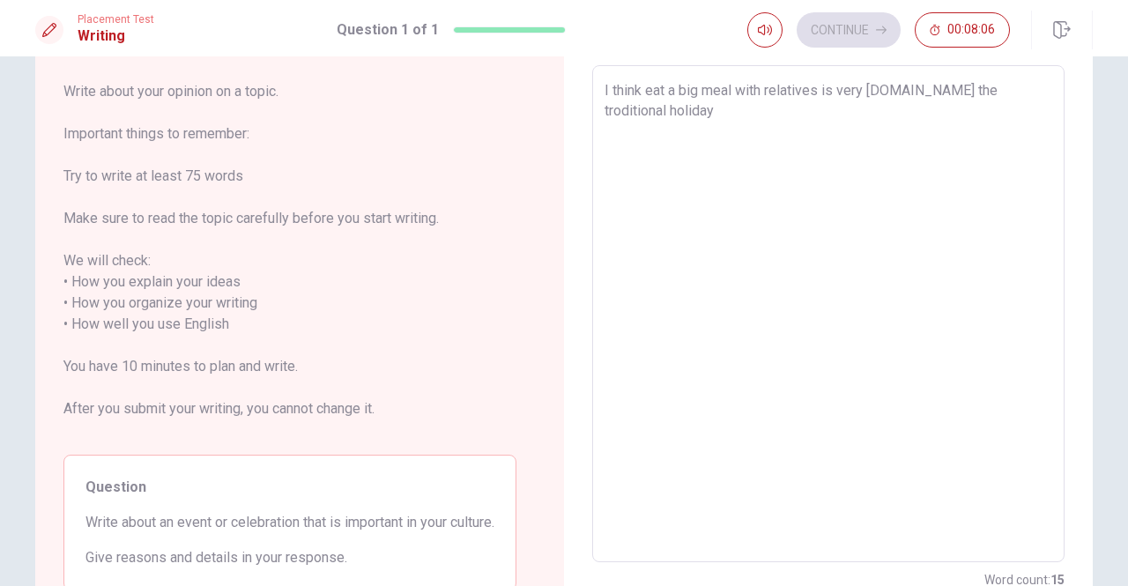
type textarea "x"
type textarea "I think eat a big meal with relatives is very [DOMAIN_NAME] the troditional hol…"
click at [957, 92] on textarea "I think eat a big meal with relatives is very [DOMAIN_NAME] the troditional hol…" at bounding box center [827, 314] width 447 height 468
click at [956, 92] on textarea "I think eat a big meal with relatives is very [DOMAIN_NAME] the troditional hol…" at bounding box center [827, 314] width 447 height 468
click at [936, 89] on textarea "I think eat a big meal with relatives is very [DOMAIN_NAME] the troditional hol…" at bounding box center [827, 314] width 447 height 468
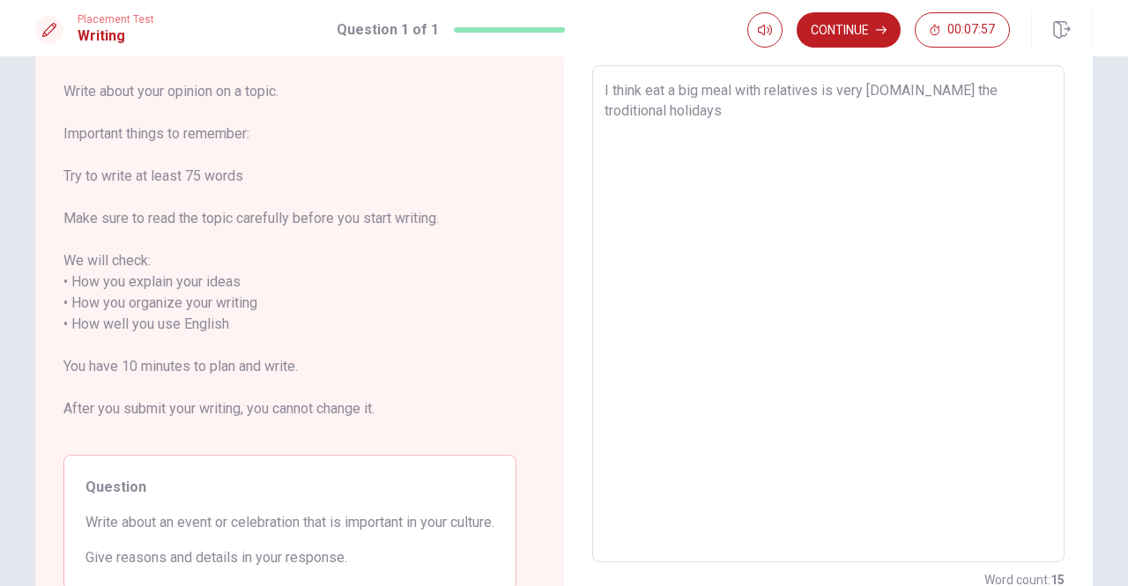
type textarea "x"
type textarea "I think eat a big meal with relatives is very important.I the troditional holid…"
type textarea "x"
type textarea "I think eat a big meal with relatives is very important. the troditional holida…"
click at [938, 89] on textarea "I think eat a big meal with relatives is very important. the troditional holida…" at bounding box center [827, 314] width 447 height 468
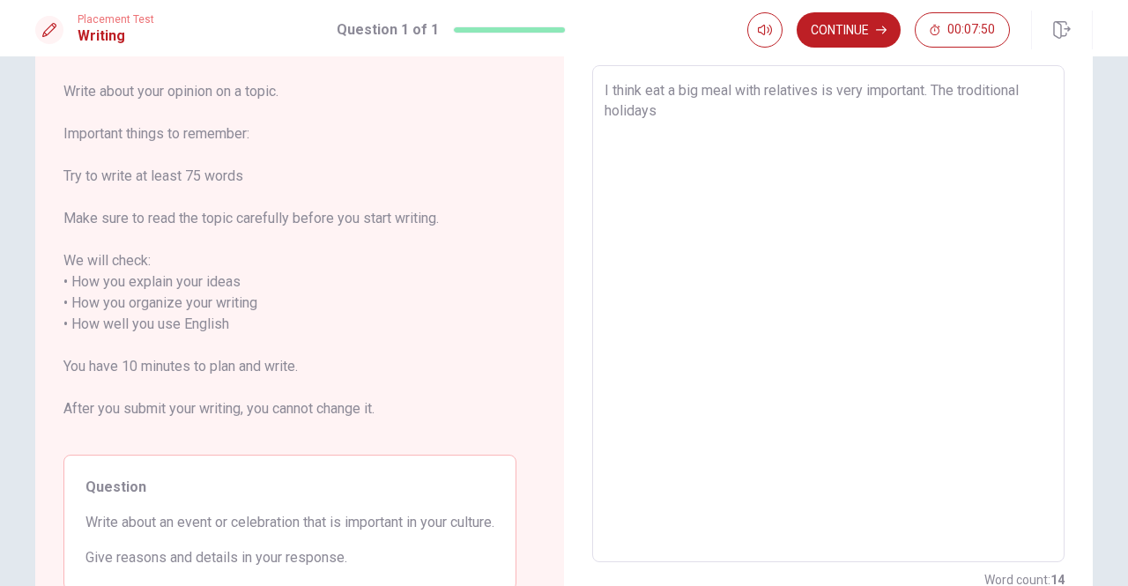
click at [664, 110] on textarea "I think eat a big meal with relatives is very important. The troditional holida…" at bounding box center [827, 314] width 447 height 468
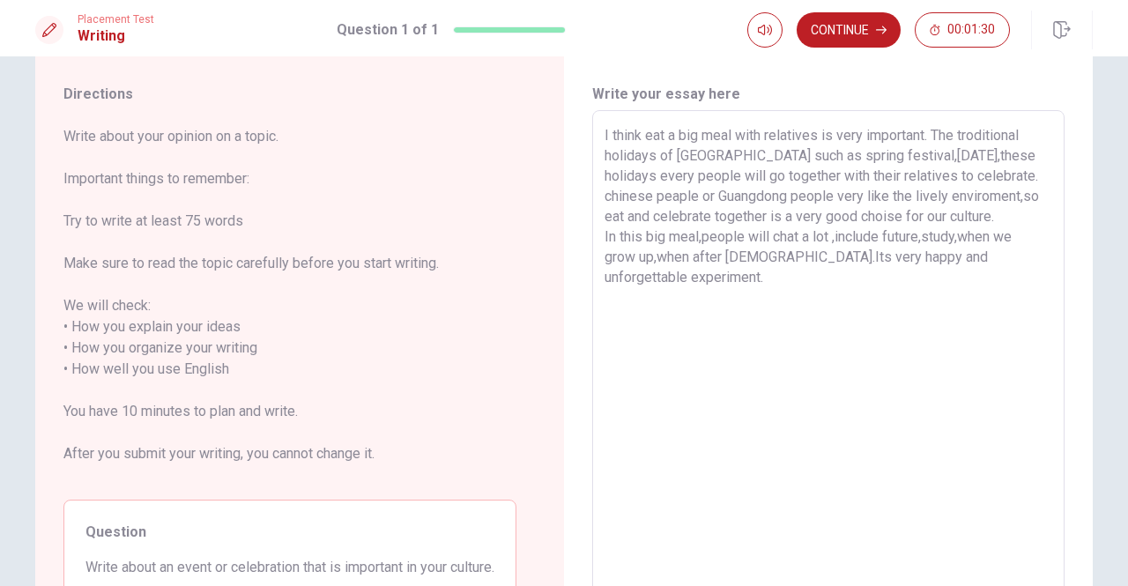
scroll to position [43, 0]
click at [691, 299] on textarea "I think eat a big meal with relatives is very important. The troditional holida…" at bounding box center [827, 359] width 447 height 468
click at [932, 307] on textarea "I think eat a big meal with relatives is very important. The troditional holida…" at bounding box center [827, 359] width 447 height 468
click at [877, 35] on button "Continue" at bounding box center [848, 29] width 104 height 35
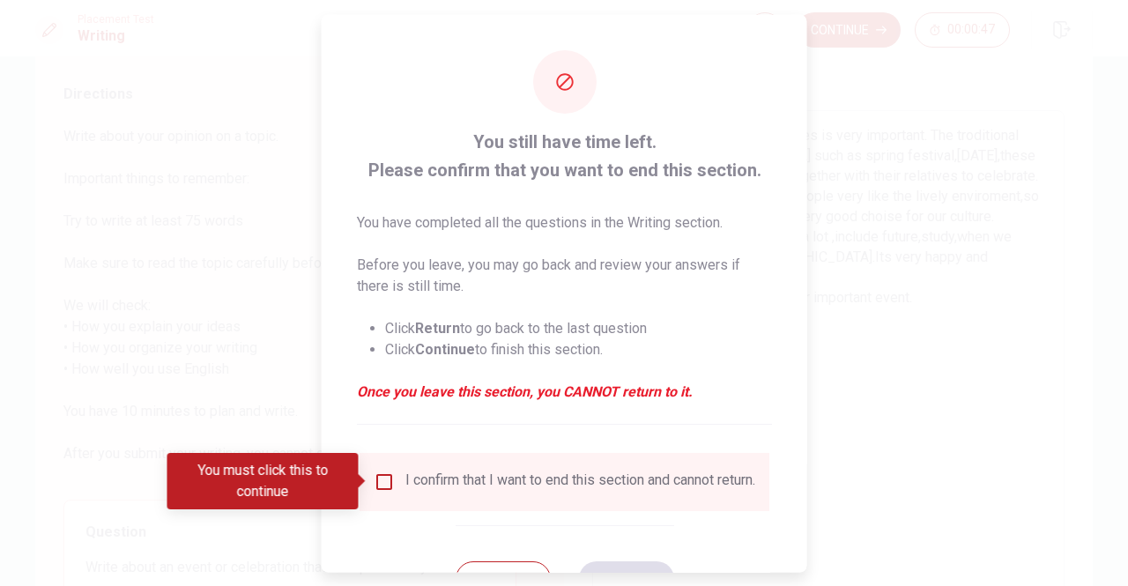
click at [382, 477] on input "You must click this to continue" at bounding box center [383, 480] width 21 height 21
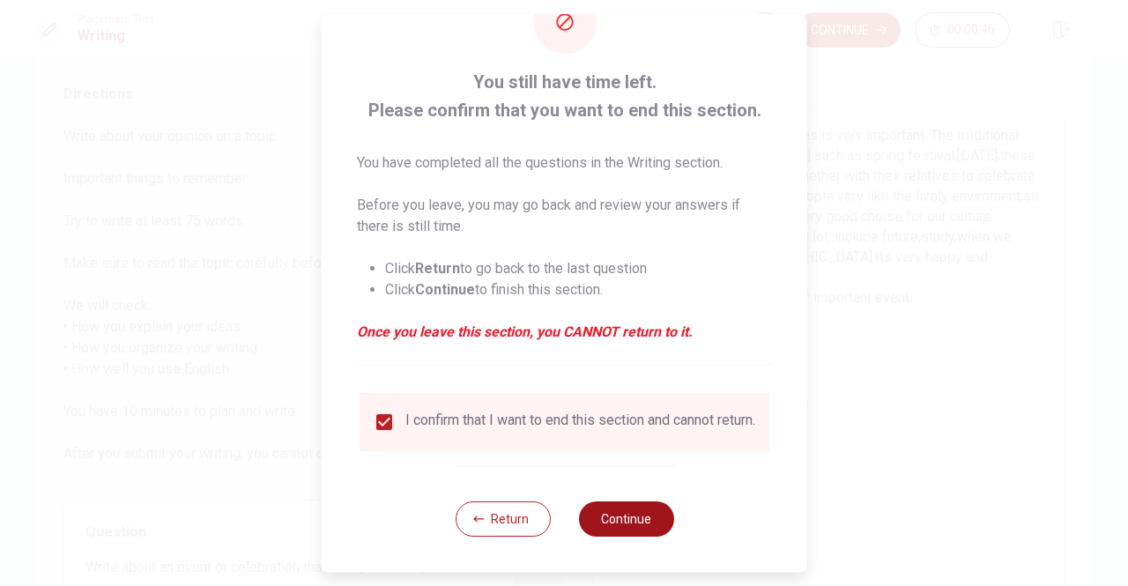
scroll to position [71, 0]
click at [634, 521] on button "Continue" at bounding box center [625, 518] width 95 height 35
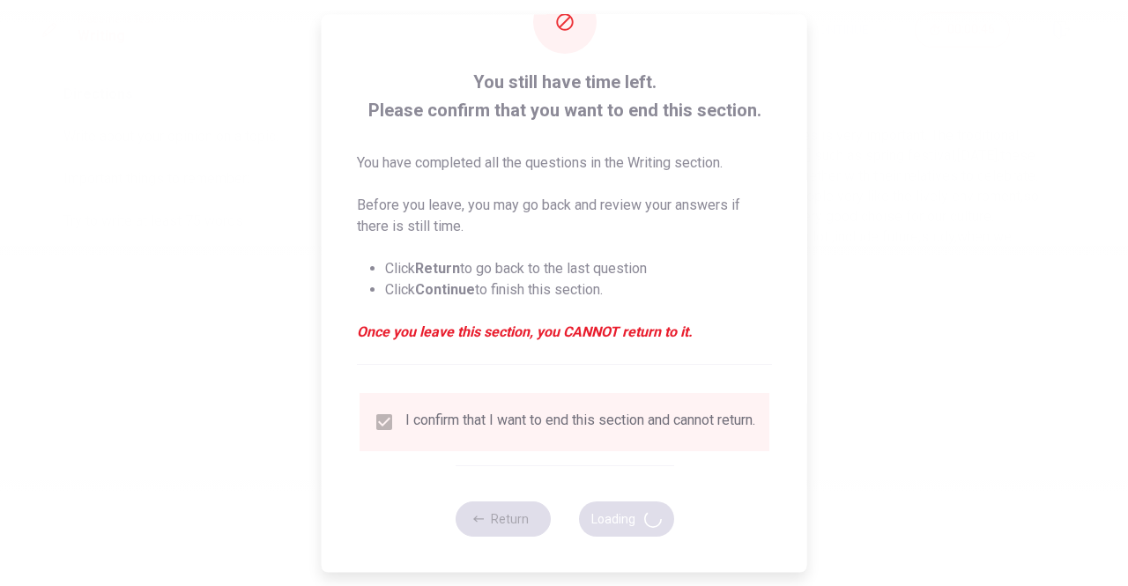
scroll to position [0, 0]
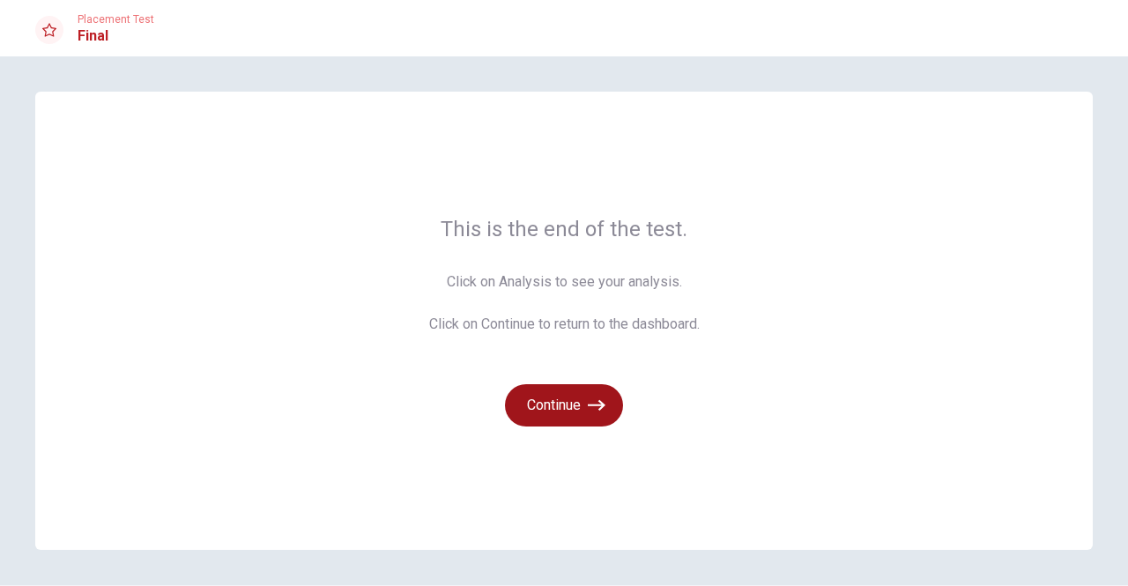
click at [577, 419] on button "Continue" at bounding box center [564, 405] width 118 height 42
